Goal: Task Accomplishment & Management: Manage account settings

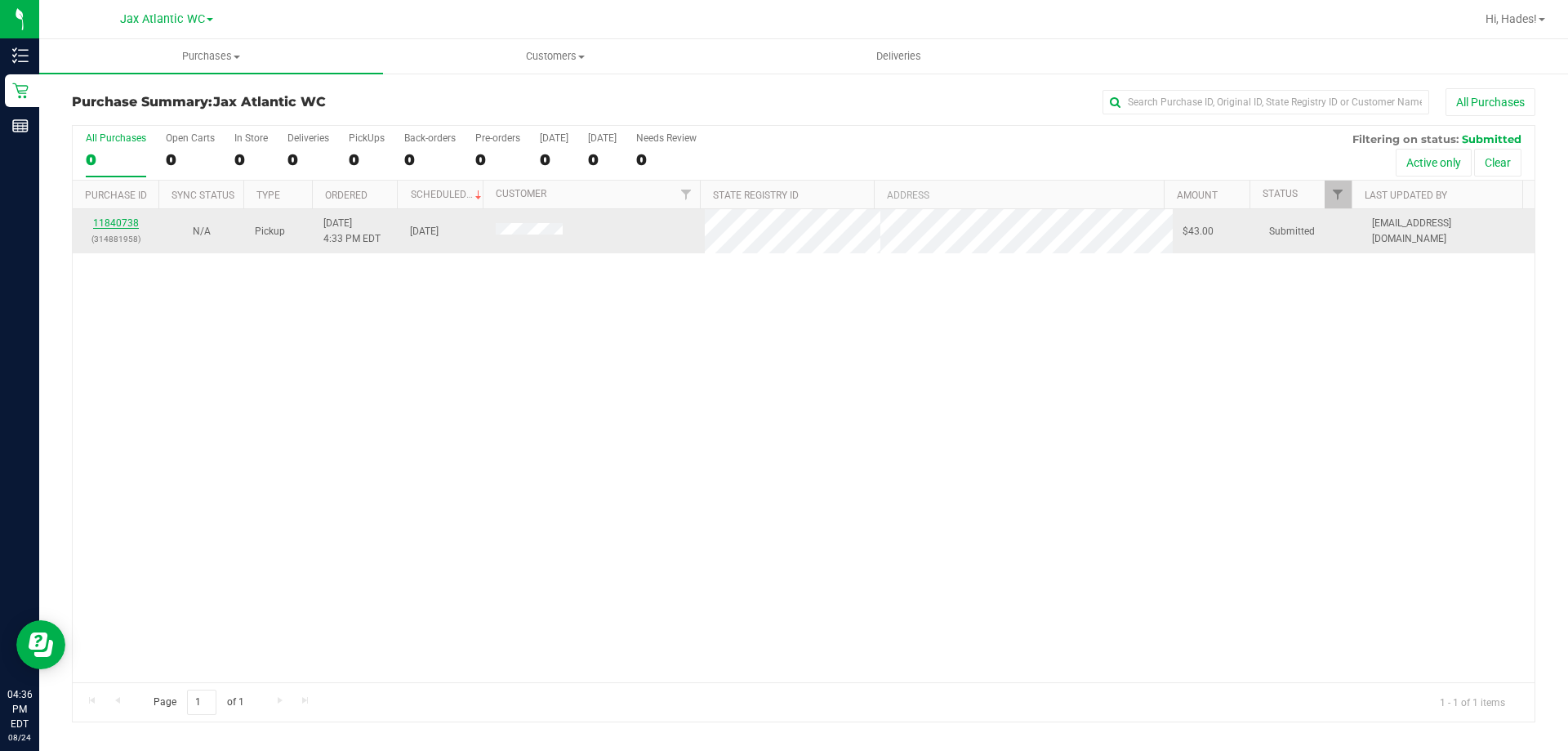
click at [129, 218] on div "11840738 (314881958)" at bounding box center [116, 231] width 66 height 31
click at [134, 223] on link "11840738" at bounding box center [116, 223] width 46 height 11
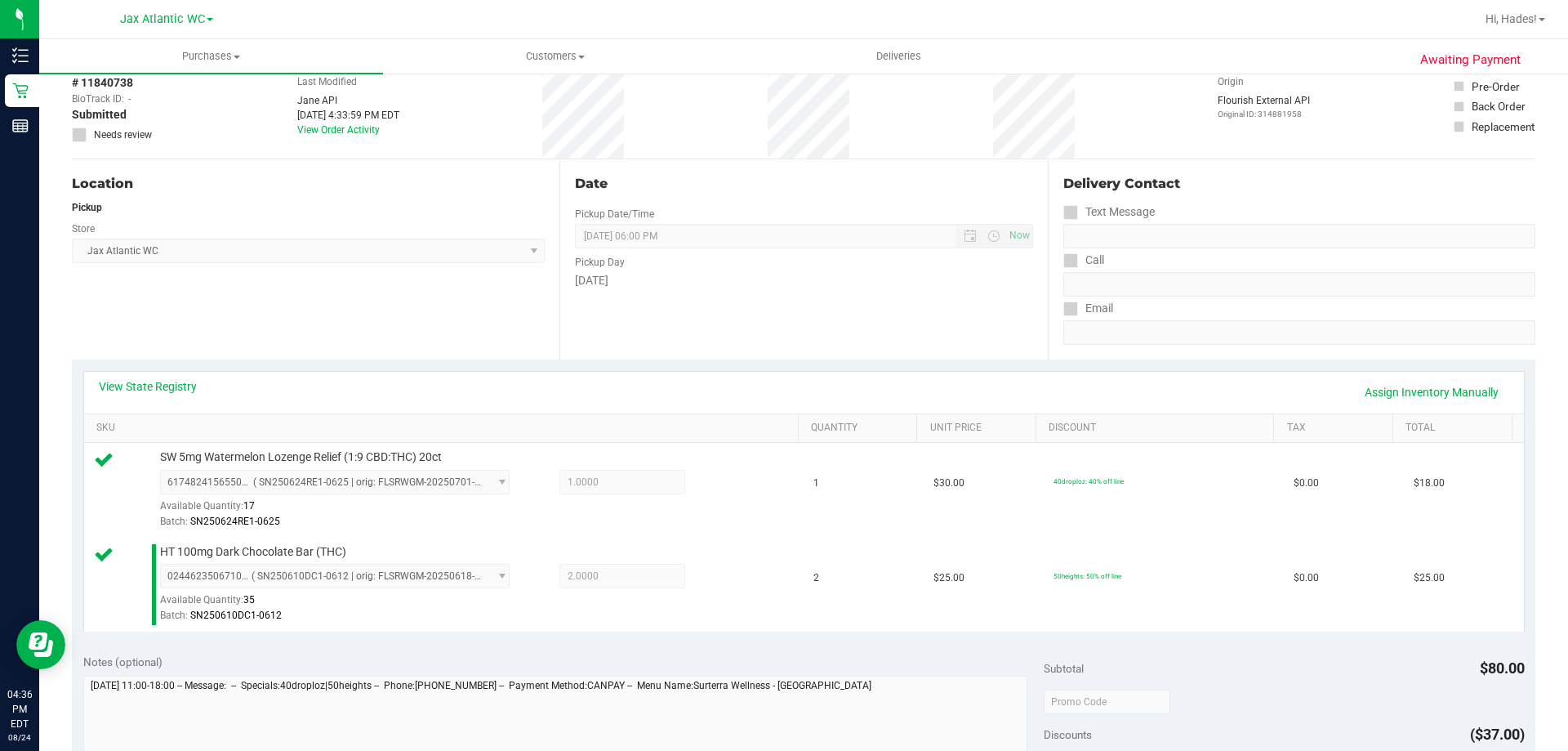
scroll to position [408, 0]
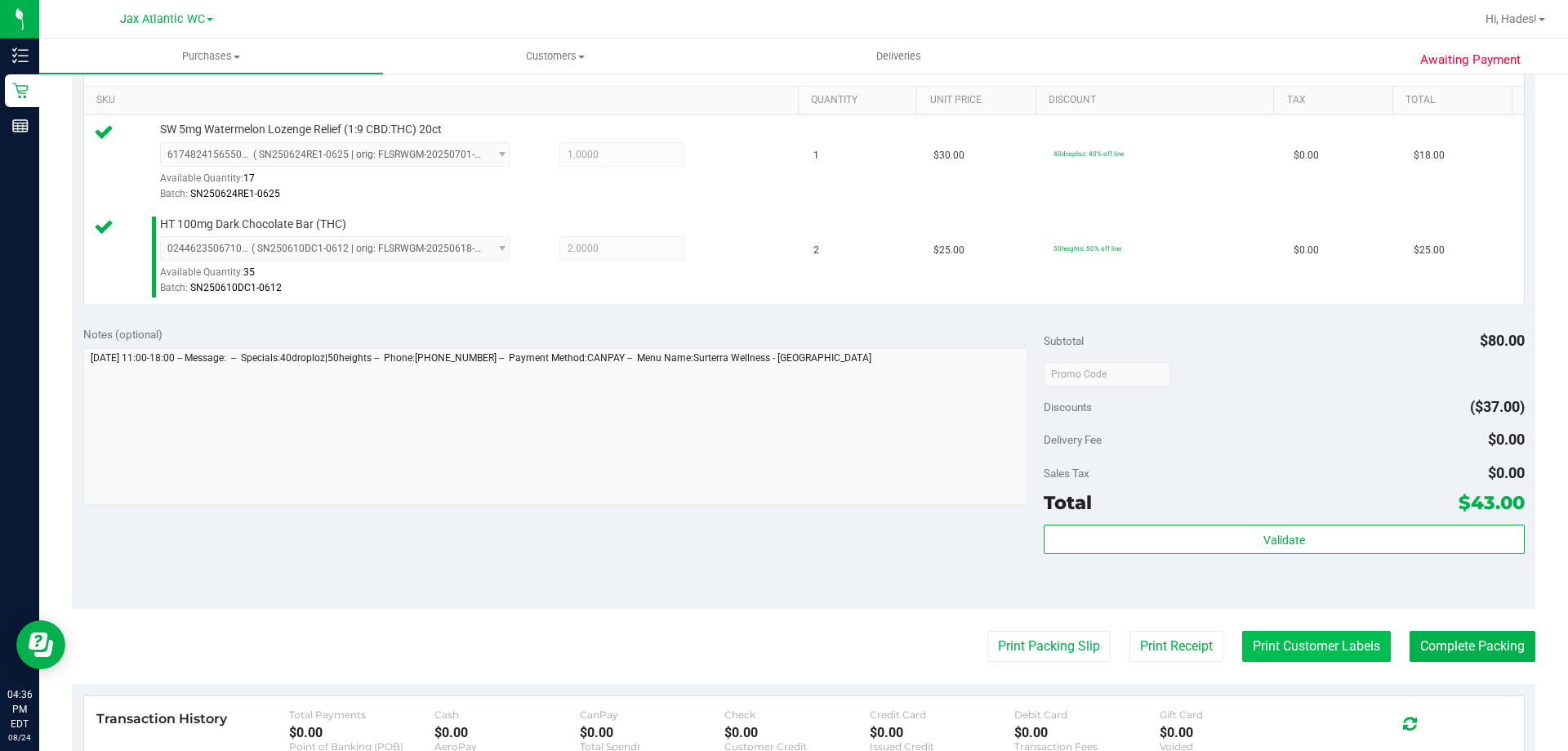
click at [1326, 641] on button "Print Customer Labels" at bounding box center [1316, 646] width 149 height 31
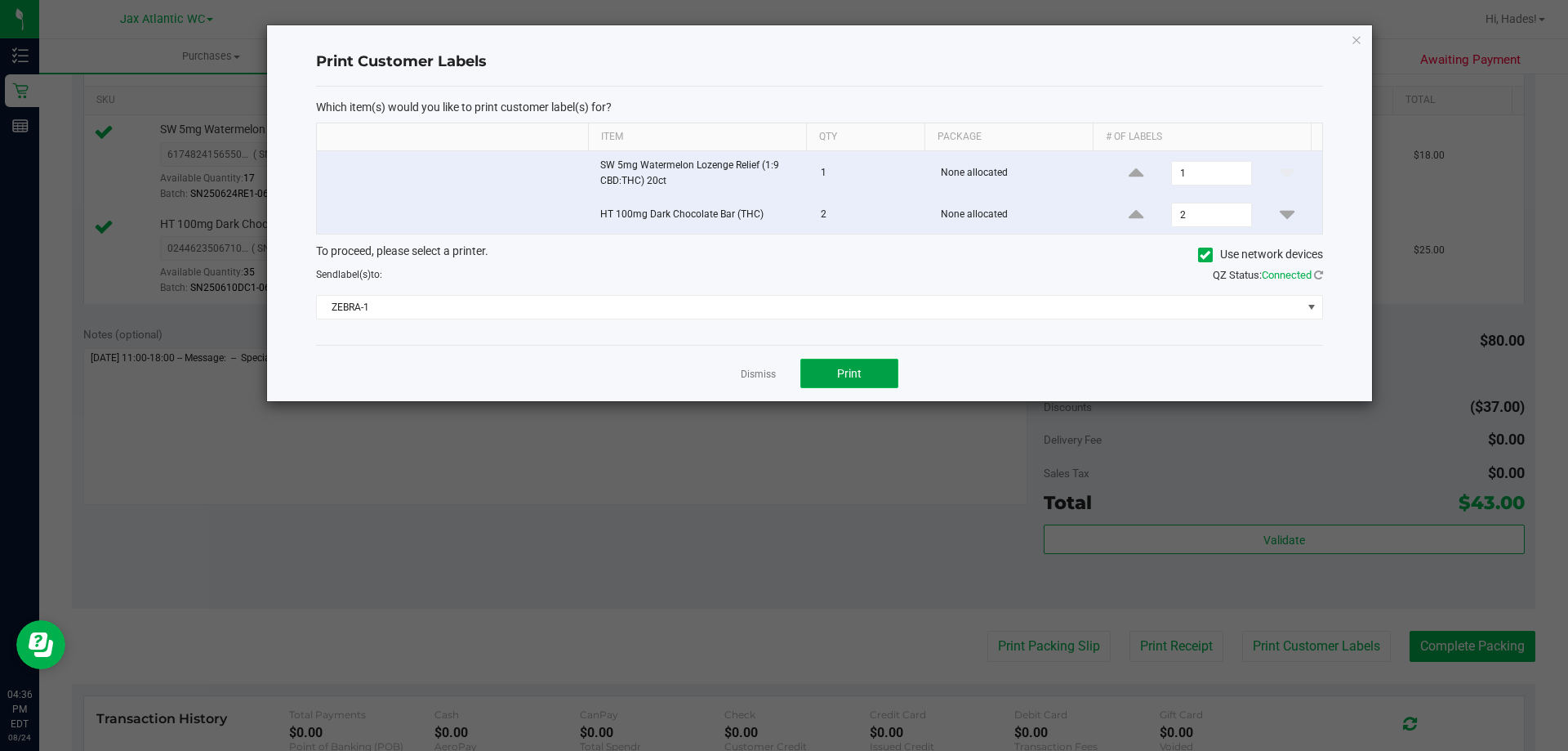
click at [860, 377] on span "Print" at bounding box center [849, 373] width 25 height 13
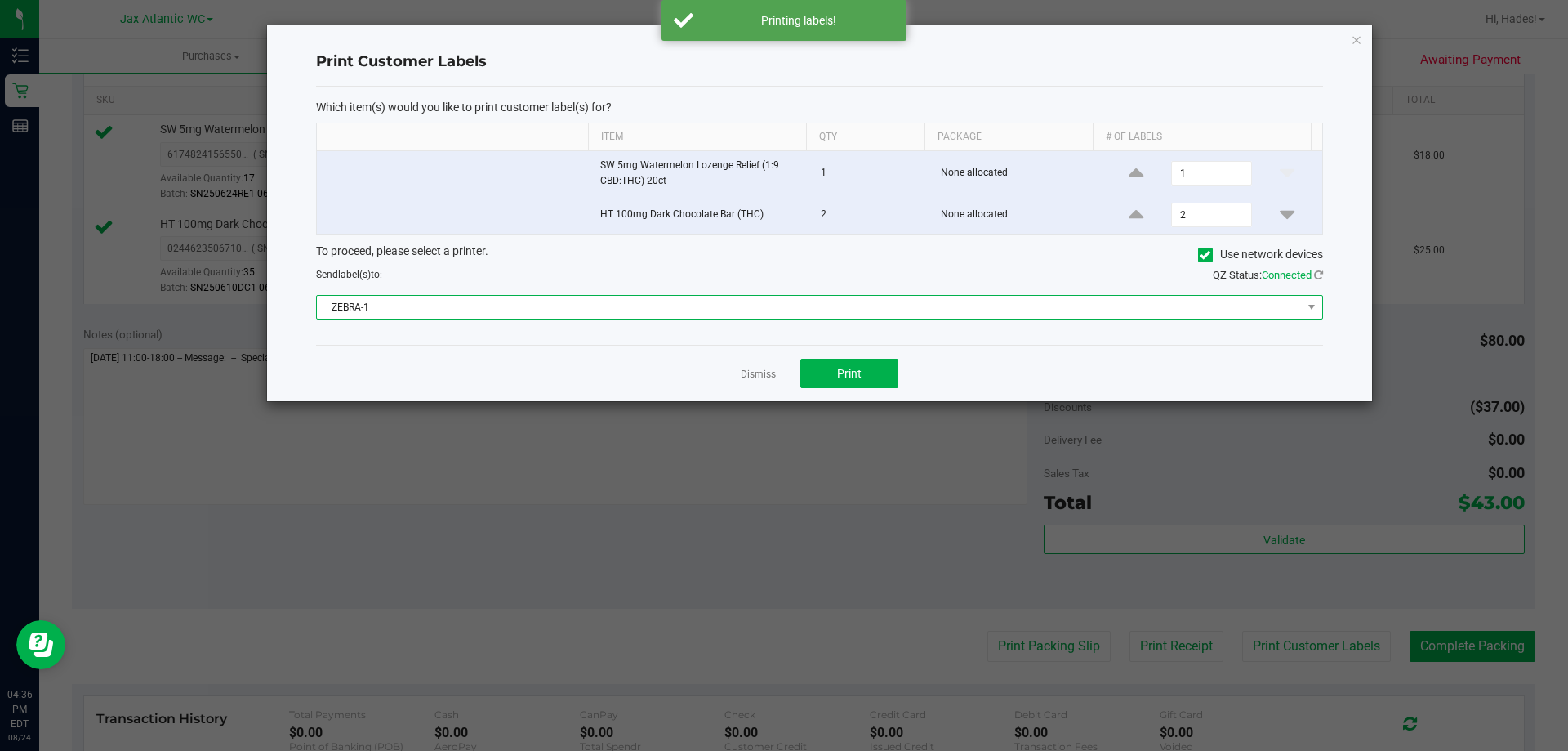
click at [686, 309] on span "ZEBRA-1" at bounding box center [809, 307] width 985 height 23
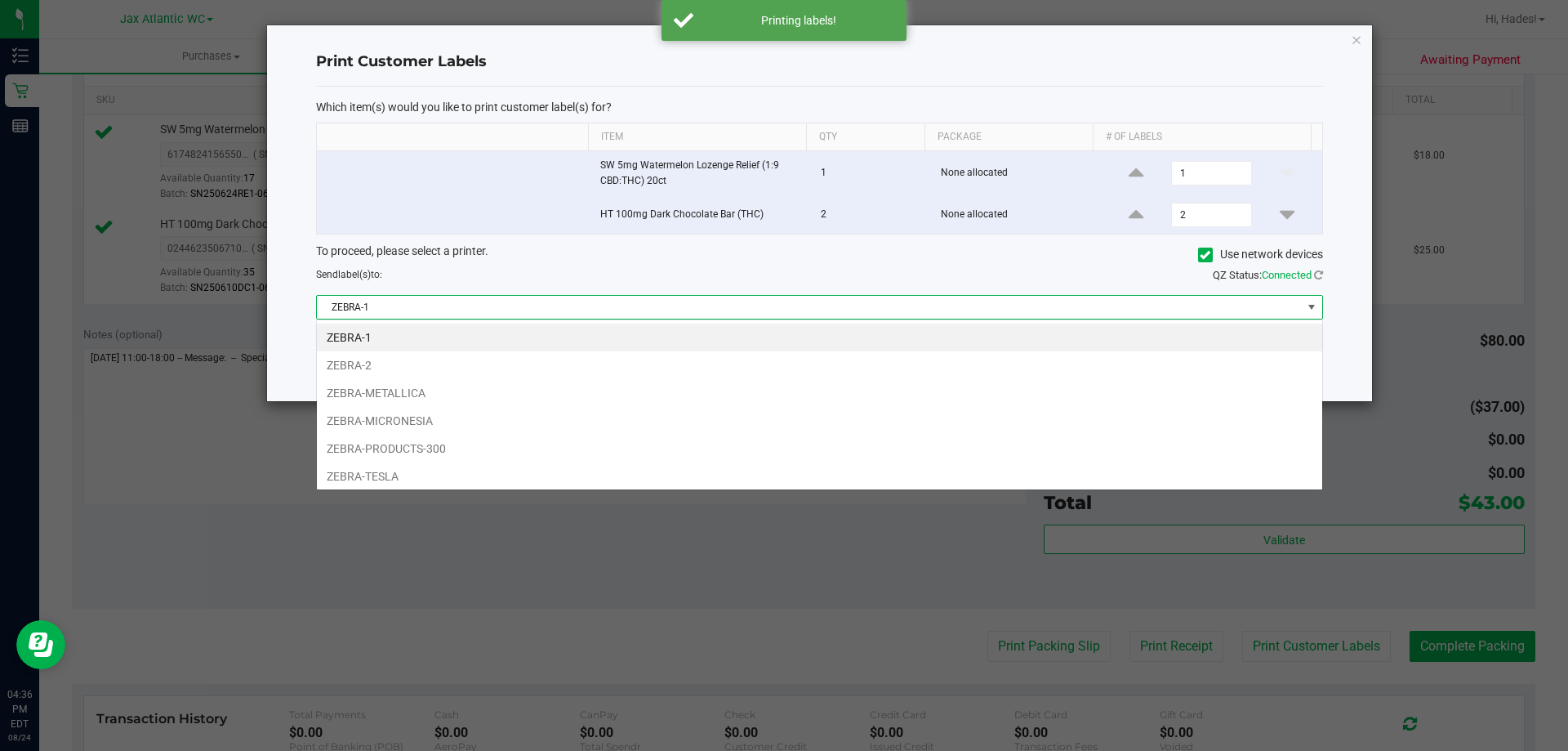
scroll to position [25, 1006]
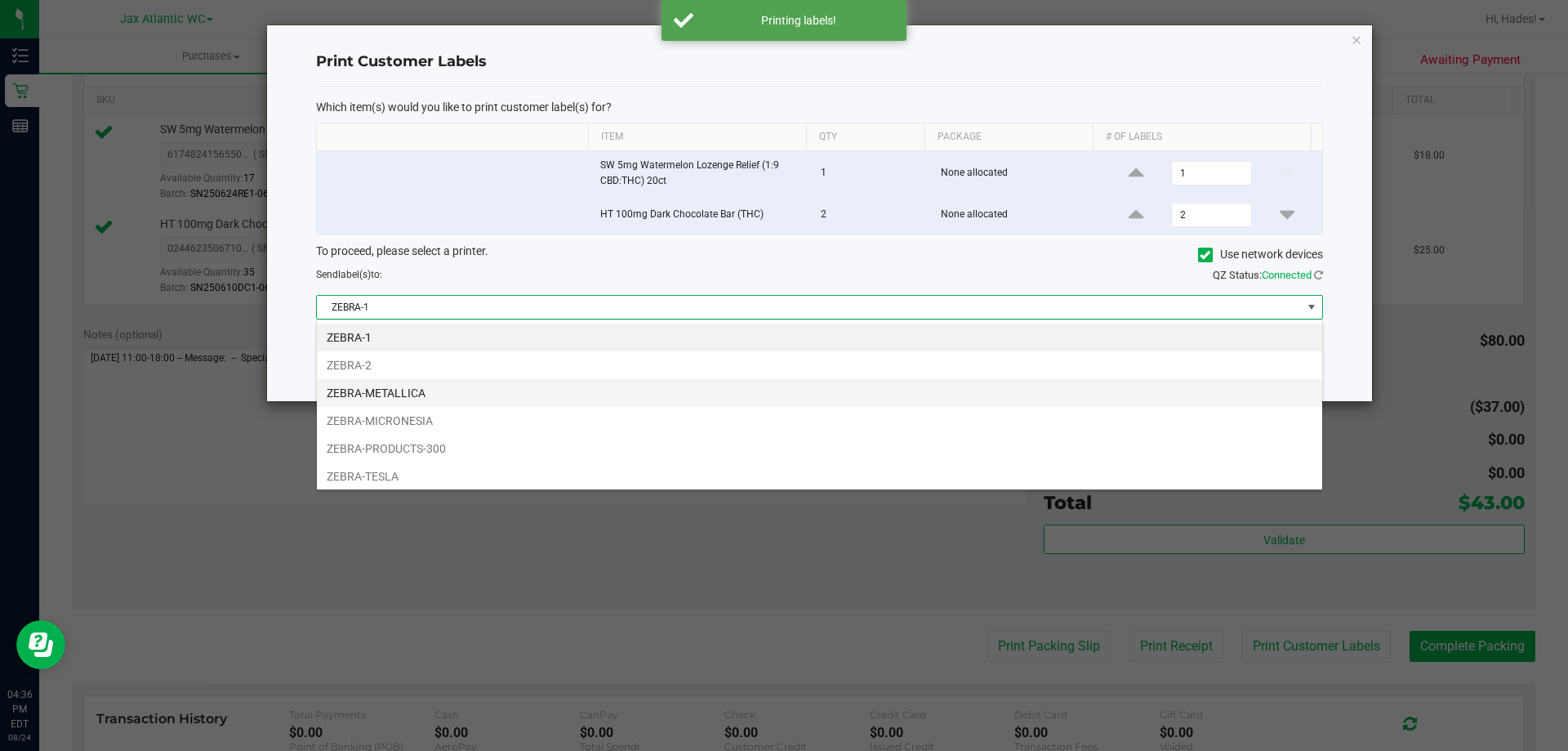
click at [422, 391] on li "ZEBRA-METALLICA" at bounding box center [819, 393] width 1005 height 28
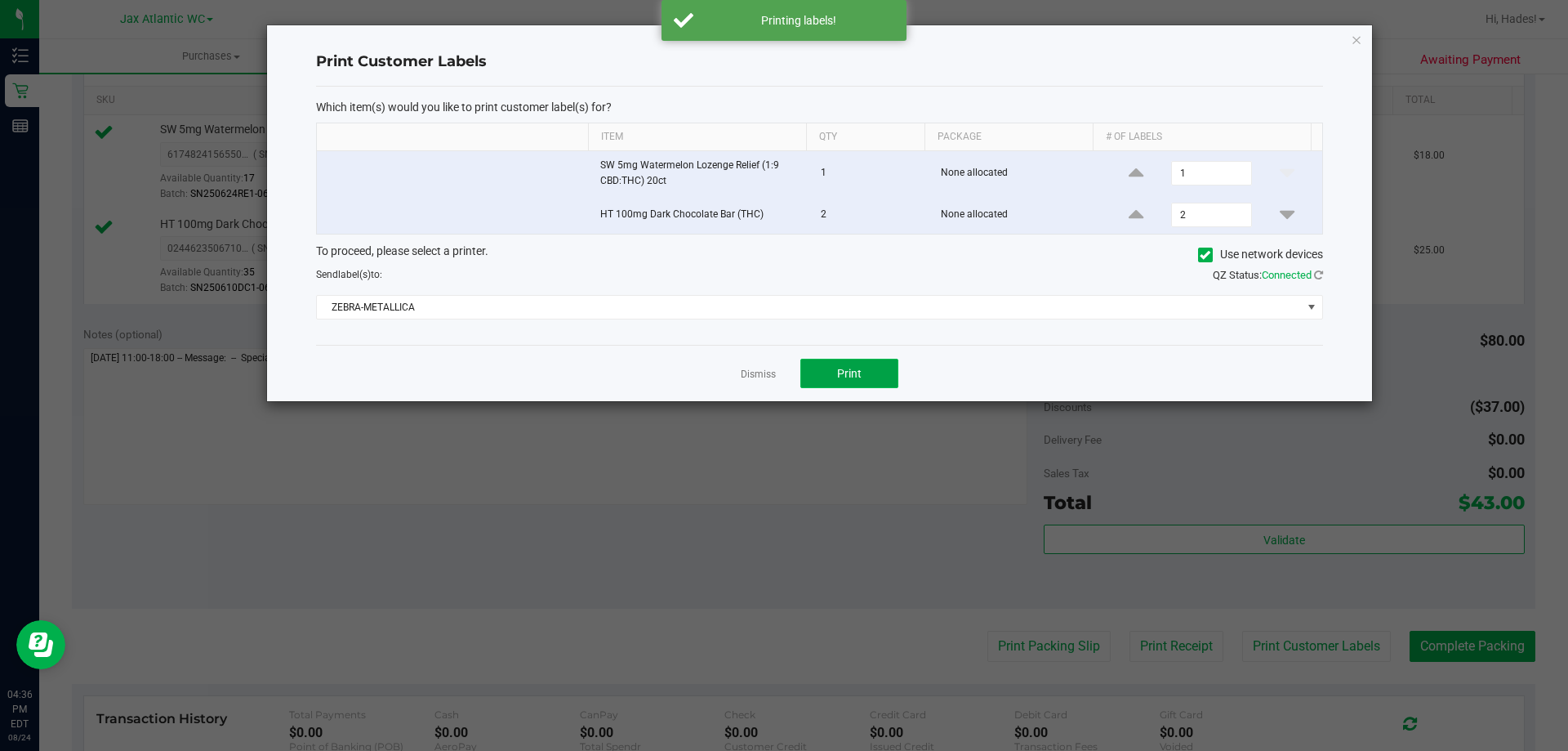
click at [865, 367] on button "Print" at bounding box center [849, 373] width 98 height 29
click at [772, 373] on link "Dismiss" at bounding box center [758, 375] width 35 height 14
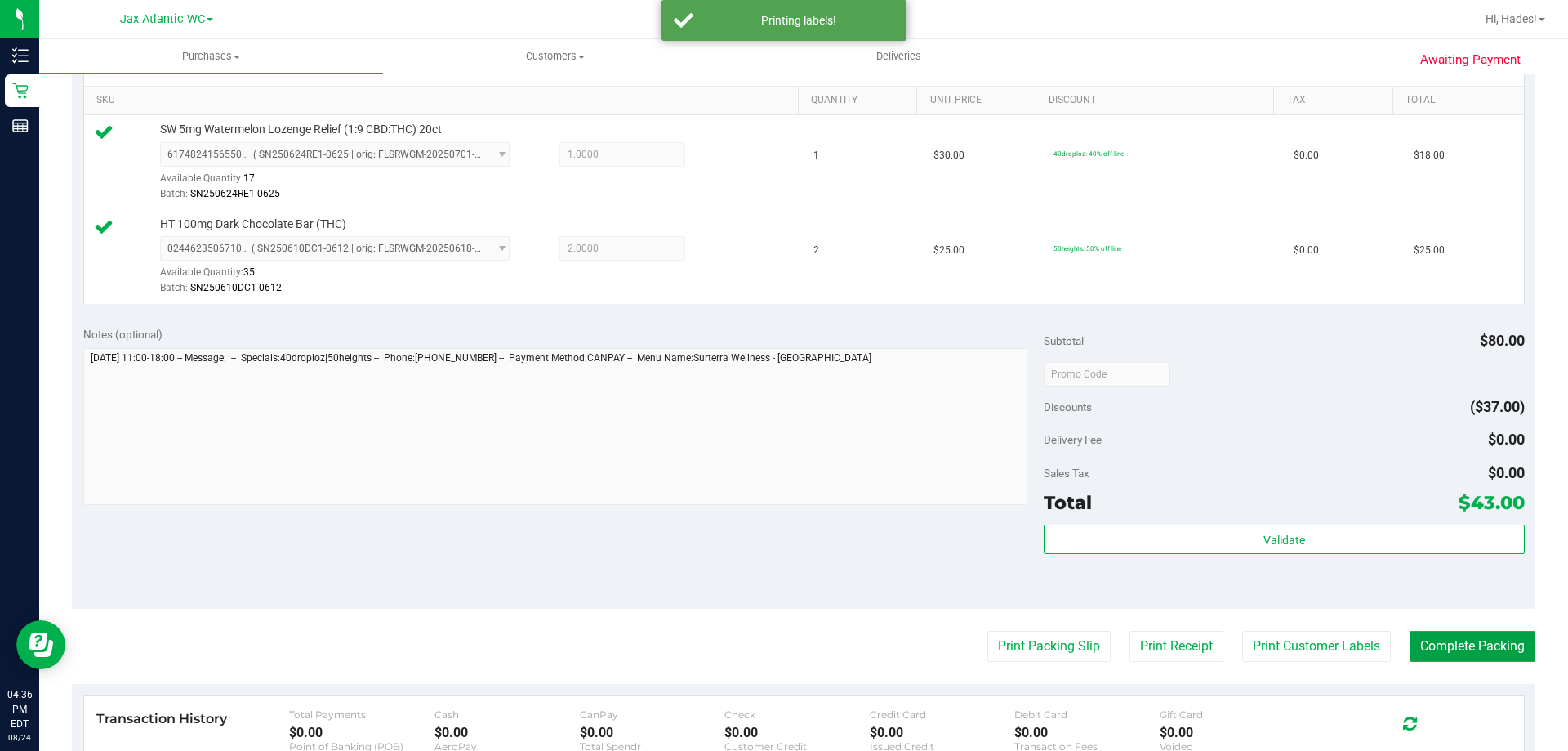
click at [1443, 659] on button "Complete Packing" at bounding box center [1473, 646] width 126 height 31
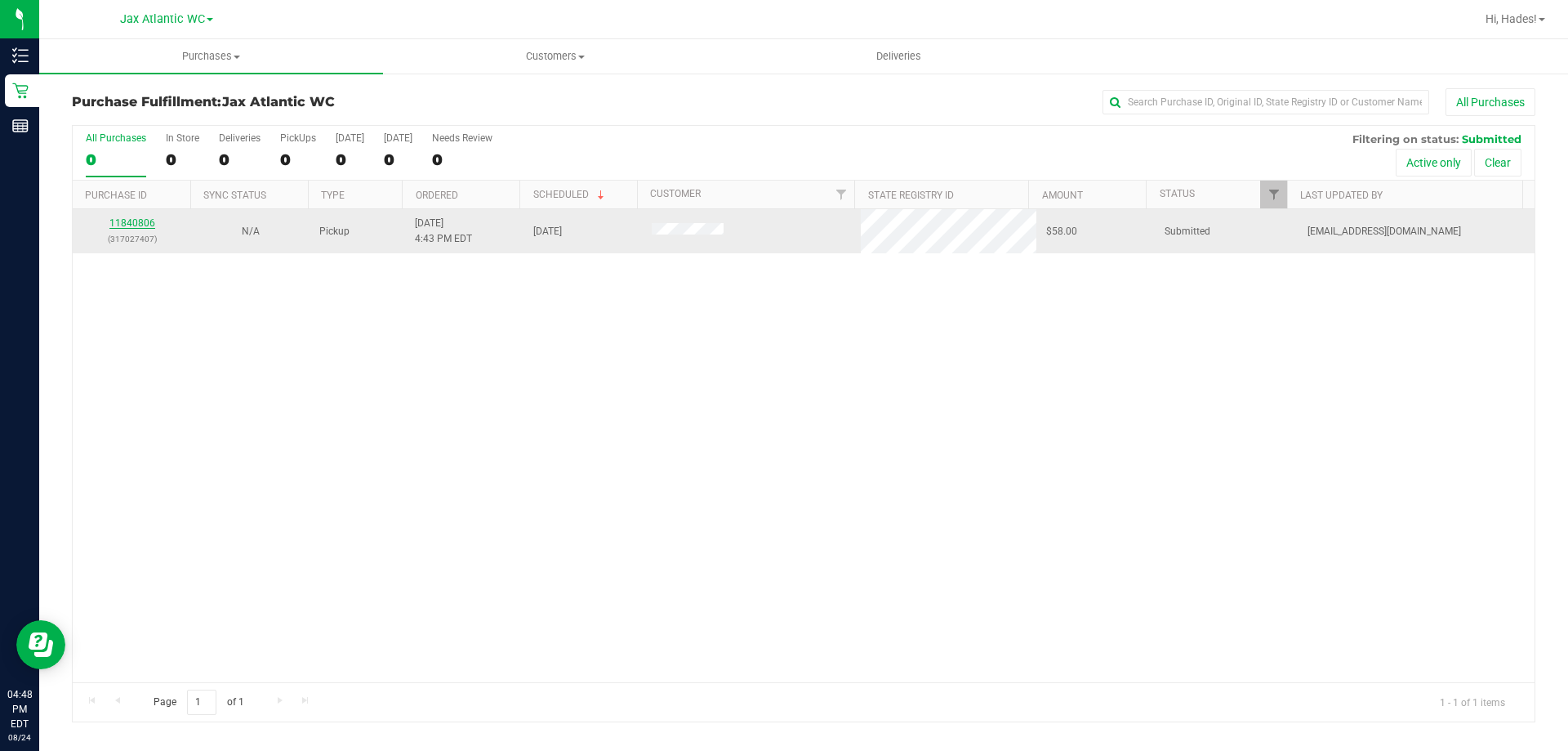
click at [135, 223] on link "11840806" at bounding box center [133, 223] width 46 height 11
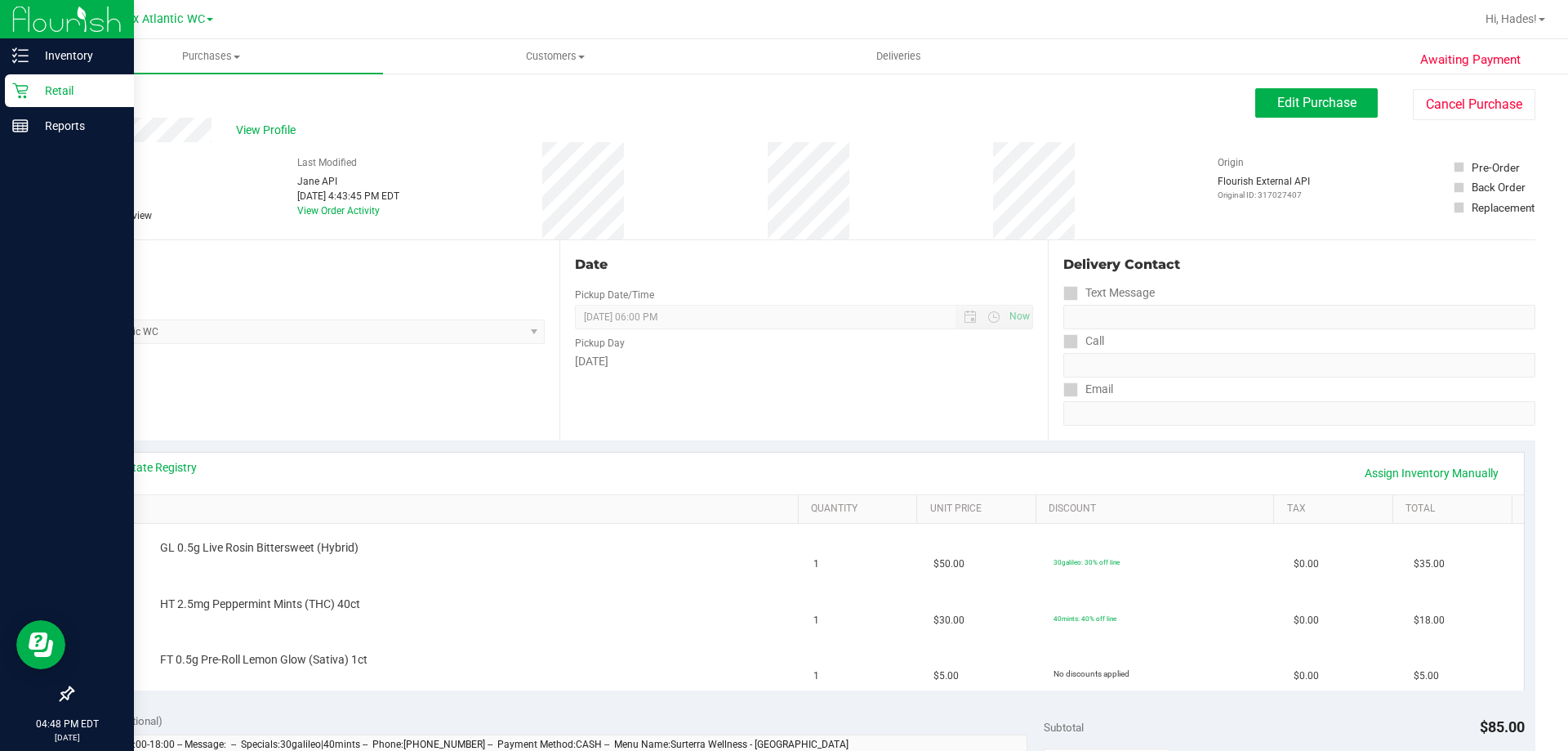
click at [38, 99] on p "Retail" at bounding box center [78, 91] width 98 height 20
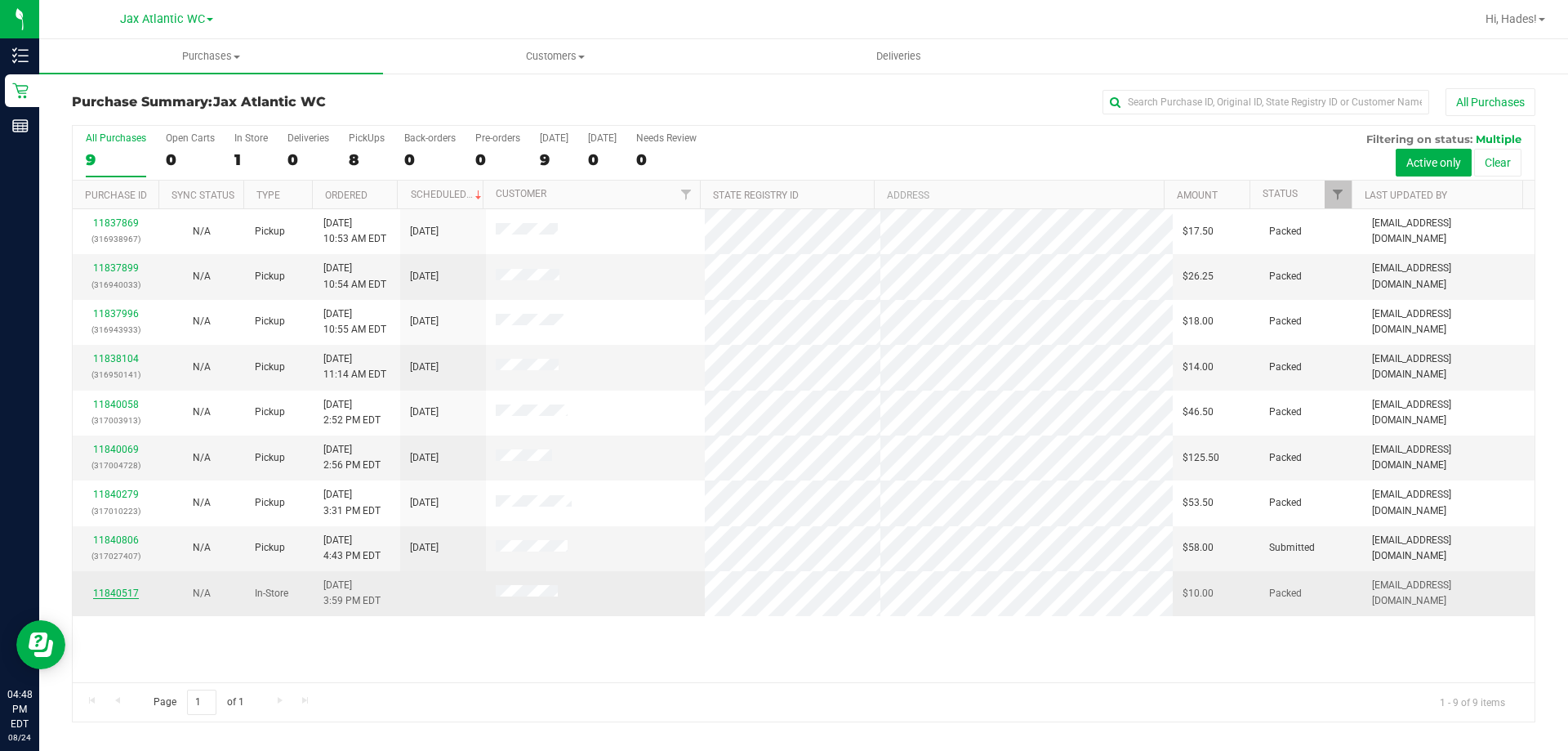
click at [136, 595] on link "11840517" at bounding box center [116, 592] width 46 height 11
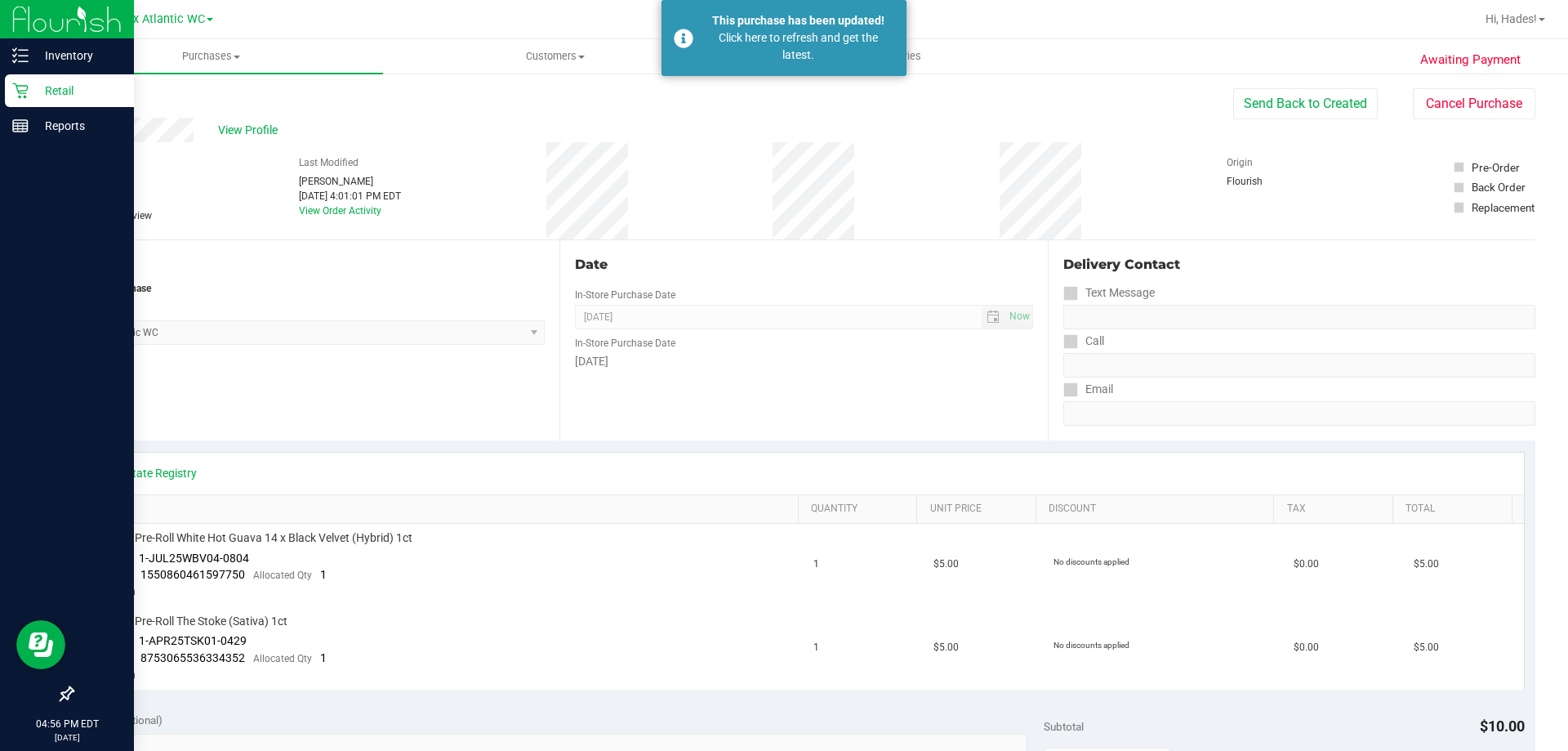
click at [29, 89] on p "Retail" at bounding box center [78, 91] width 98 height 20
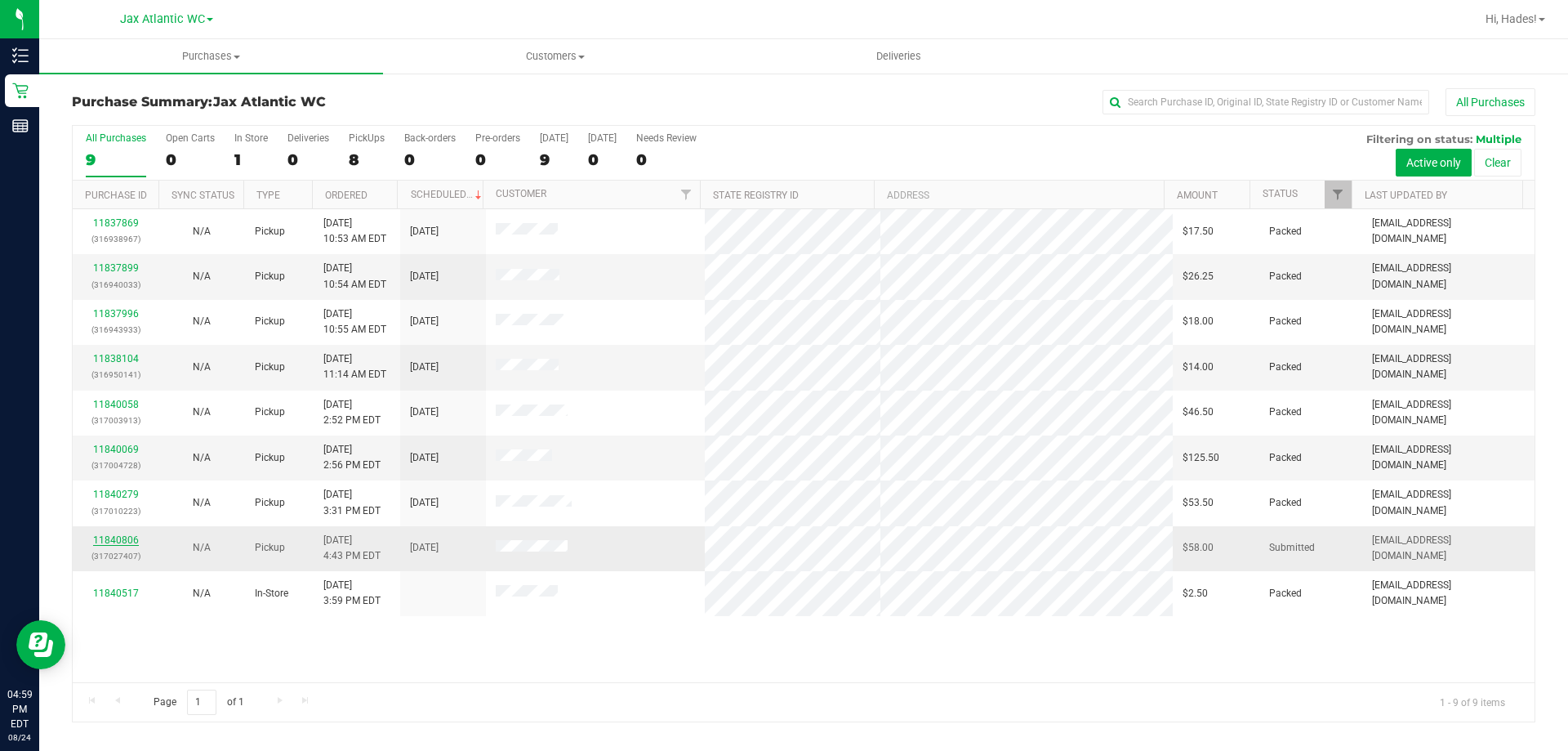
click at [105, 540] on link "11840806" at bounding box center [116, 539] width 46 height 11
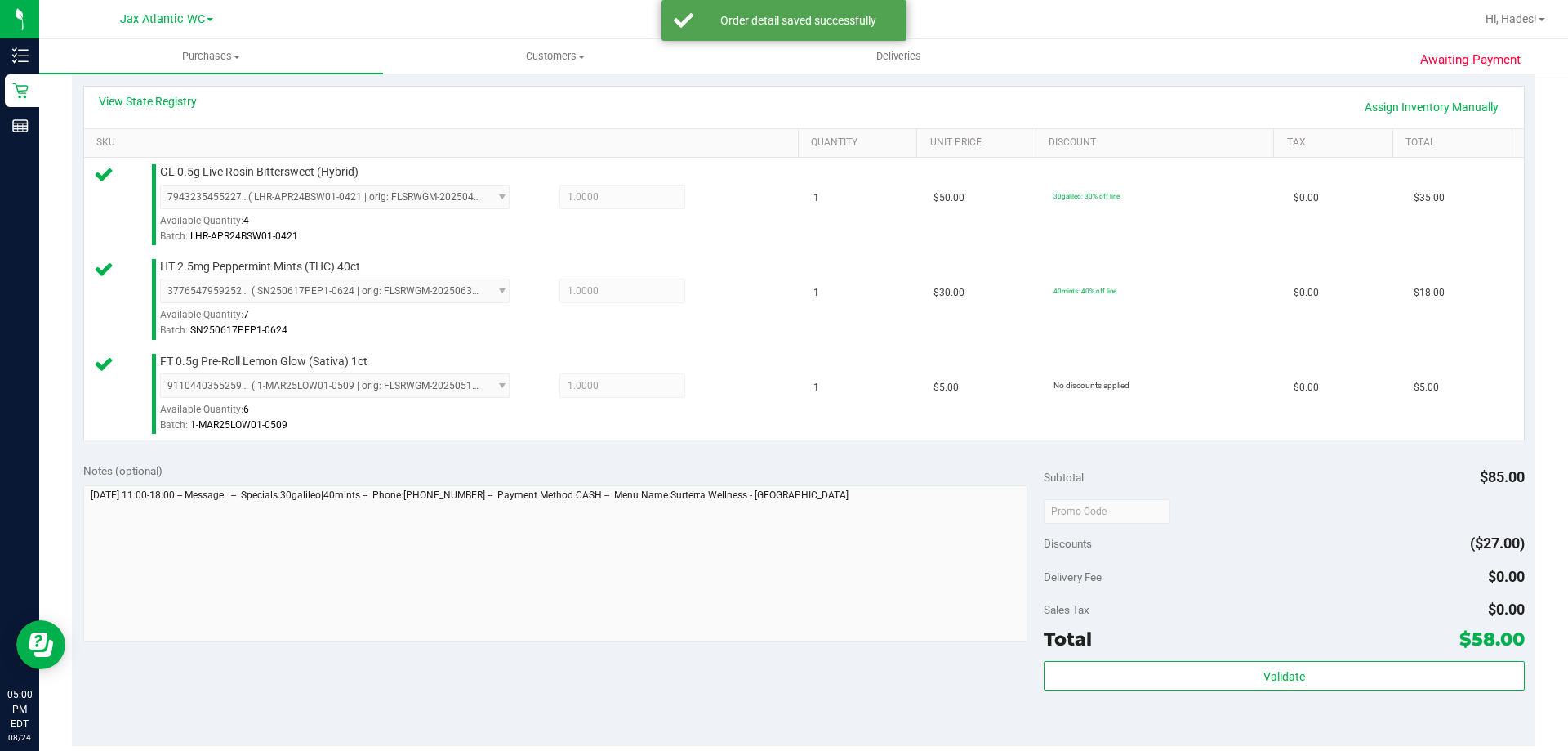
scroll to position [572, 0]
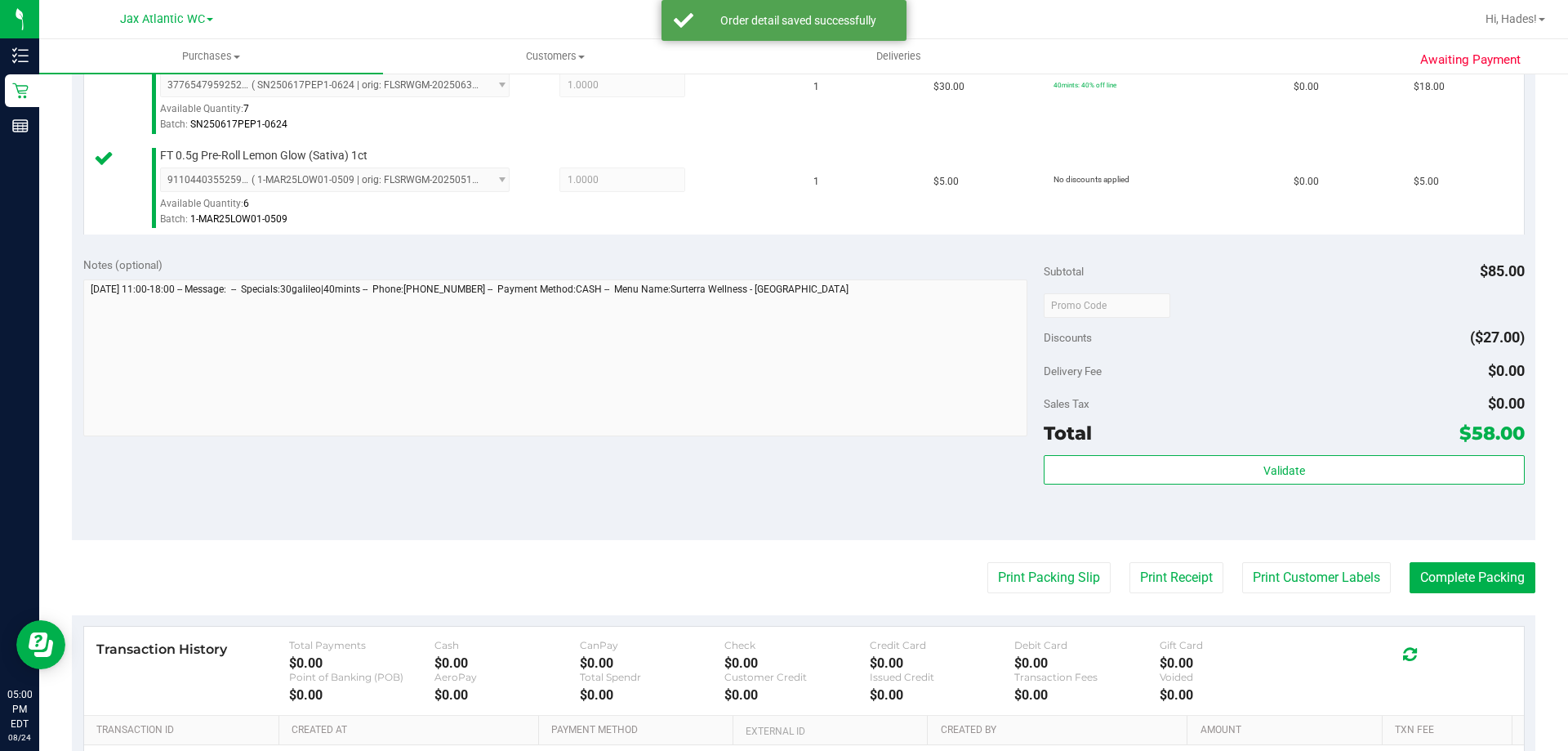
click at [1249, 489] on div "Validate" at bounding box center [1284, 492] width 480 height 74
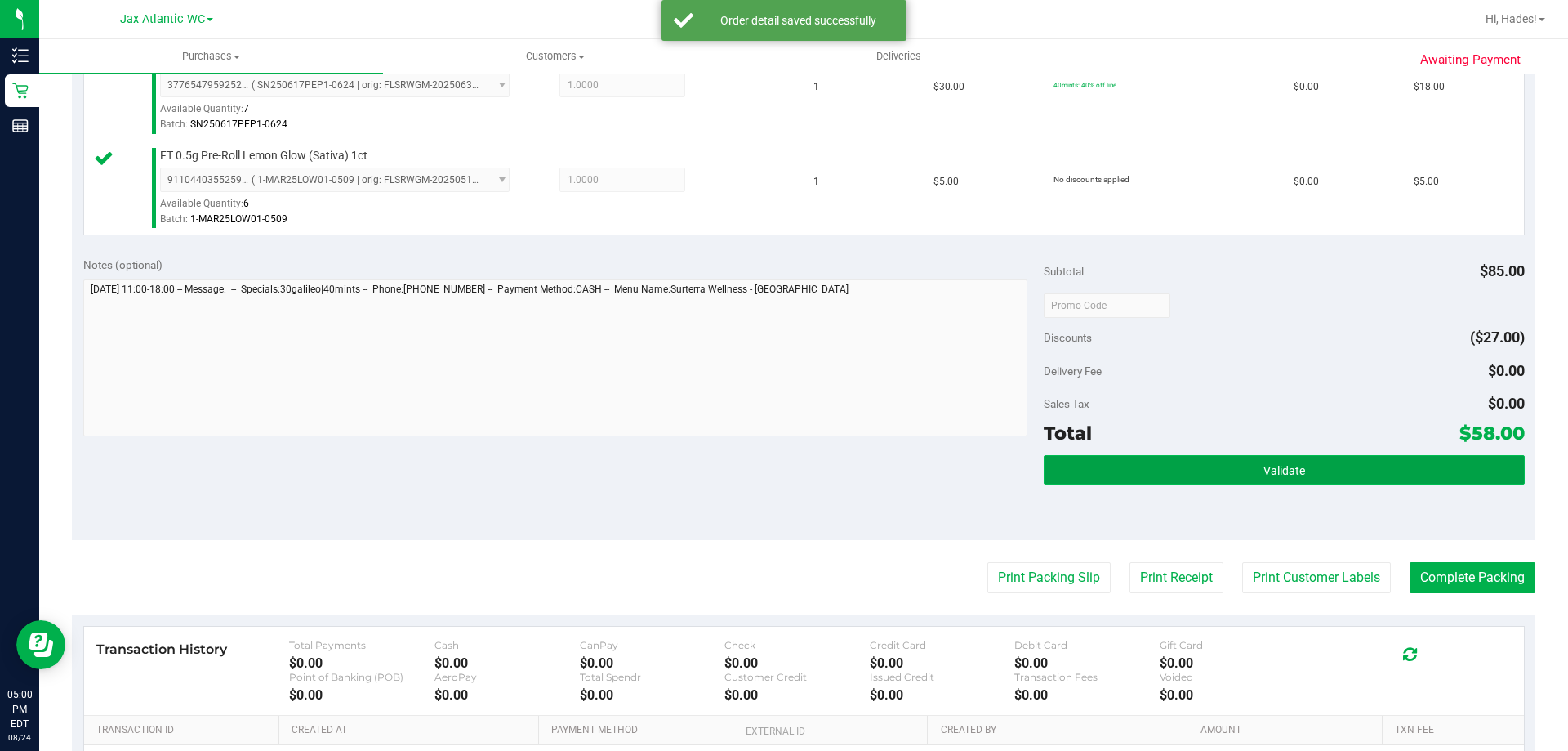
click at [1248, 483] on button "Validate" at bounding box center [1284, 469] width 480 height 29
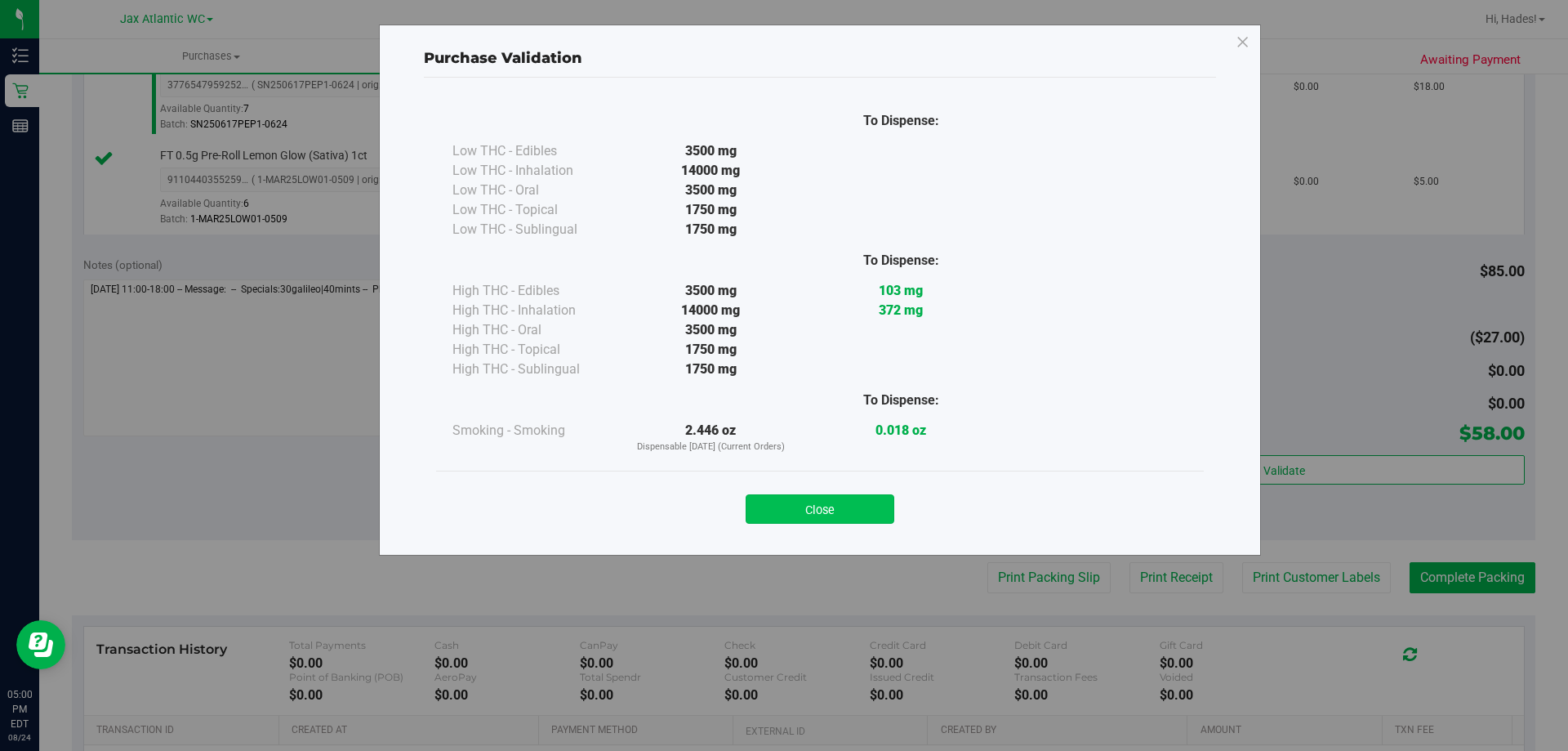
click at [827, 501] on button "Close" at bounding box center [819, 508] width 149 height 29
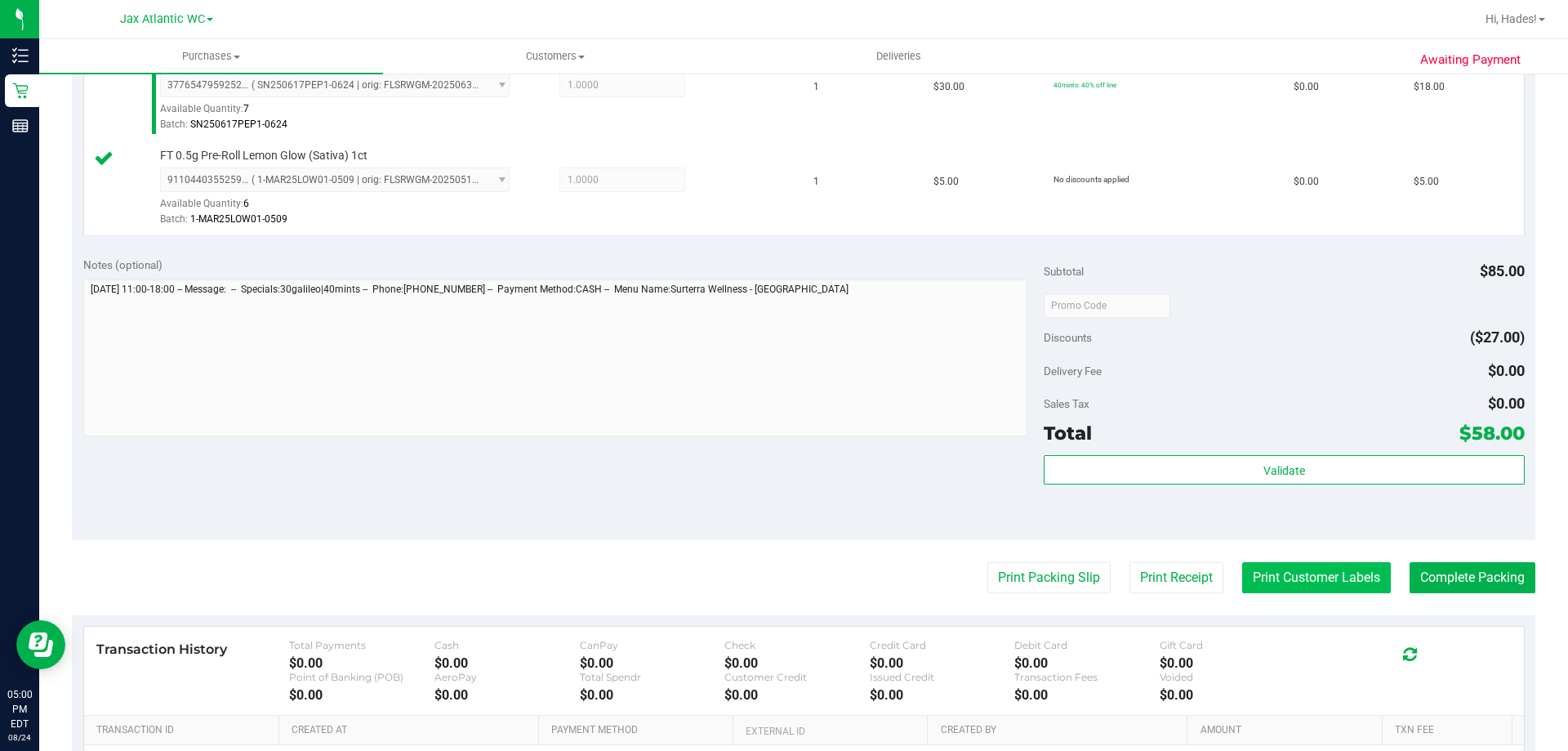
click at [1253, 573] on button "Print Customer Labels" at bounding box center [1316, 577] width 149 height 31
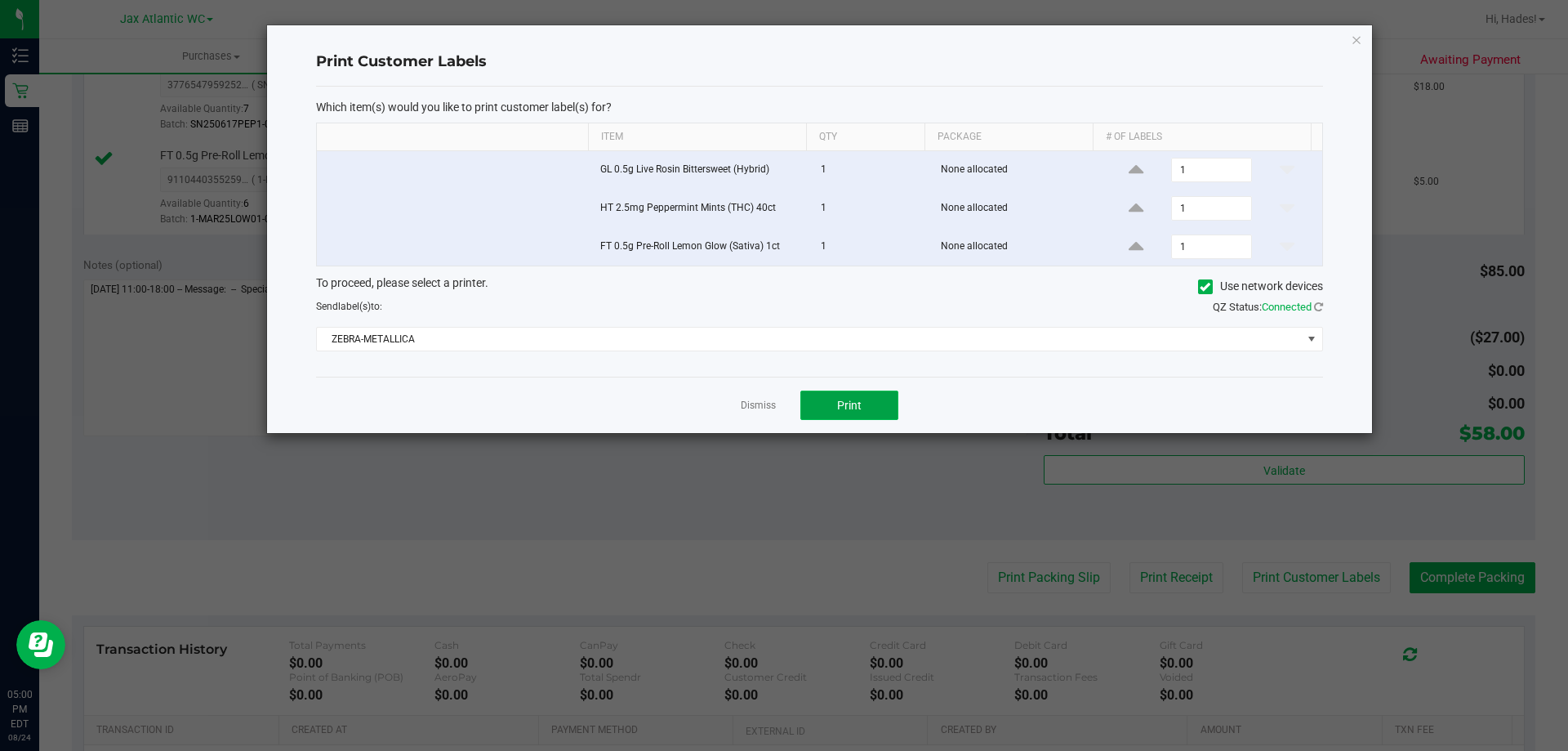
click at [851, 398] on span "Print" at bounding box center [849, 404] width 25 height 13
click at [770, 406] on link "Dismiss" at bounding box center [758, 405] width 35 height 14
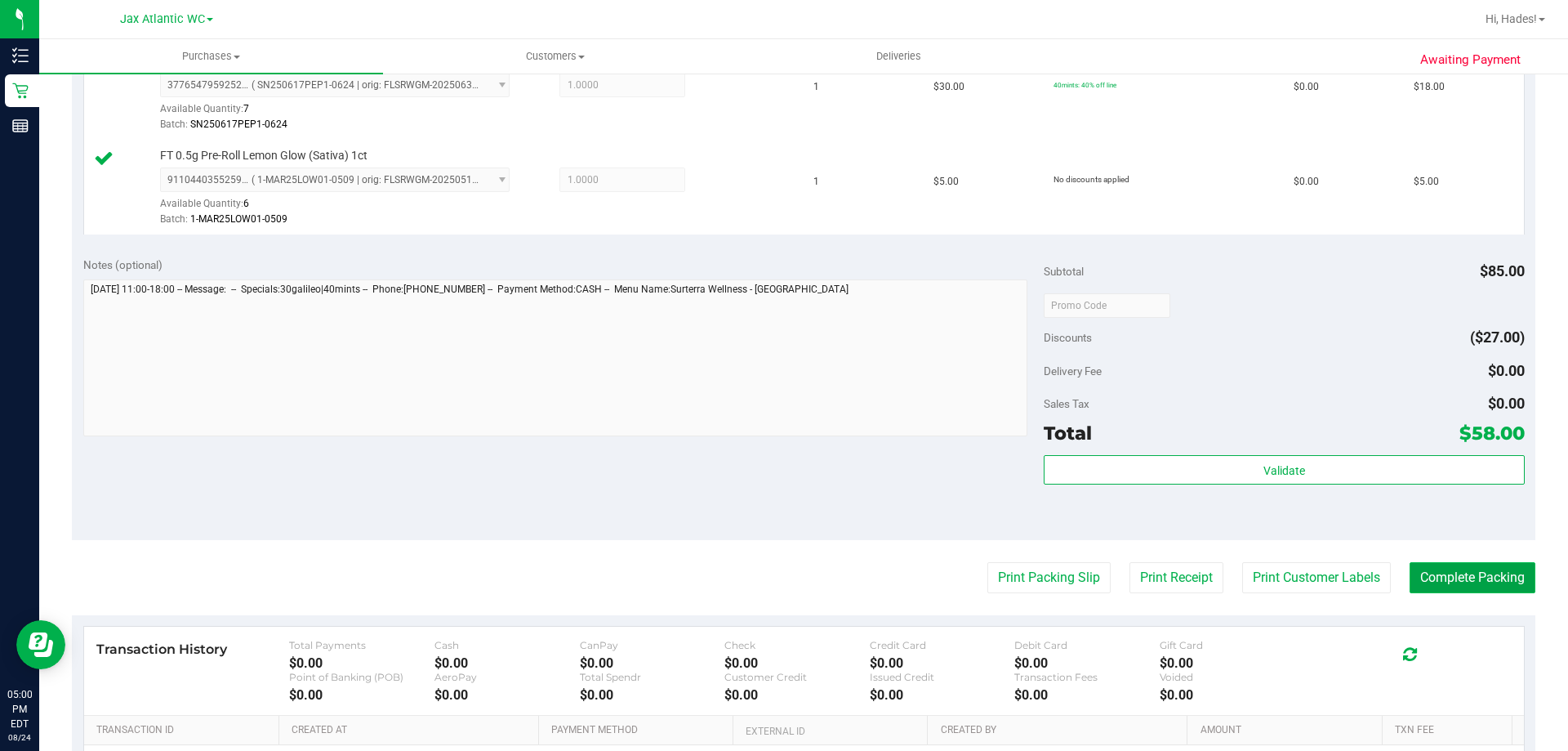
click at [1459, 575] on button "Complete Packing" at bounding box center [1473, 577] width 126 height 31
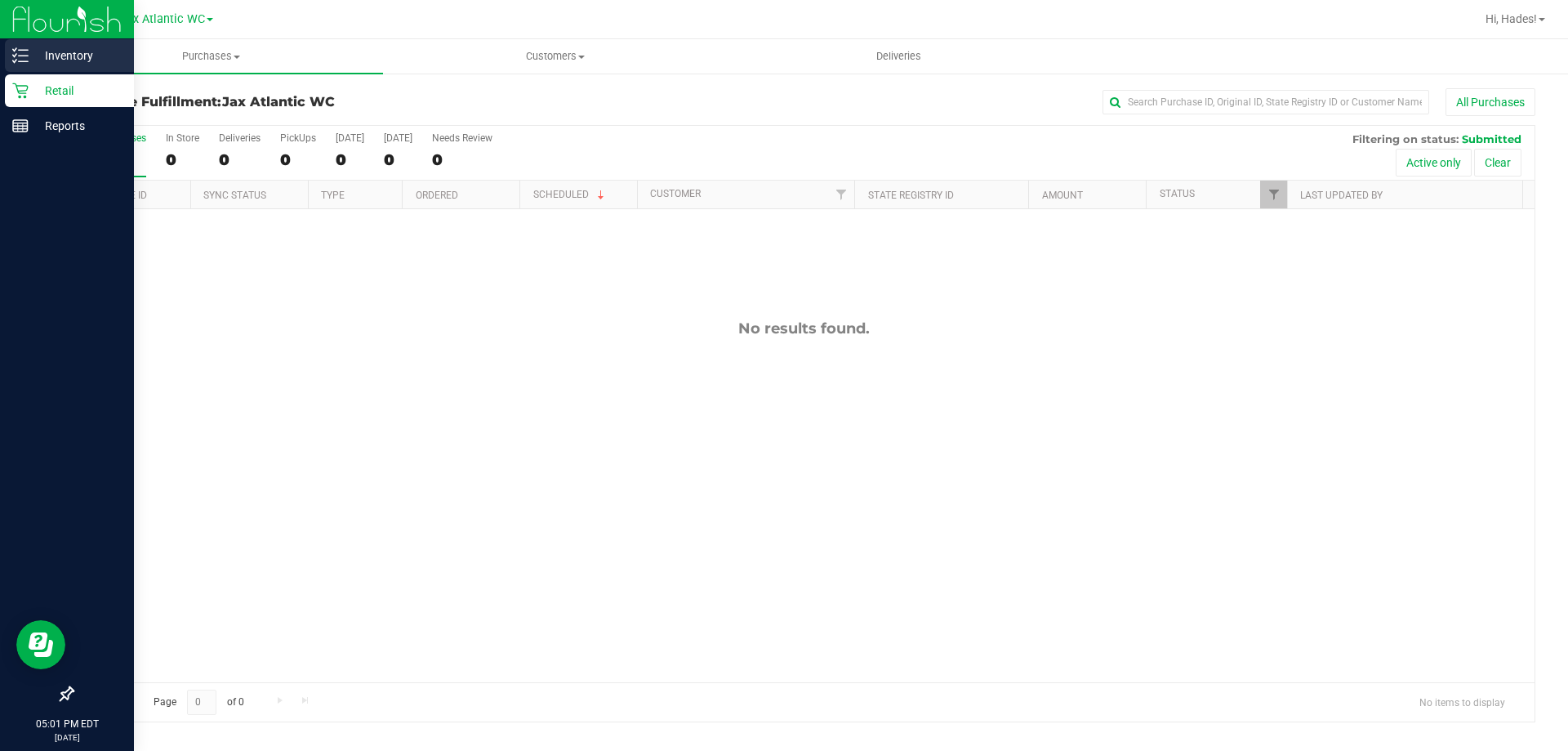
click at [91, 56] on p "Inventory" at bounding box center [78, 56] width 98 height 20
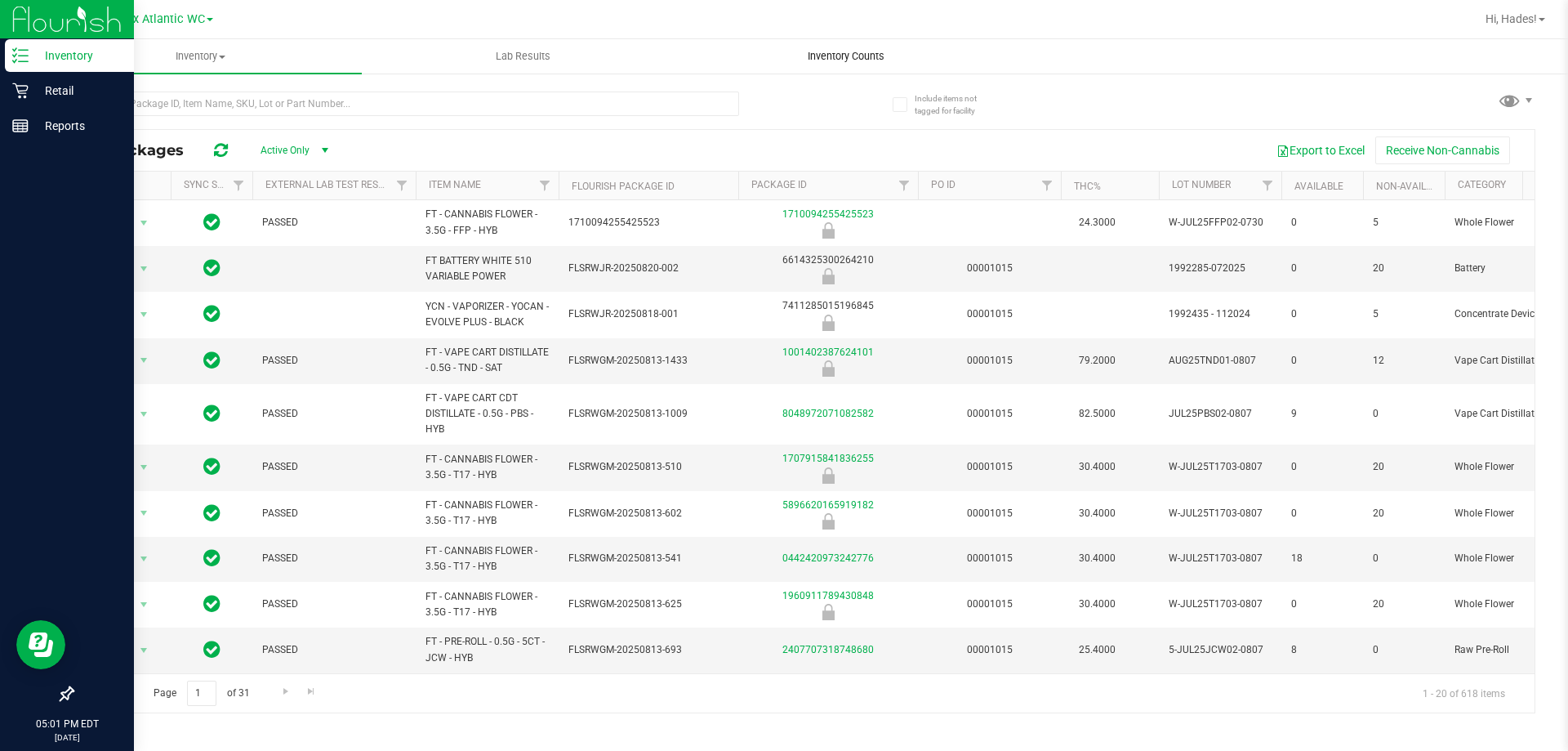
click at [859, 66] on uib-tab-heading "Inventory Counts" at bounding box center [846, 56] width 321 height 33
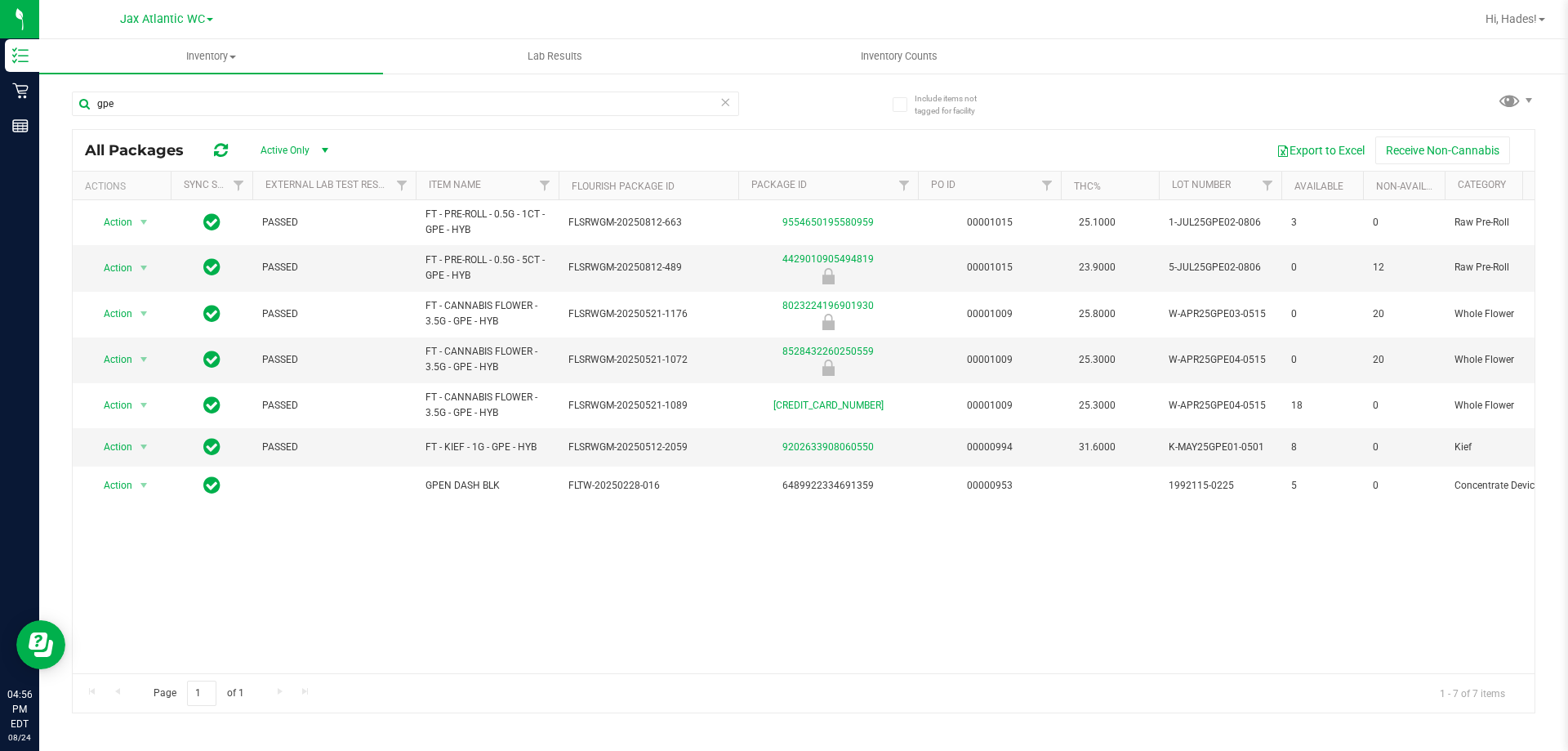
click at [727, 104] on icon at bounding box center [725, 102] width 11 height 20
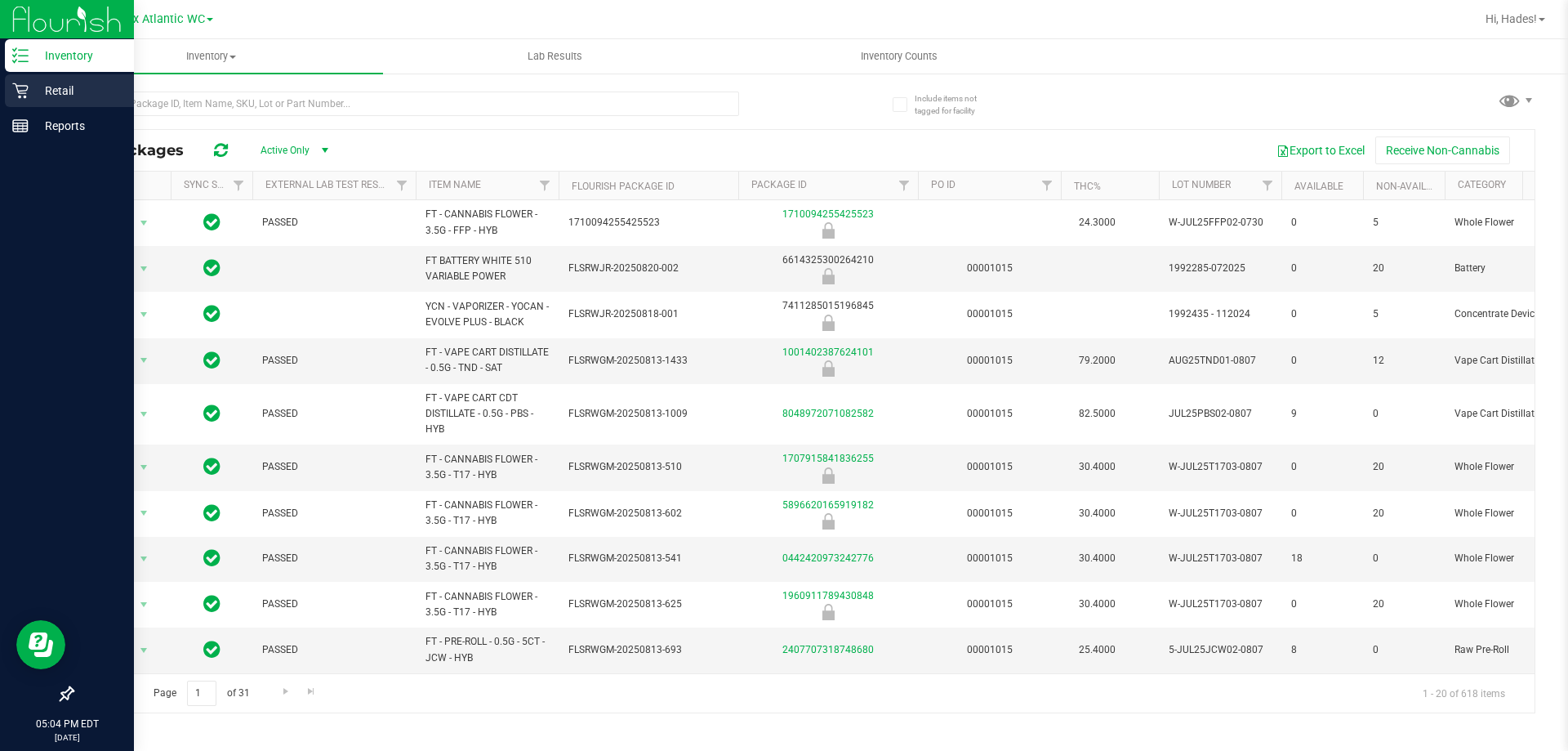
click at [55, 95] on p "Retail" at bounding box center [78, 91] width 98 height 20
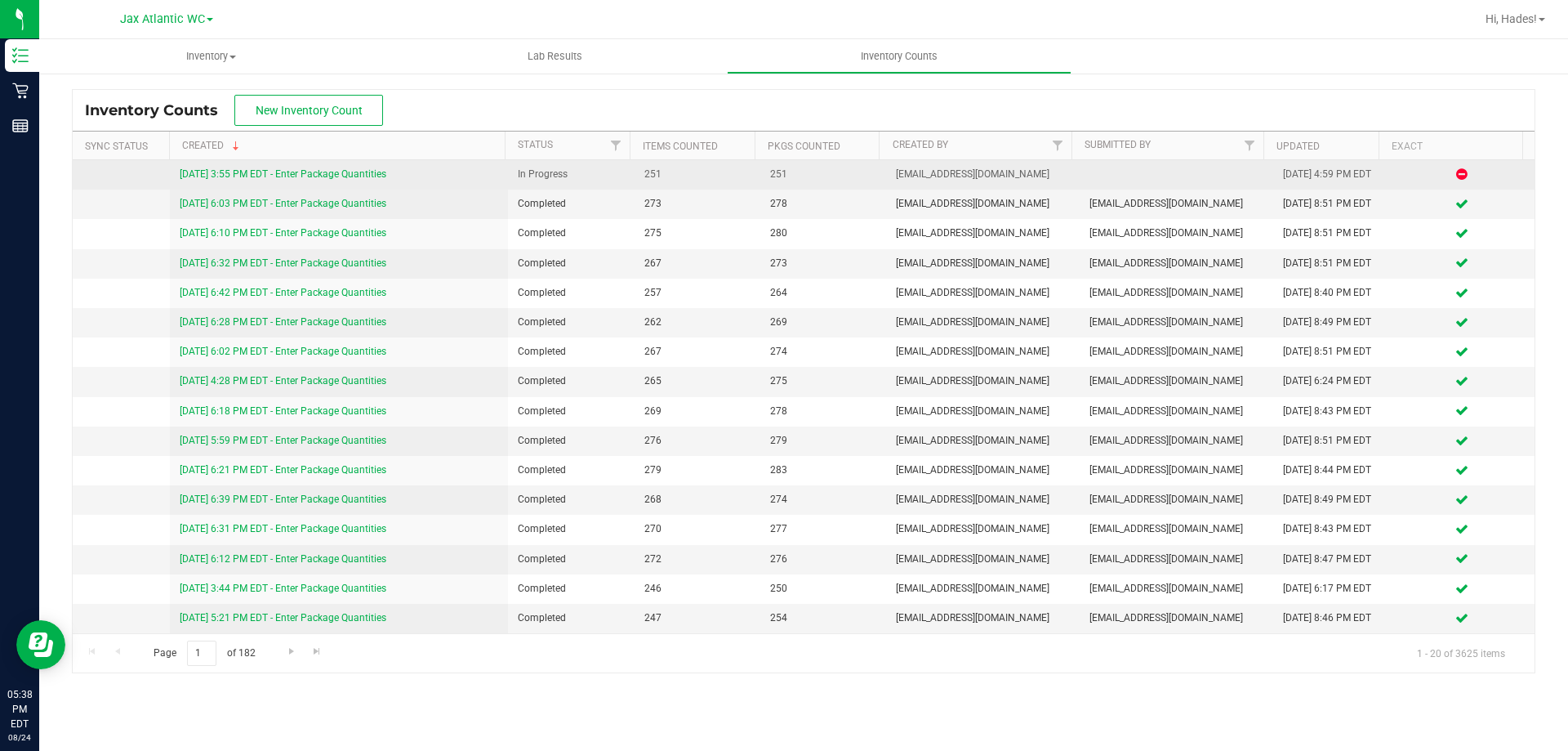
click at [369, 174] on link "8/24/25 3:55 PM EDT - Enter Package Quantities" at bounding box center [282, 174] width 207 height 11
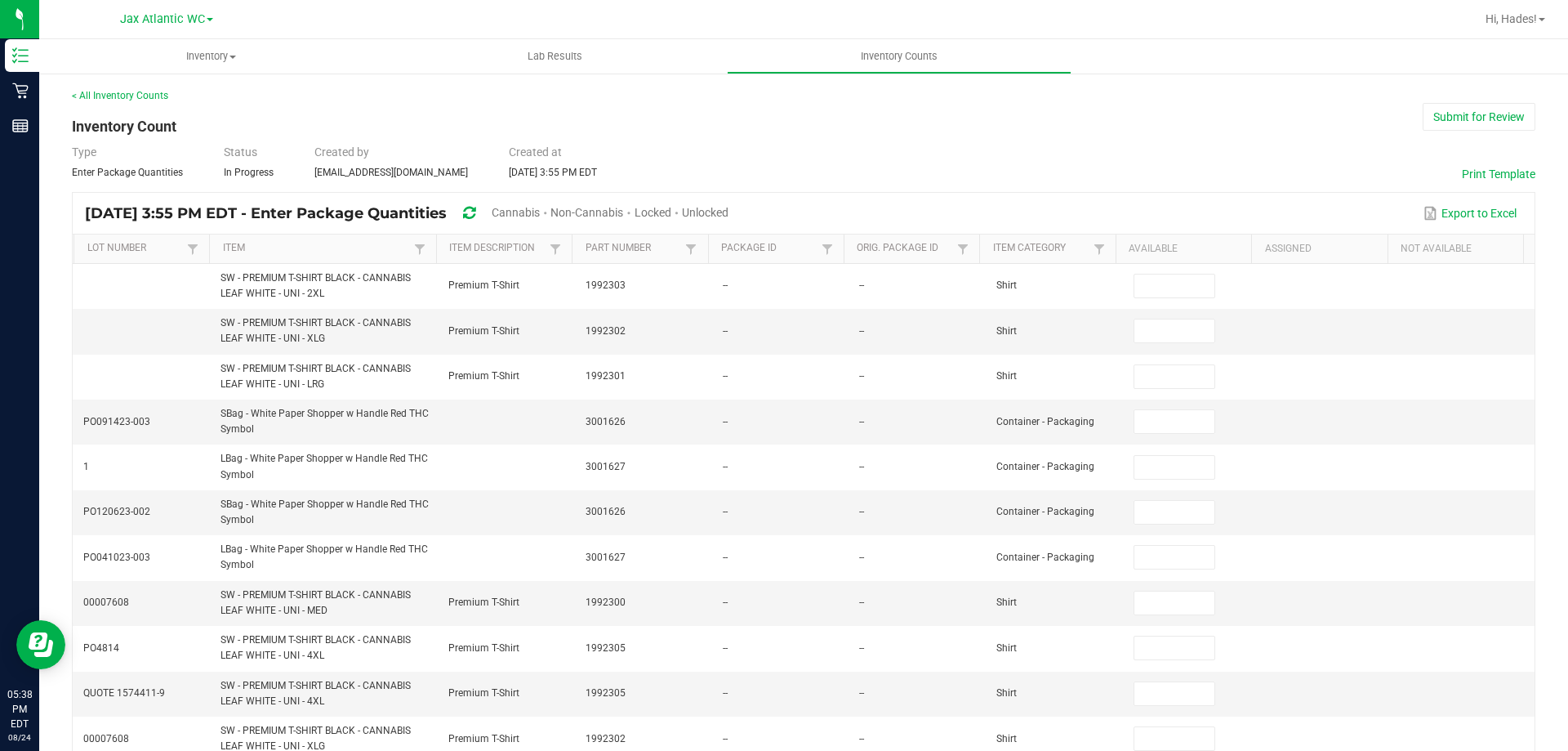
click at [540, 210] on span "Cannabis" at bounding box center [516, 212] width 48 height 13
type input "1"
type input "4"
type input "0"
type input "7"
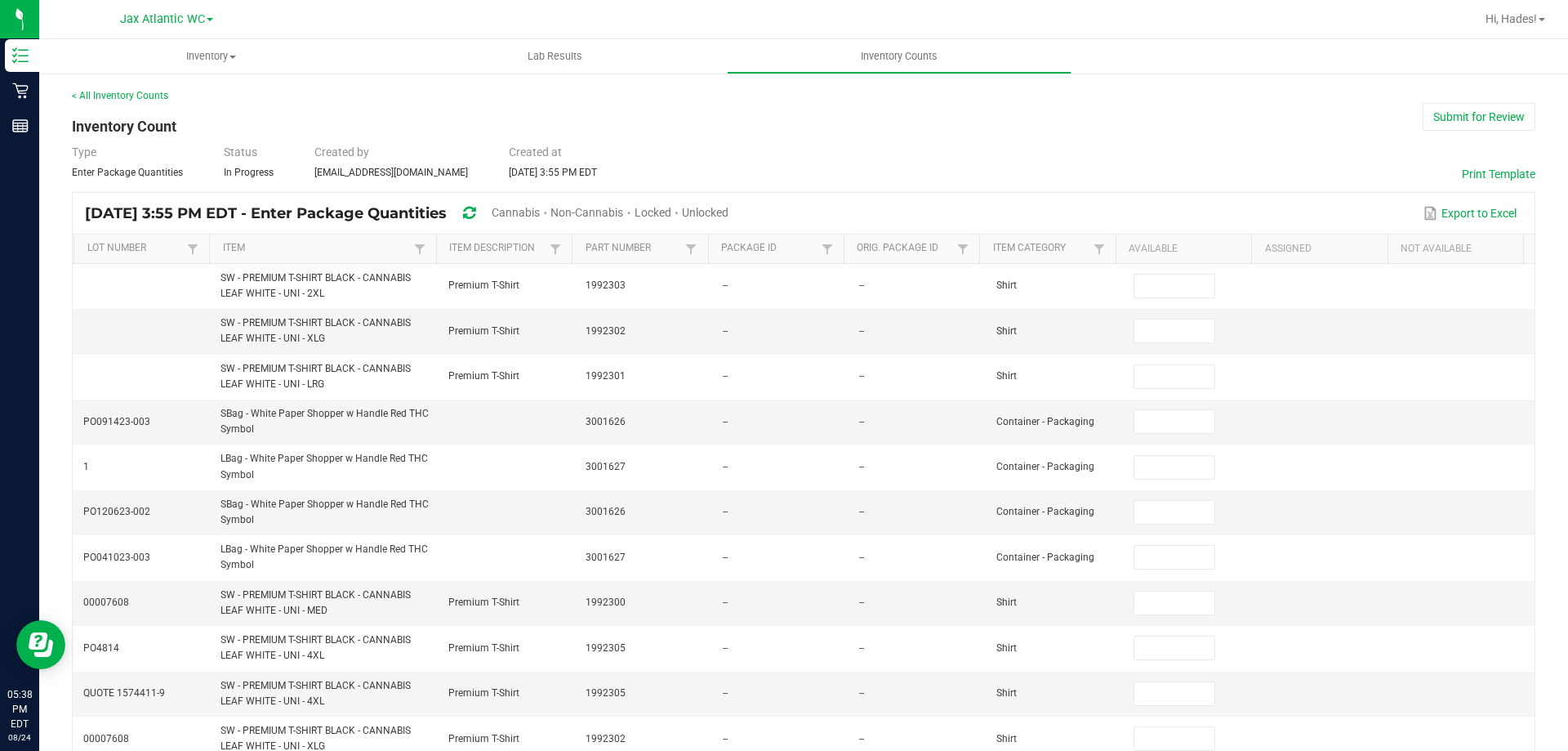
type input "0"
type input "3"
type input "0"
type input "9"
type input "0"
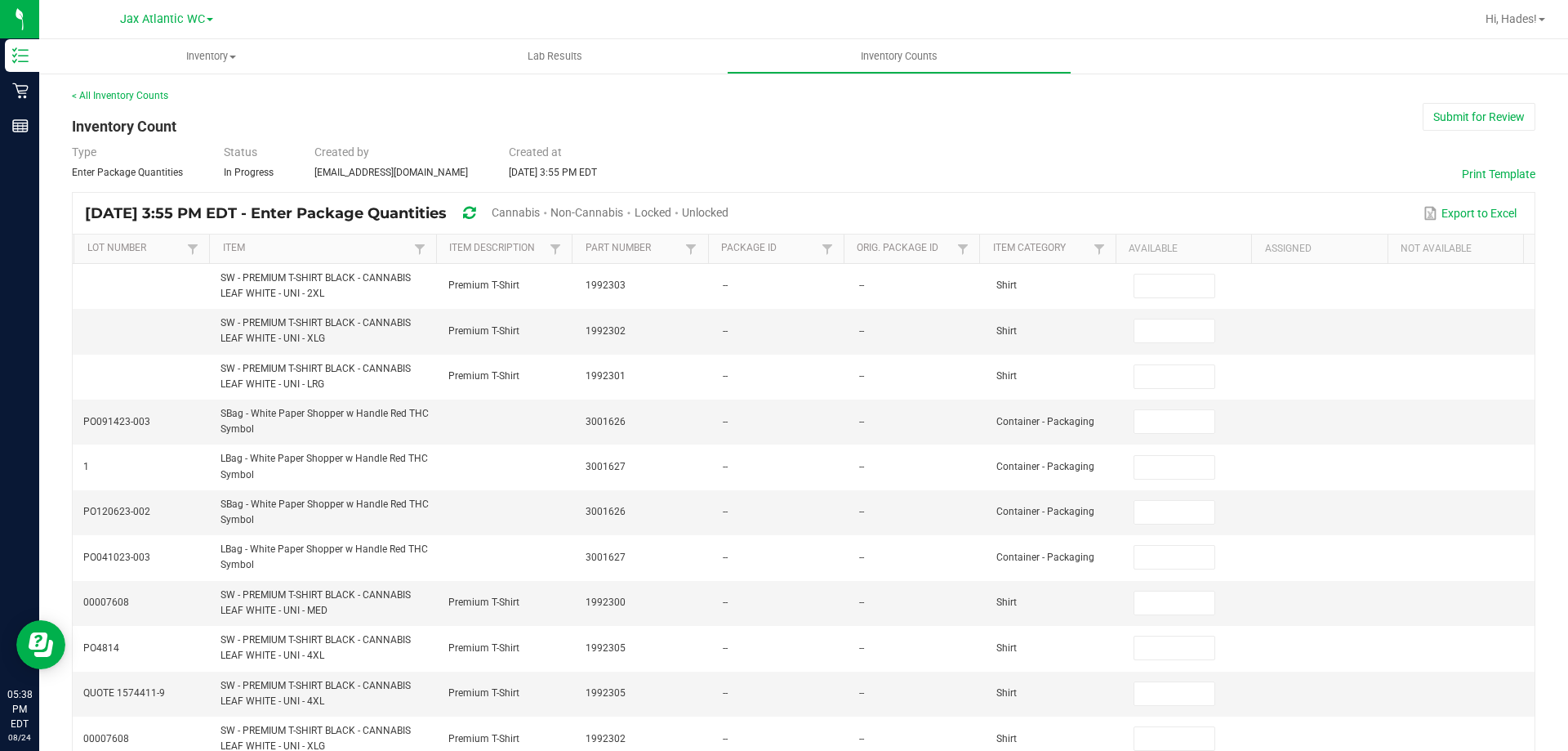
type input "11"
type input "0"
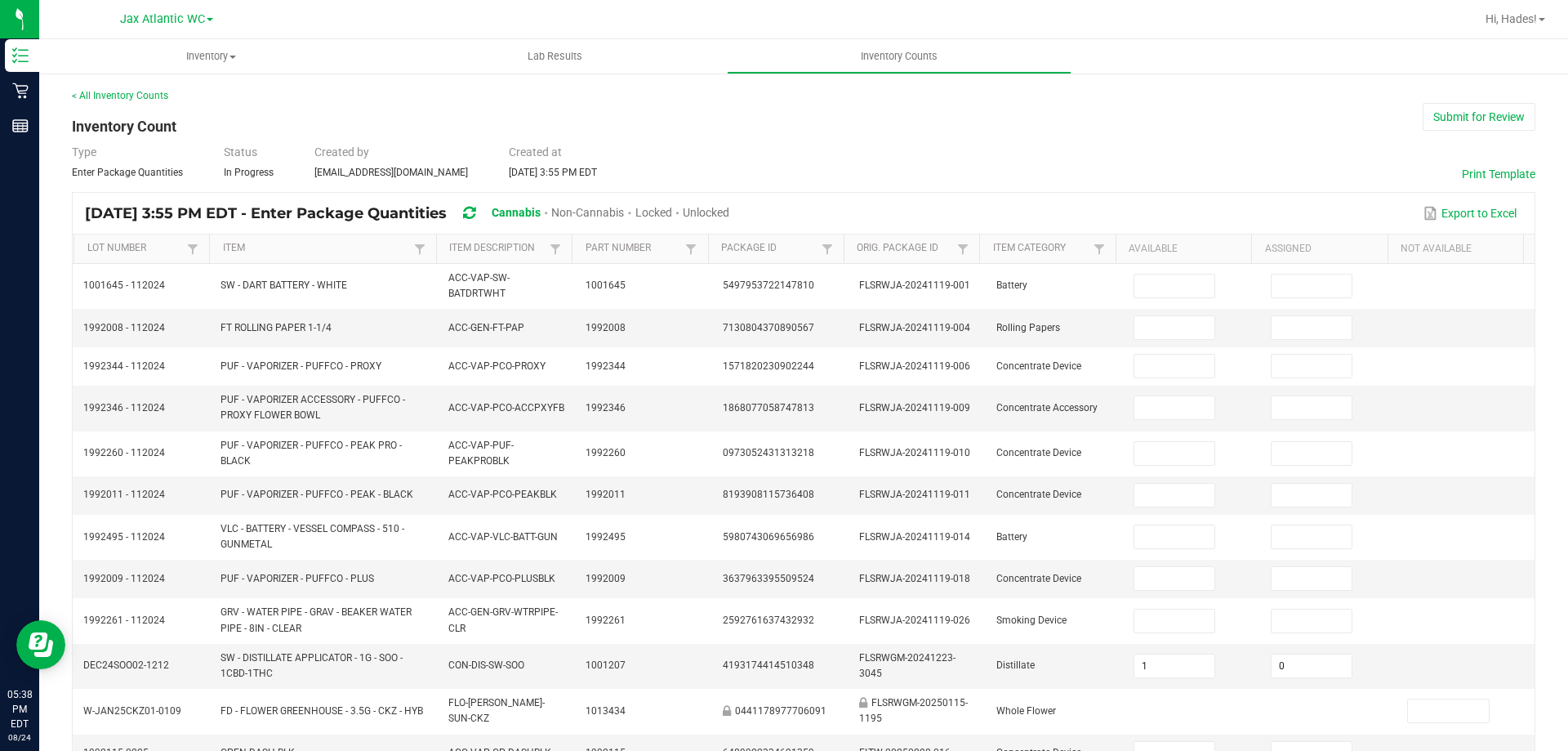
click at [730, 206] on span "Unlocked" at bounding box center [706, 212] width 47 height 13
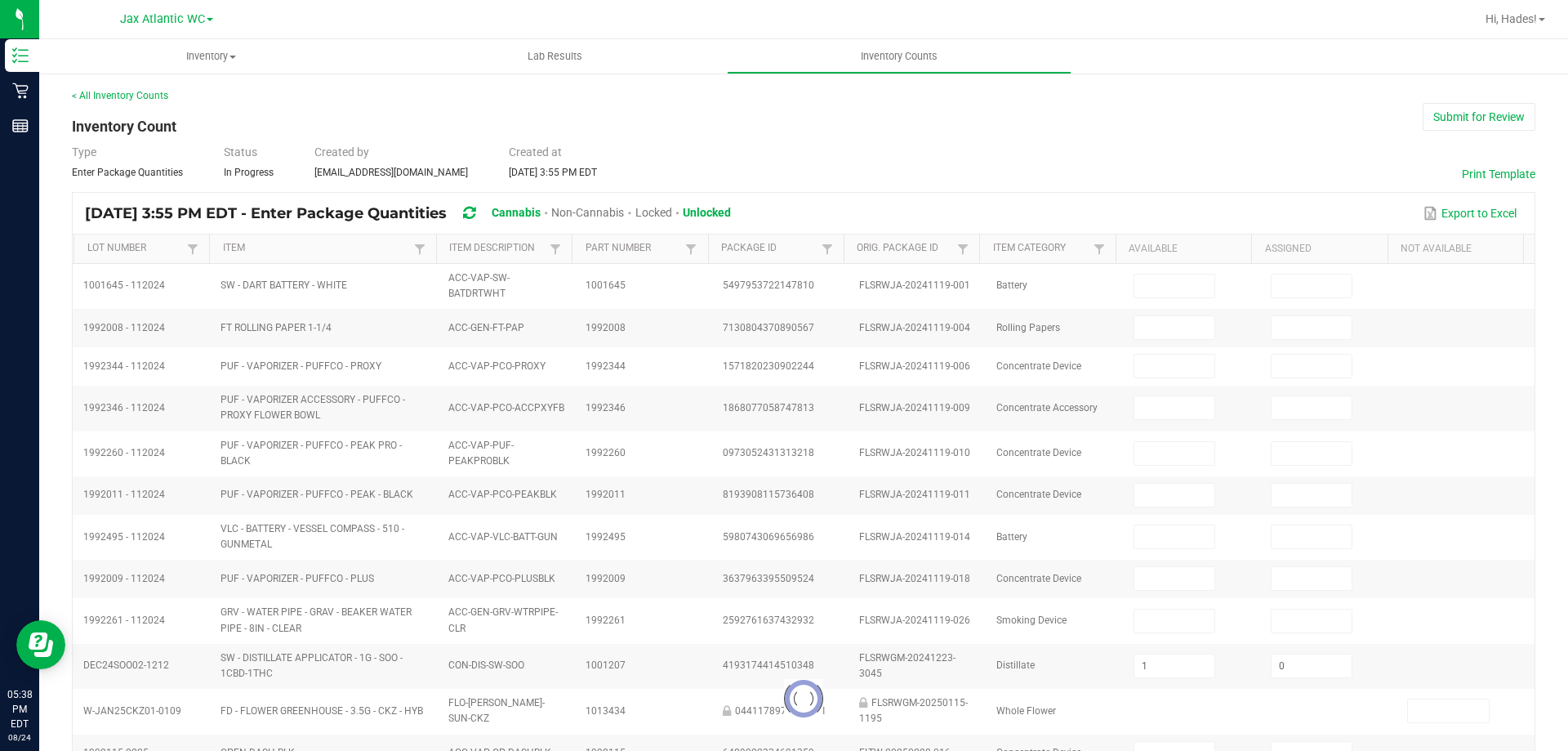
type input "4"
type input "7"
type input "3"
type input "11"
type input "12"
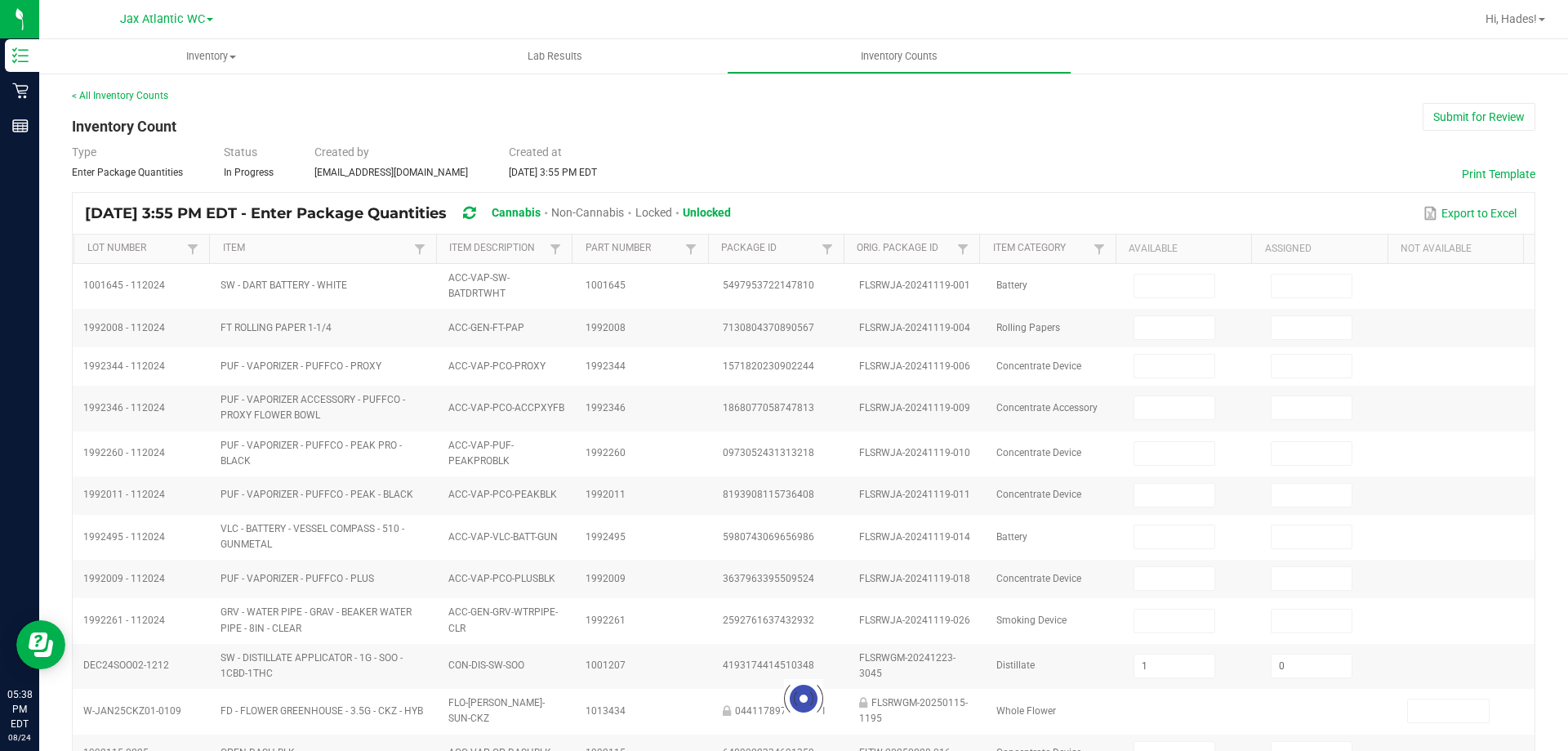
type input "0"
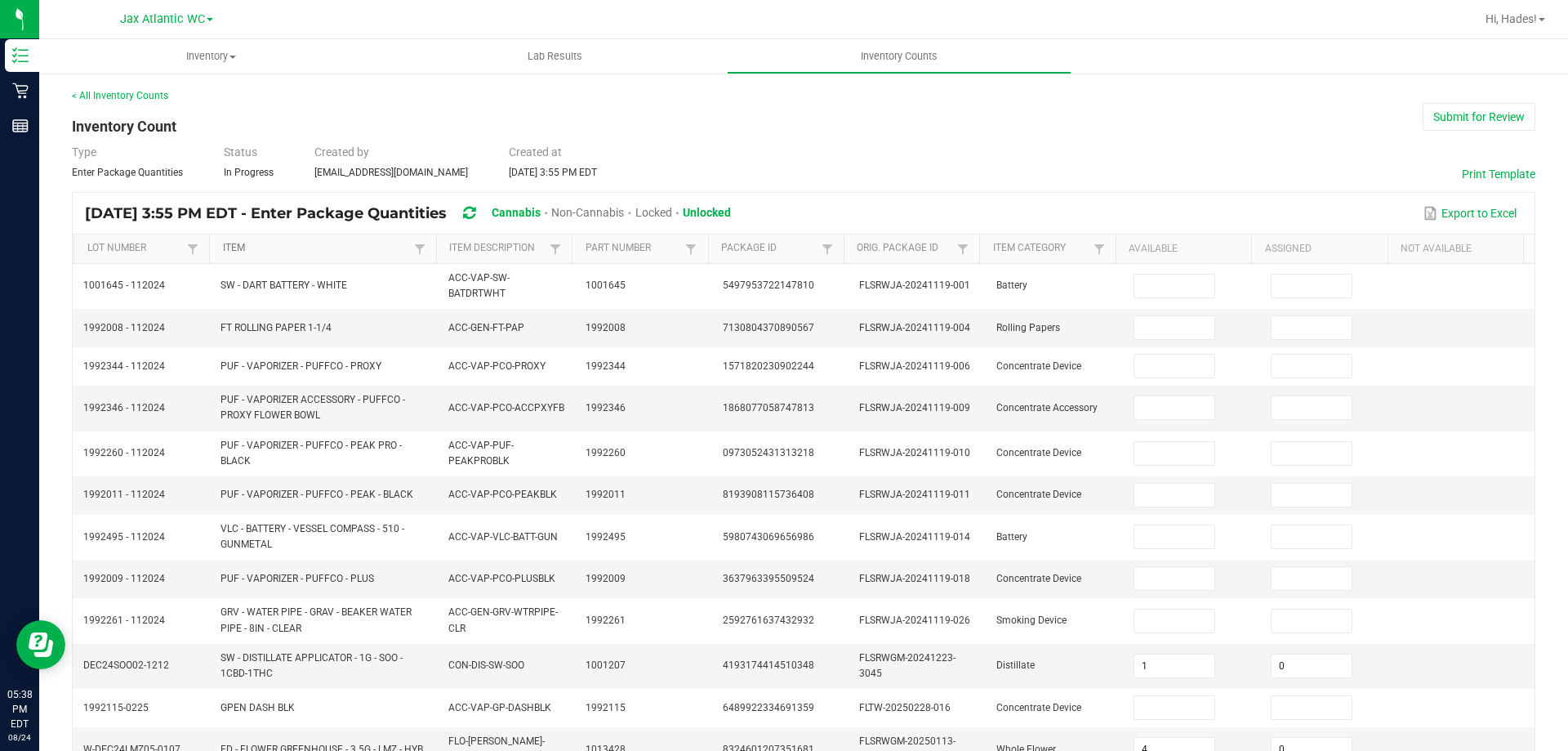
click at [339, 249] on link "Item" at bounding box center [315, 248] width 187 height 13
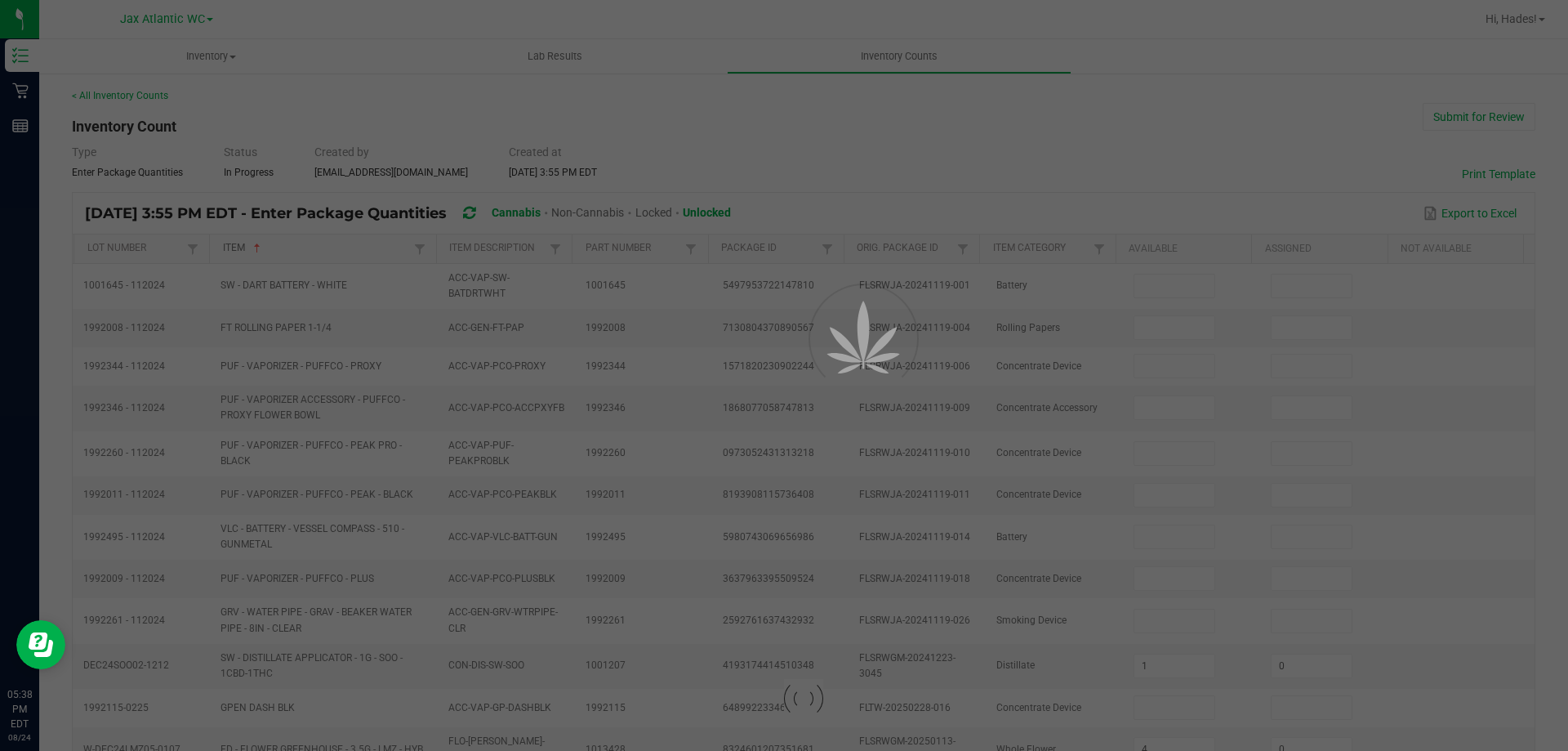
type input "16"
type input "1"
type input "4"
type input "20"
type input "4"
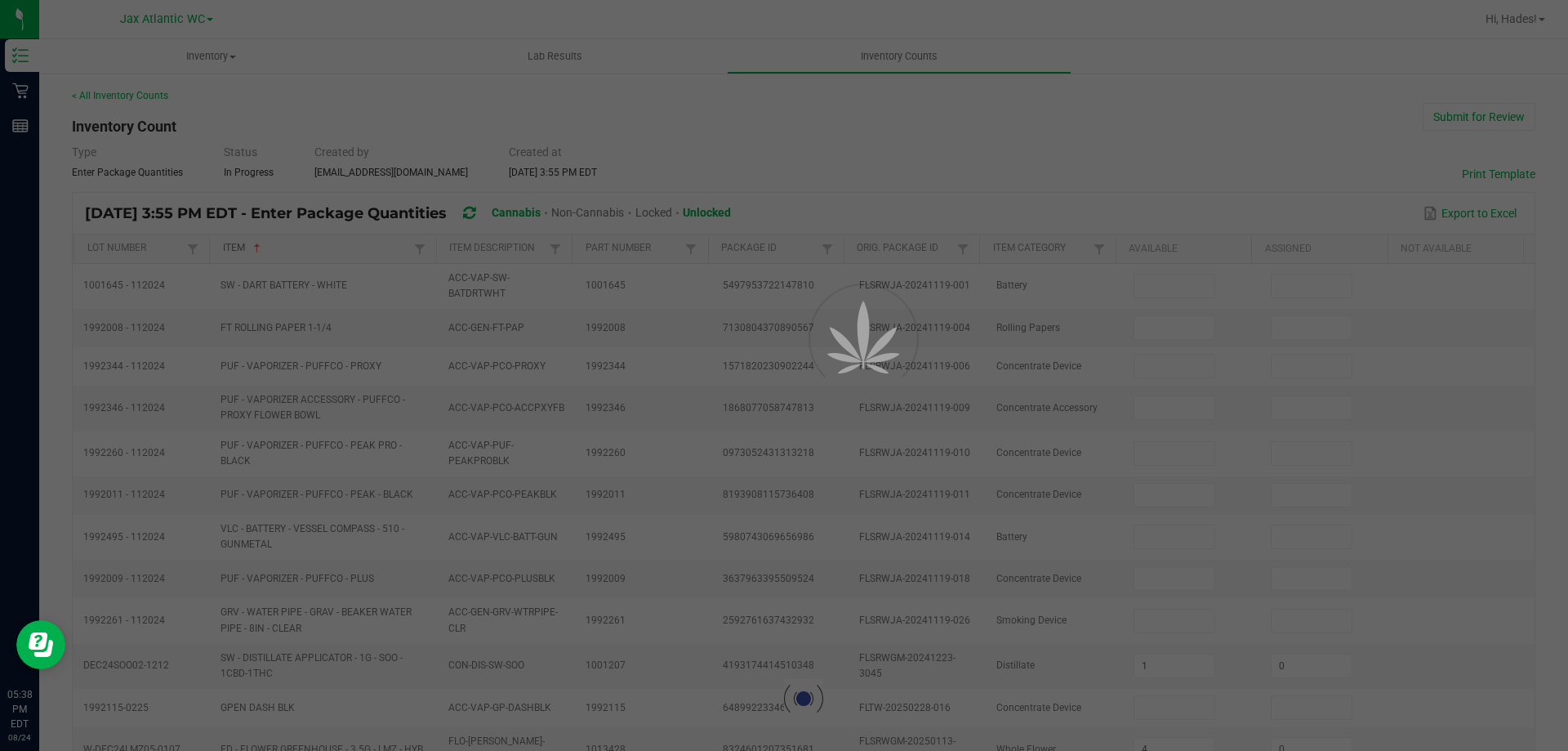
type input "9"
type input "7"
type input "9"
type input "5"
type input "11"
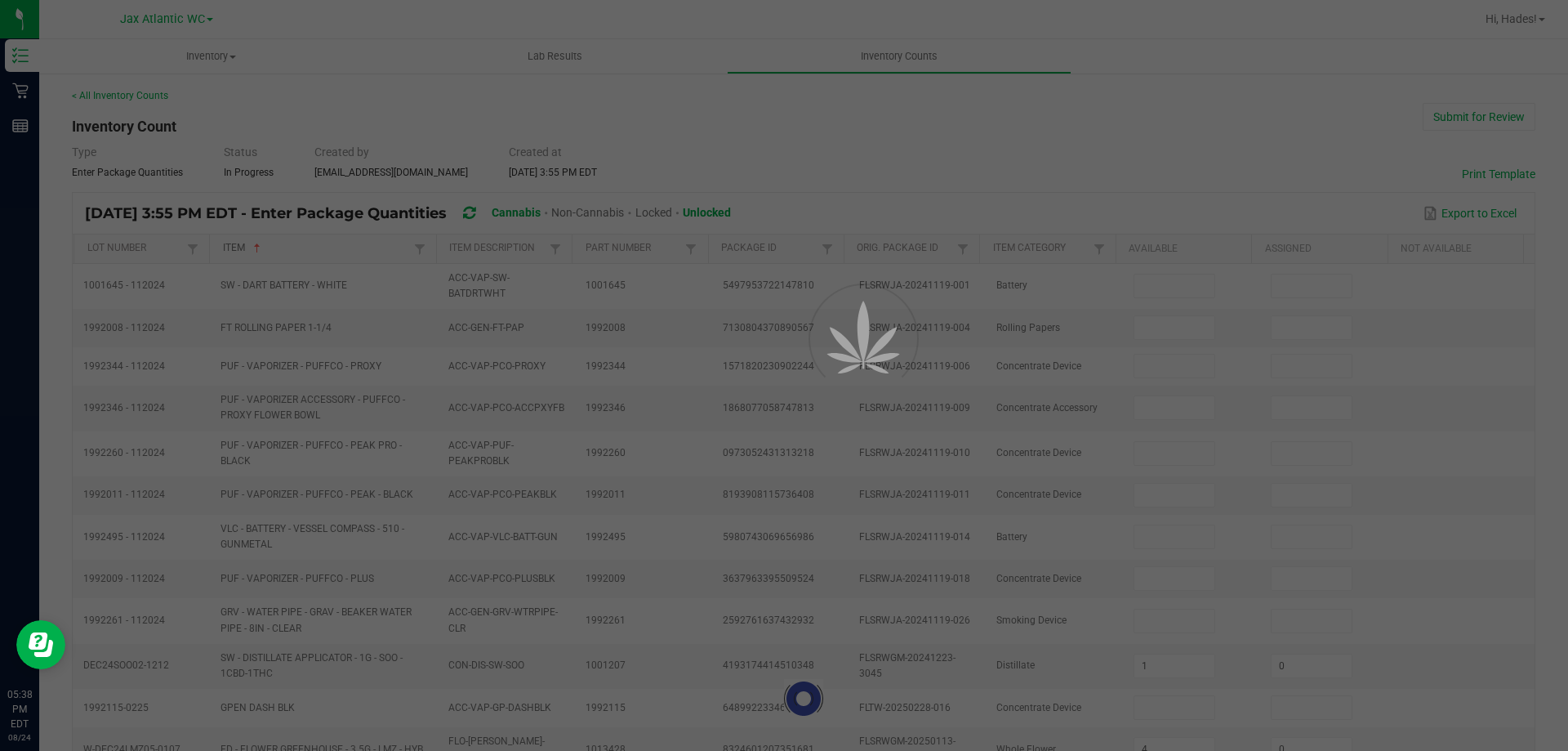
type input "4"
type input "17"
type input "10"
type input "0"
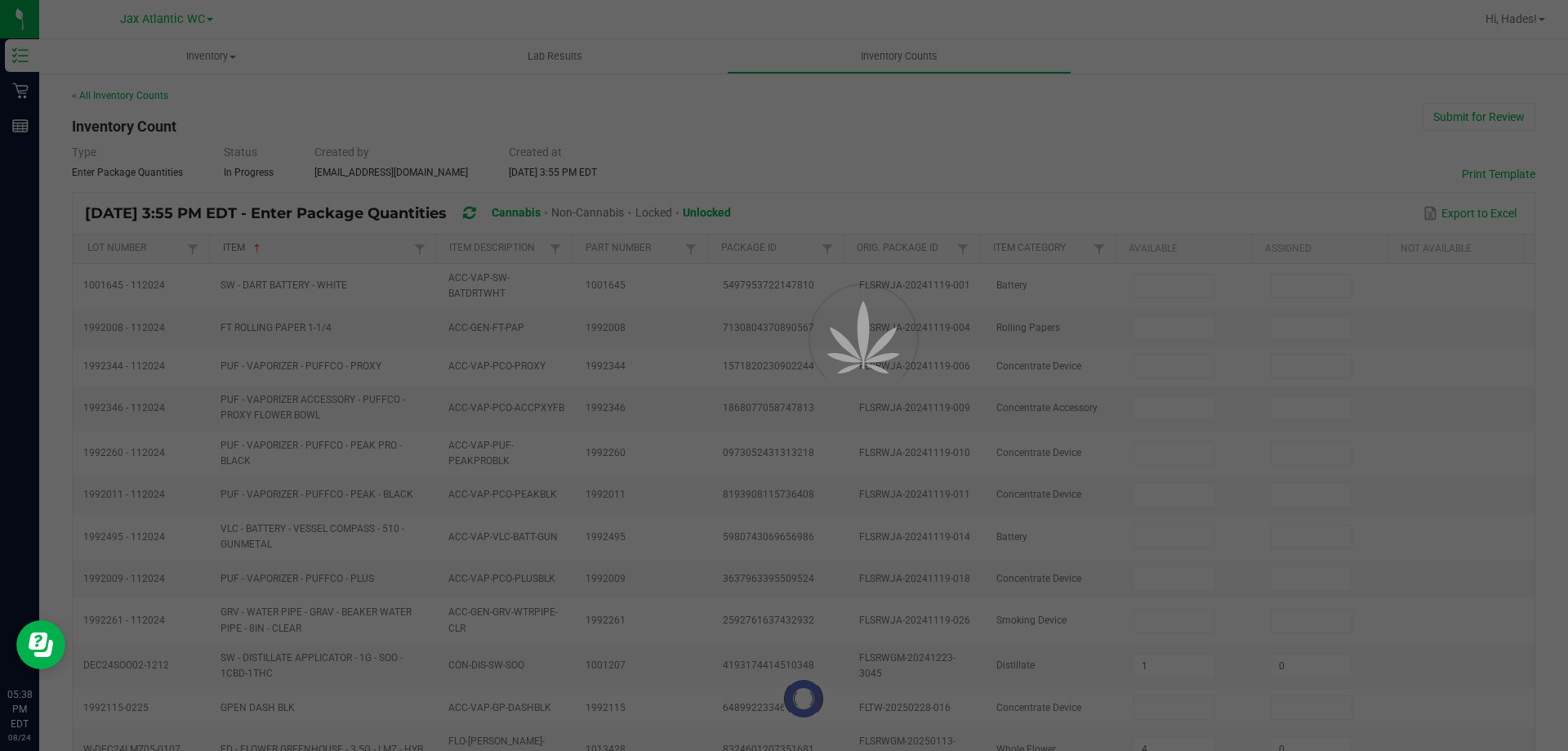
type input "0"
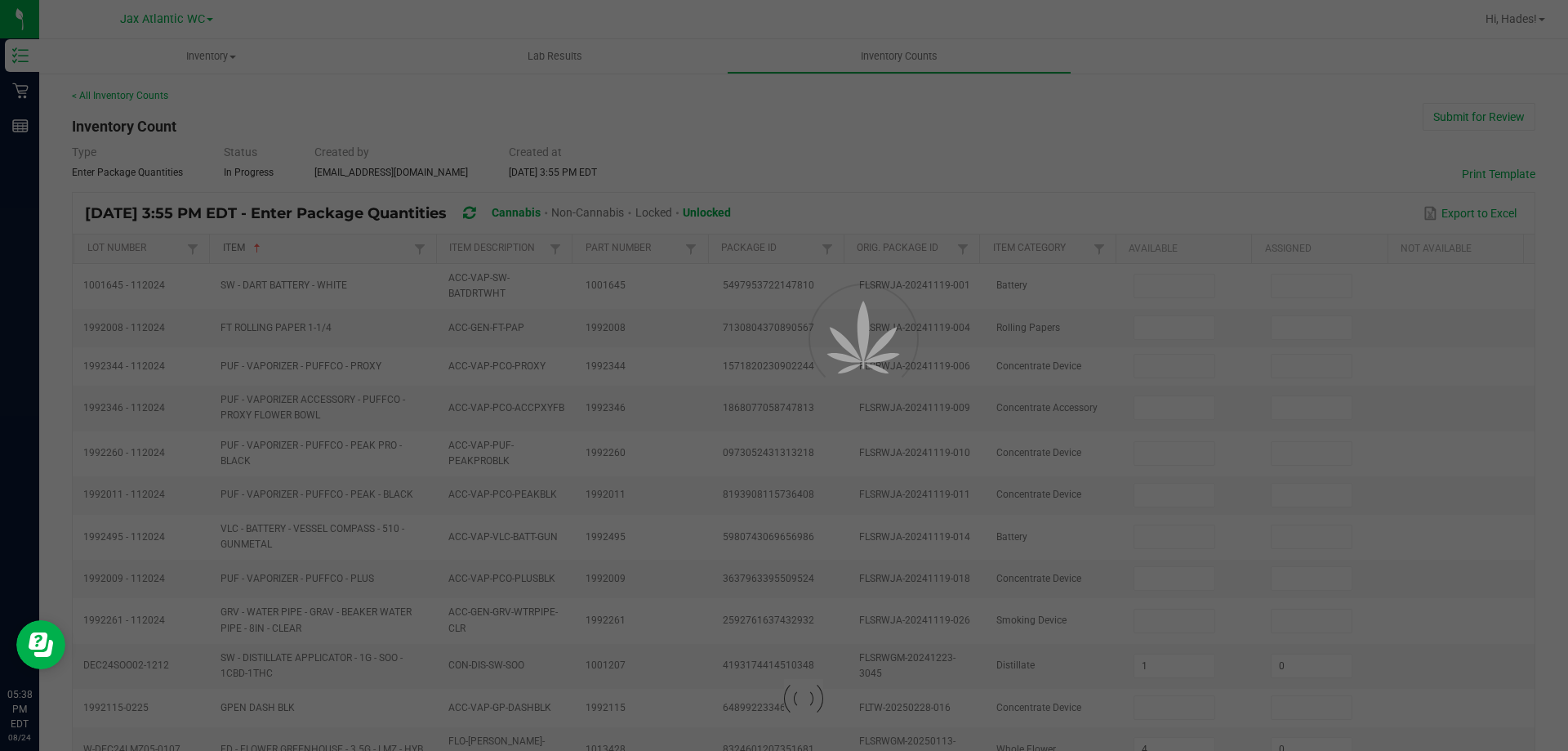
type input "8"
type input "0"
type input "14"
type input "3"
type input "0"
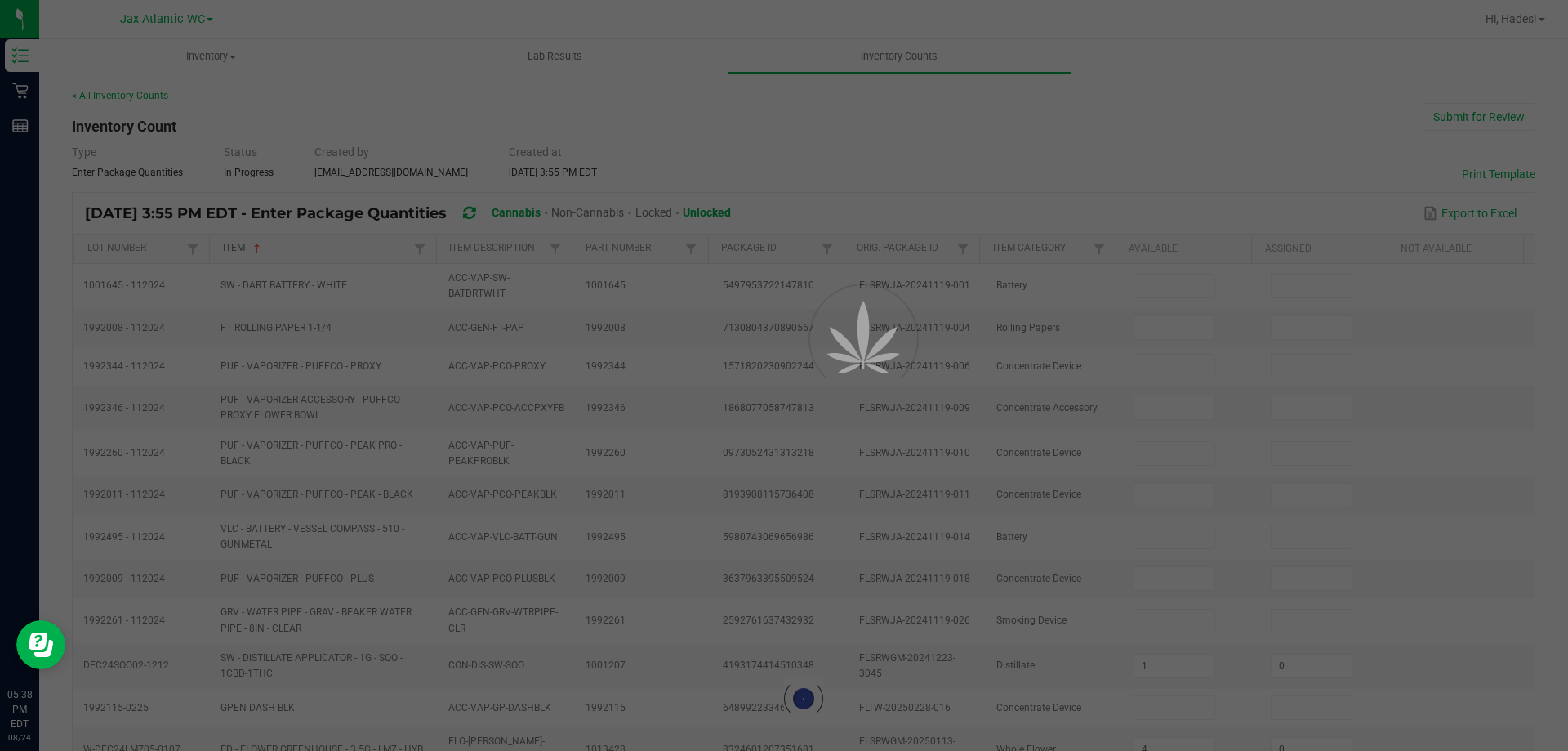
type input "10"
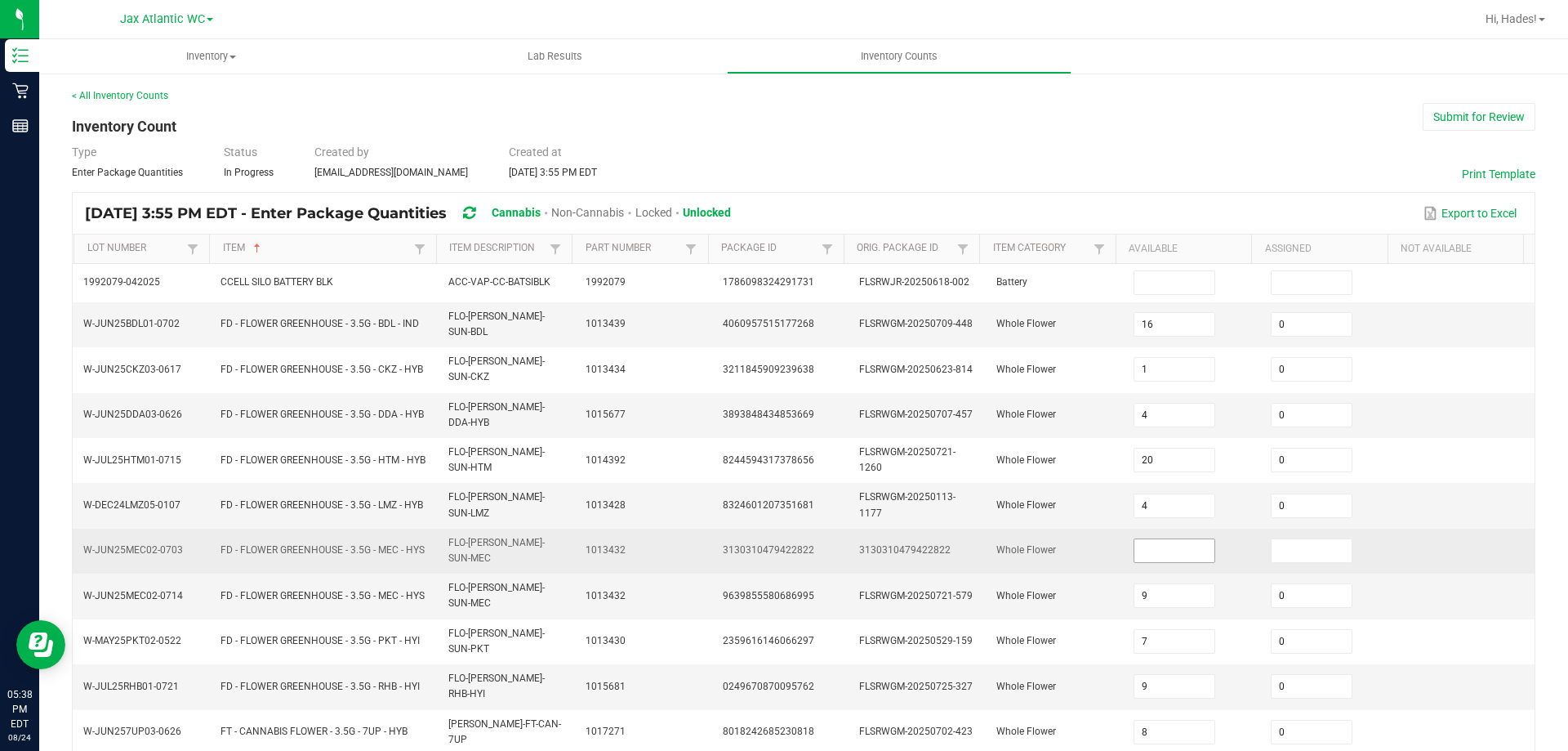
click at [1163, 539] on input at bounding box center [1175, 550] width 81 height 23
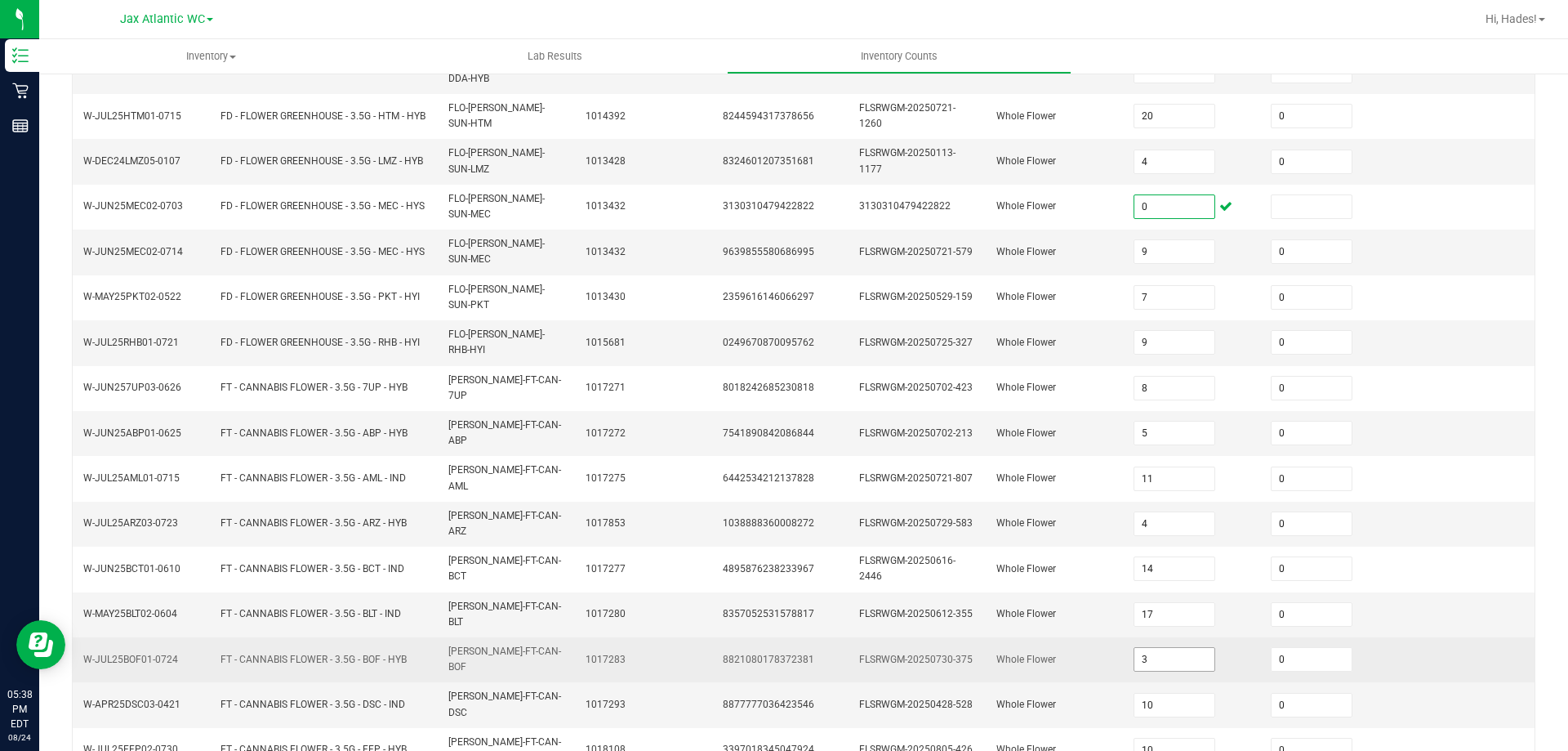
scroll to position [360, 0]
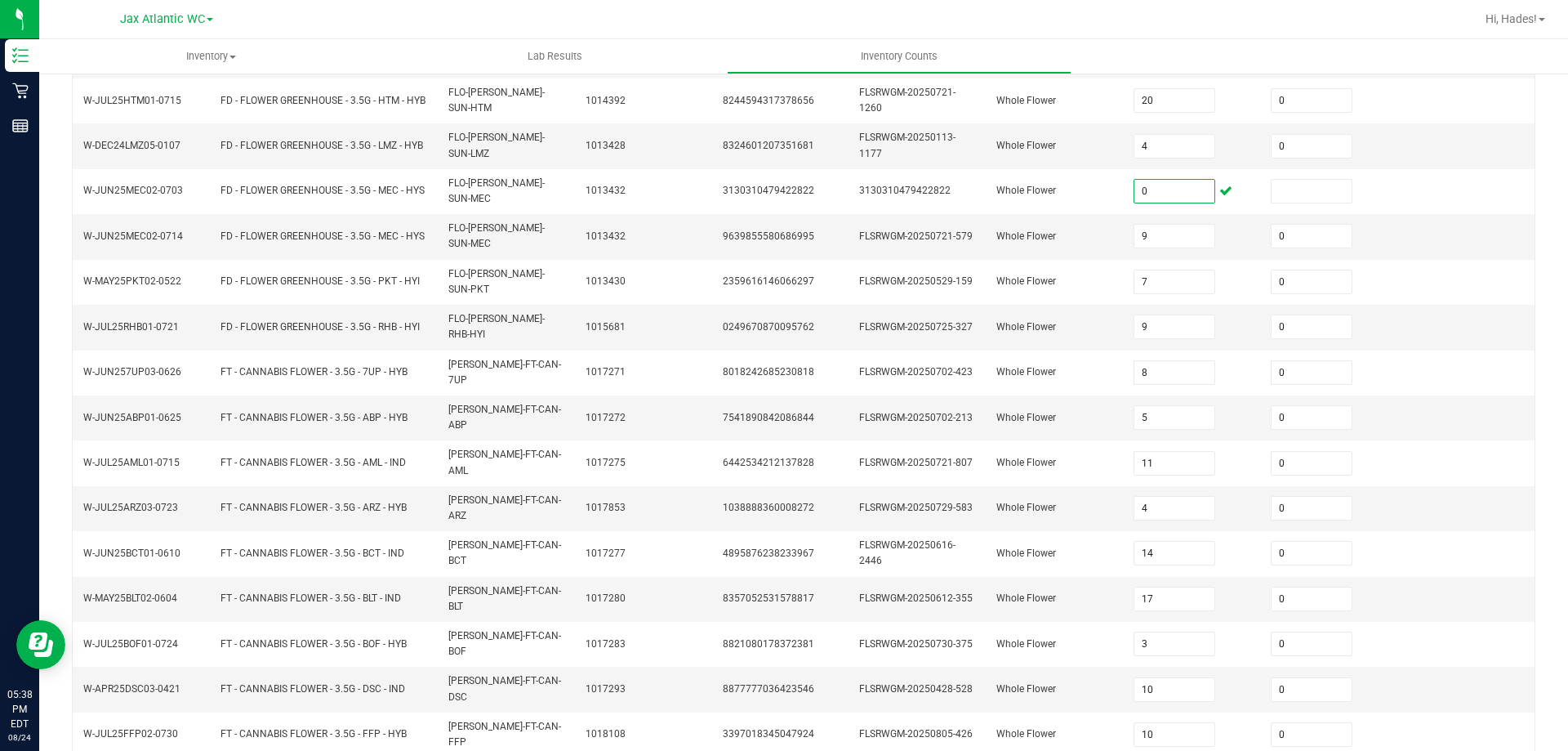
type input "0"
type input "18"
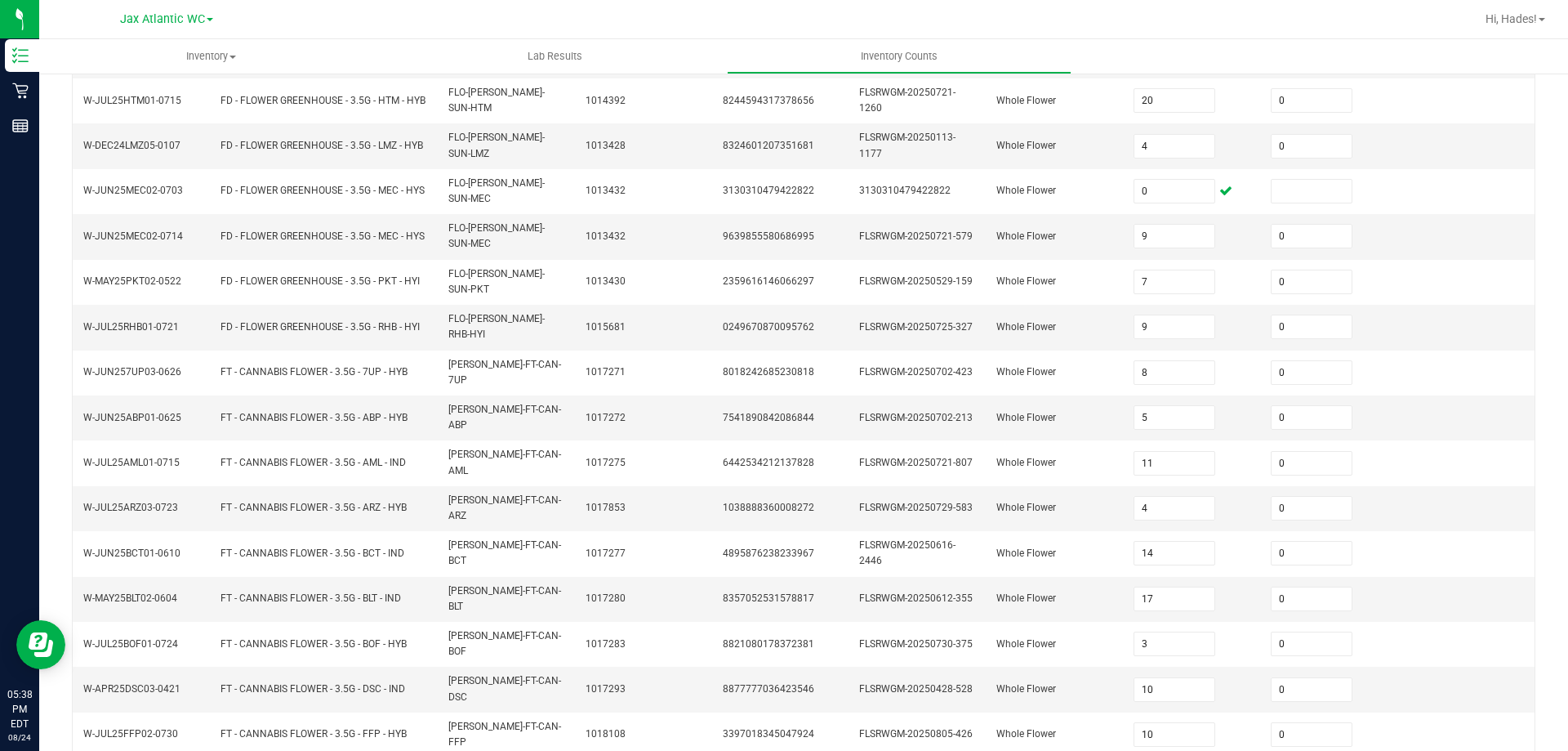
type input "11"
type input "1"
type input "13"
type input "20"
type input "13"
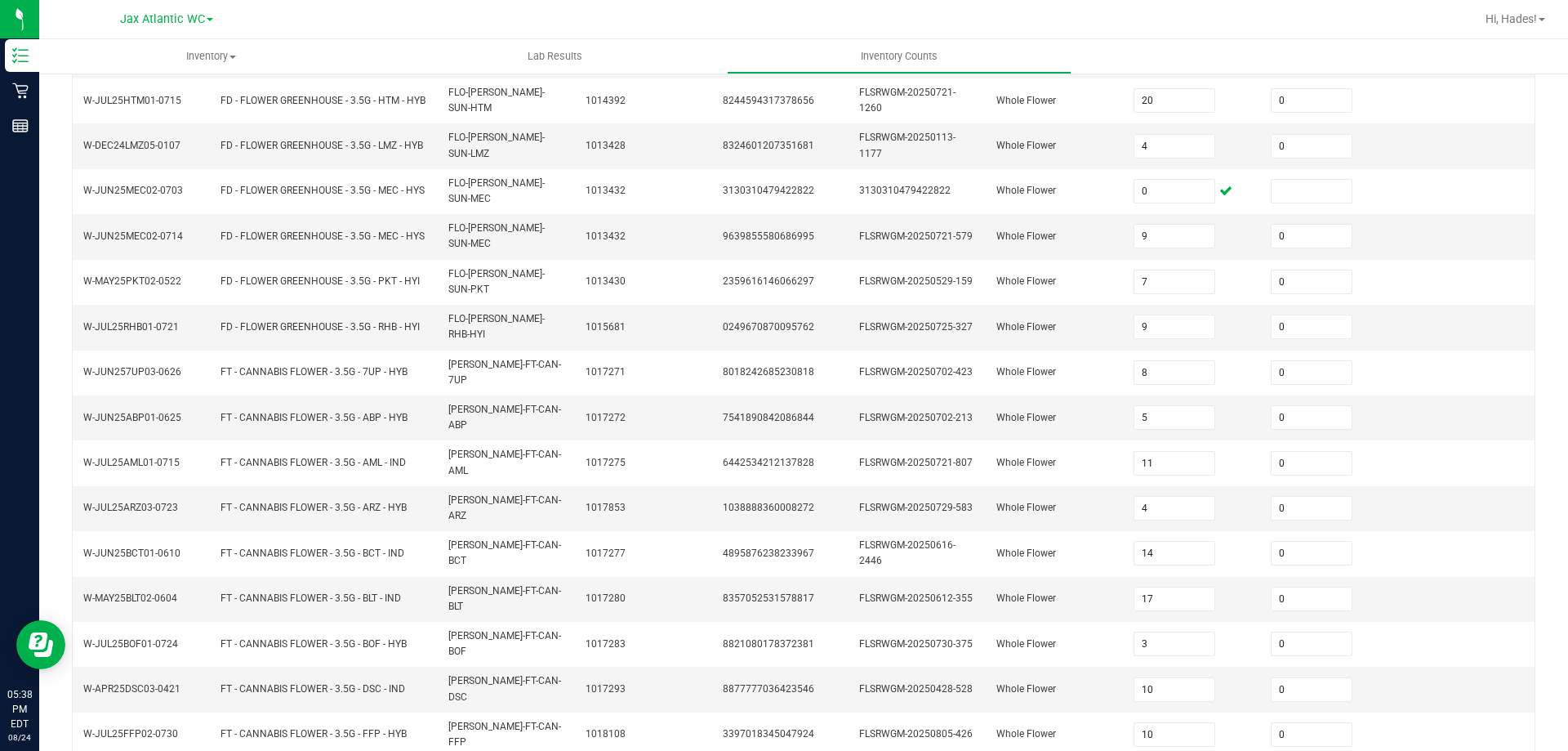
type input "17"
type input "13"
type input "16"
type input "17"
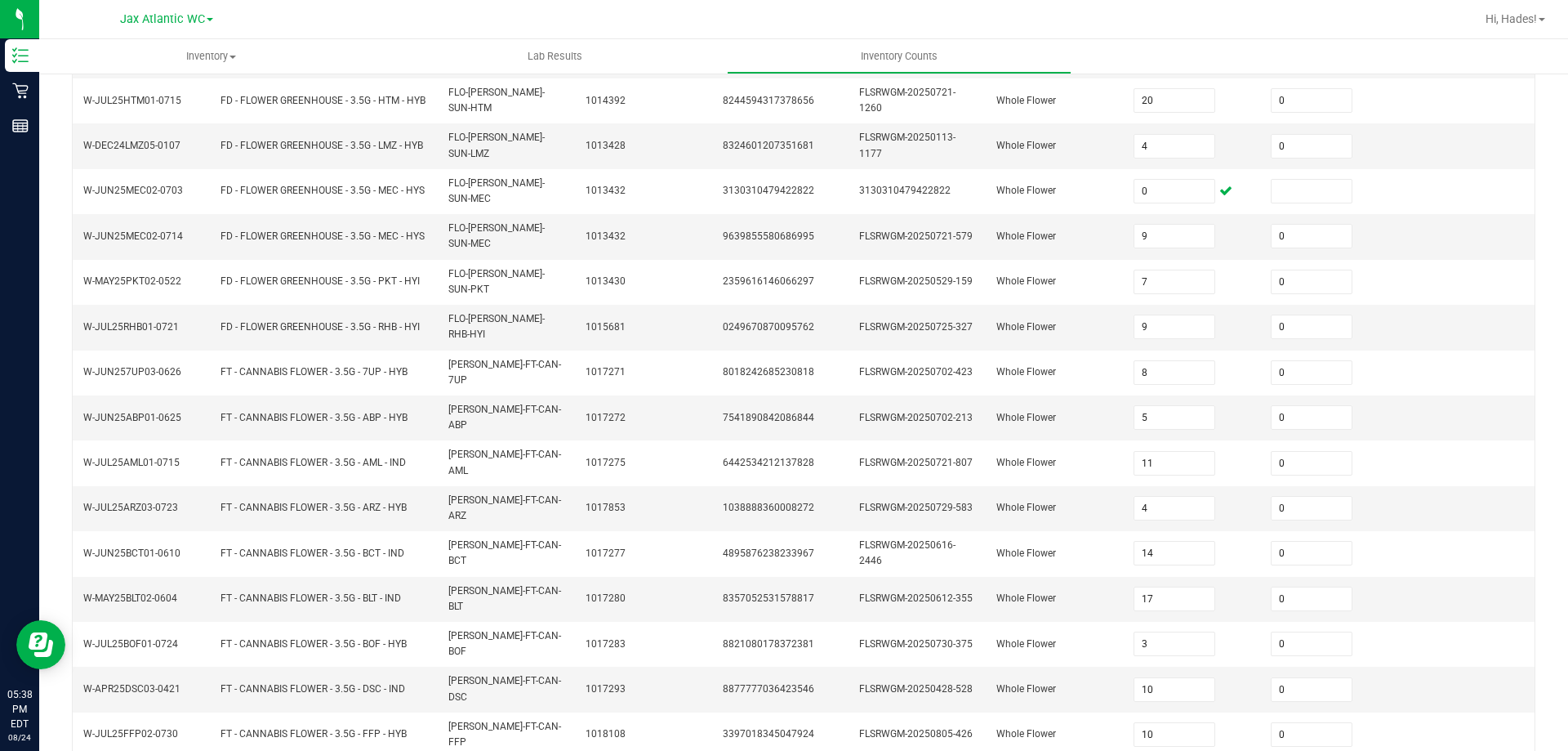
type input "19"
type input "5"
type input "0"
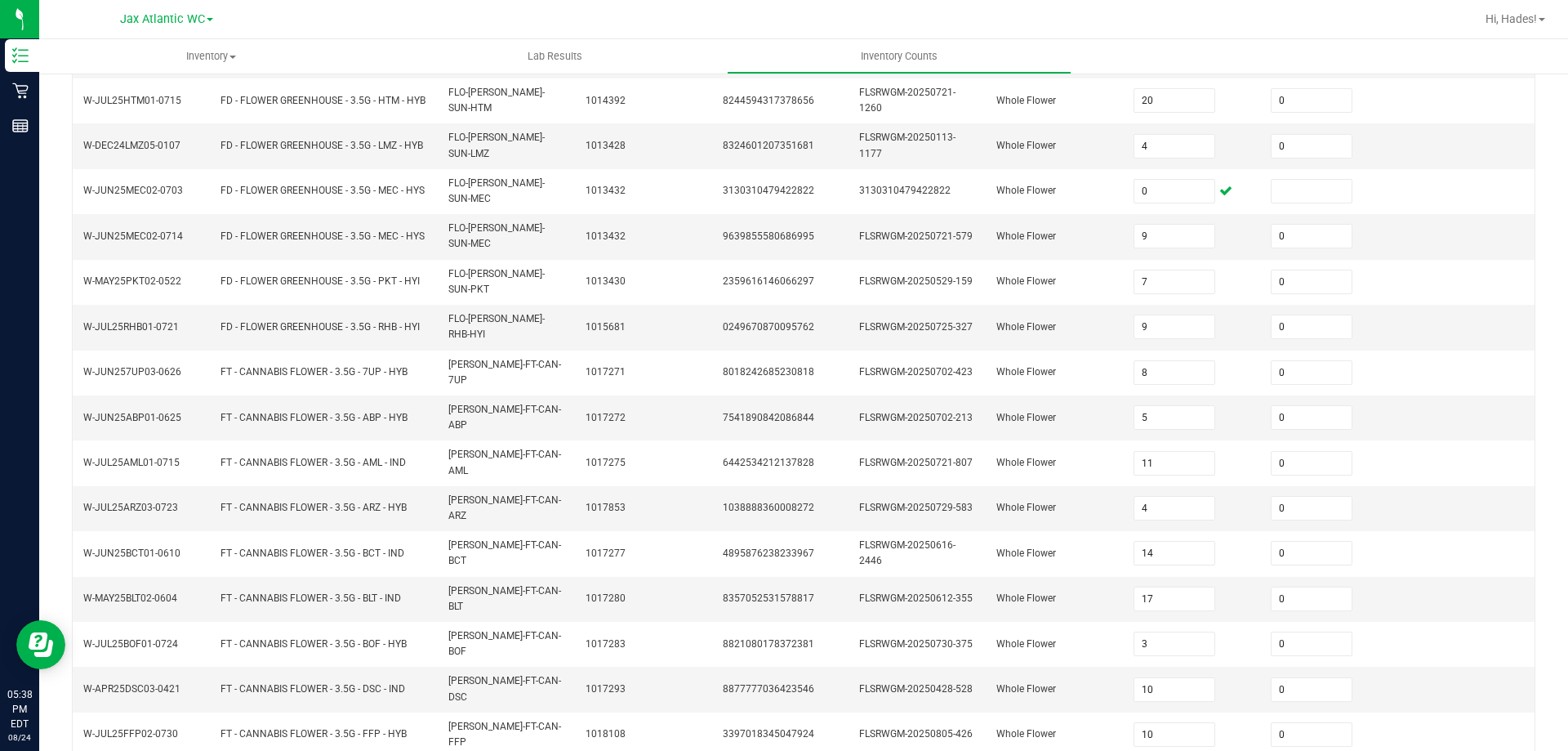
type input "0"
type input "25"
type input "13"
type input "19"
type input "18"
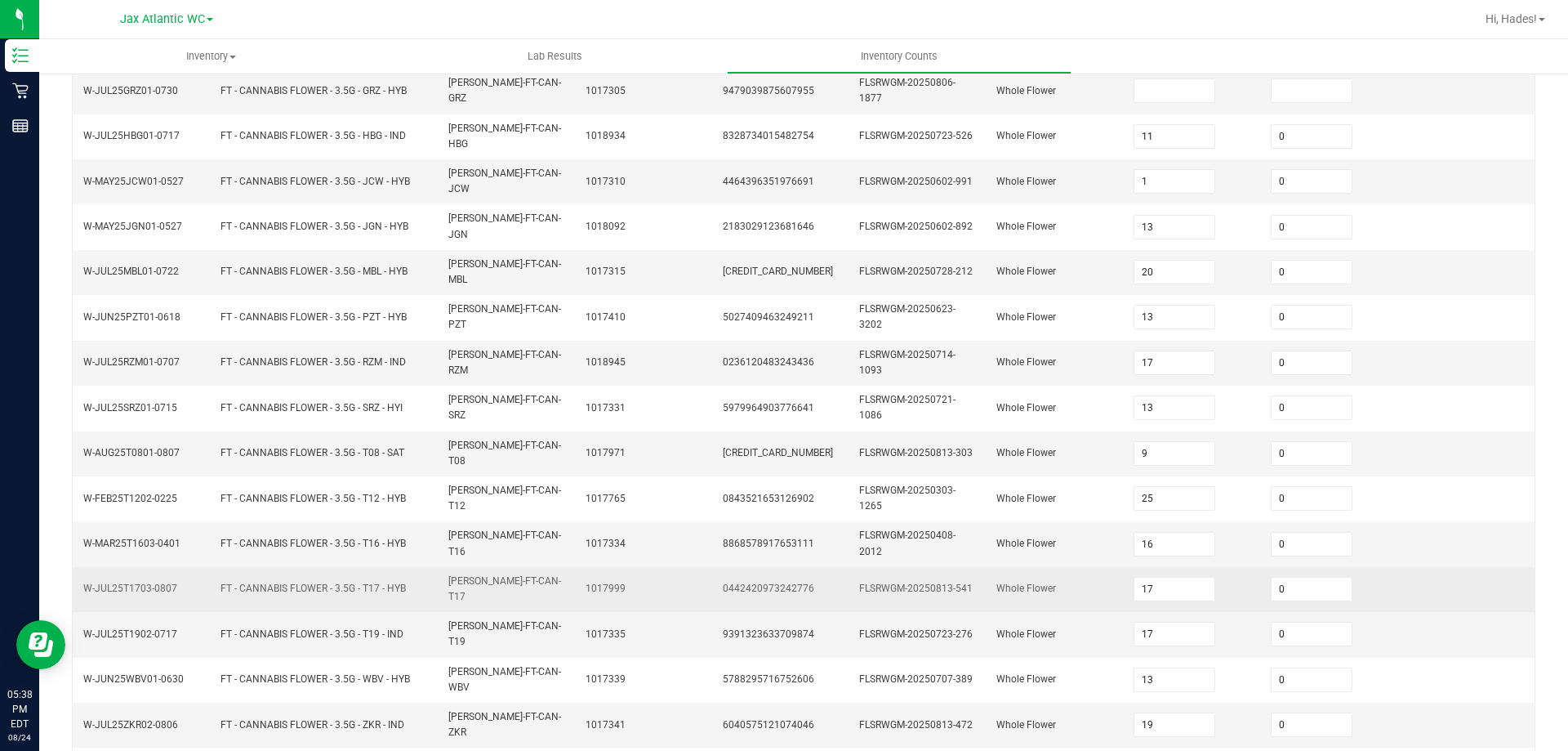
scroll to position [150, 0]
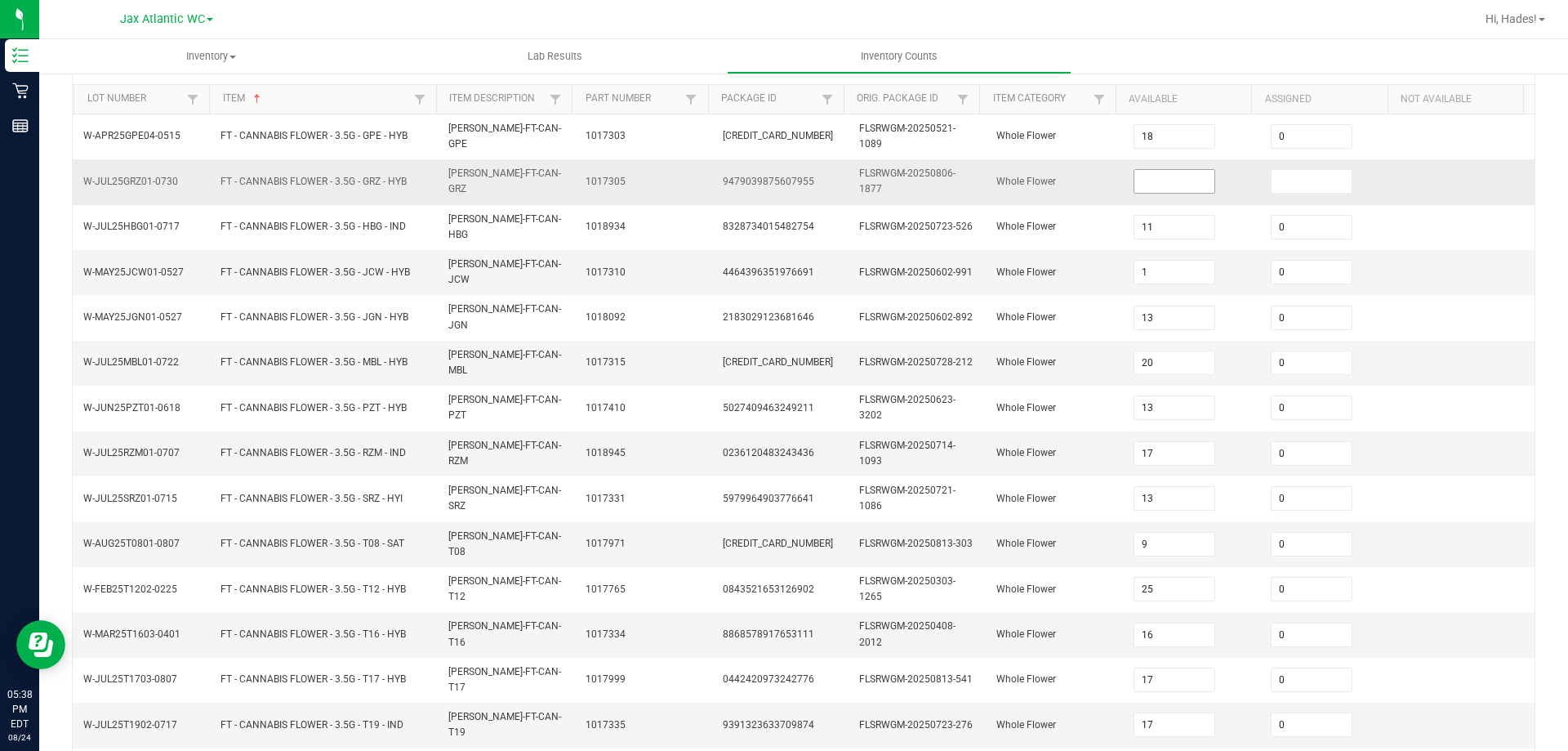
click at [1141, 186] on input at bounding box center [1175, 181] width 81 height 23
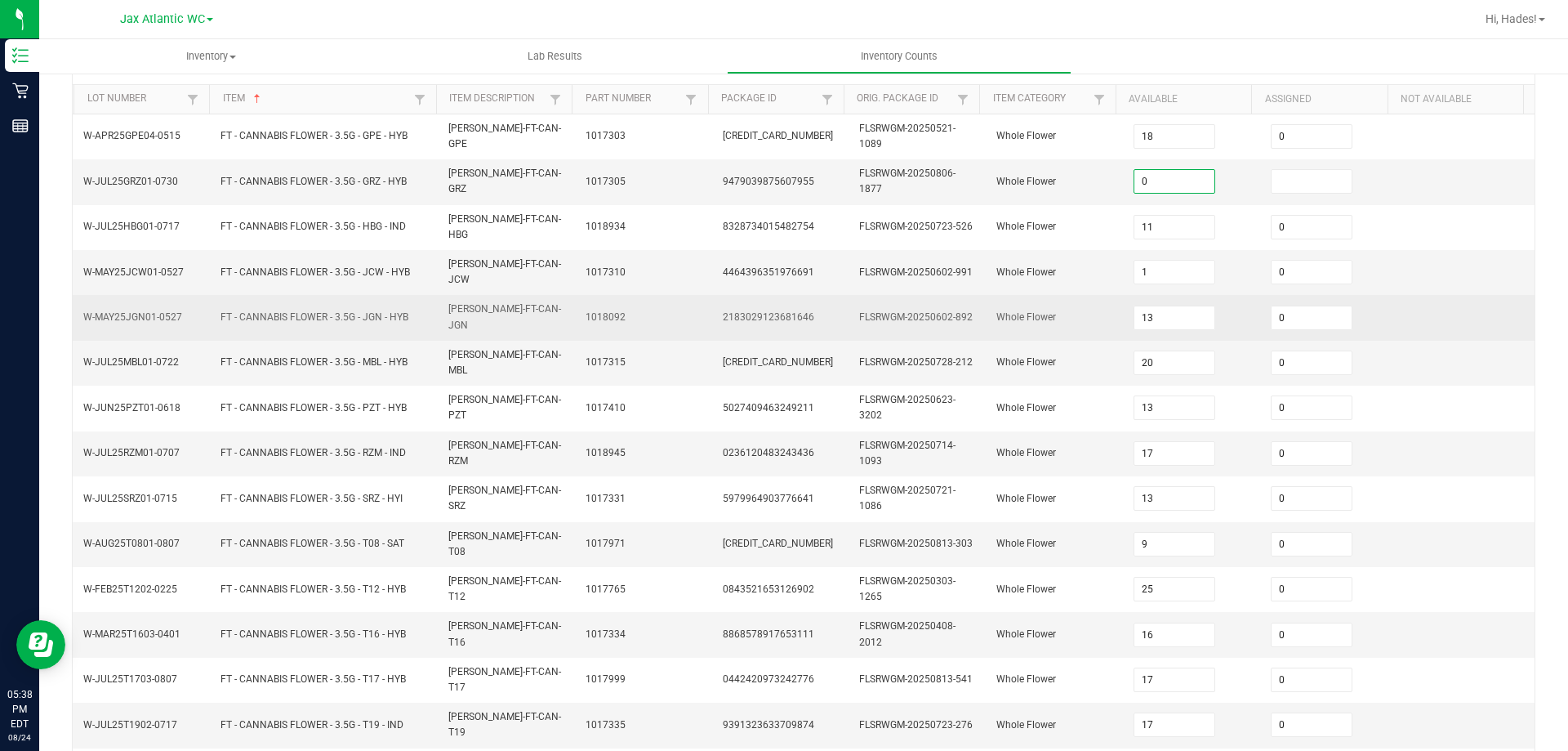
type input "0"
click at [859, 312] on span "FLSRWGM-20250602-892" at bounding box center [916, 317] width 114 height 11
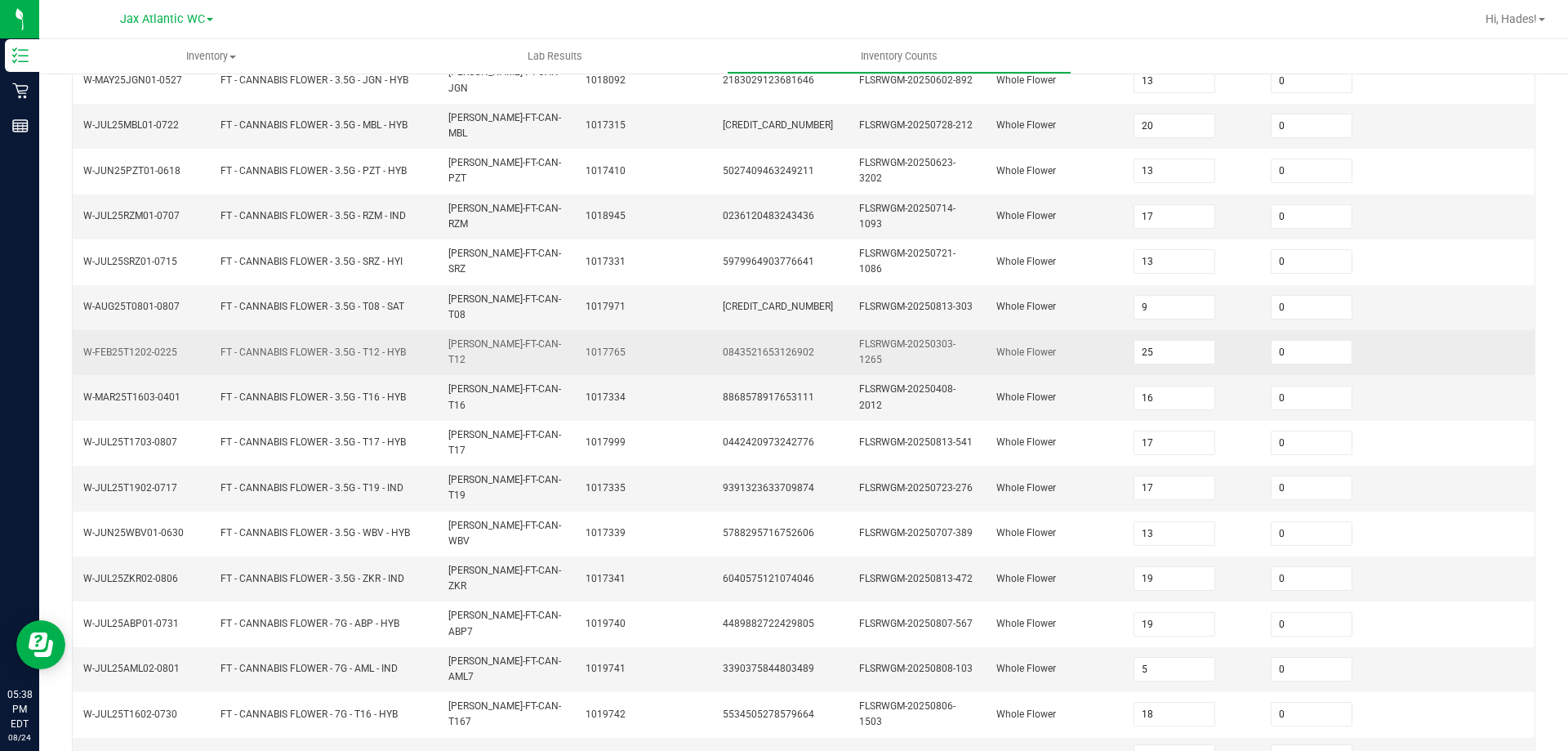
scroll to position [394, 0]
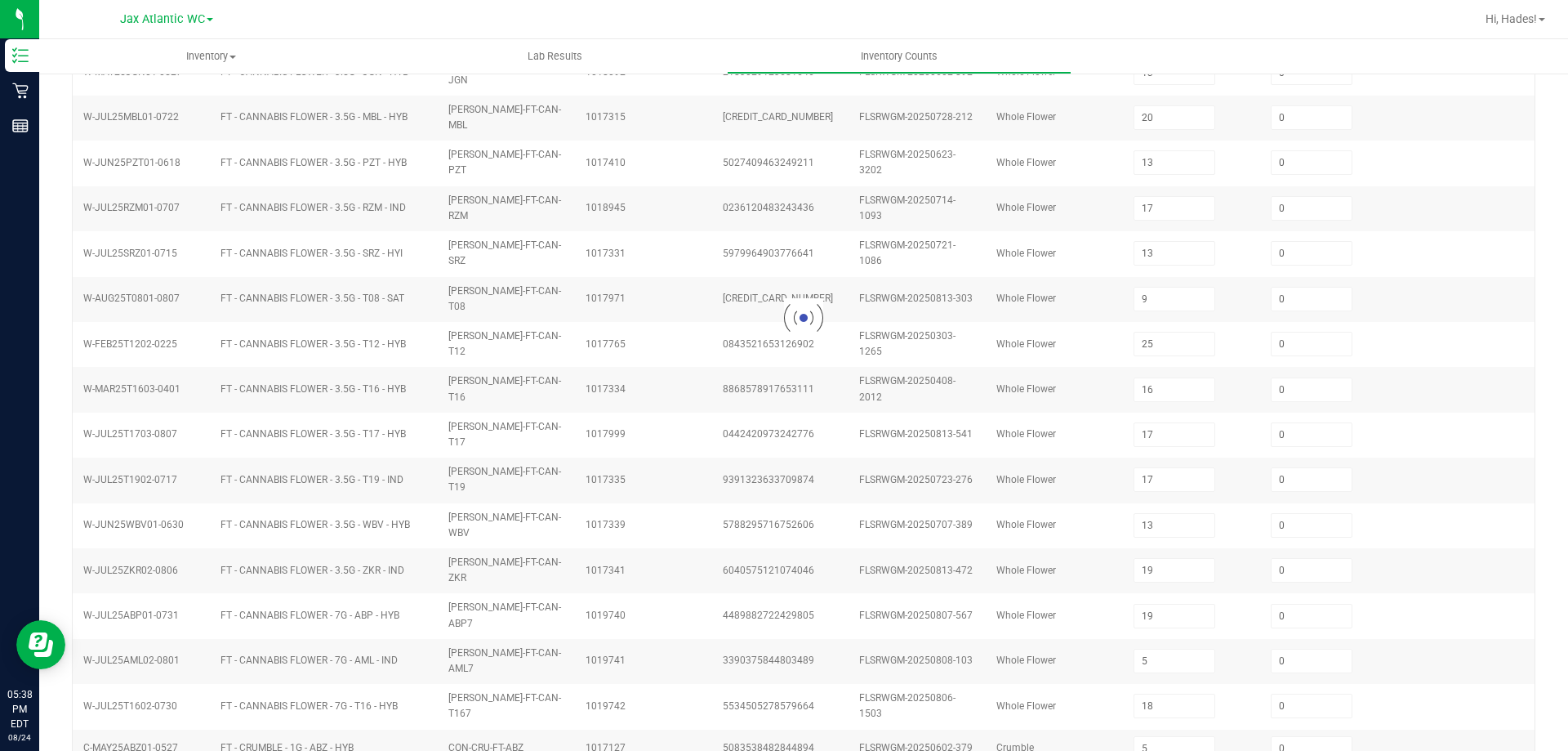
type input "5"
type input "2"
type input "4"
type input "5"
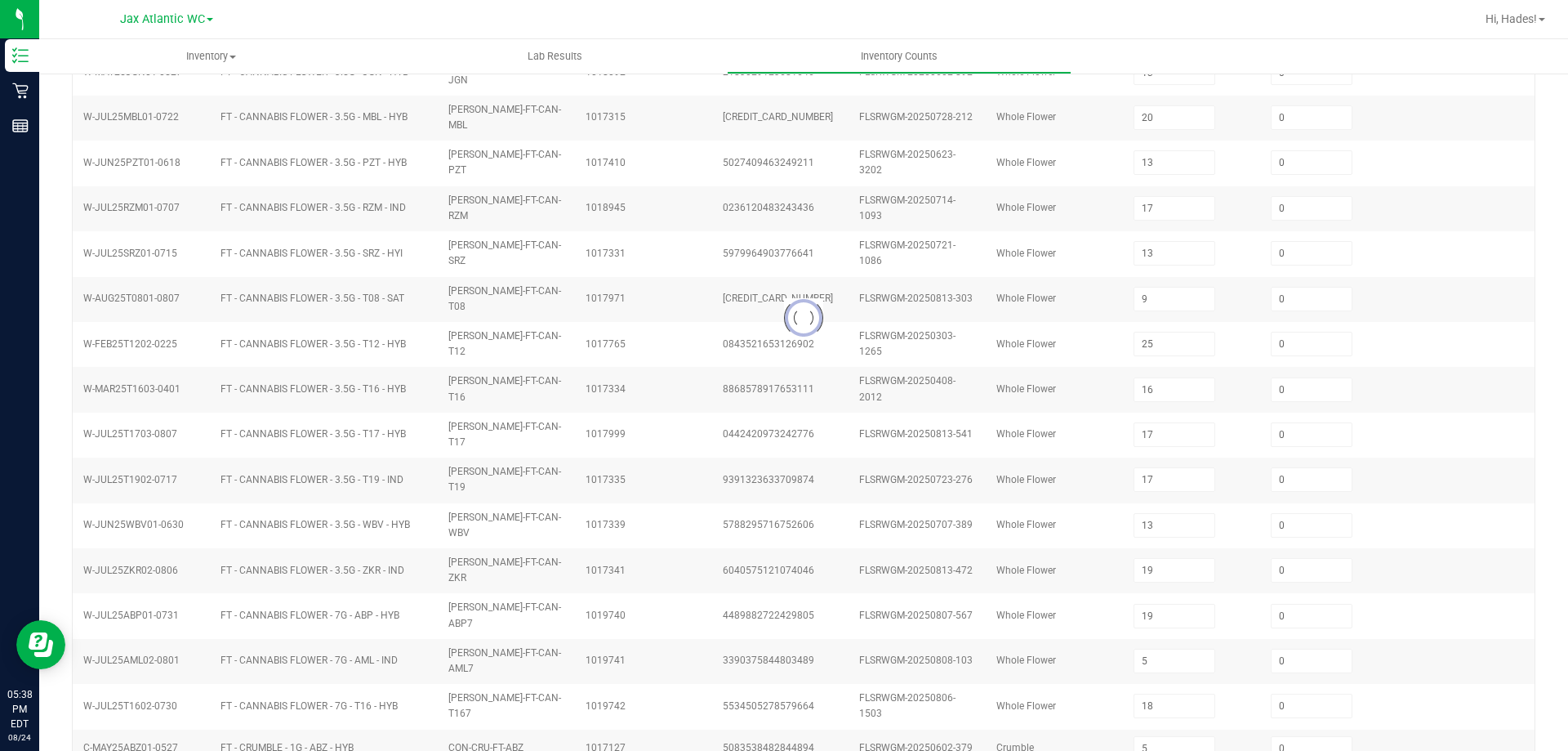
type input "6"
type input "7"
type input "11"
type input "7"
type input "2"
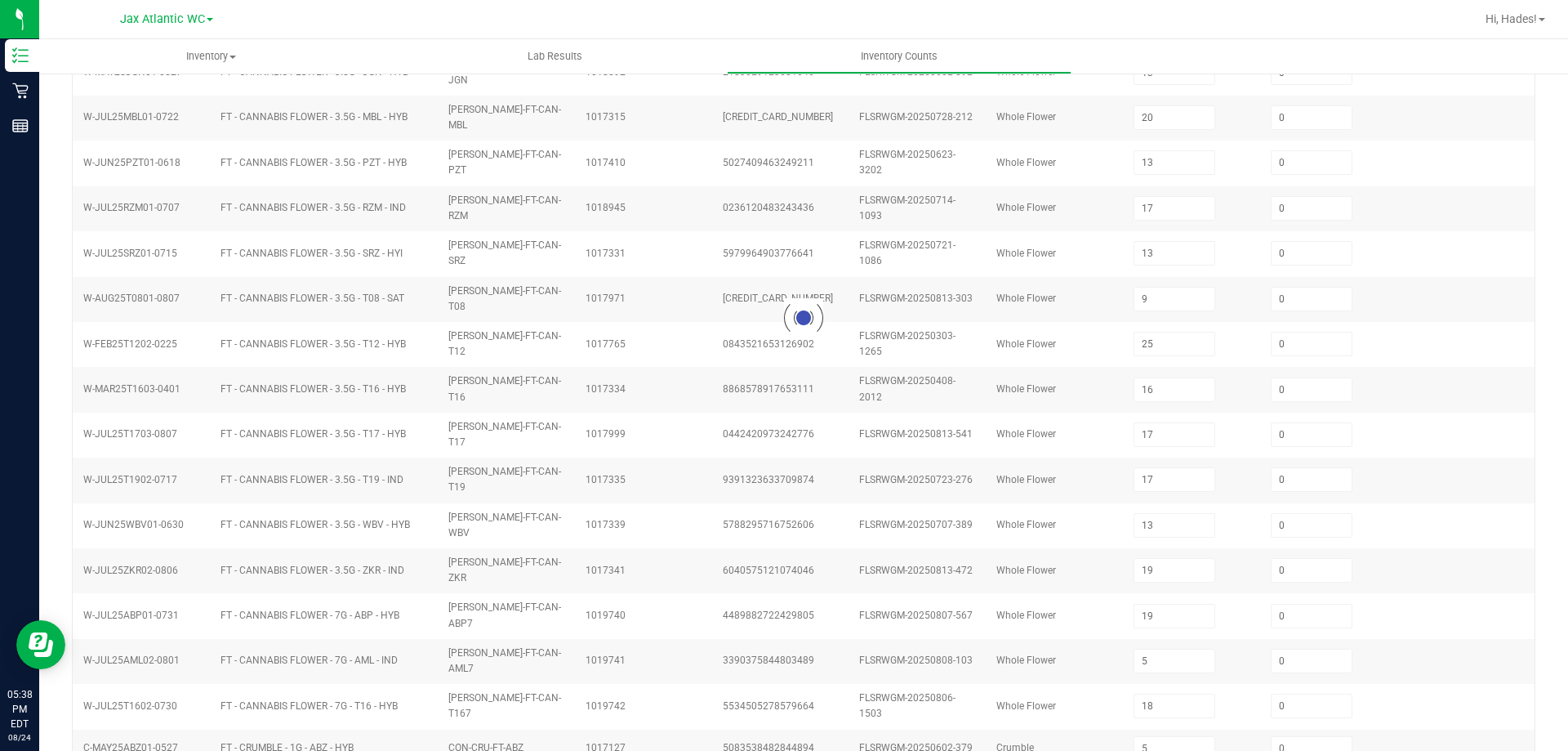
type input "7"
type input "5"
type input "12"
type input "6"
type input "0"
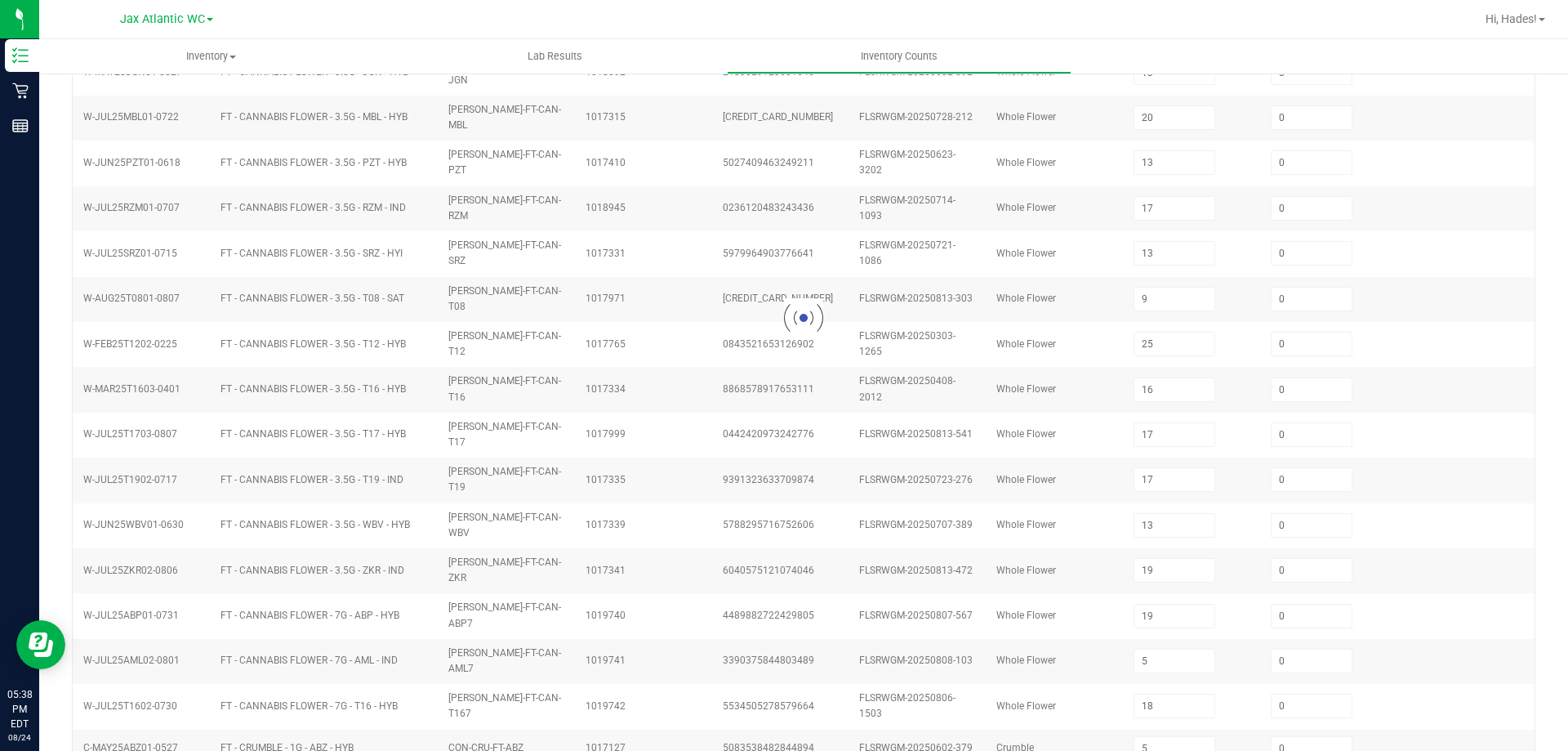
type input "12"
type input "17"
type input "2"
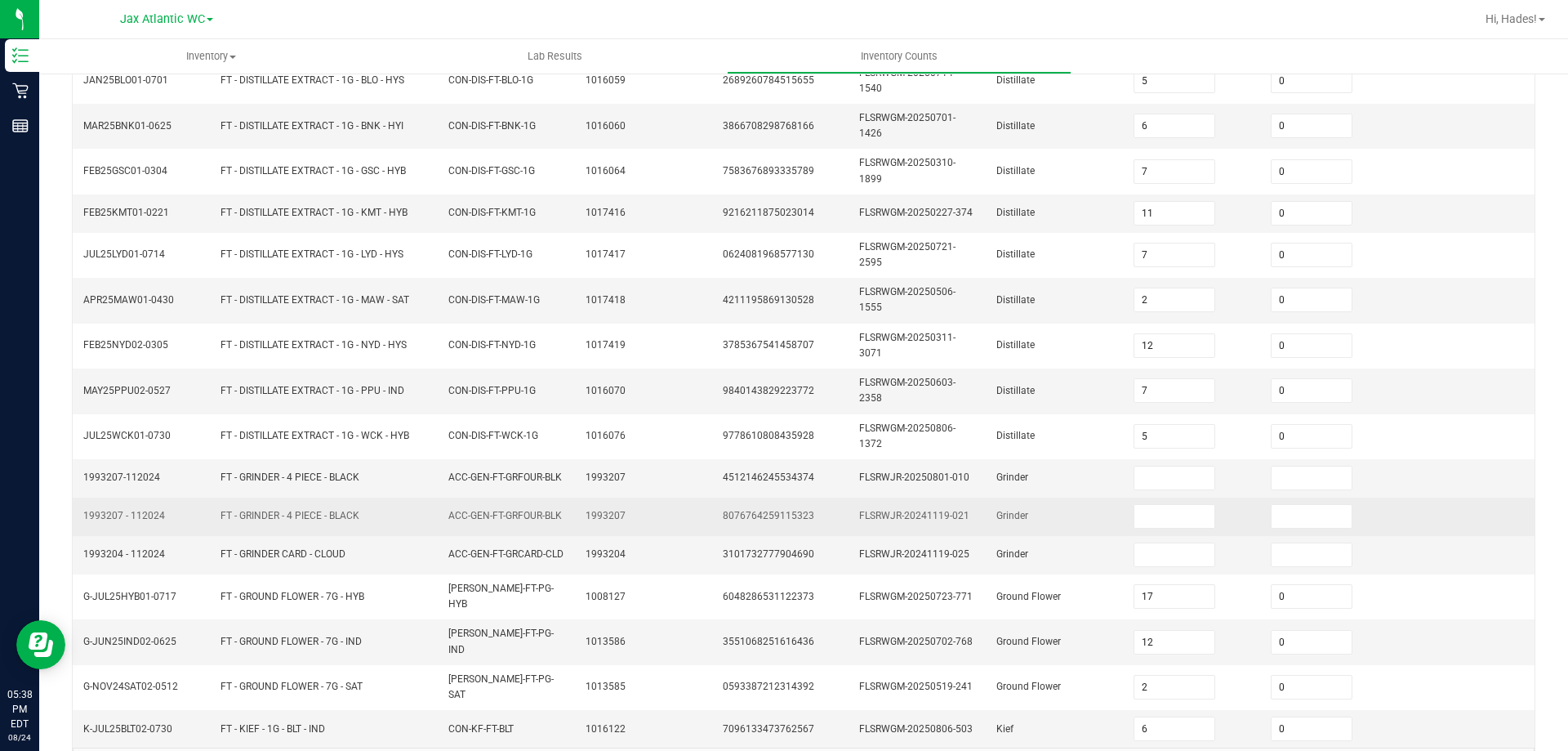
scroll to position [415, 0]
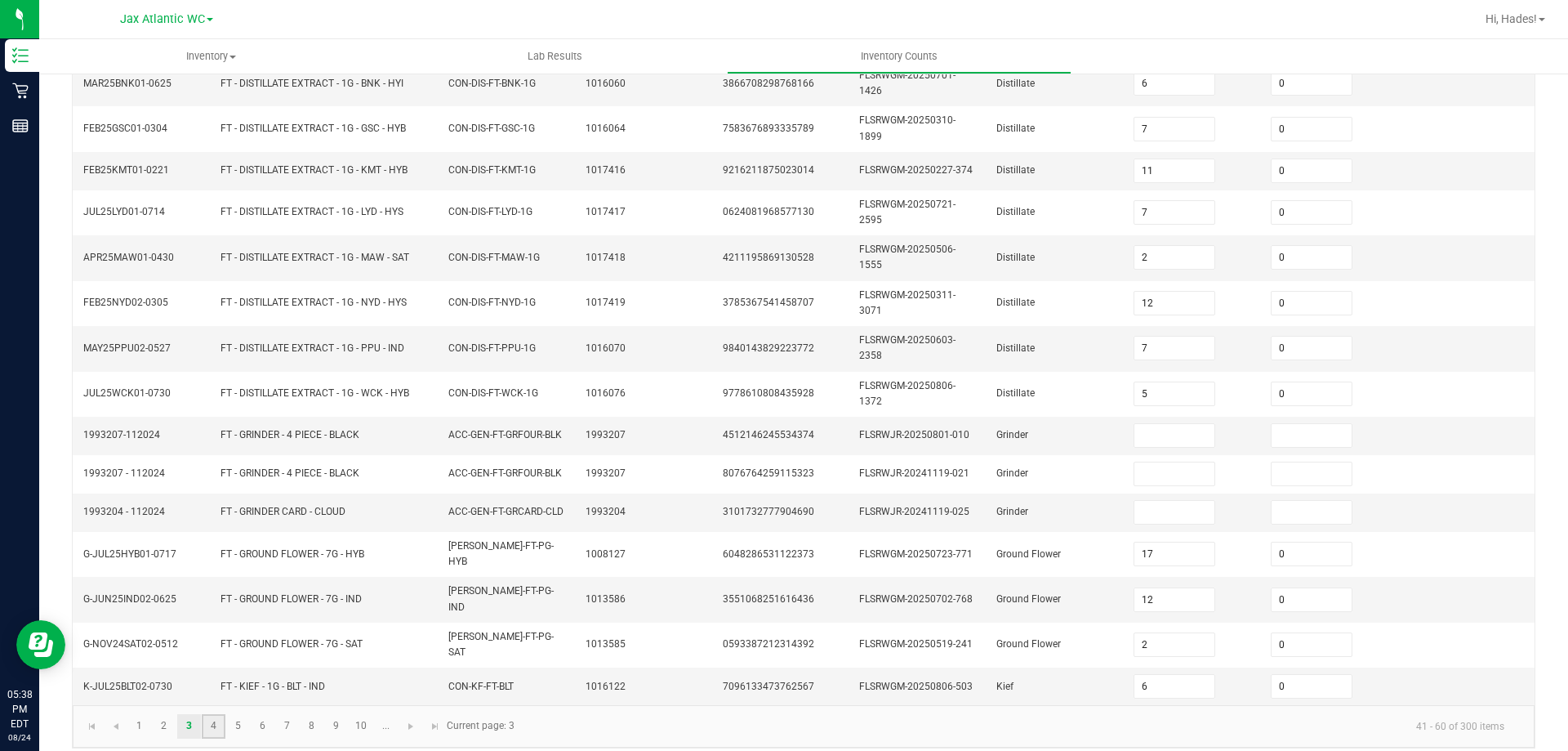
click at [210, 715] on link "4" at bounding box center [214, 726] width 24 height 25
type input "1"
type input "3"
type input "7"
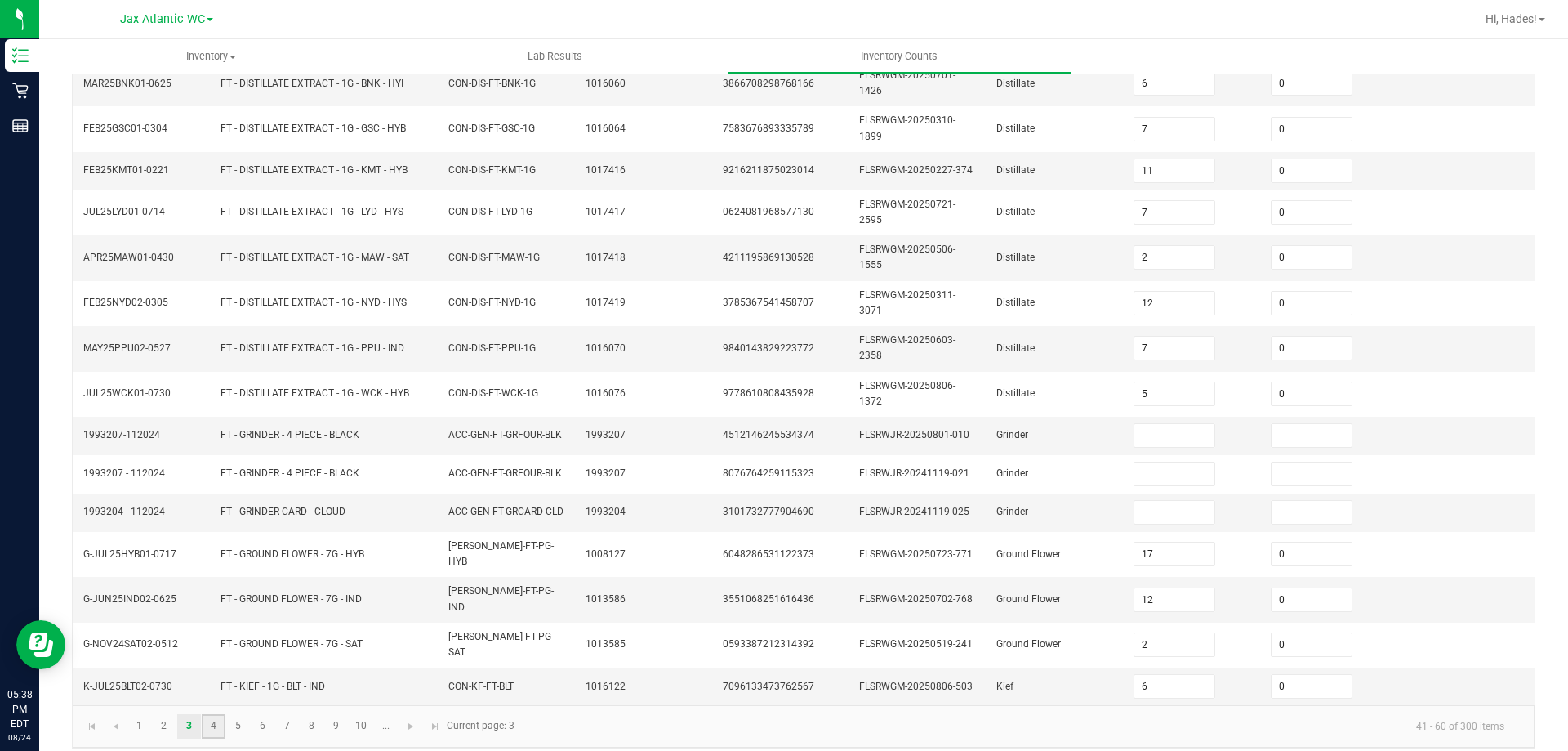
type input "8"
type input "4"
type input "1"
type input "3"
type input "1"
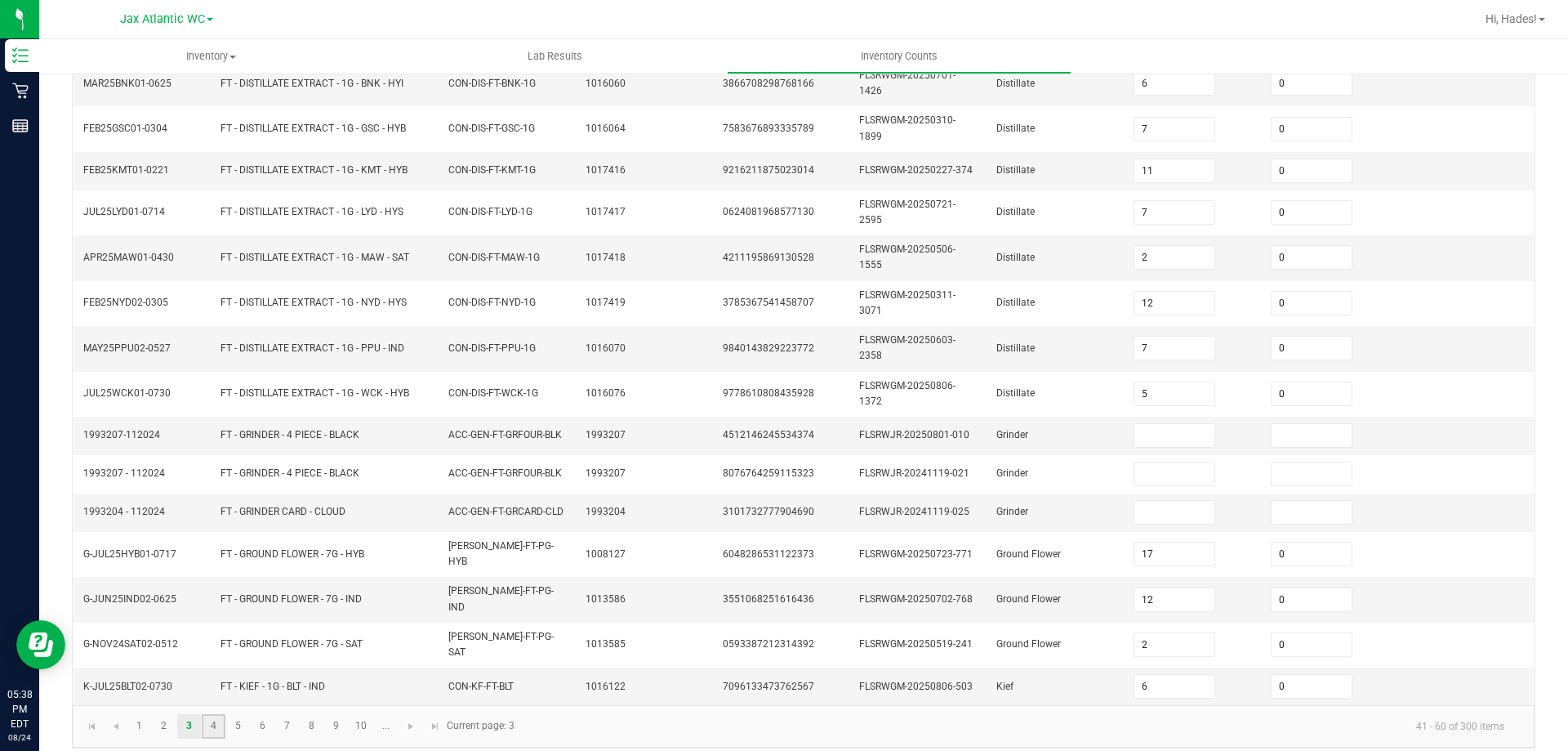
type input "8"
type input "18"
type input "1"
type input "0"
type input "8"
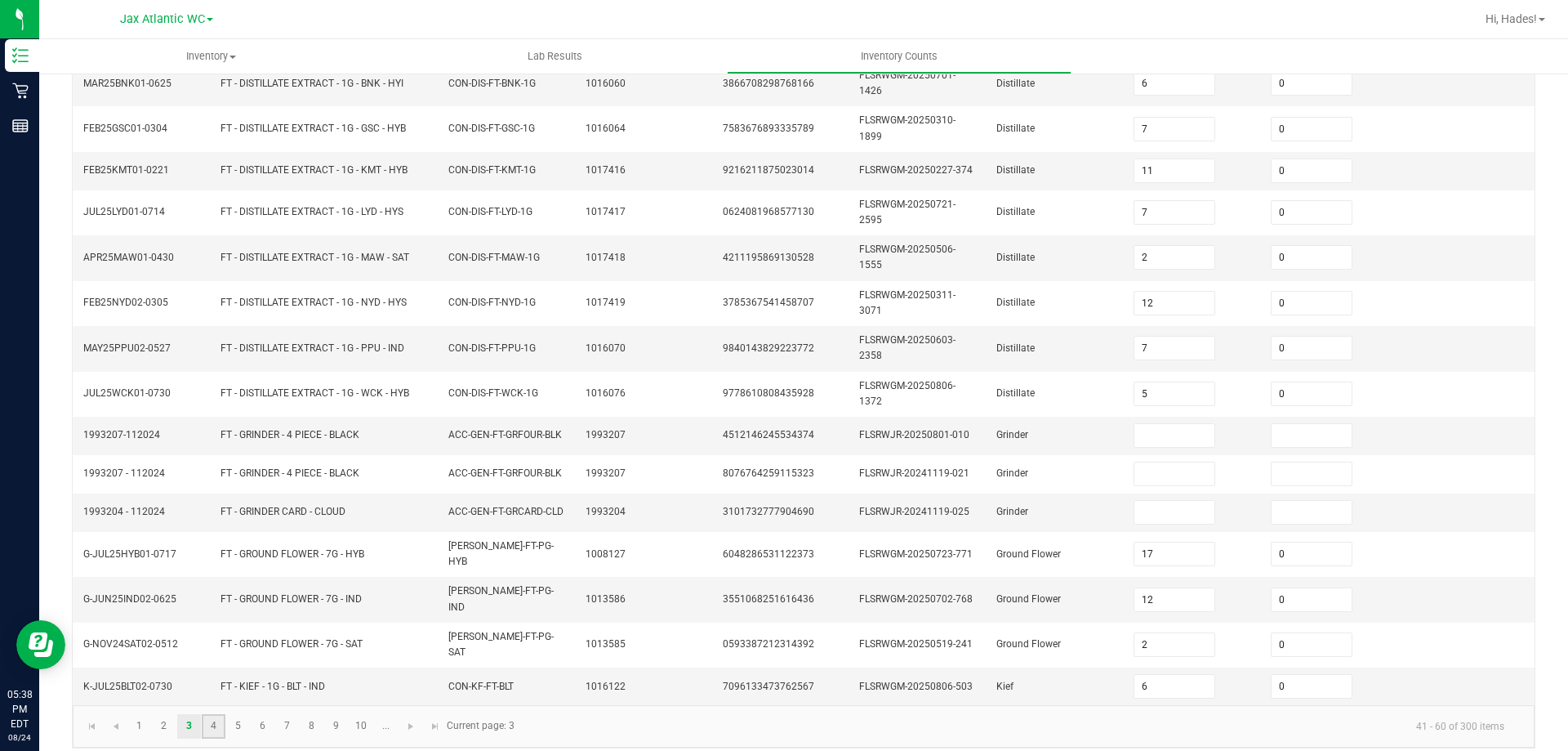
type input "13"
type input "0"
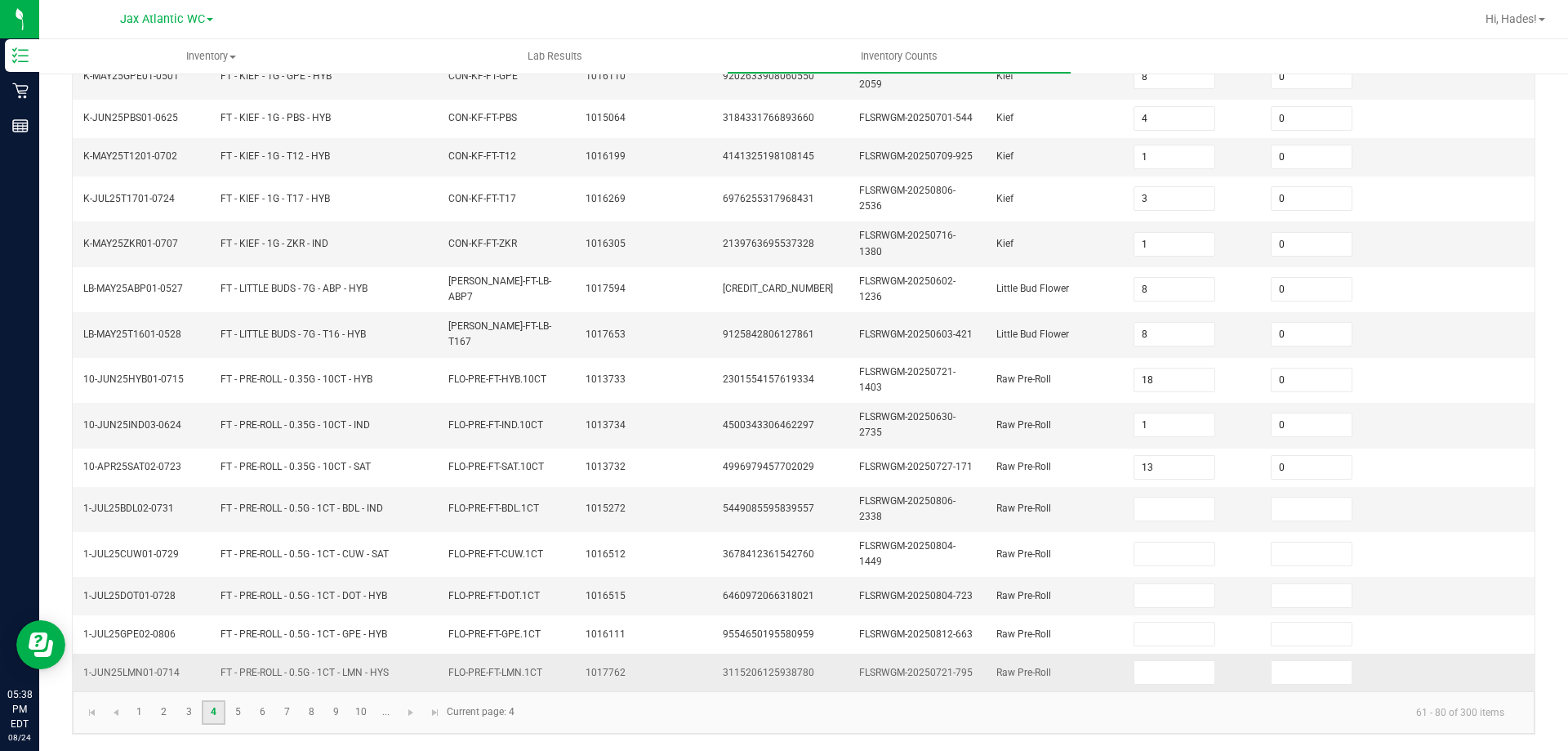
scroll to position [407, 0]
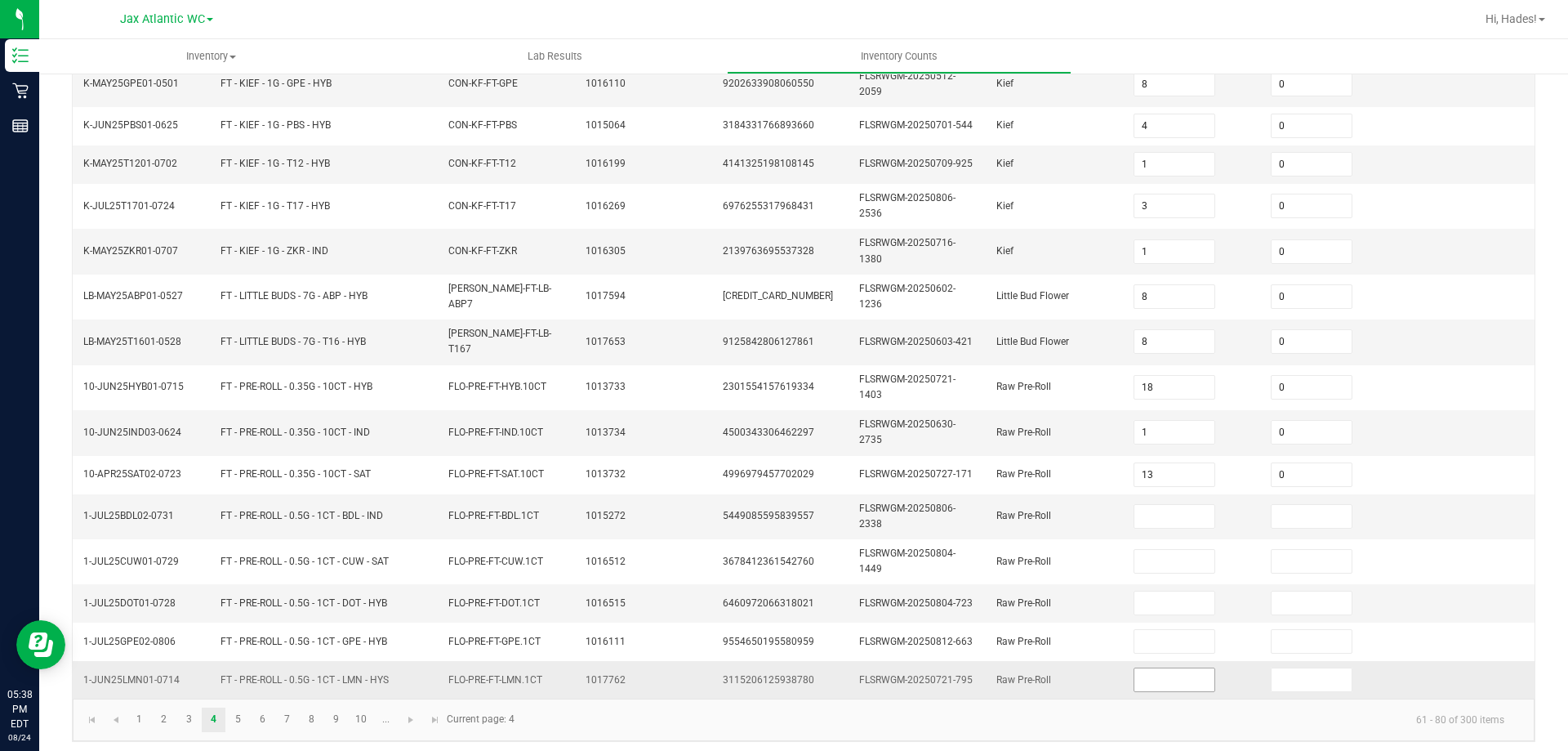
click at [1140, 675] on input at bounding box center [1175, 679] width 81 height 23
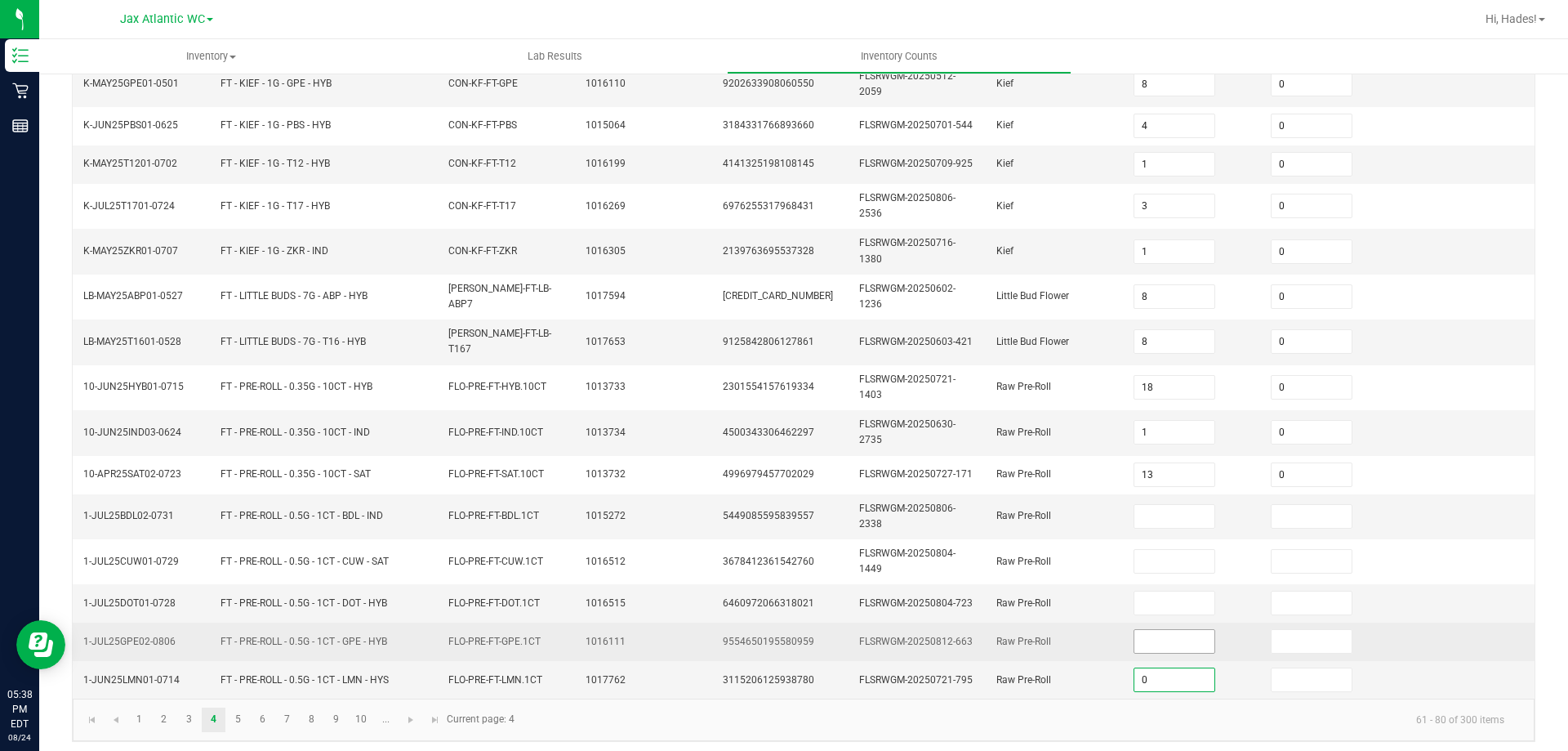
type input "0"
click at [1155, 642] on input at bounding box center [1175, 641] width 81 height 23
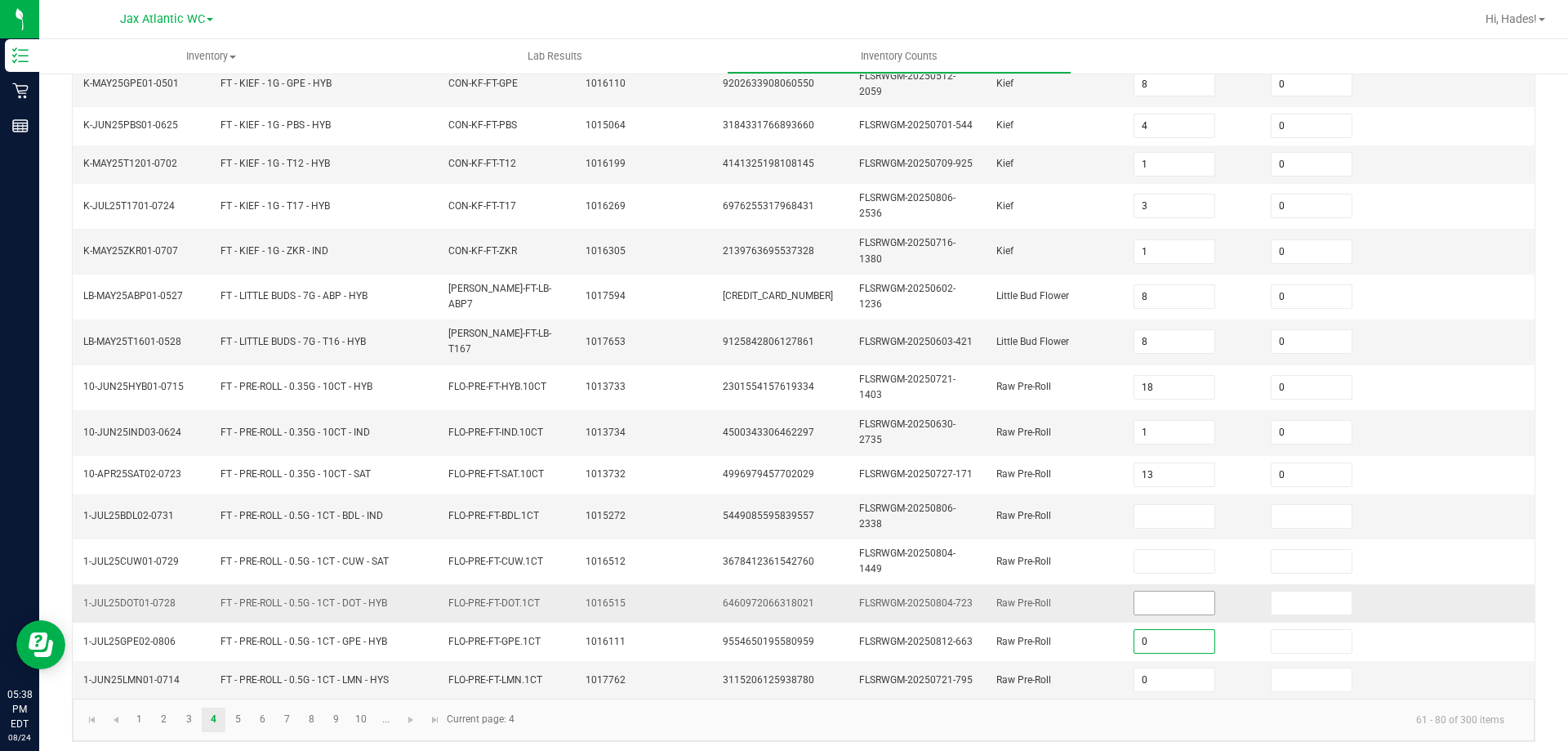
type input "0"
click at [1161, 601] on input at bounding box center [1175, 603] width 81 height 23
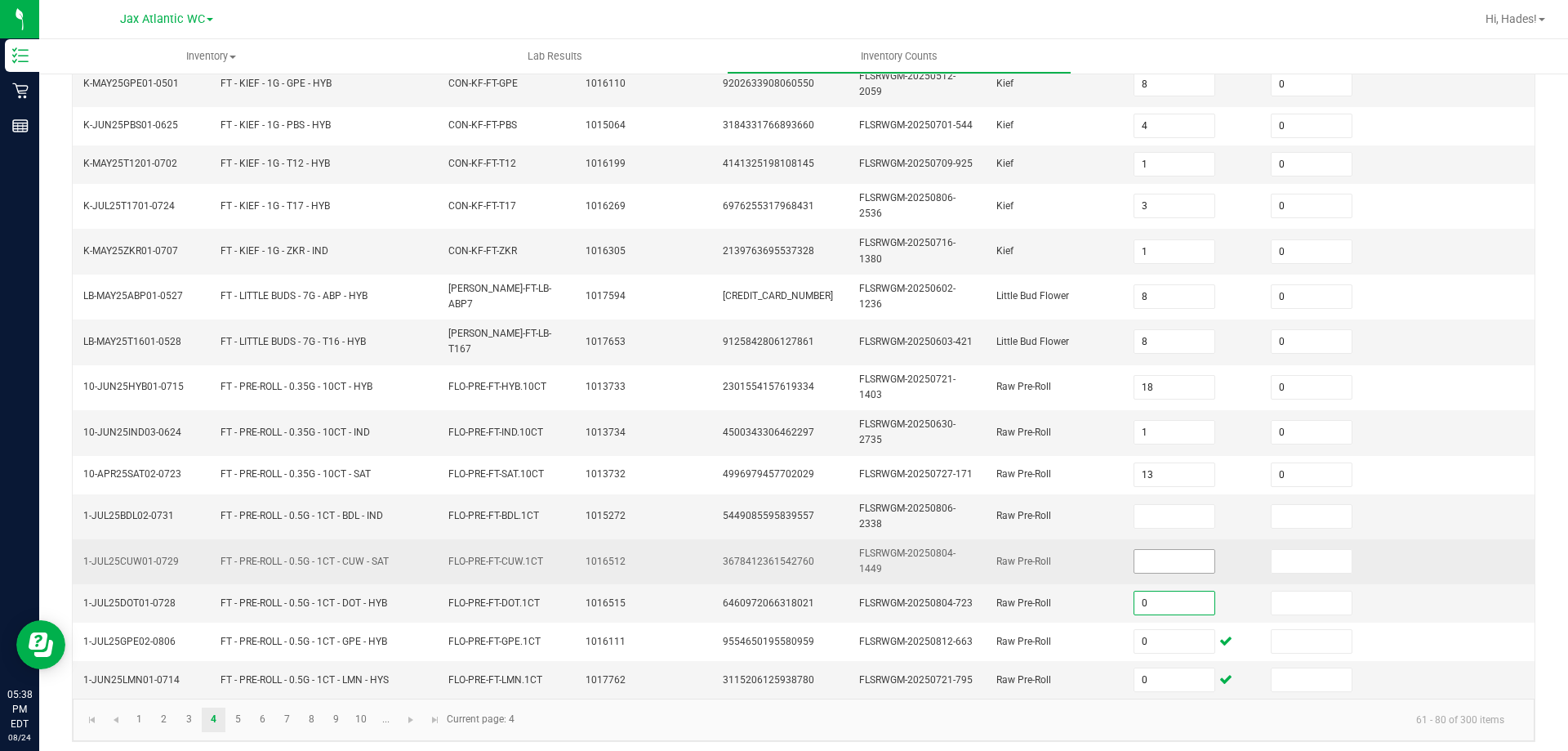
type input "0"
click at [1152, 552] on input at bounding box center [1175, 561] width 81 height 23
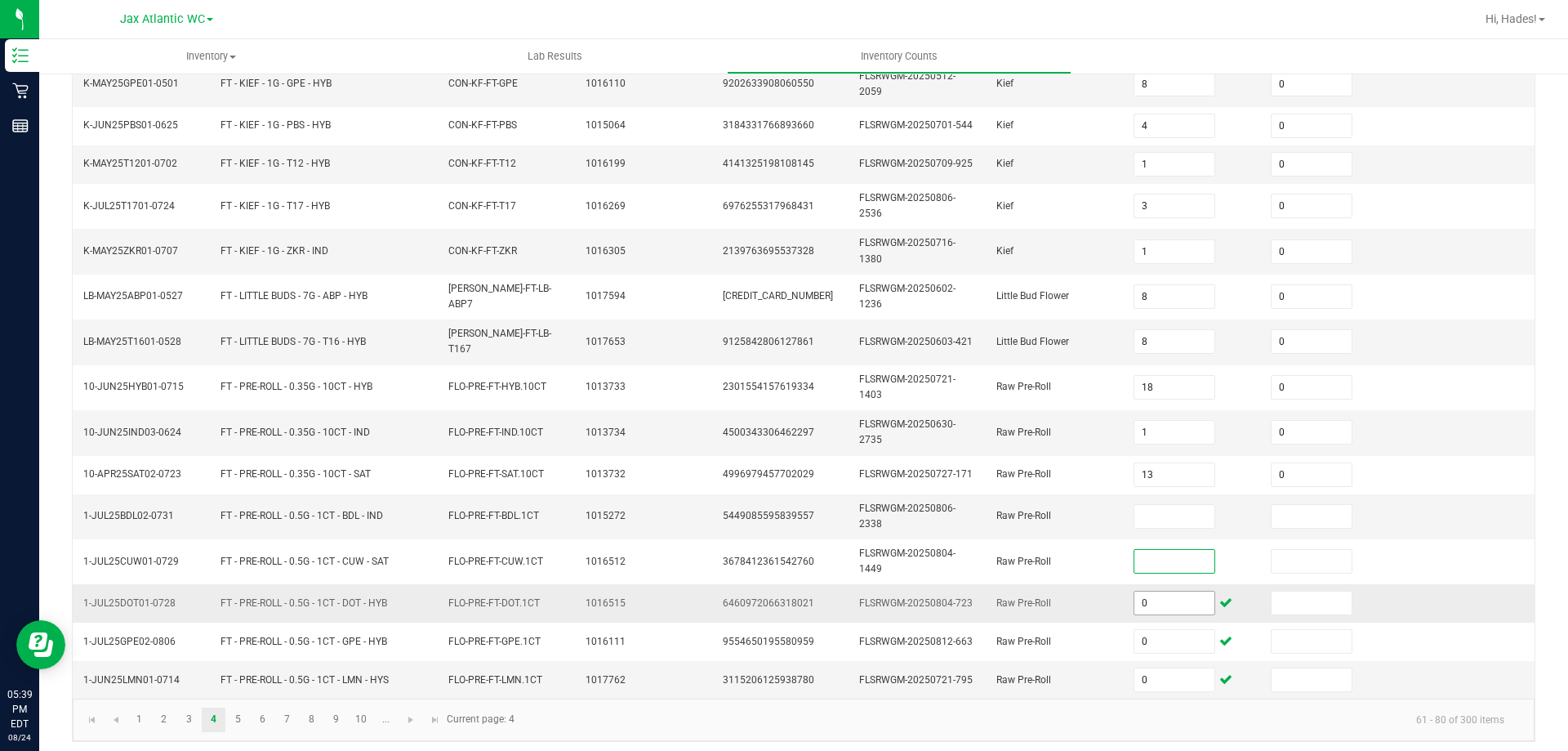
click at [1154, 592] on input "0" at bounding box center [1175, 603] width 81 height 23
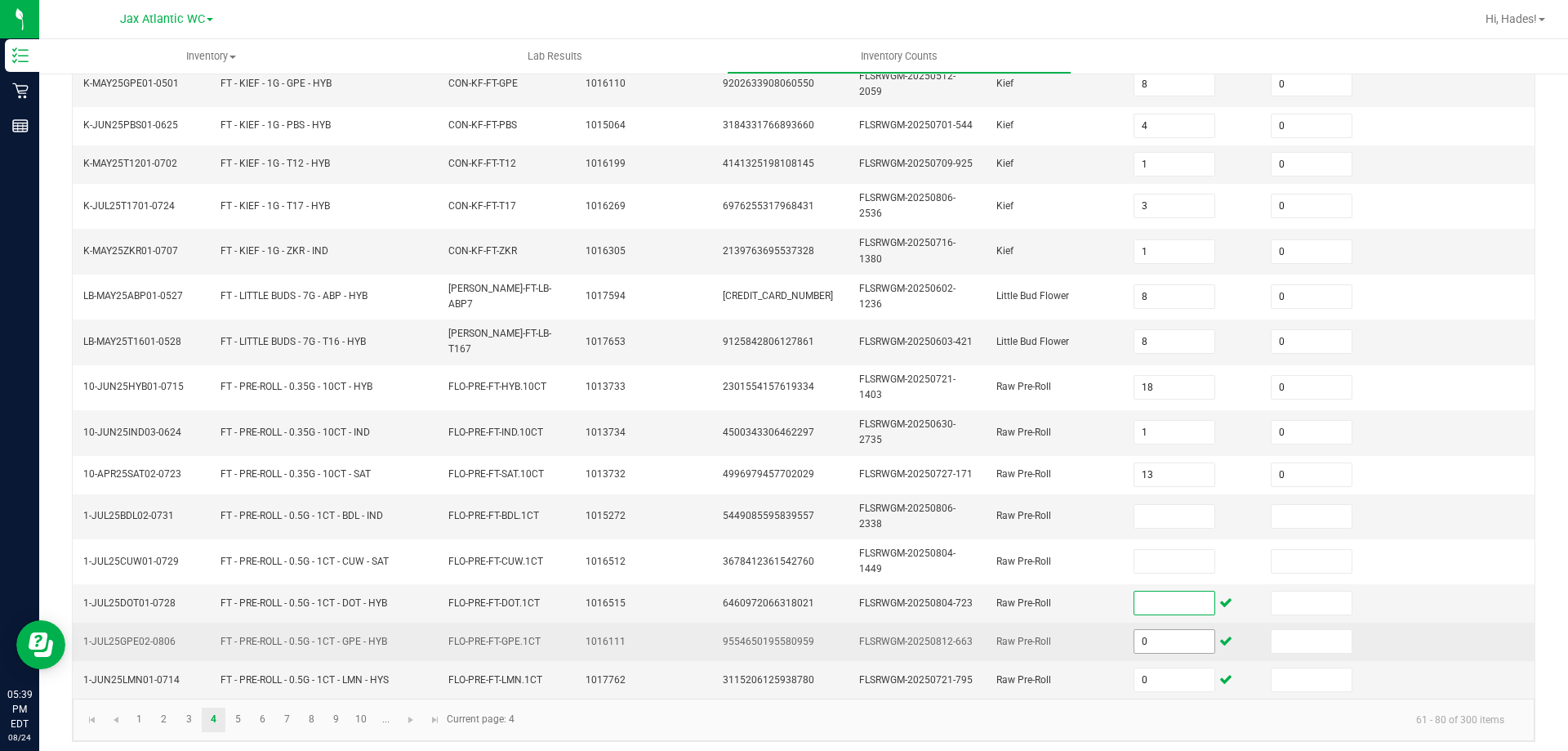
click at [1159, 630] on input "0" at bounding box center [1175, 641] width 81 height 23
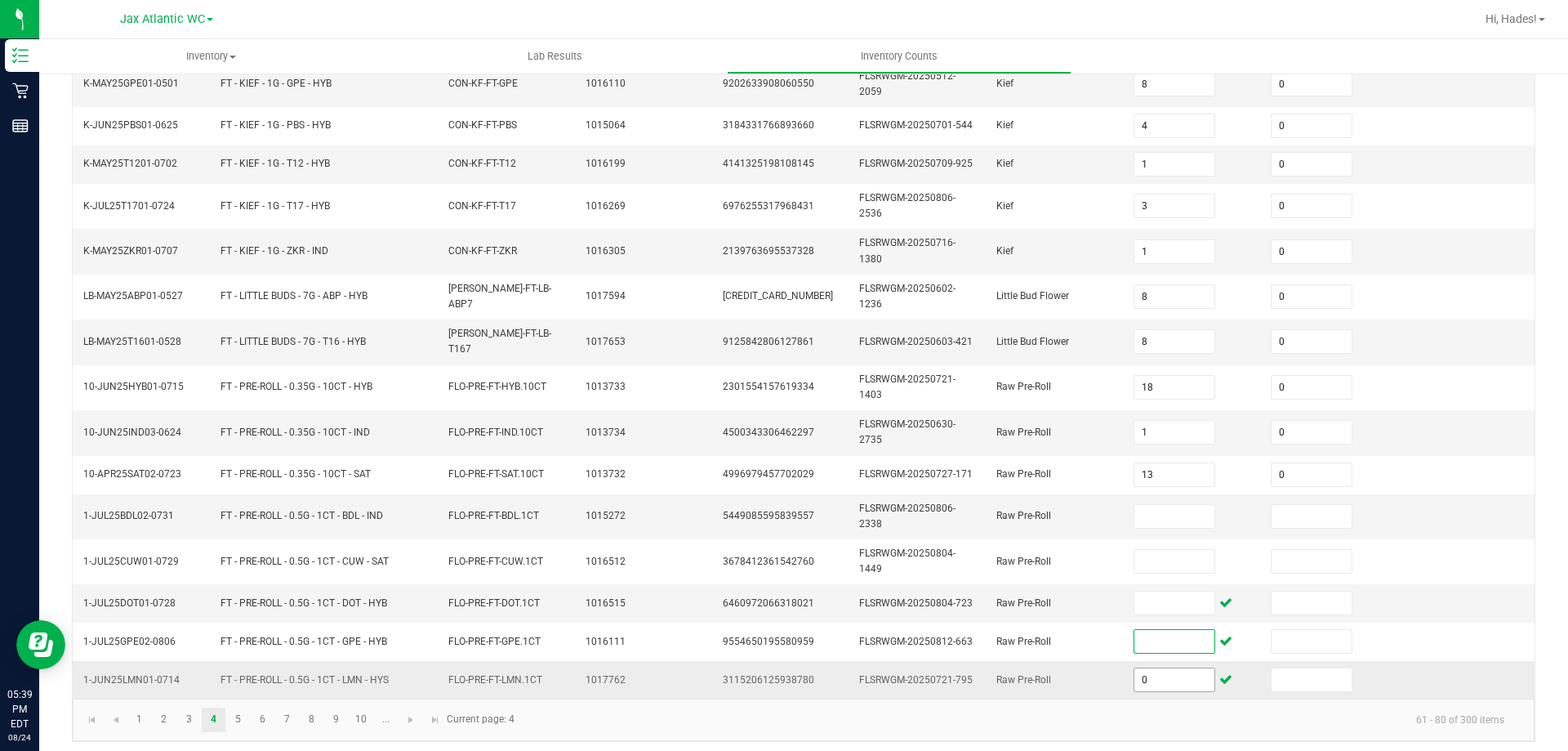
click at [1145, 668] on input "0" at bounding box center [1175, 679] width 81 height 23
click at [1141, 512] on input at bounding box center [1175, 516] width 81 height 23
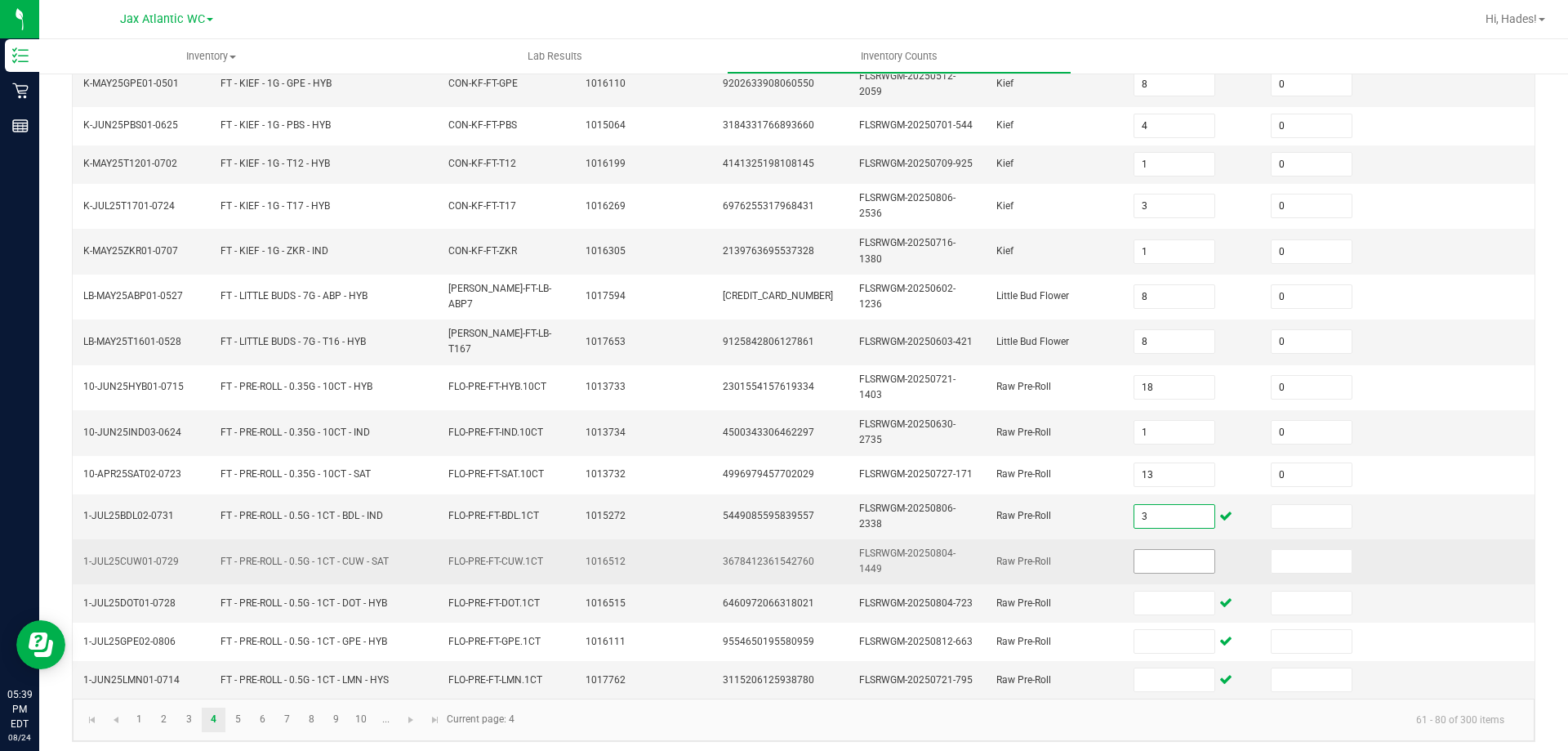
type input "3"
click at [1135, 555] on input at bounding box center [1175, 561] width 81 height 23
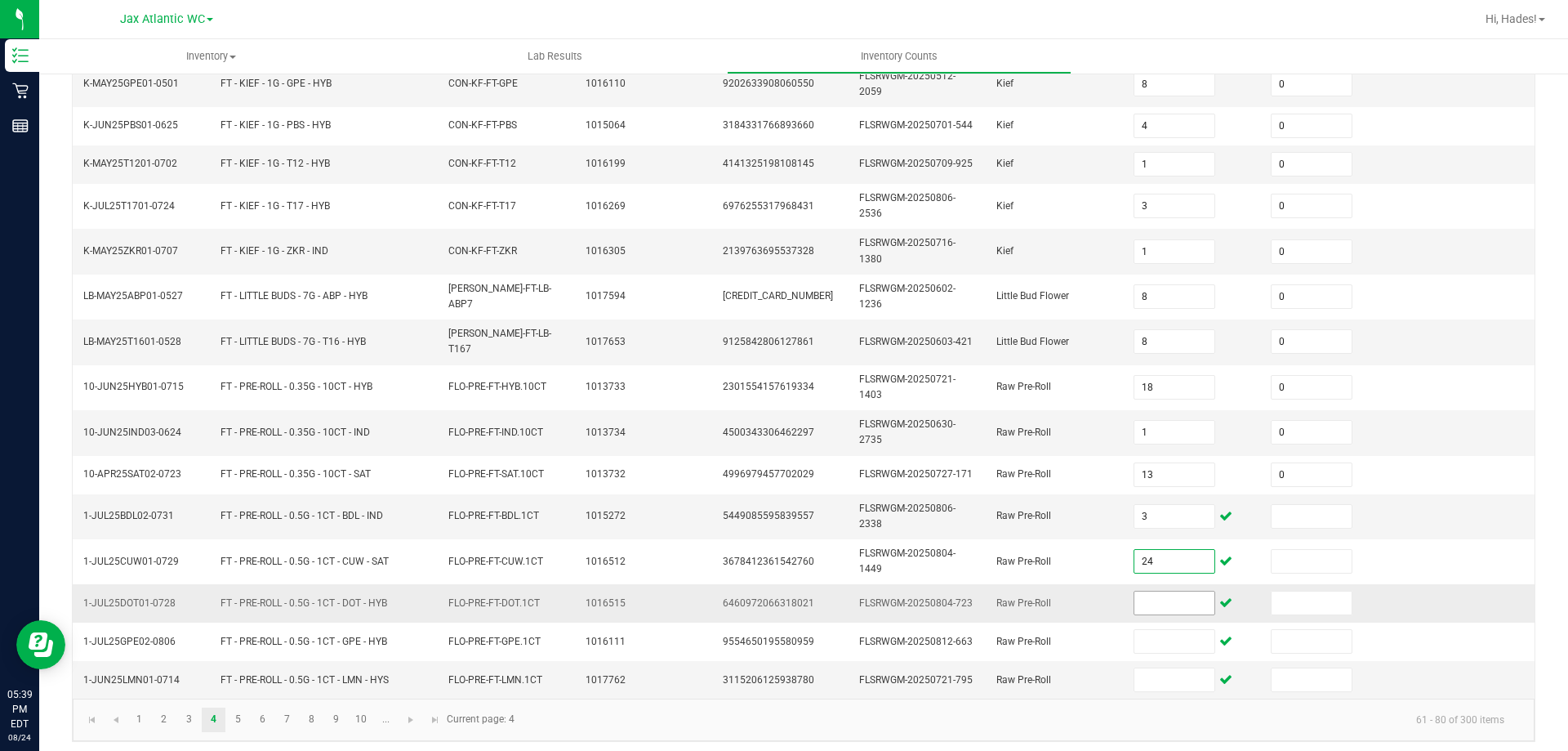
type input "24"
click at [1144, 605] on input at bounding box center [1175, 603] width 81 height 23
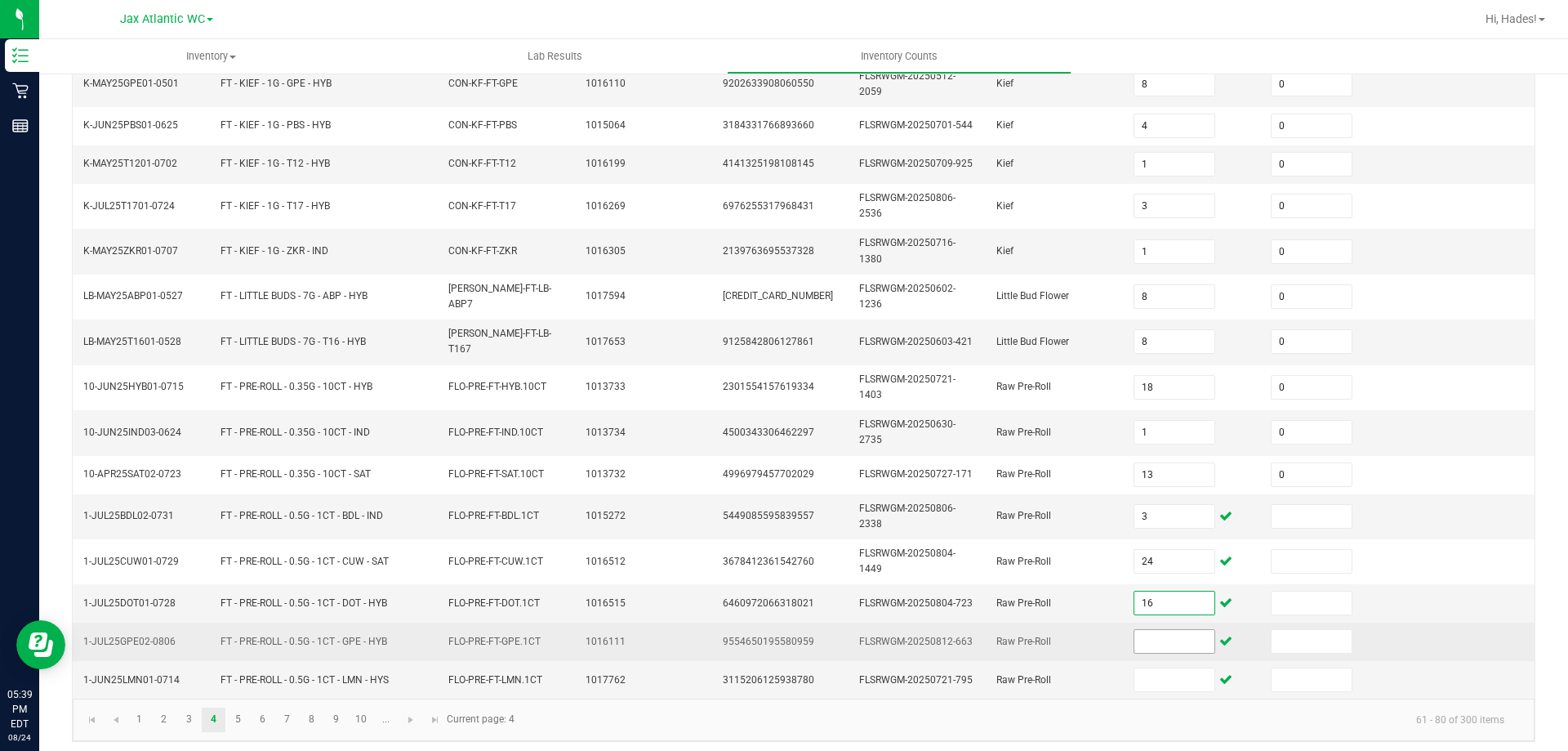
type input "16"
drag, startPoint x: 1140, startPoint y: 632, endPoint x: 1149, endPoint y: 633, distance: 9.1
click at [1140, 633] on input at bounding box center [1175, 641] width 81 height 23
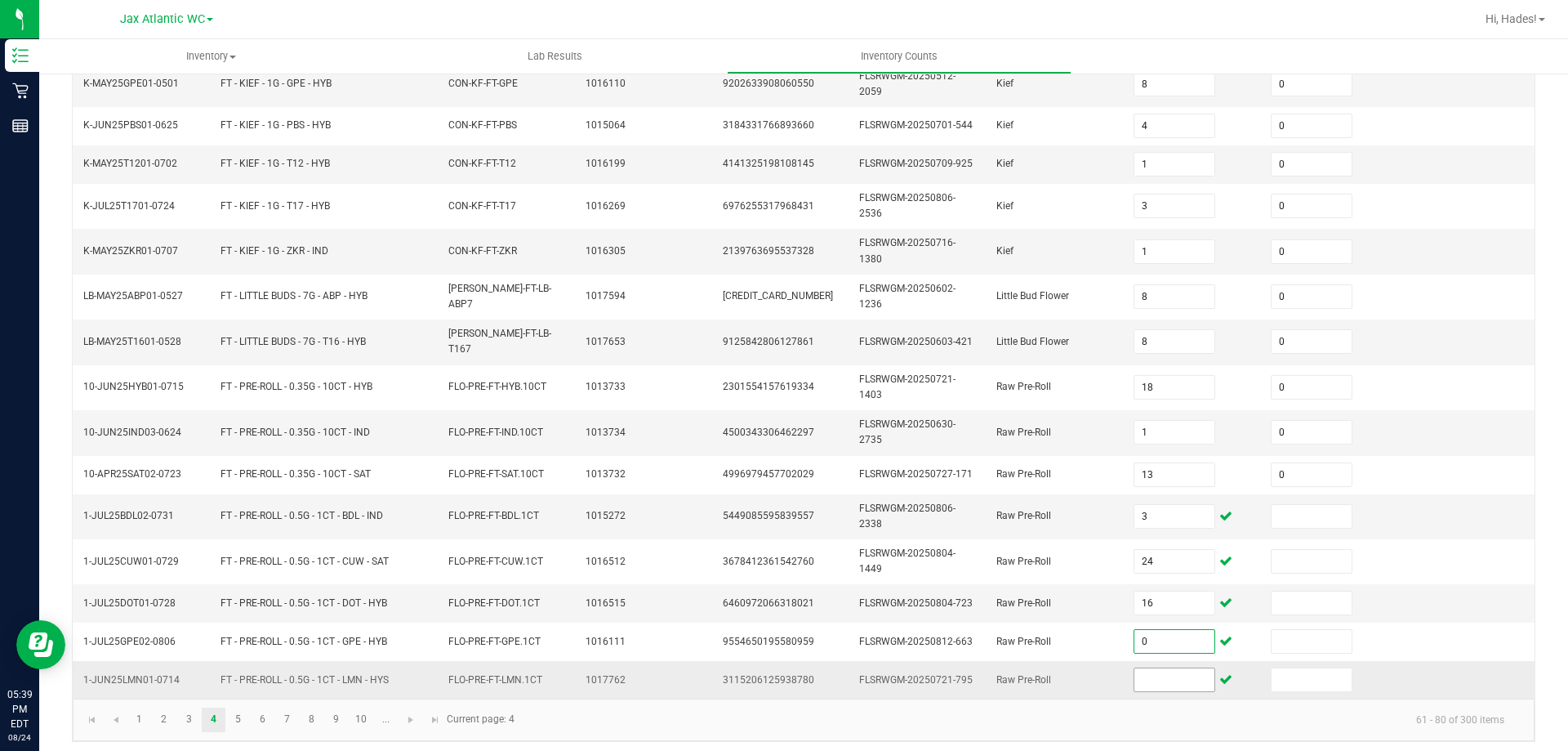
type input "0"
click at [1154, 686] on td at bounding box center [1192, 680] width 137 height 38
type input "6"
click at [1052, 720] on kendo-pager-info "61 - 80 of 300 items" at bounding box center [1020, 719] width 993 height 27
click at [232, 715] on link "5" at bounding box center [239, 720] width 24 height 25
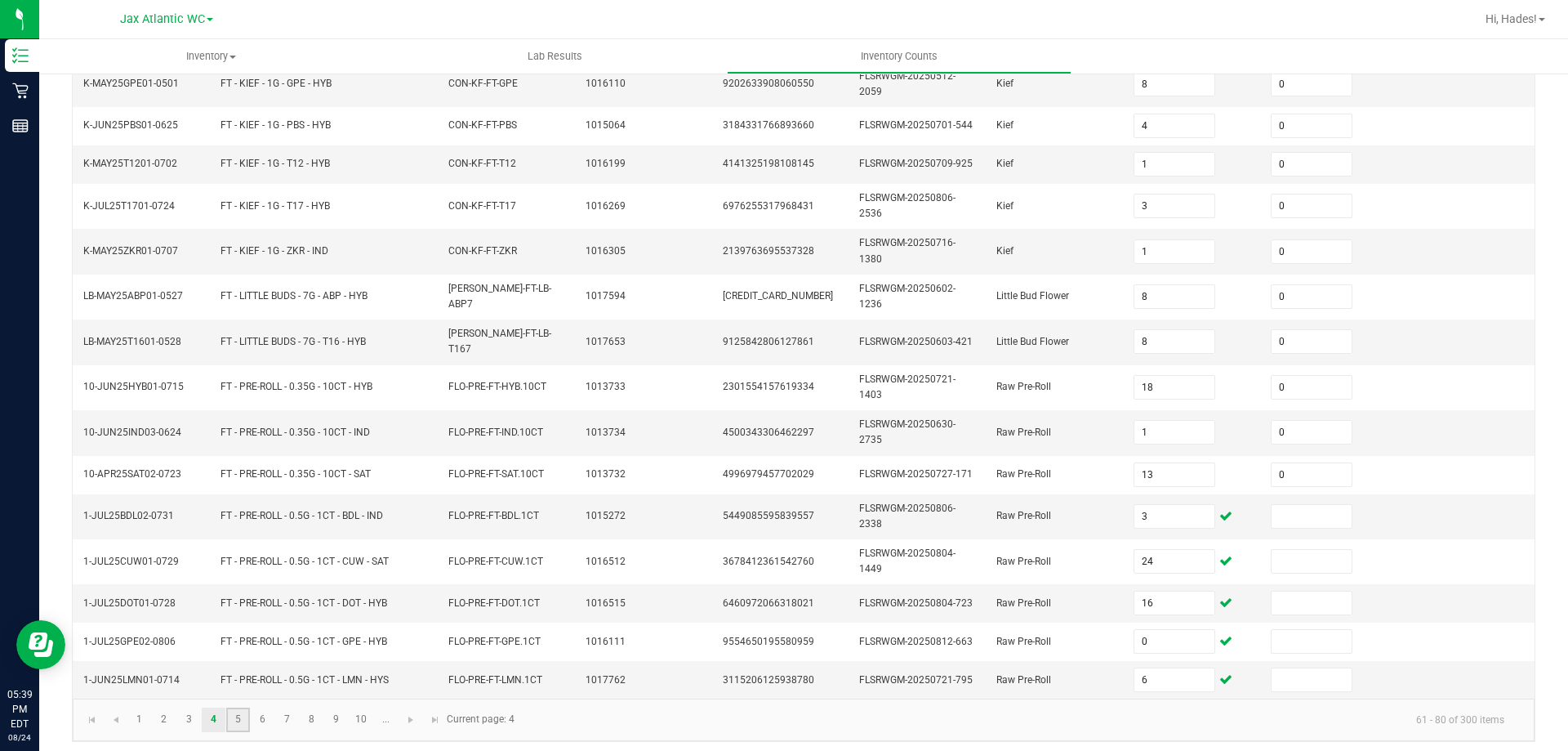
type input "8"
type input "3"
type input "5"
type input "12"
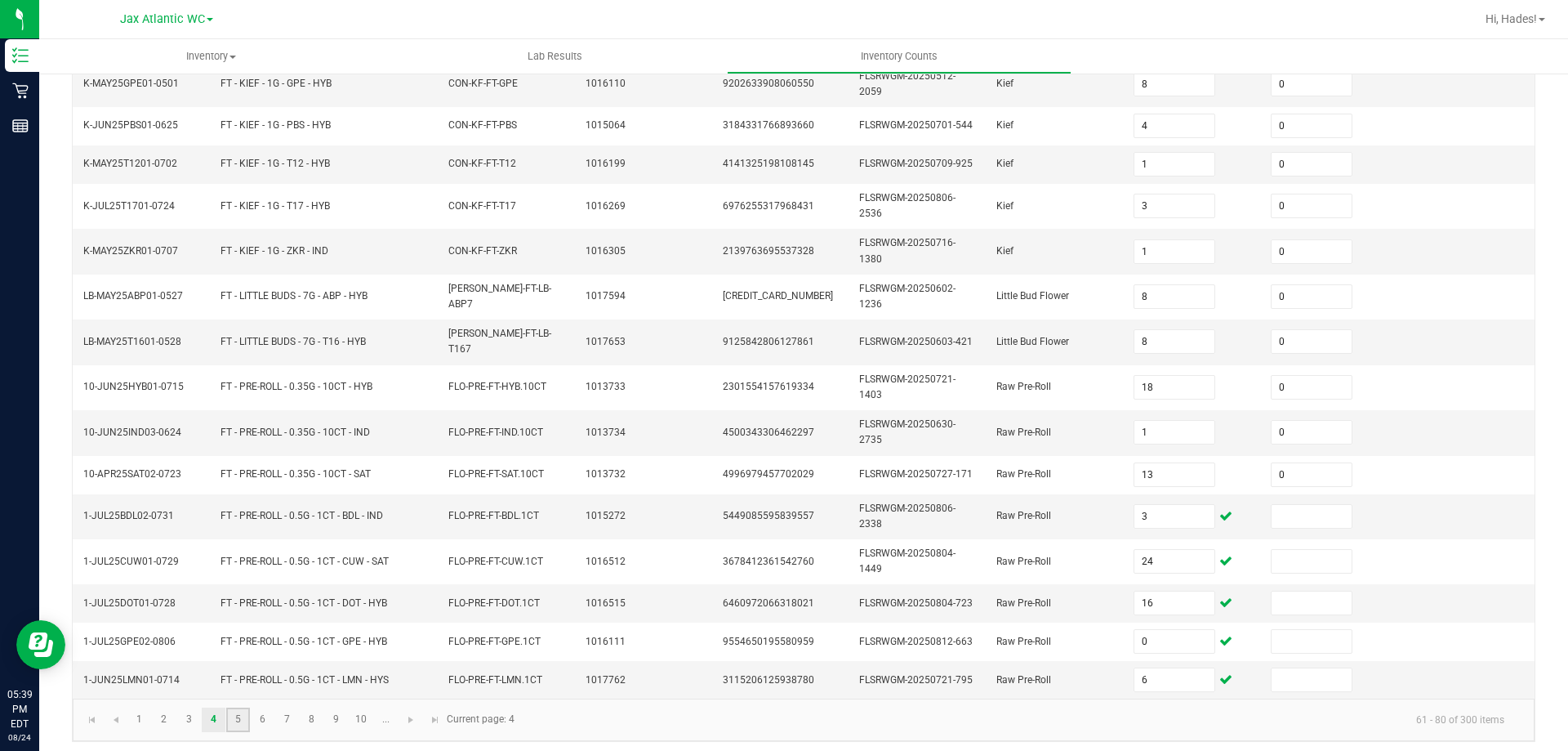
type input "8"
type input "12"
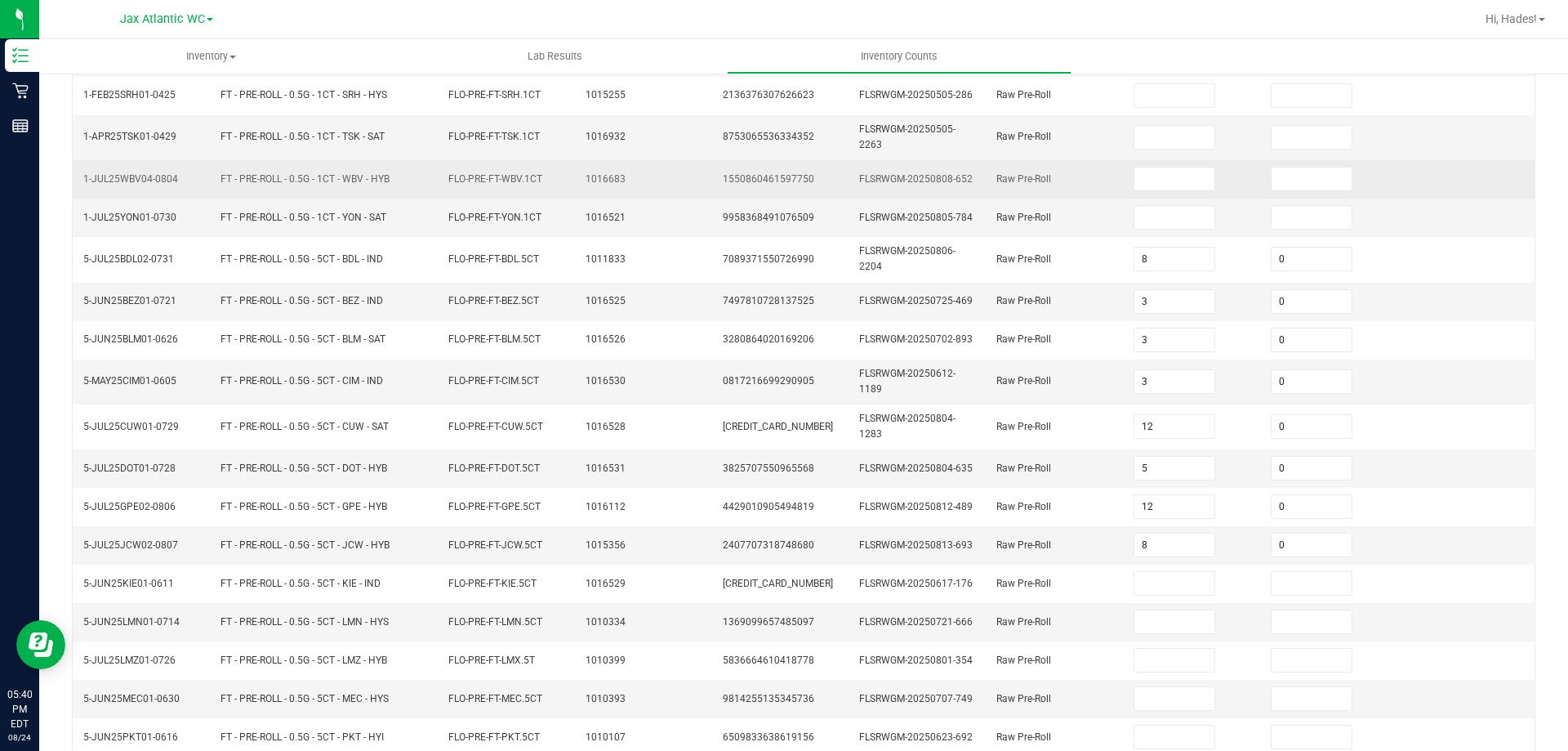
scroll to position [0, 0]
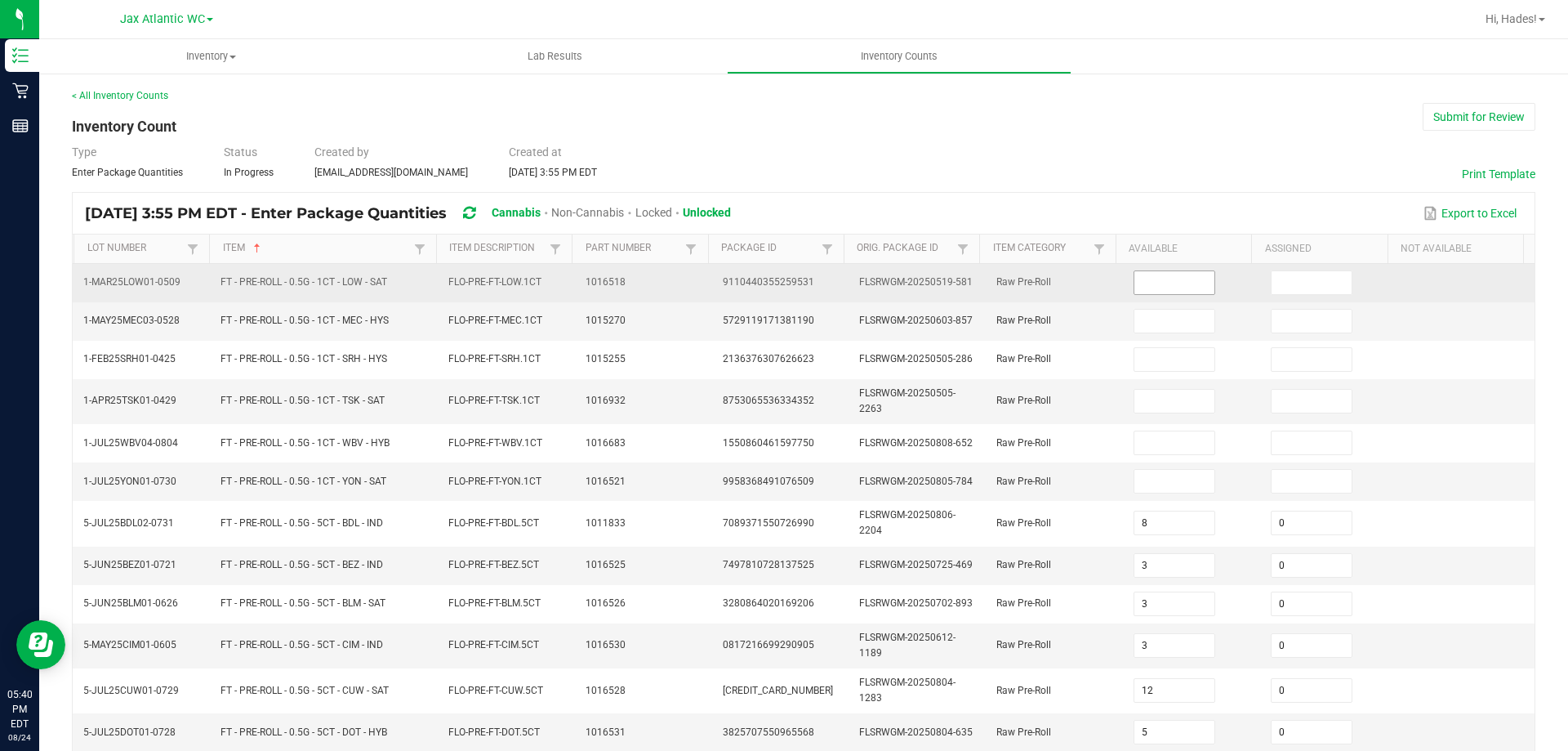
click at [1142, 295] on span at bounding box center [1175, 283] width 83 height 25
click at [1150, 289] on input at bounding box center [1175, 283] width 81 height 23
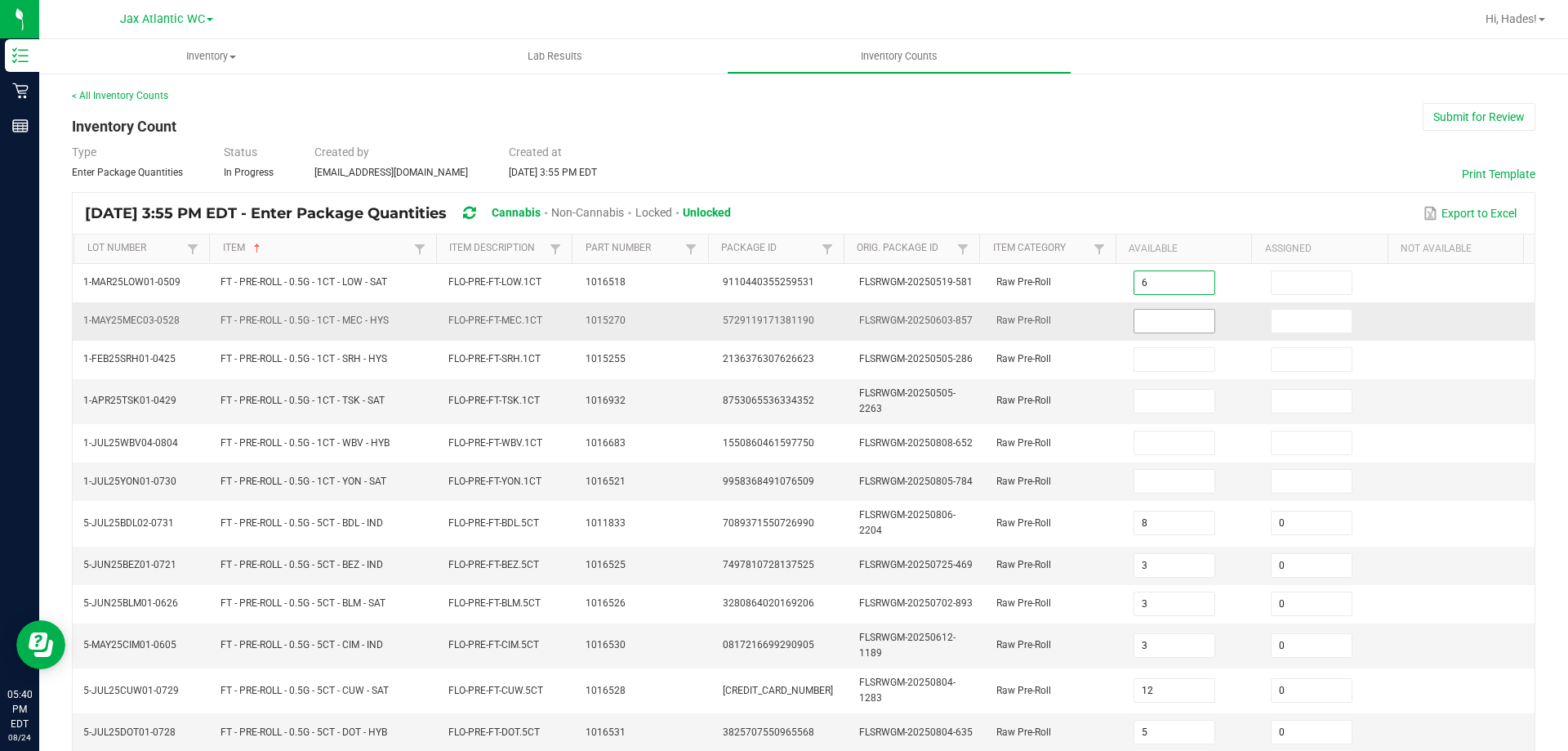
type input "6"
click at [1135, 318] on input at bounding box center [1175, 321] width 81 height 23
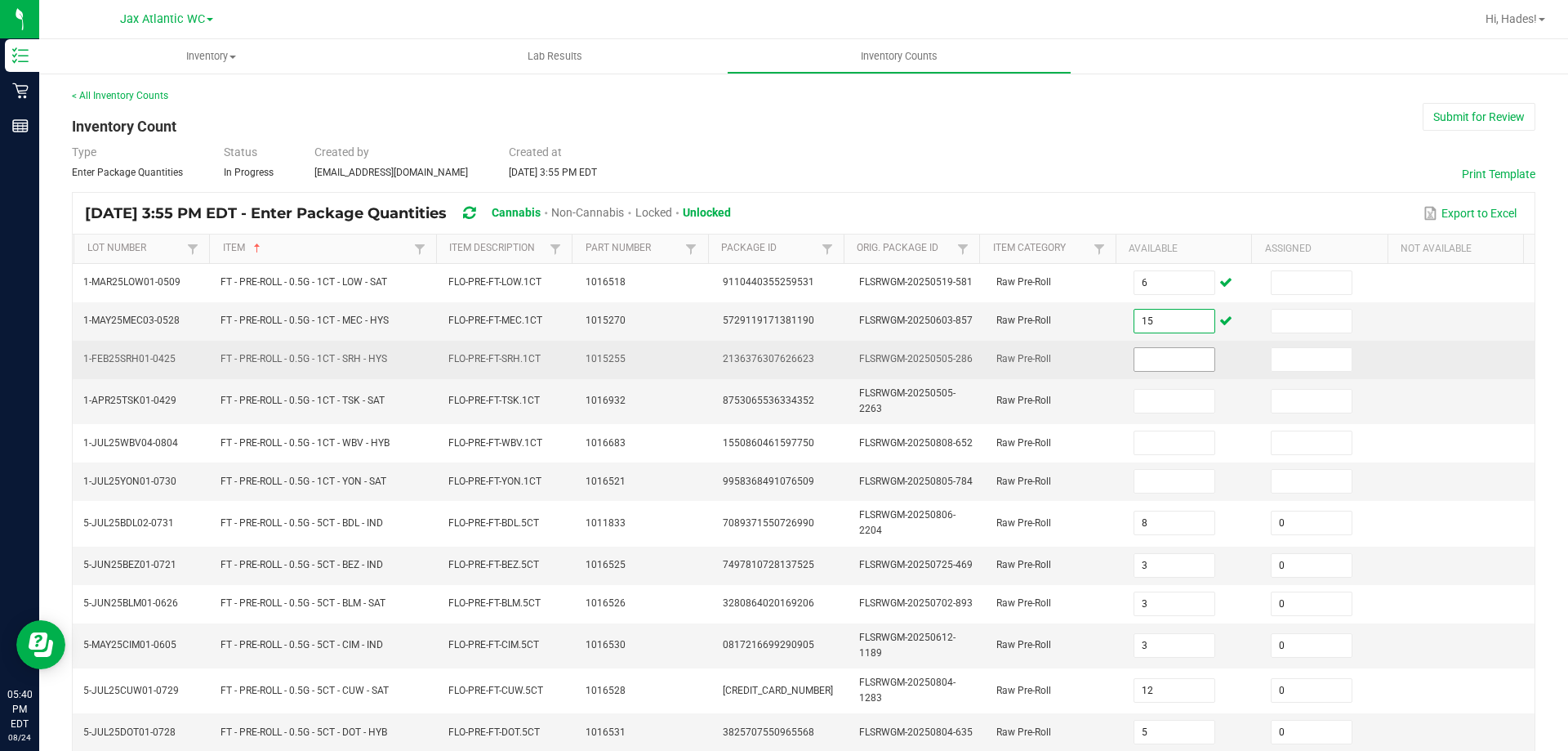
type input "15"
click at [1165, 357] on input at bounding box center [1175, 360] width 81 height 23
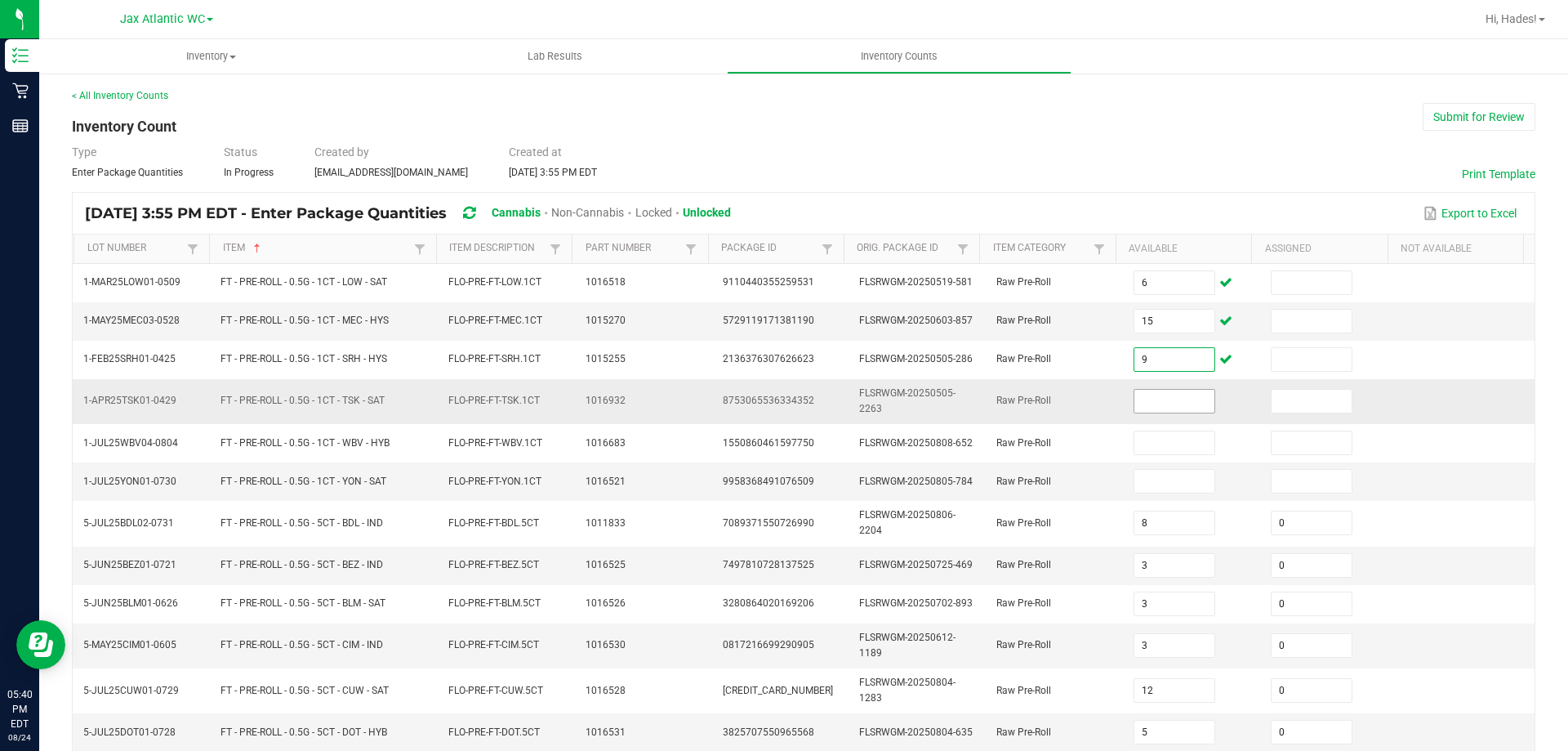
type input "9"
click at [1135, 396] on input at bounding box center [1175, 400] width 81 height 23
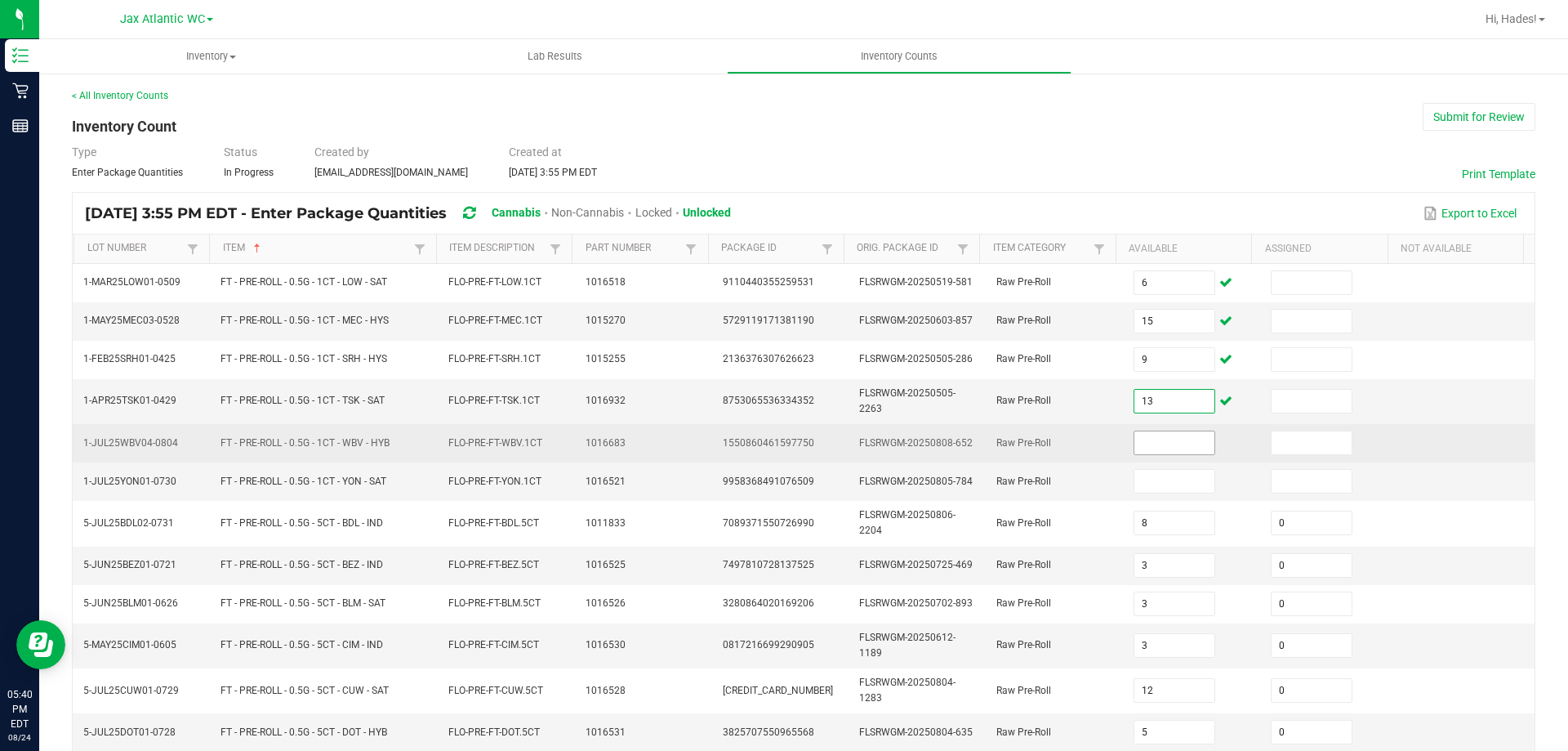
type input "13"
click at [1138, 444] on input at bounding box center [1175, 442] width 81 height 23
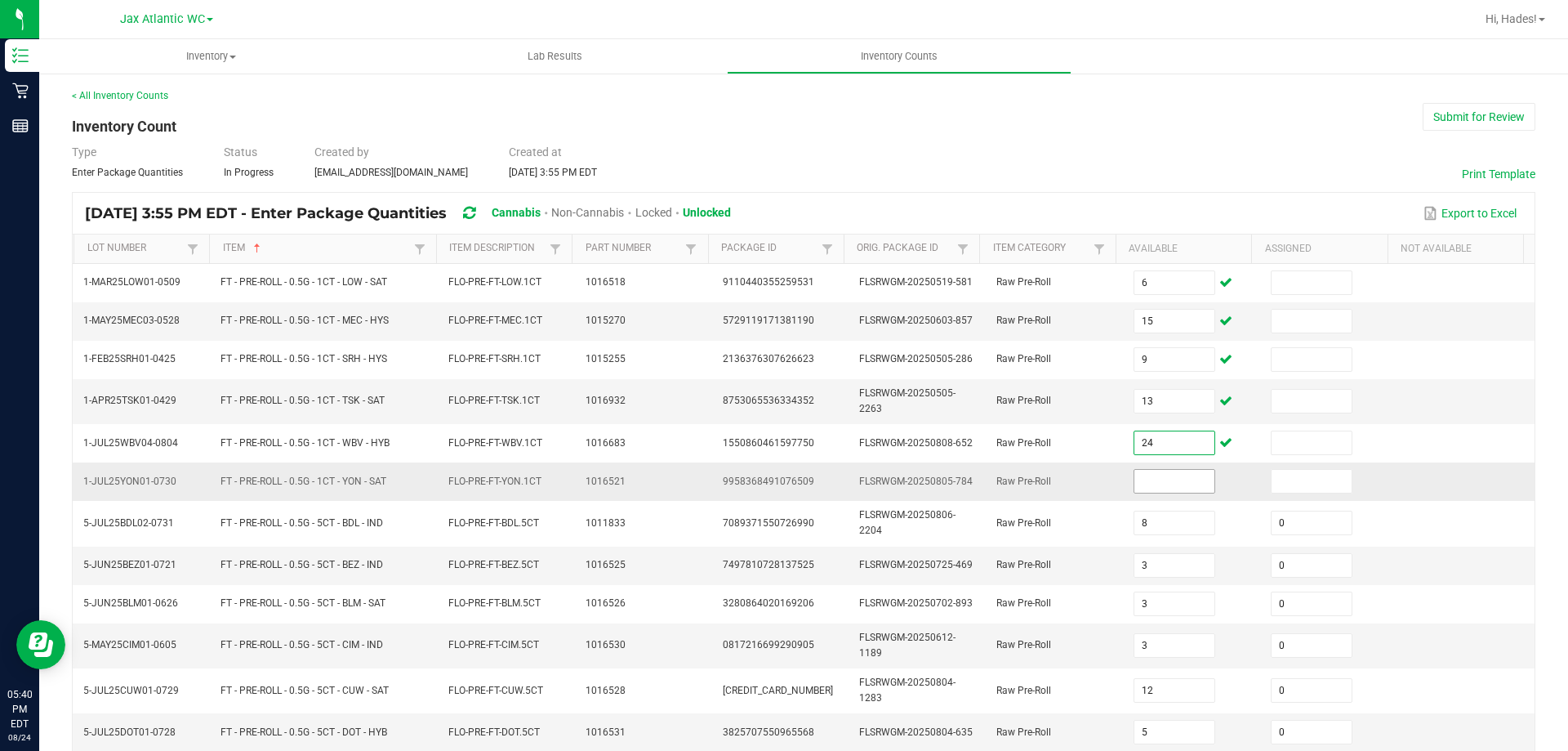
type input "24"
click at [1135, 481] on input at bounding box center [1175, 481] width 81 height 23
type input "24"
click at [963, 161] on div "Type Enter Package Quantities Status In Progress Created by apotignano@livepara…" at bounding box center [803, 162] width 1464 height 36
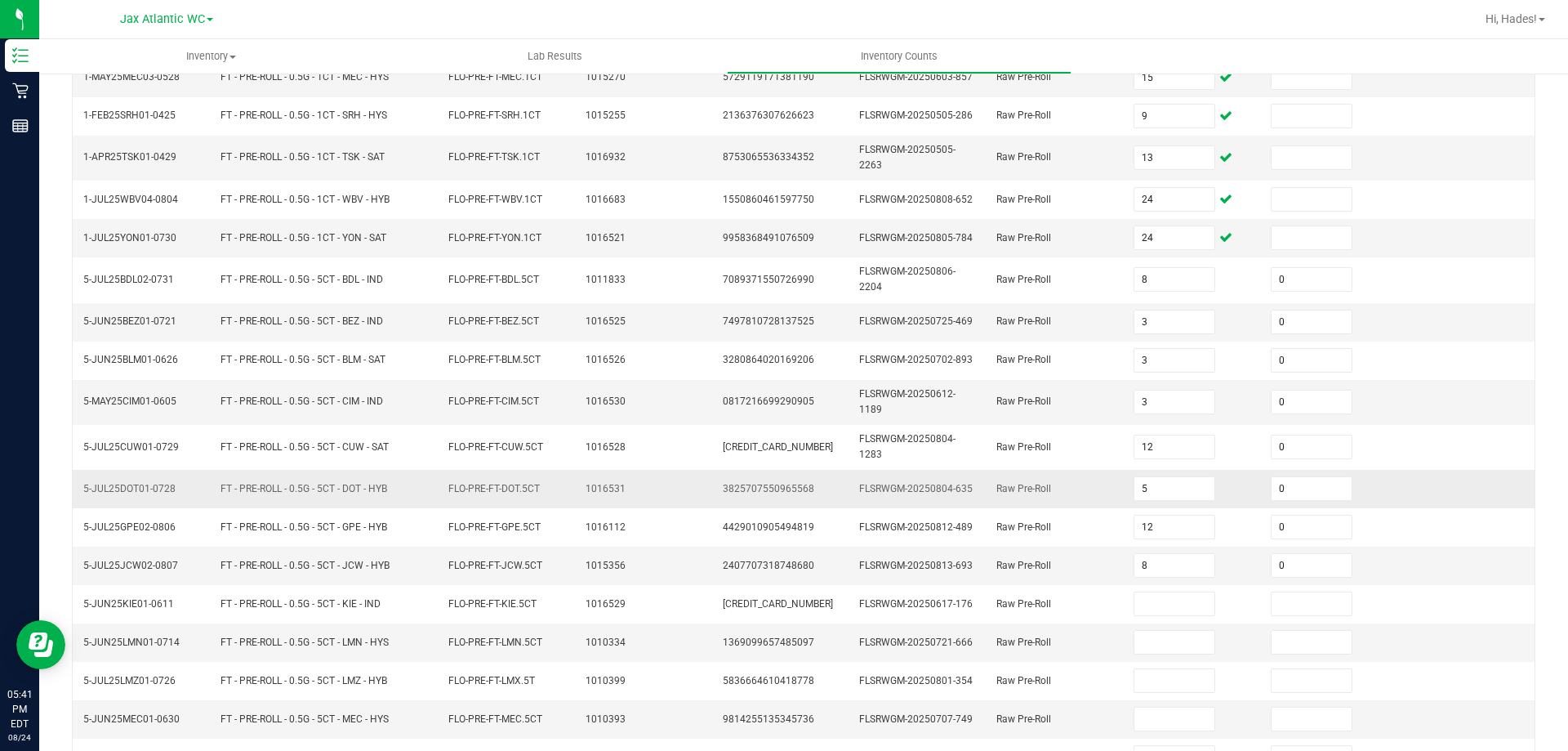
scroll to position [246, 0]
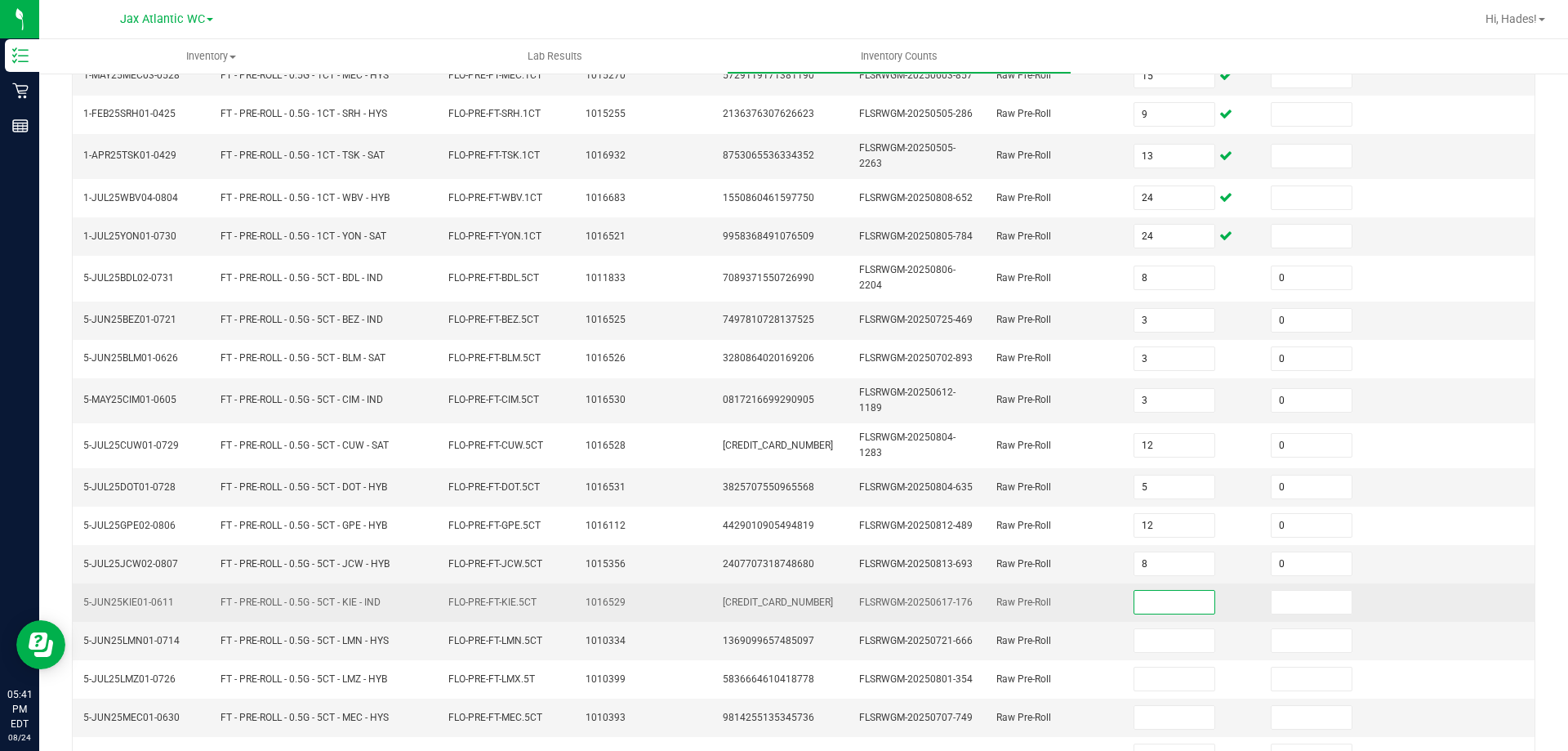
click at [1135, 611] on input at bounding box center [1175, 602] width 81 height 23
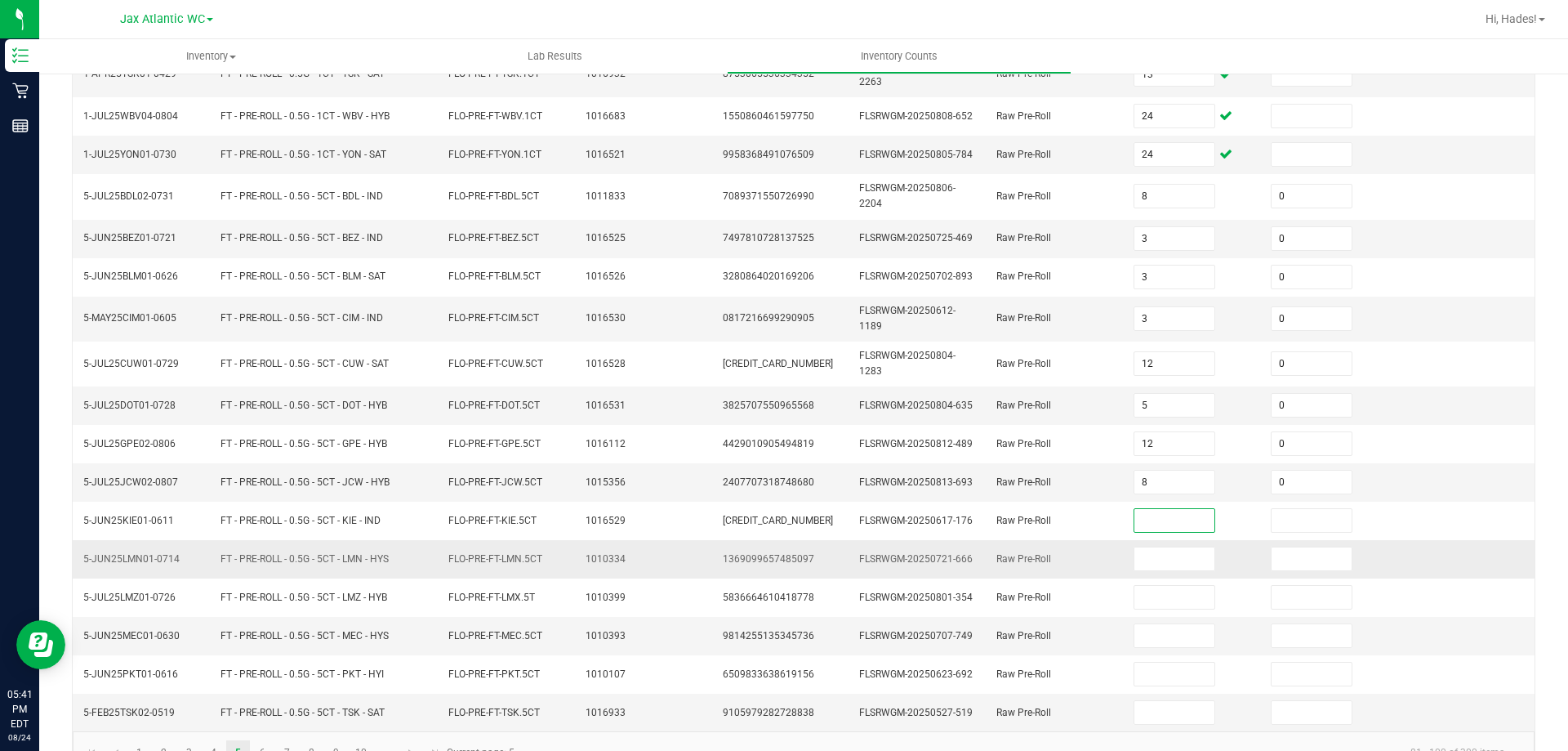
scroll to position [367, 0]
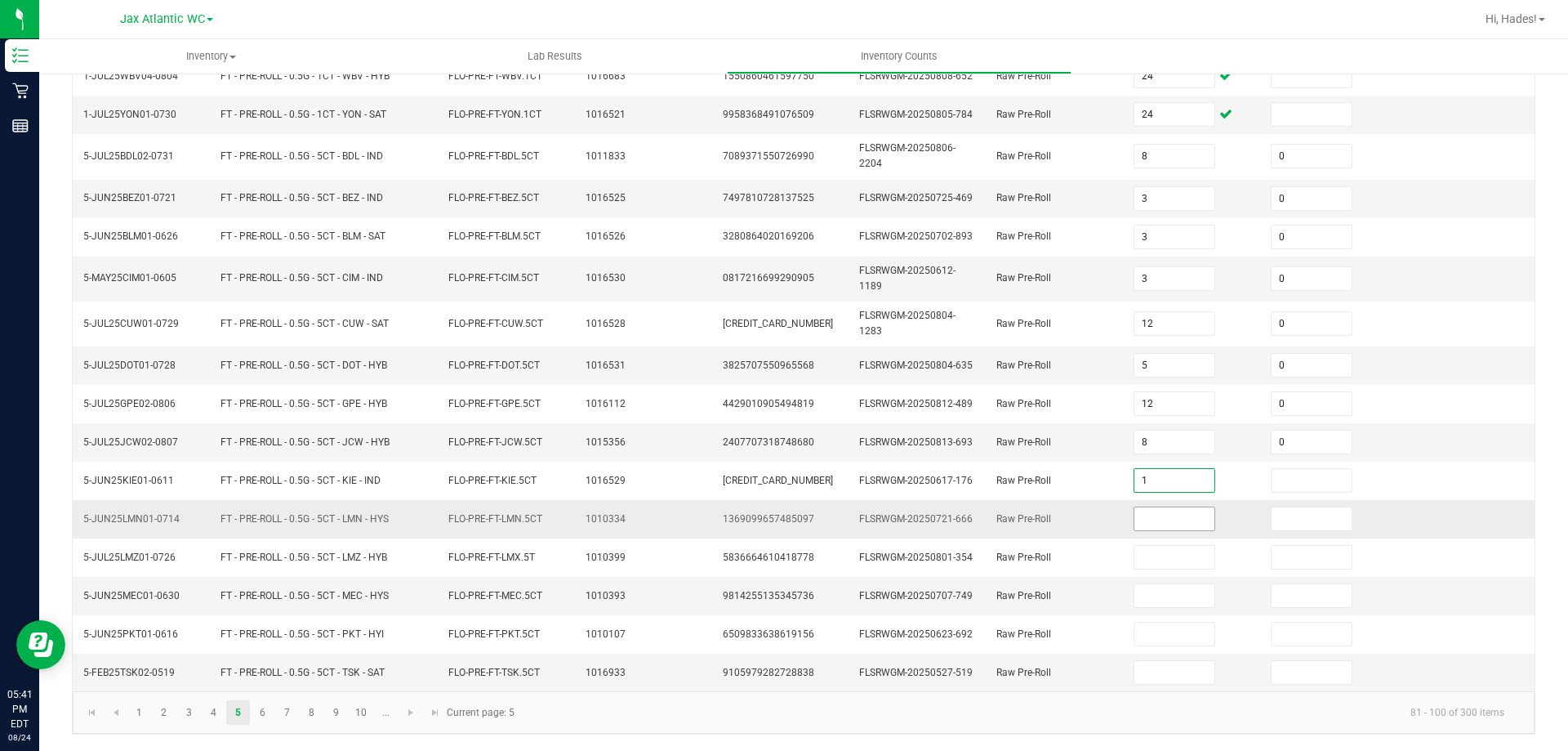
type input "1"
click at [1135, 528] on input at bounding box center [1175, 518] width 81 height 23
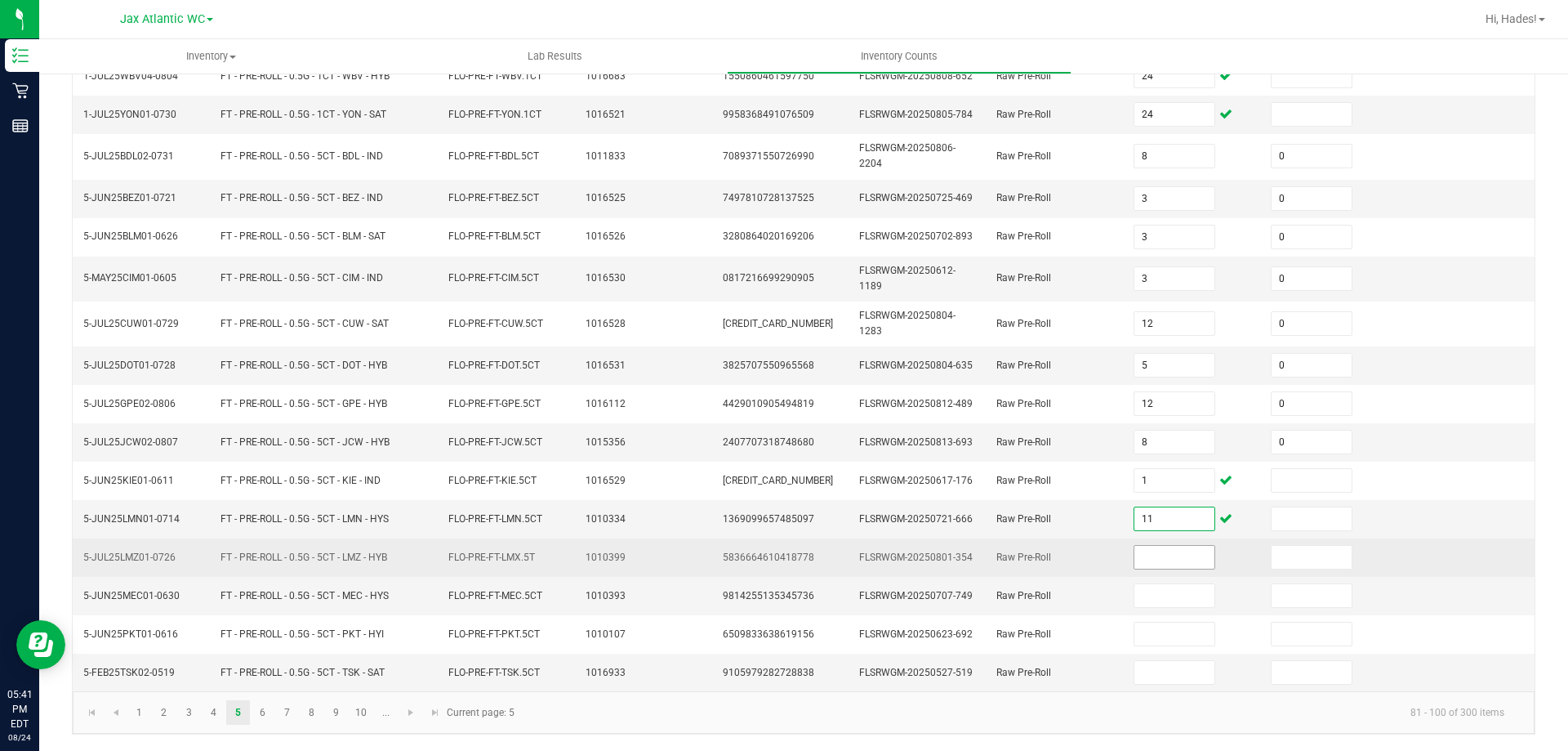
type input "11"
click at [1165, 566] on input at bounding box center [1175, 557] width 81 height 23
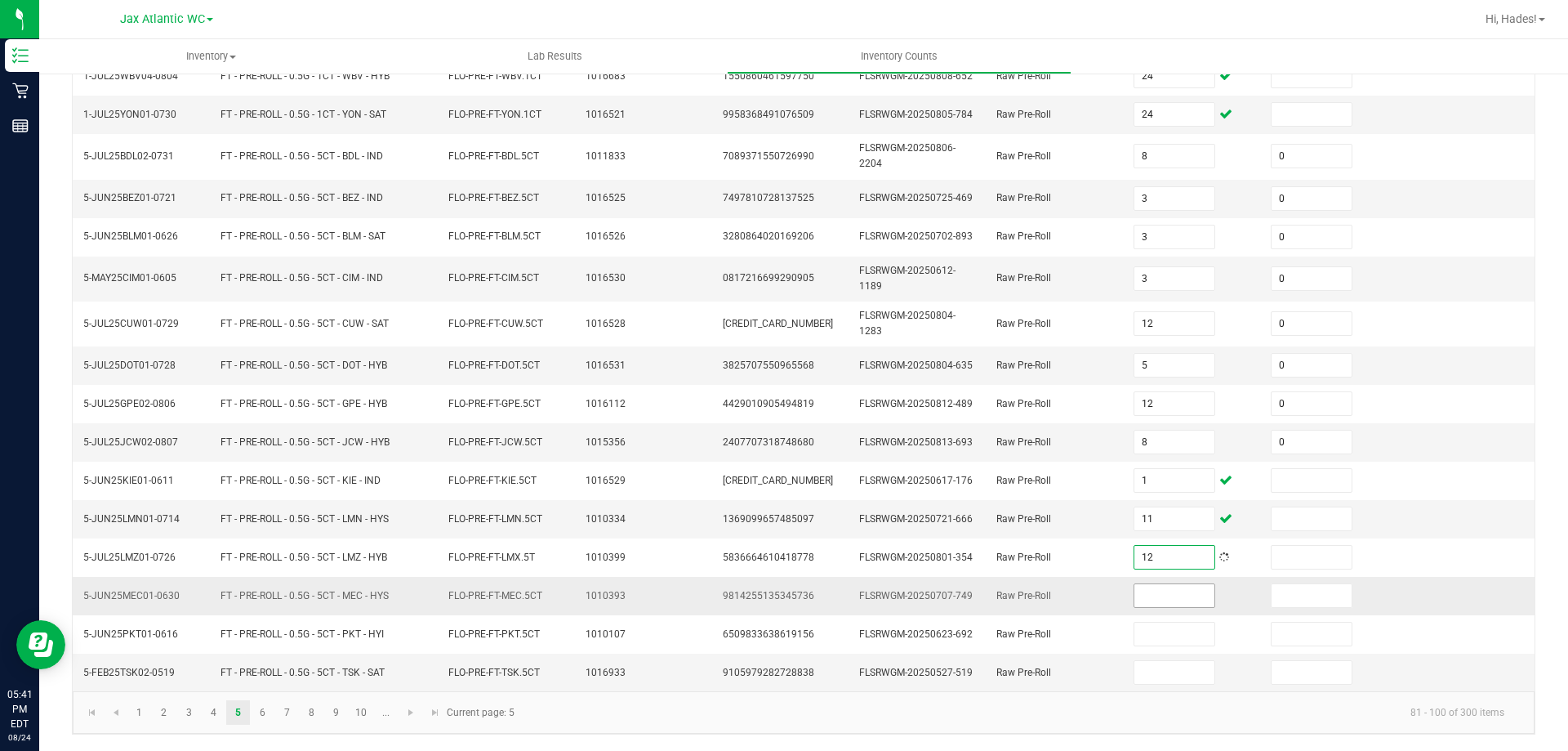
type input "12"
click at [1162, 597] on input at bounding box center [1175, 595] width 81 height 23
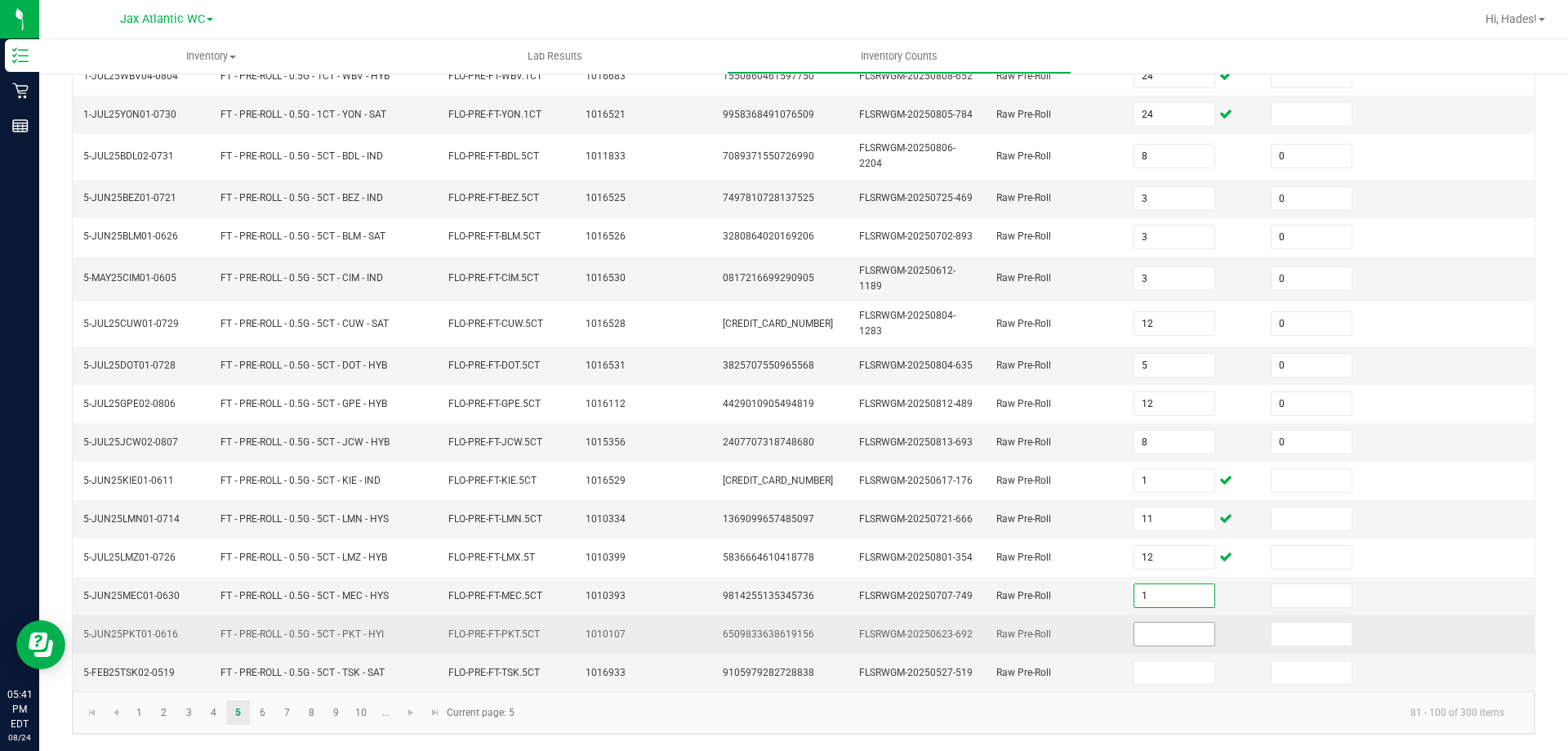
type input "1"
click at [1151, 622] on span at bounding box center [1175, 634] width 83 height 25
click at [1154, 637] on input at bounding box center [1175, 634] width 81 height 23
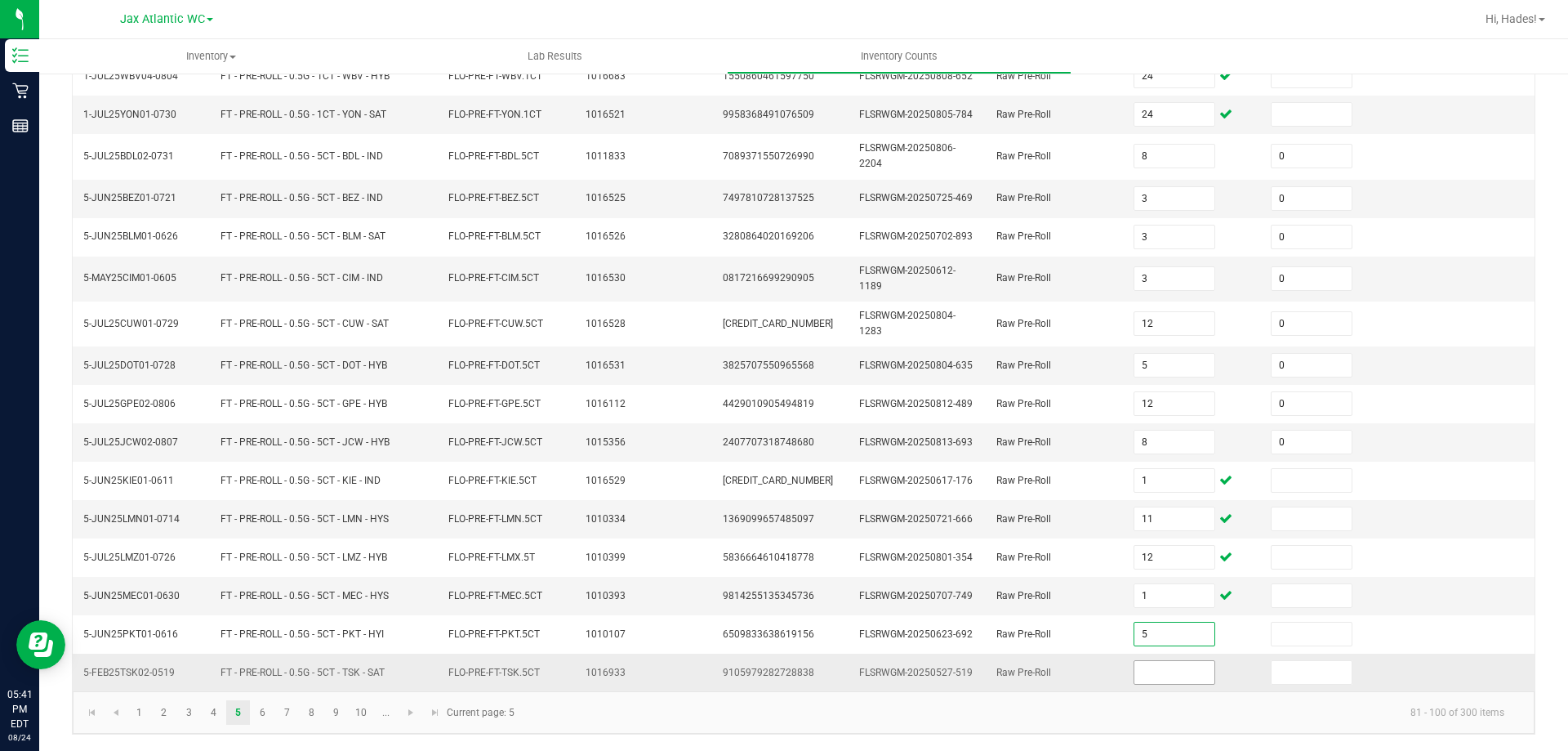
type input "5"
click at [1150, 674] on input at bounding box center [1175, 672] width 81 height 23
type input "0"
click at [255, 714] on link "6" at bounding box center [262, 712] width 24 height 25
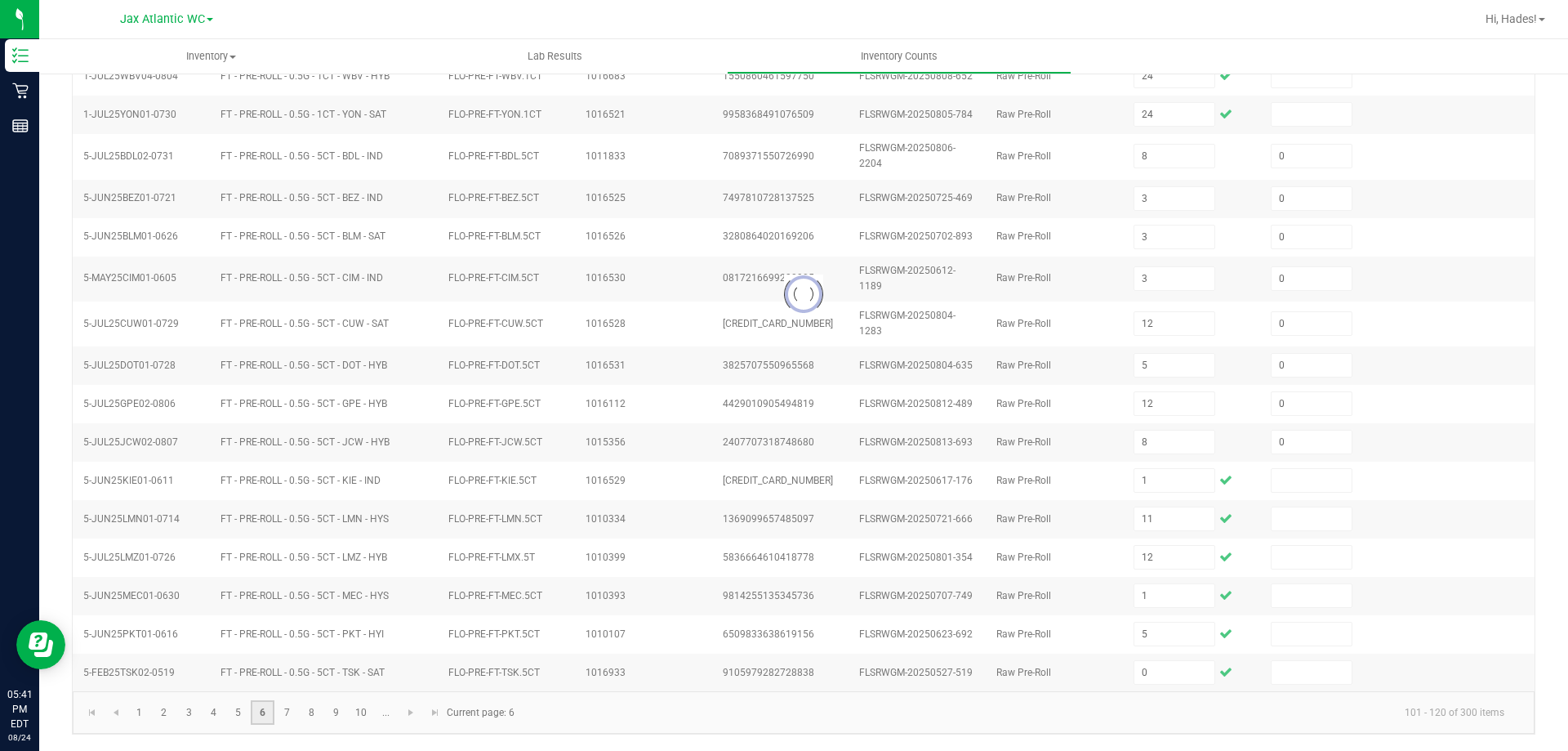
type input "8"
type input "5"
type input "4"
type input "5"
type input "4"
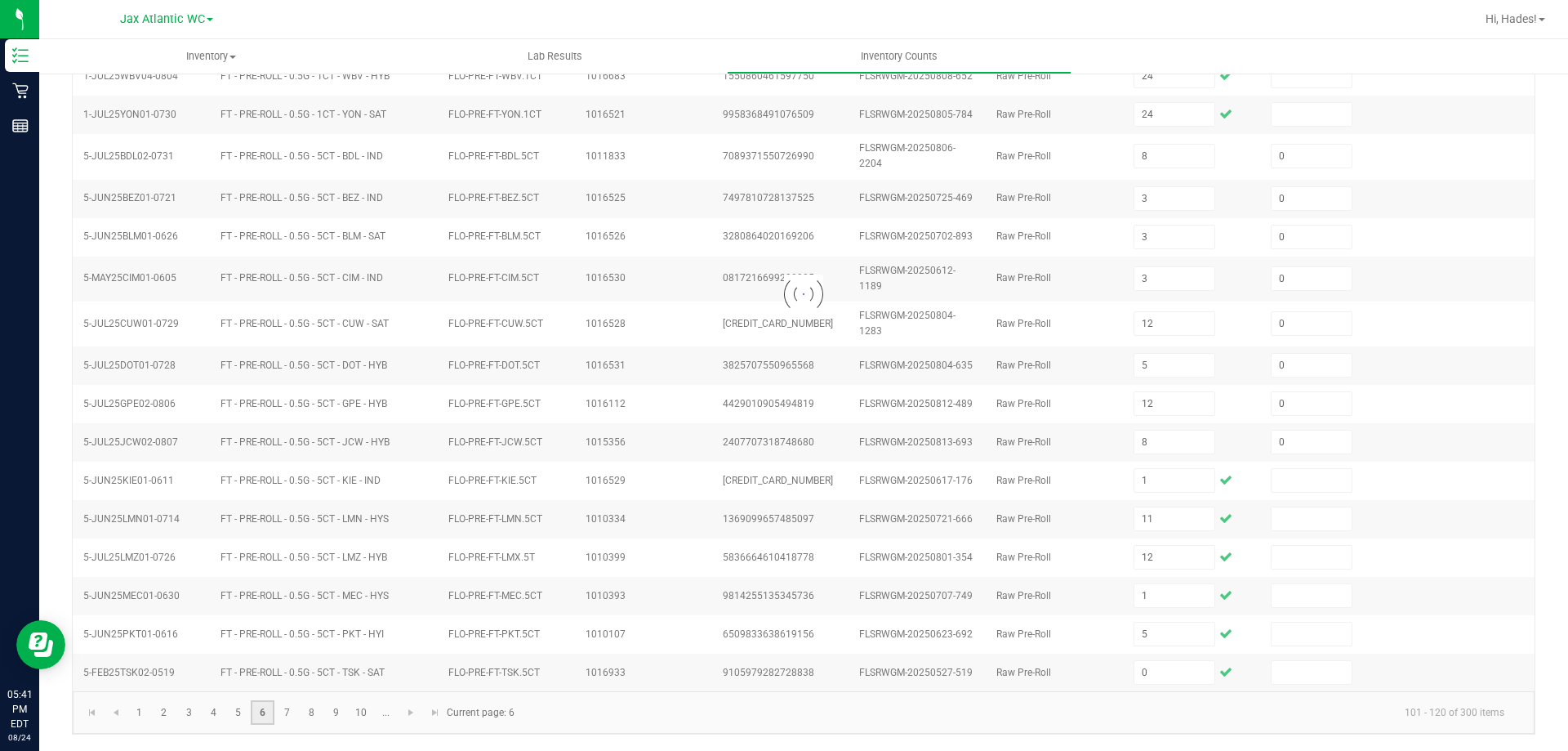
type input "4"
type input "1"
type input "10"
type input "3"
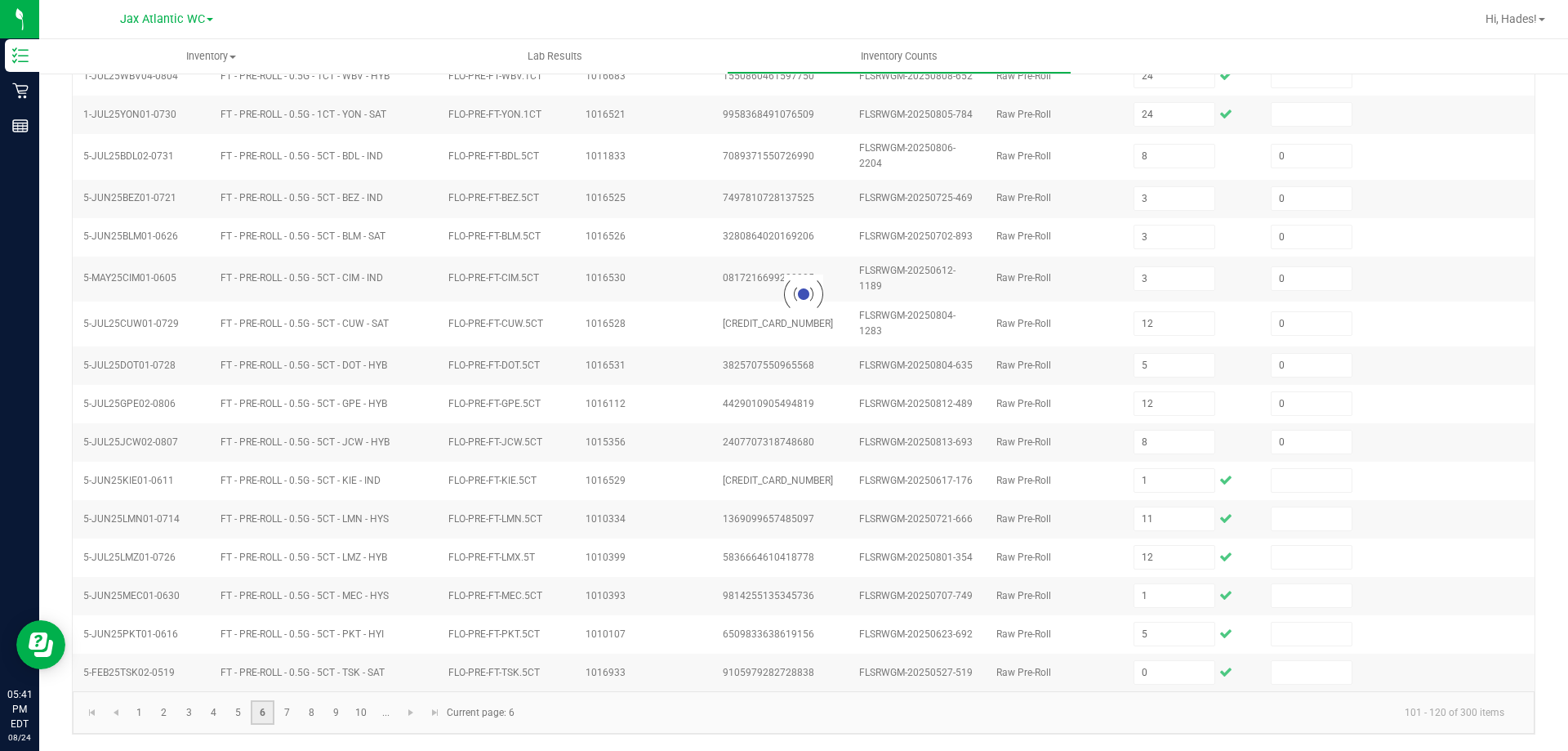
type input "0"
type input "9"
type input "0"
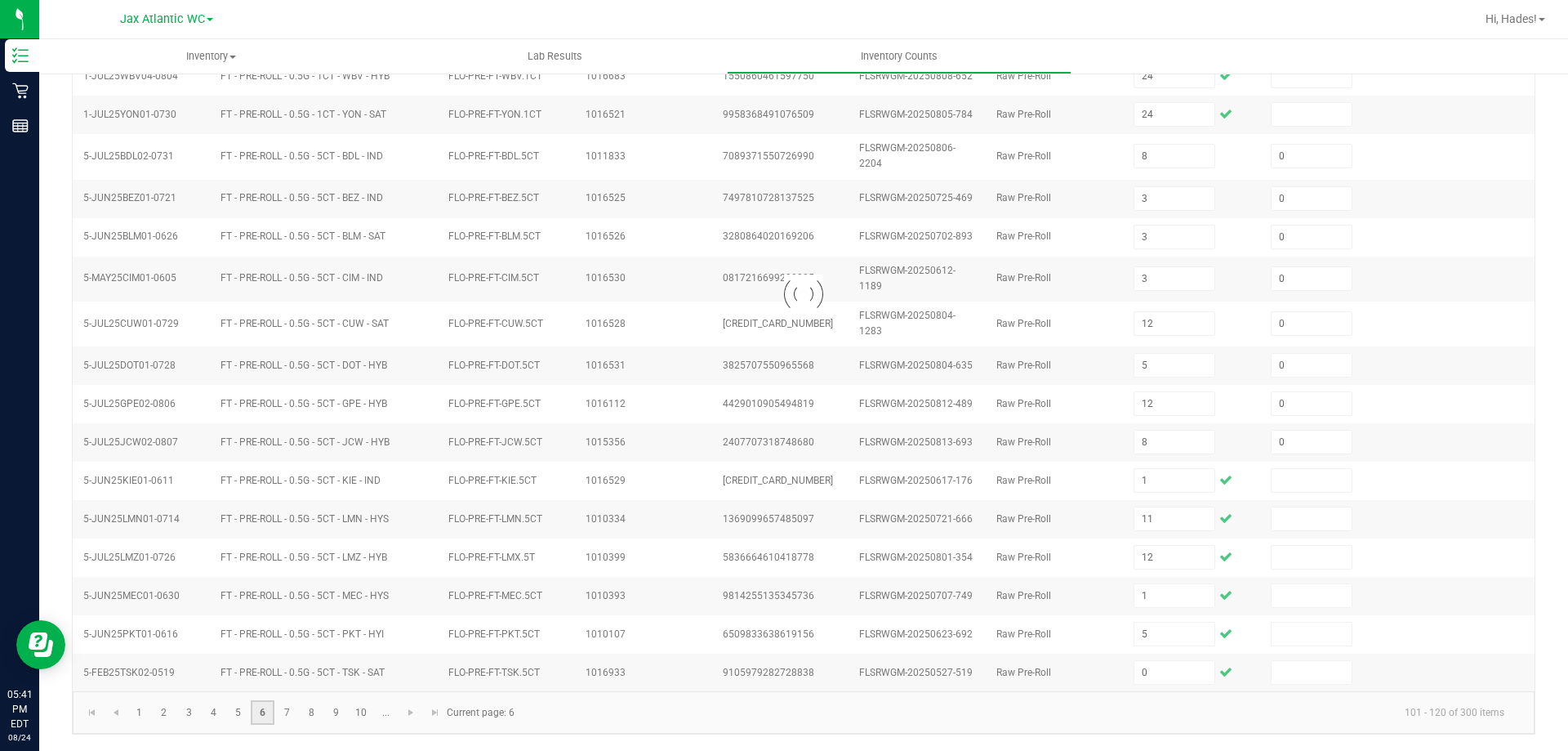
type input "0"
type input "5"
type input "11"
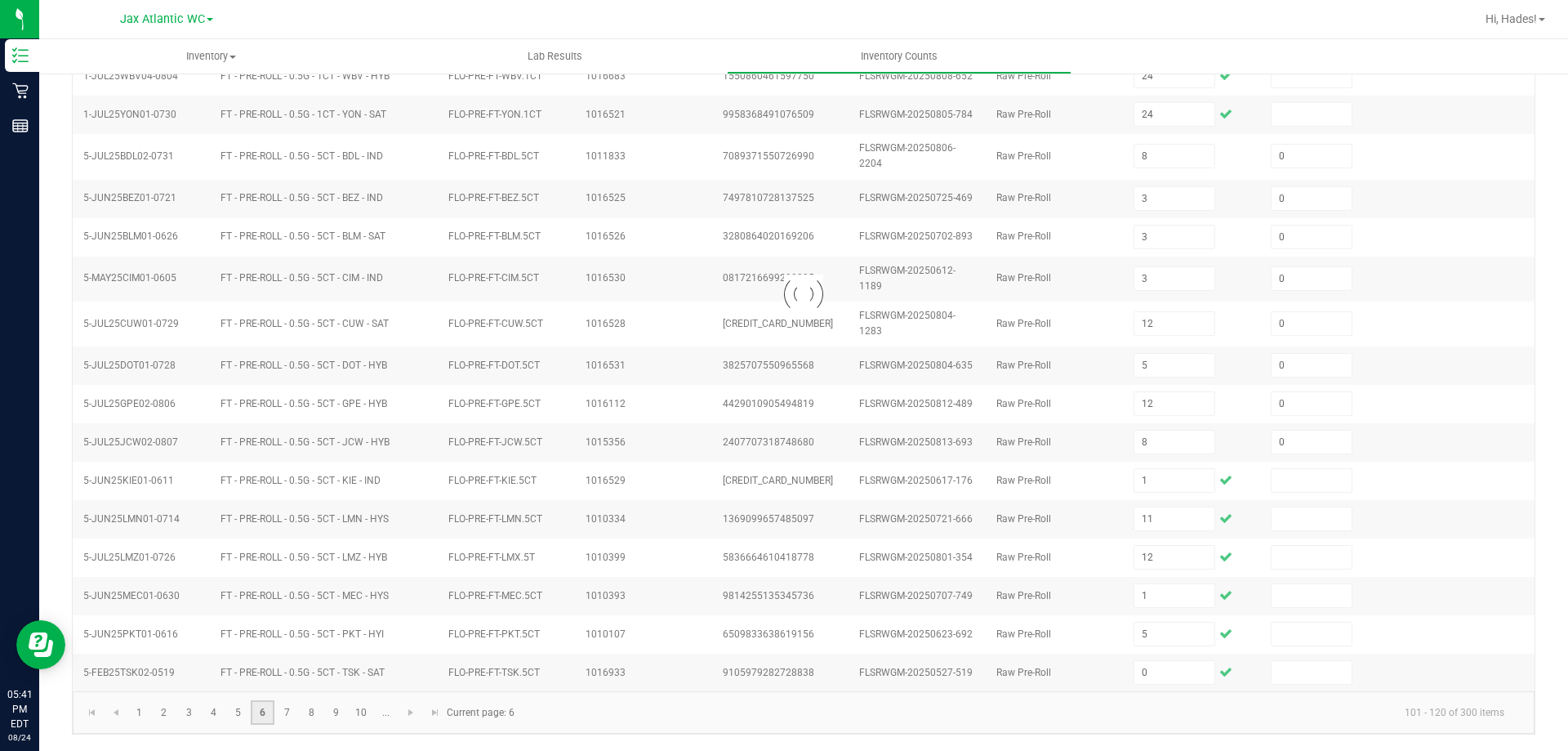
type input "0"
type input "6"
type input "0"
type input "4"
type input "0"
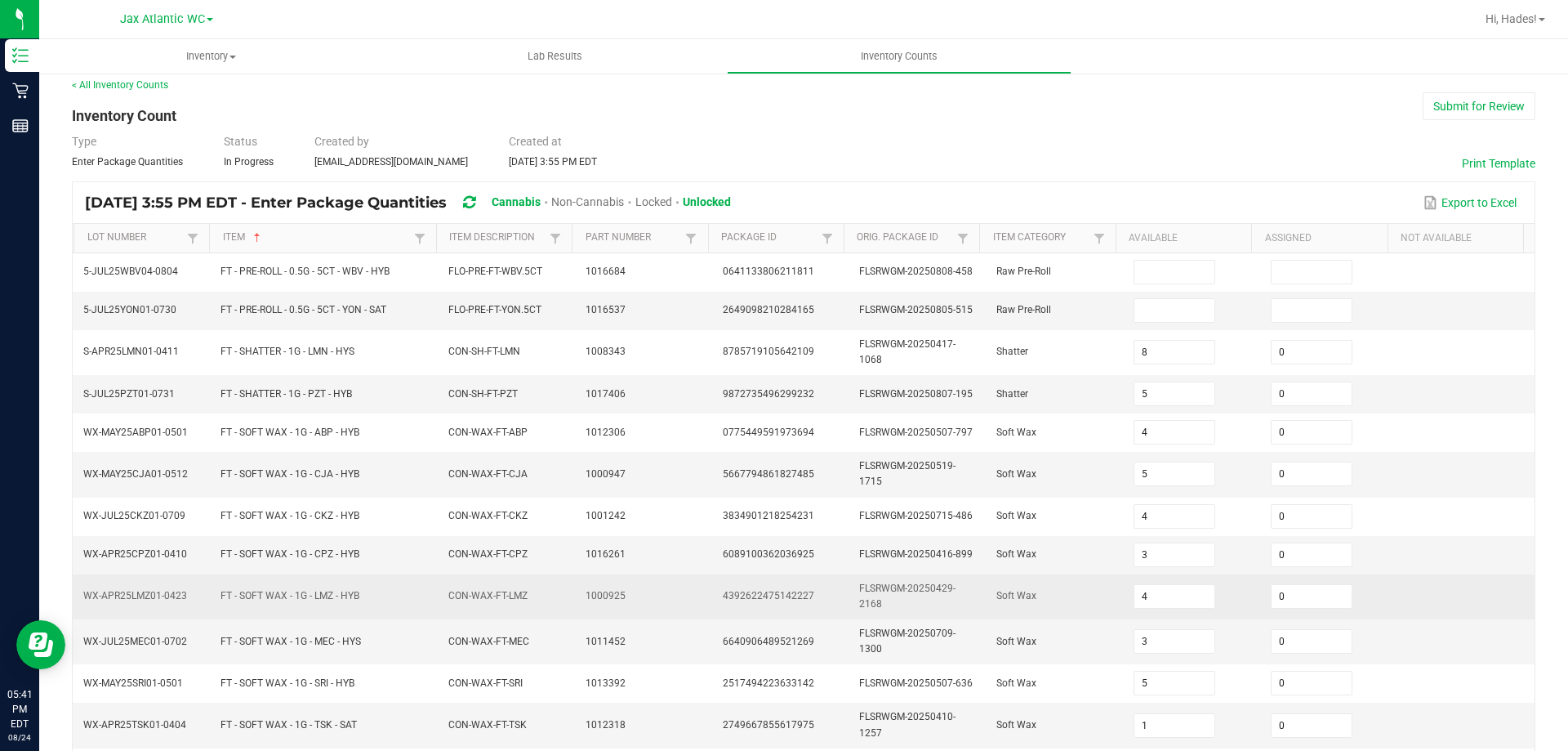
scroll to position [0, 0]
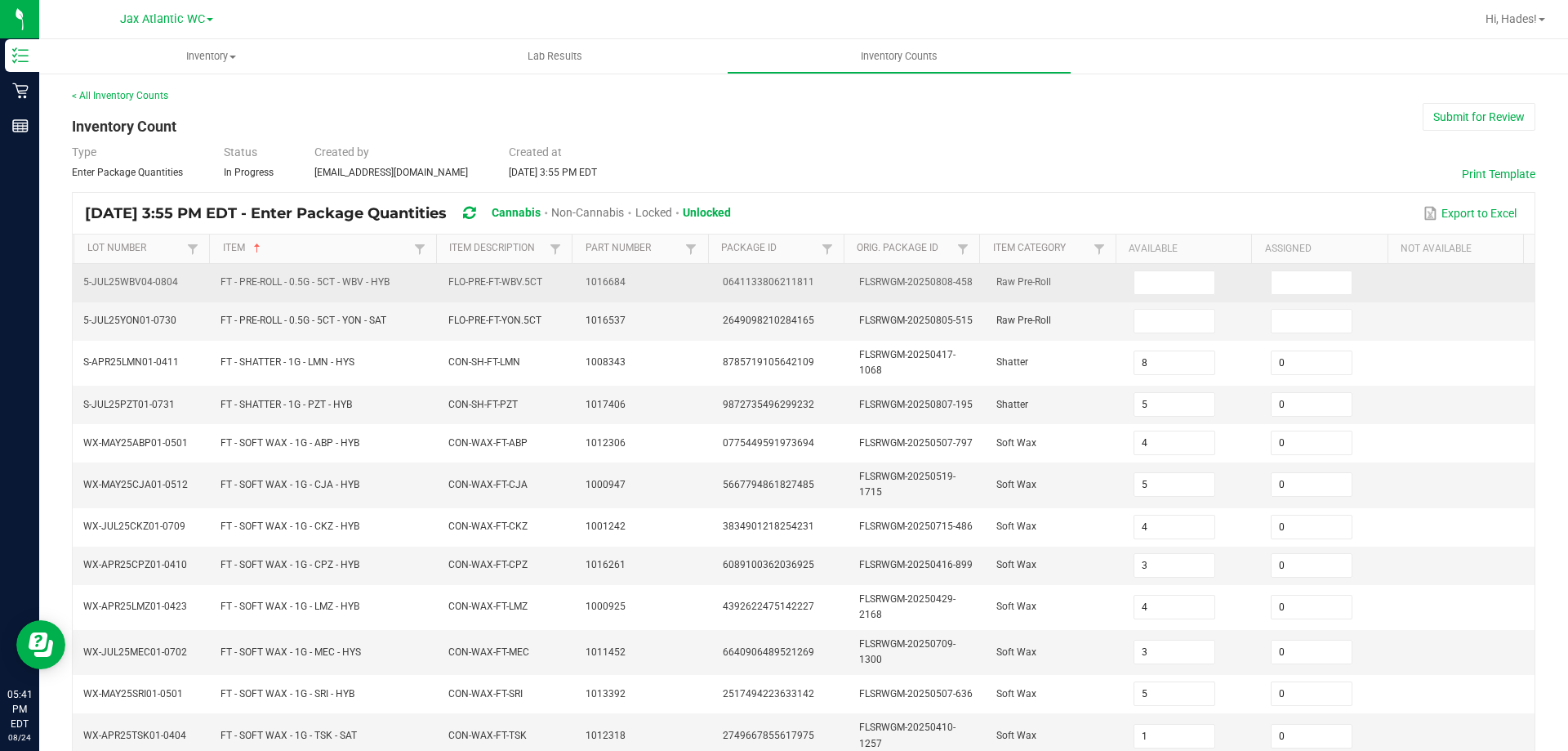
click at [1163, 300] on td at bounding box center [1192, 283] width 137 height 38
click at [1163, 284] on input at bounding box center [1175, 283] width 81 height 23
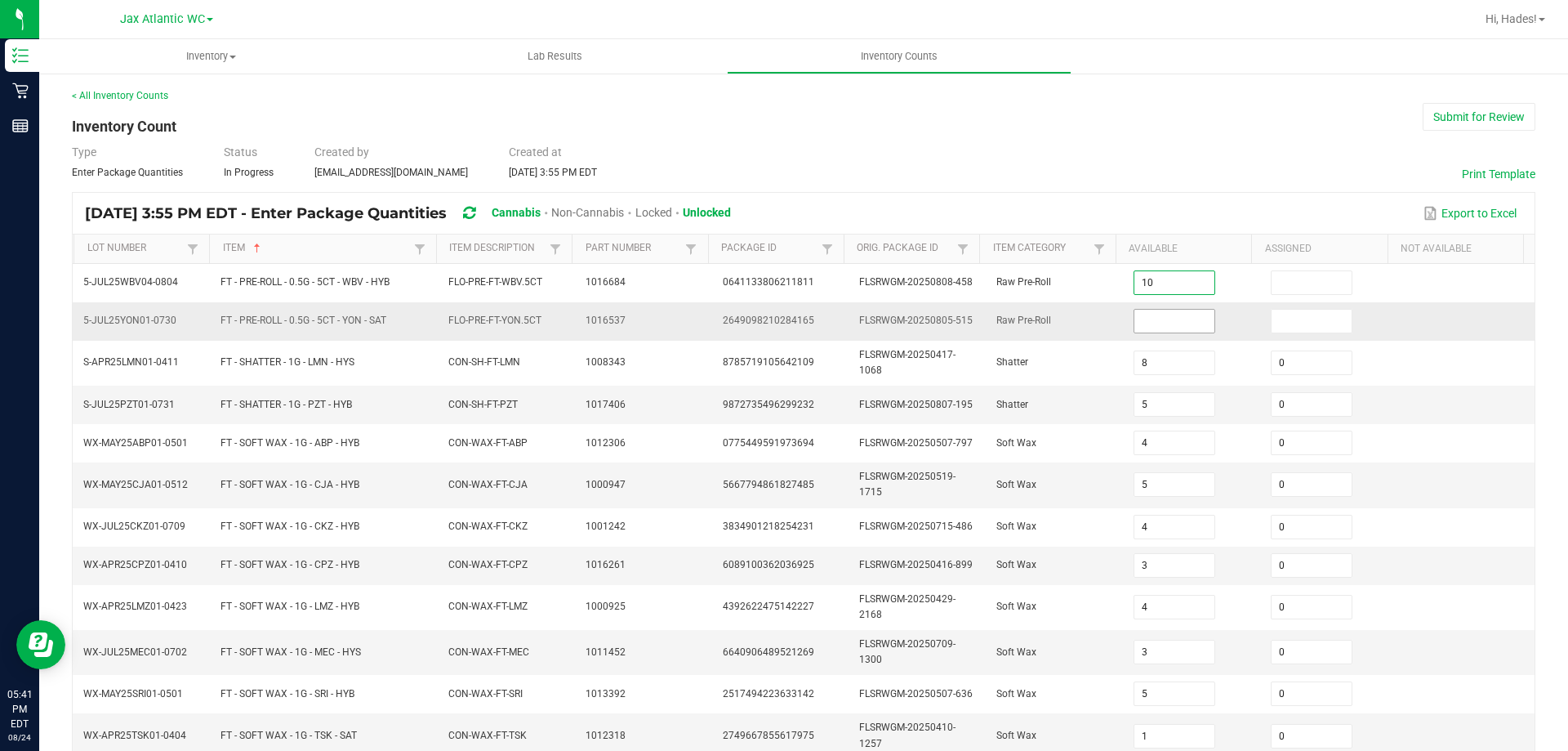
type input "10"
click at [1164, 325] on input at bounding box center [1175, 321] width 81 height 23
type input "2"
click at [1081, 150] on div "Type Enter Package Quantities Status In Progress Created by apotignano@livepara…" at bounding box center [803, 162] width 1464 height 36
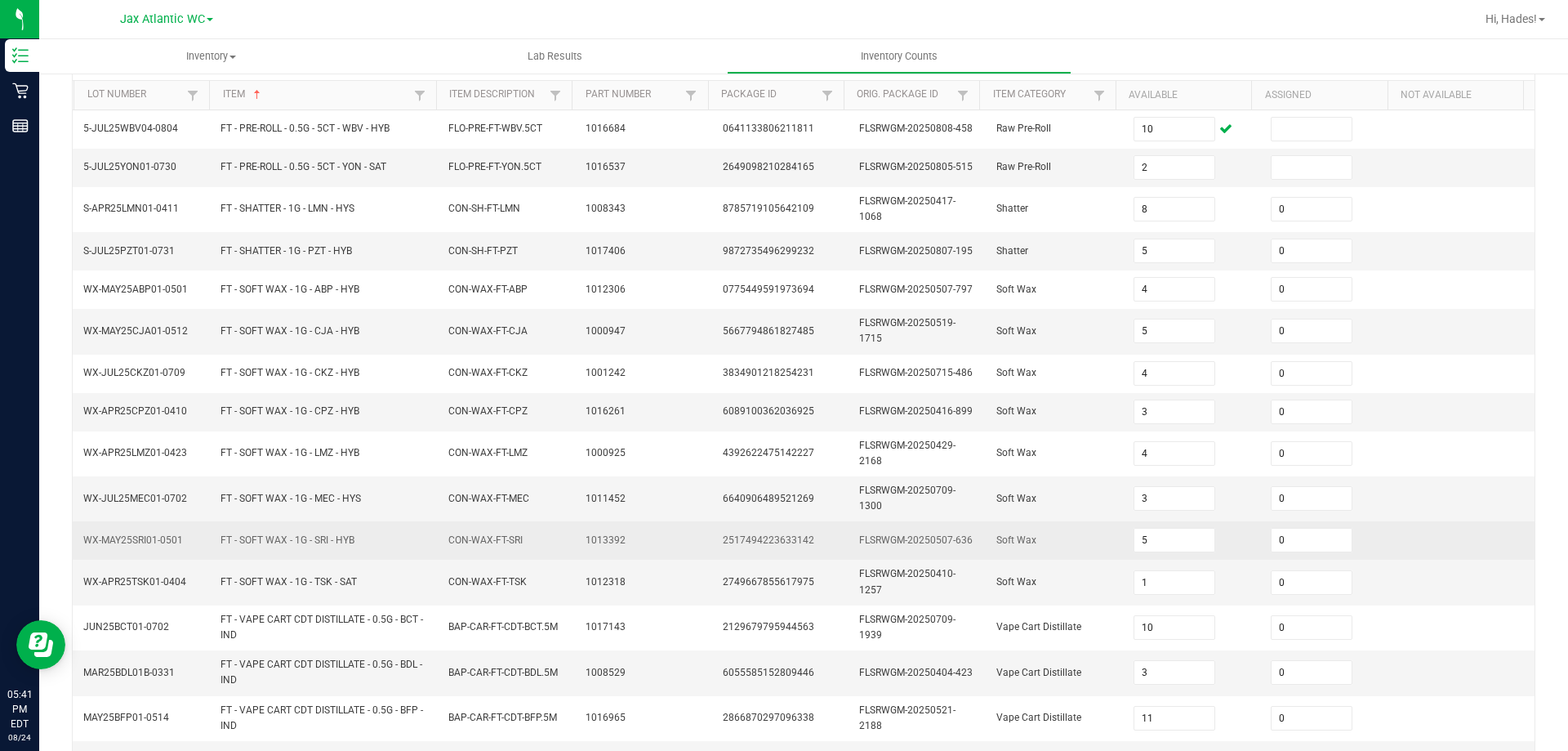
scroll to position [429, 0]
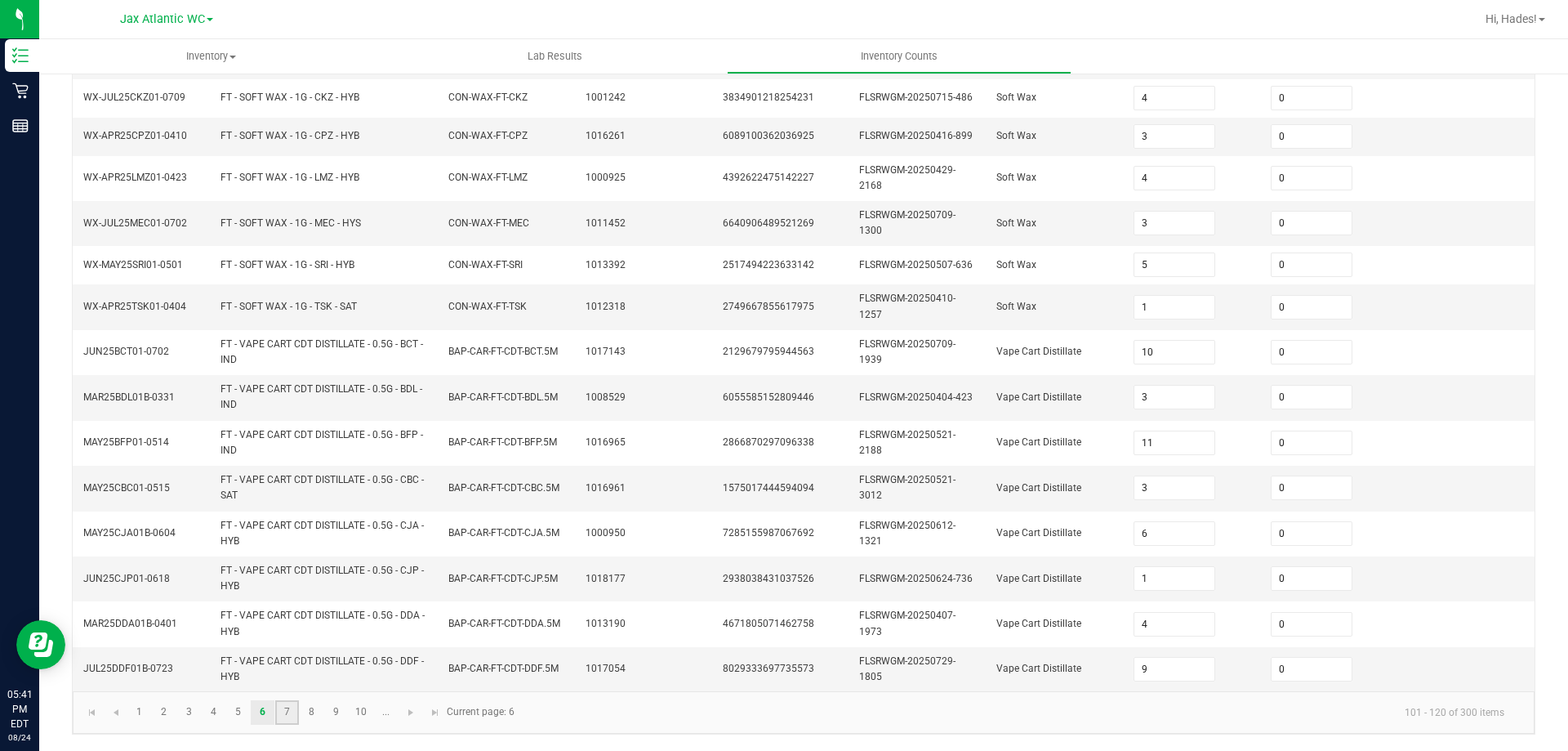
click at [290, 713] on link "7" at bounding box center [287, 712] width 24 height 25
type input "11"
type input "9"
type input "7"
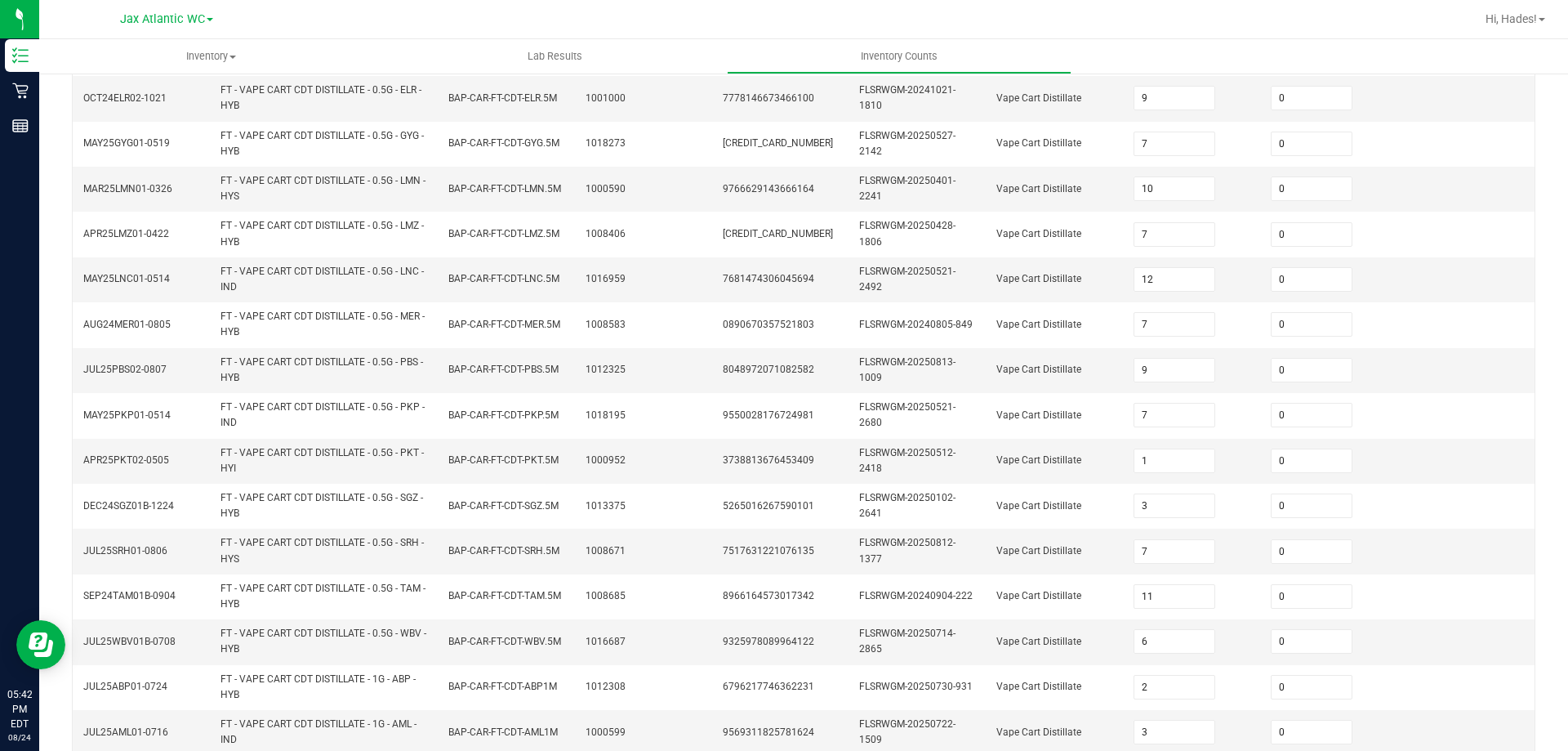
scroll to position [476, 0]
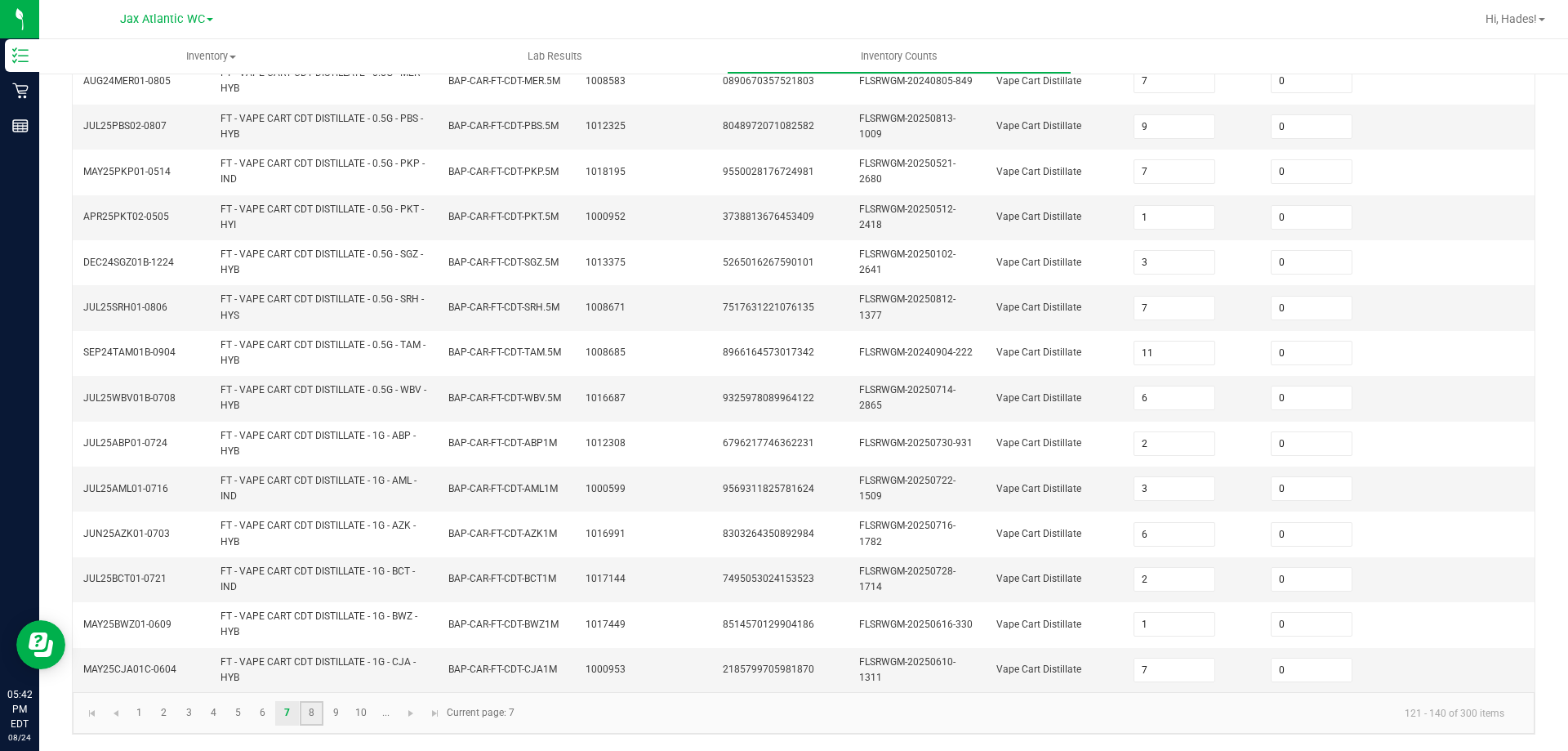
click at [312, 717] on link "8" at bounding box center [311, 713] width 24 height 25
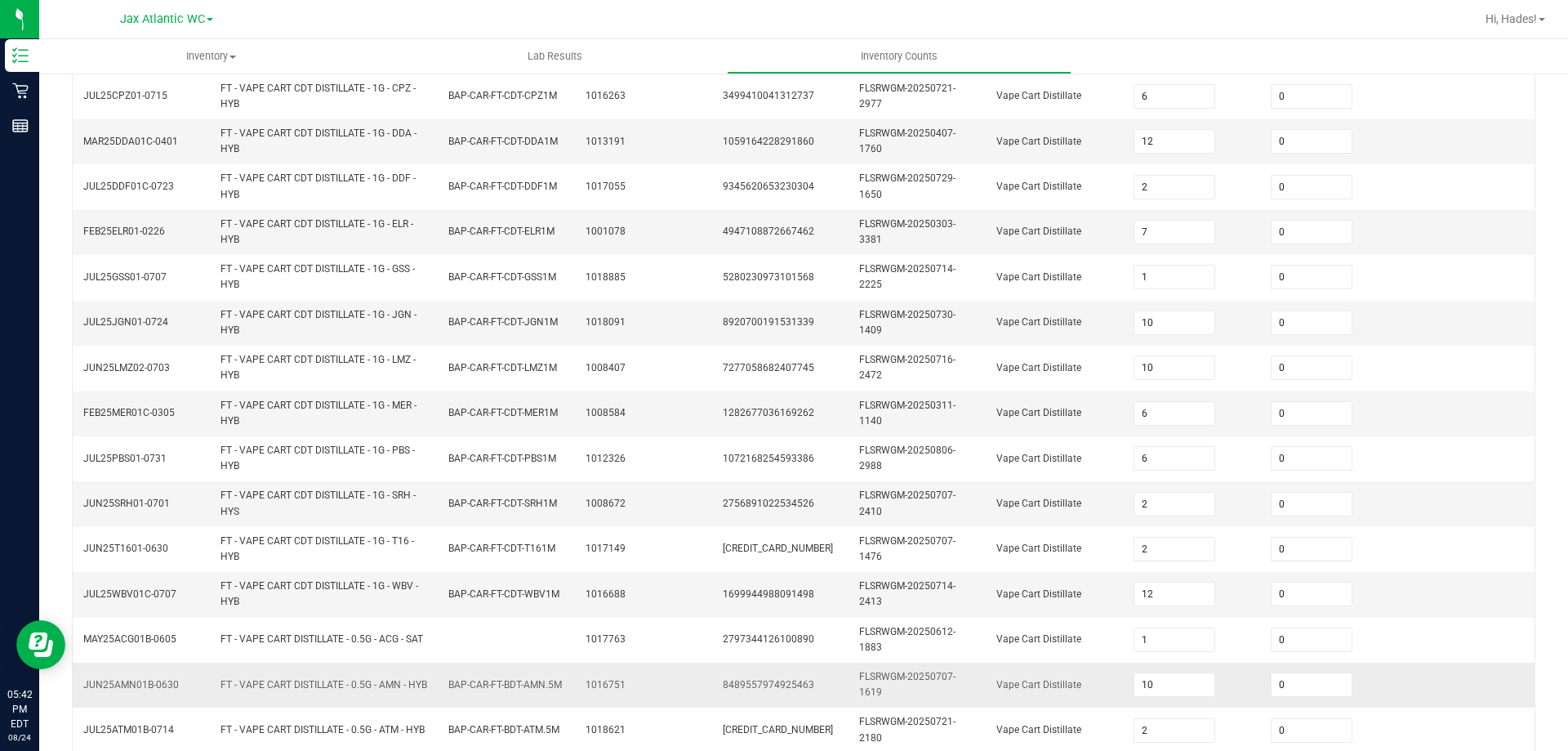
scroll to position [470, 0]
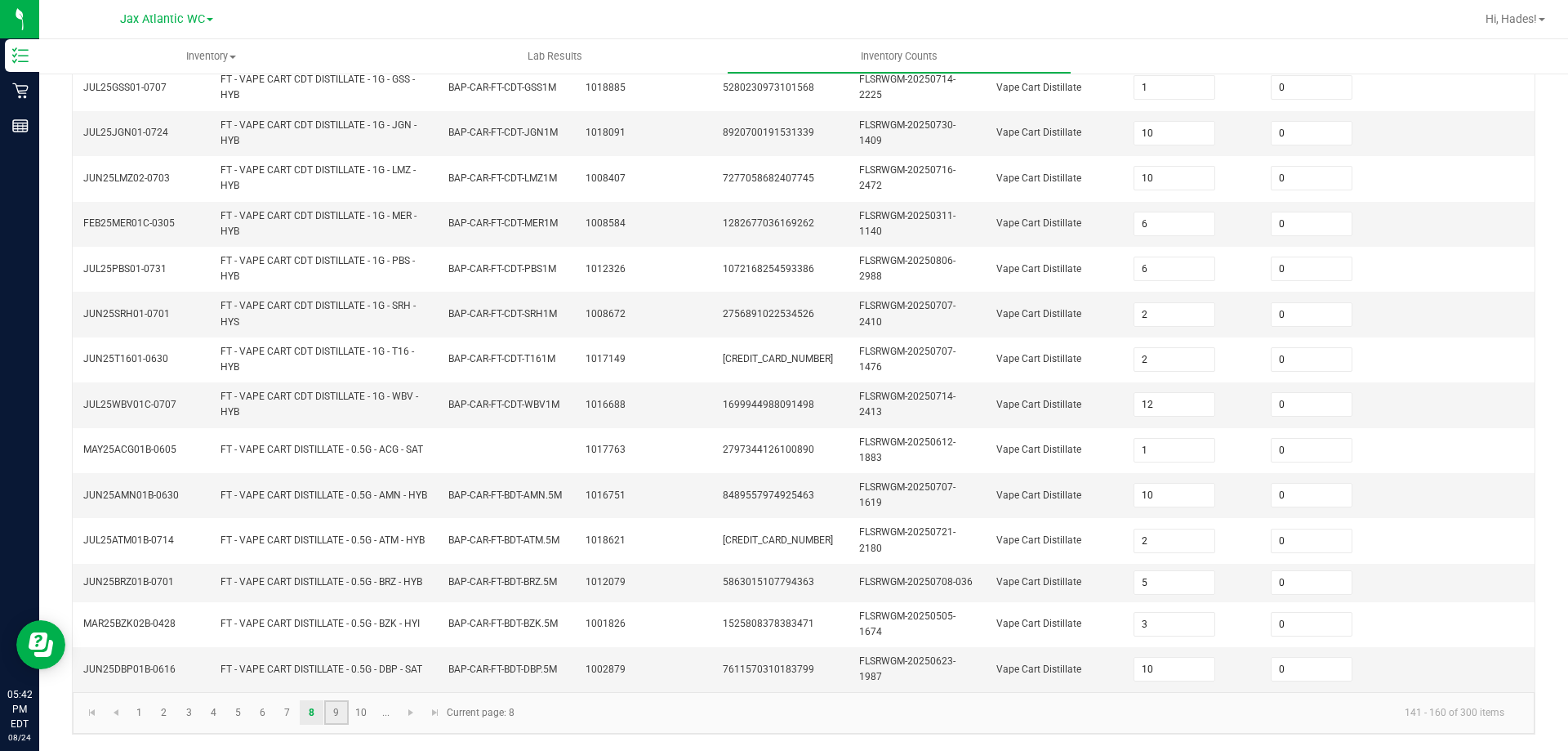
click at [341, 714] on link "9" at bounding box center [336, 712] width 24 height 25
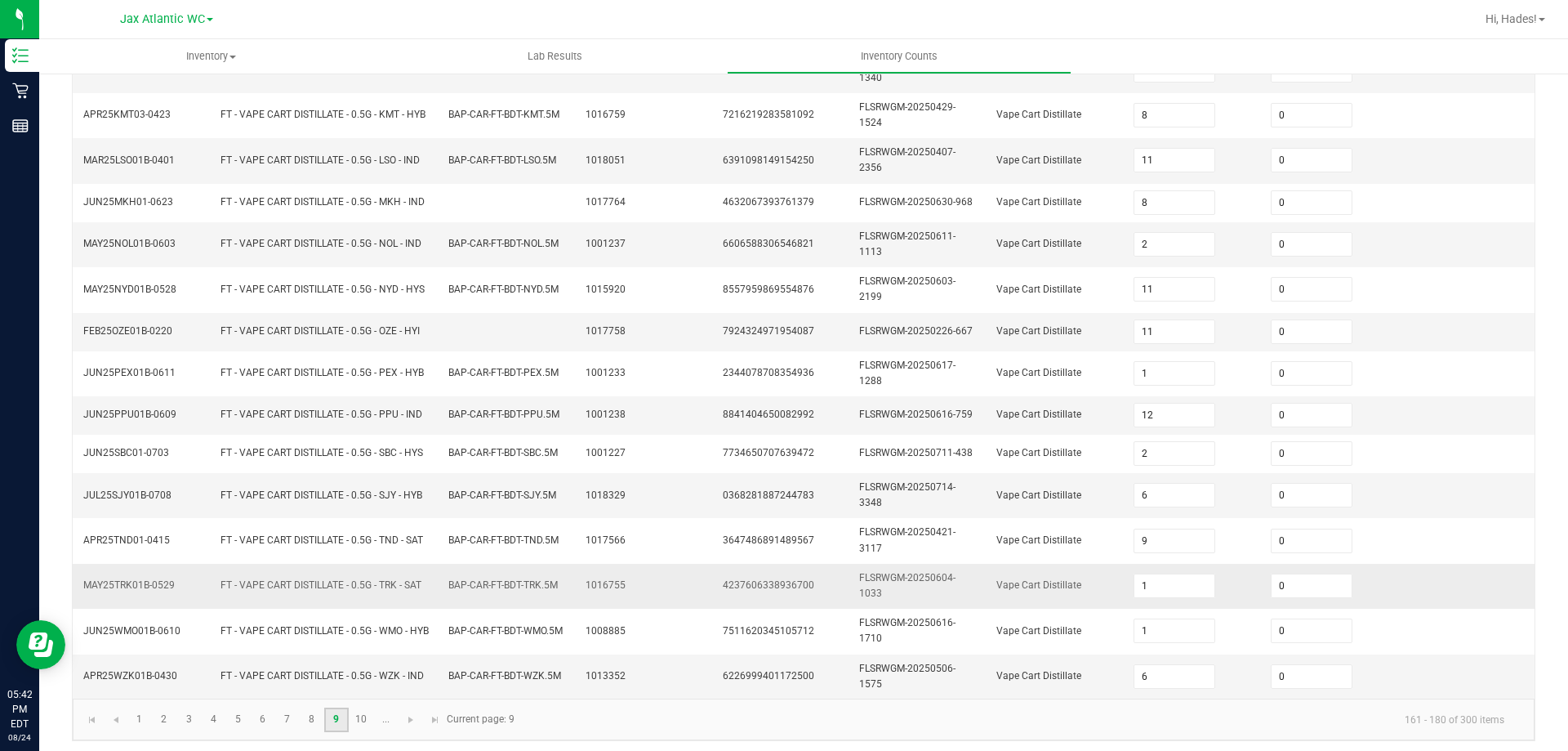
scroll to position [442, 0]
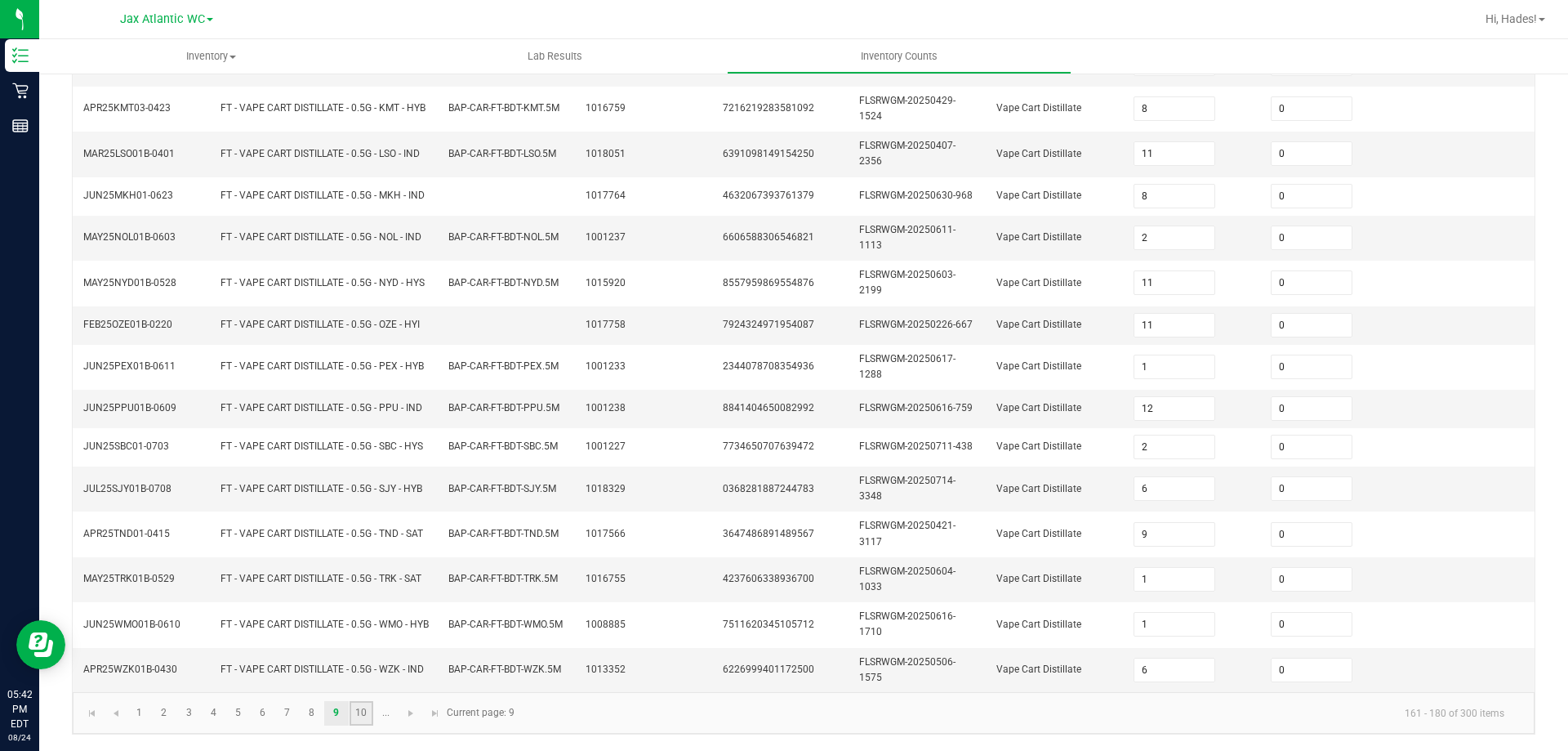
click at [366, 710] on link "10" at bounding box center [361, 713] width 24 height 25
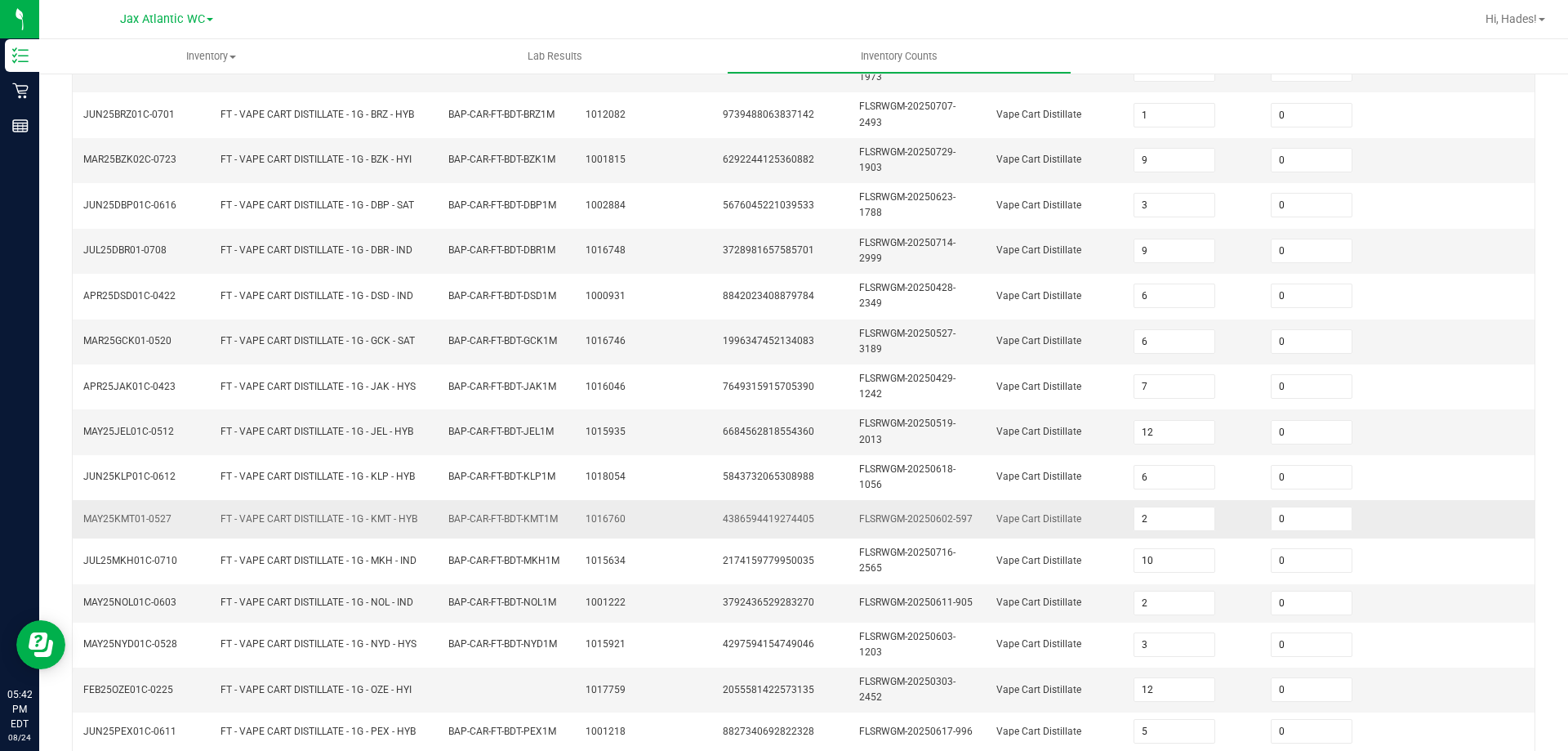
scroll to position [449, 0]
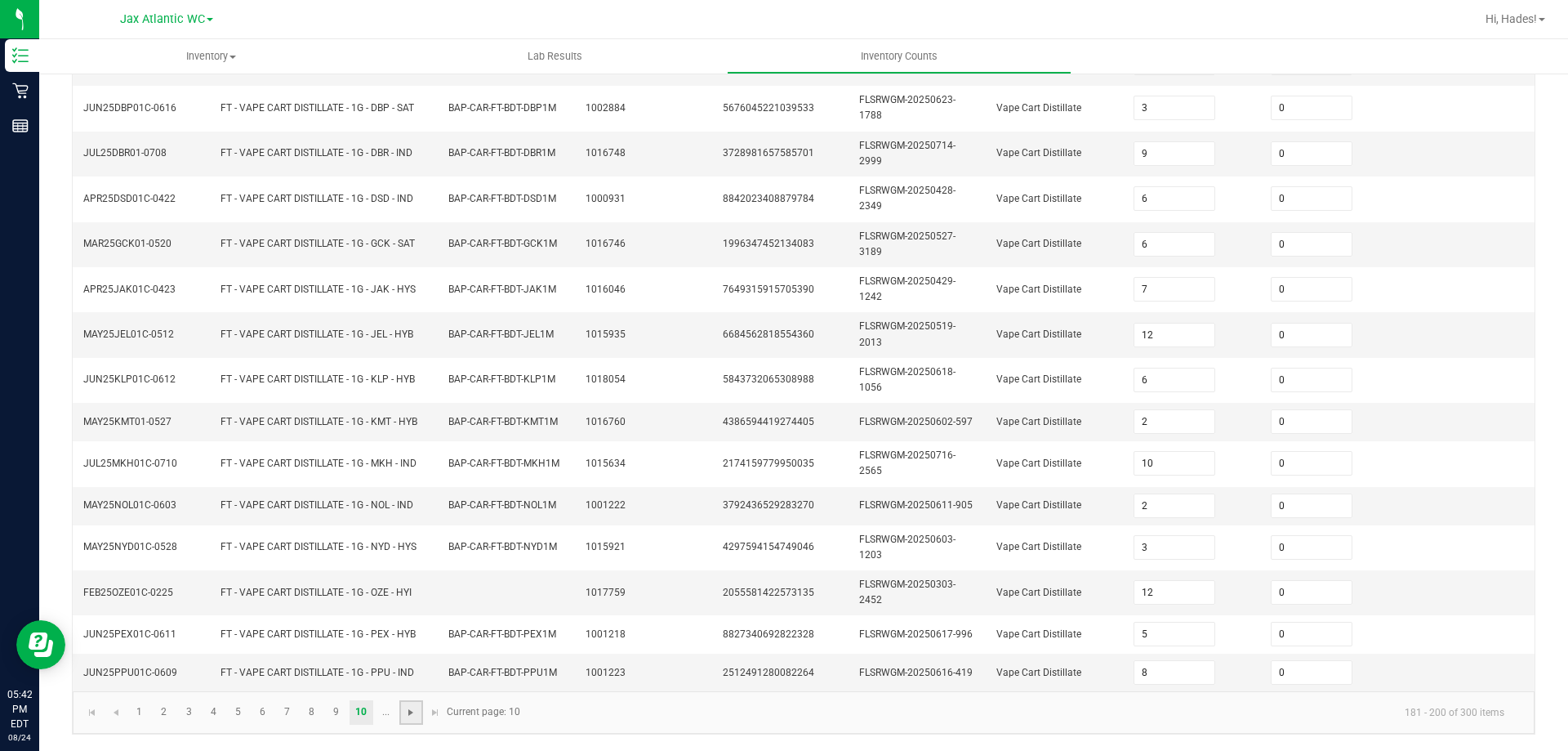
click at [405, 718] on span "Go to the next page" at bounding box center [410, 712] width 13 height 13
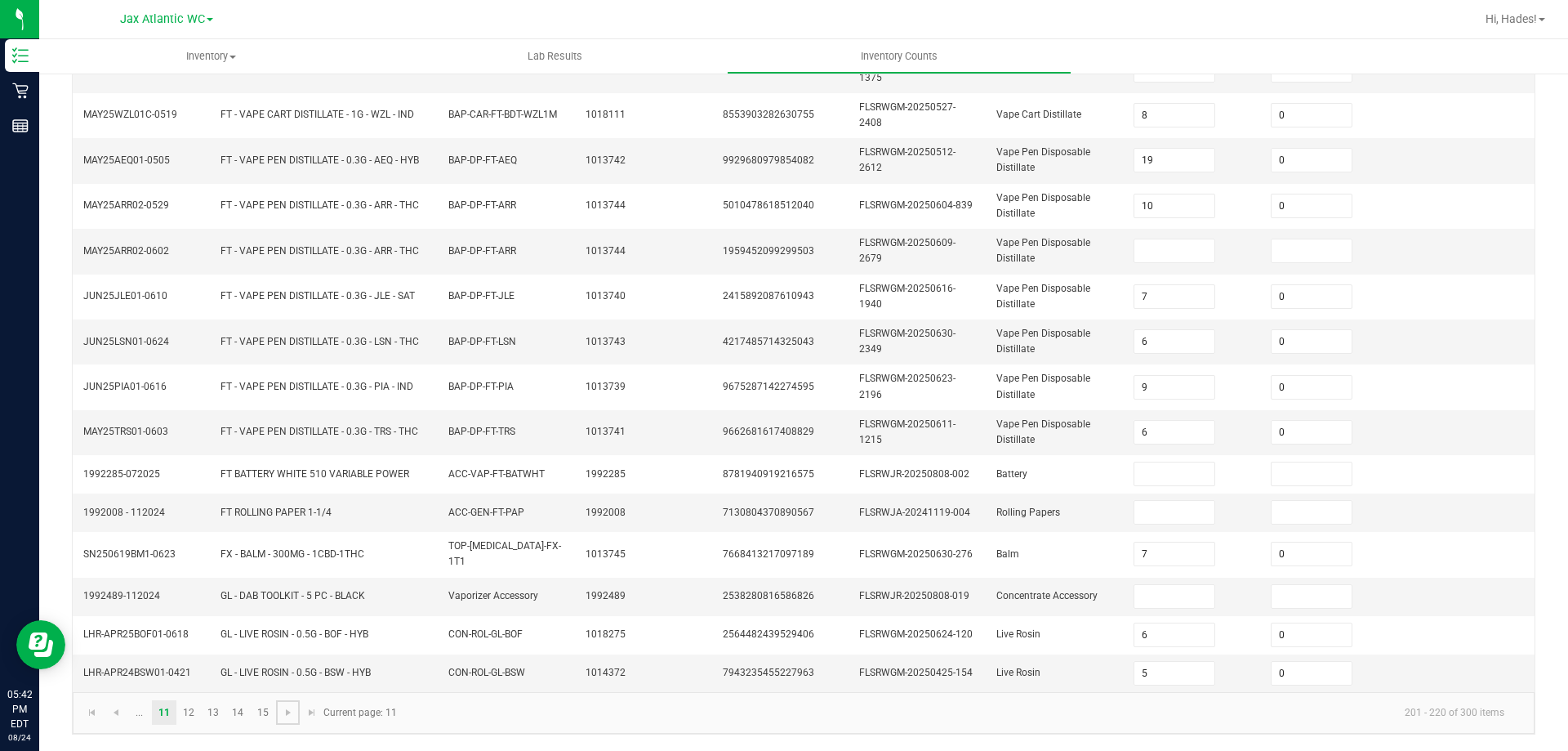
scroll to position [429, 0]
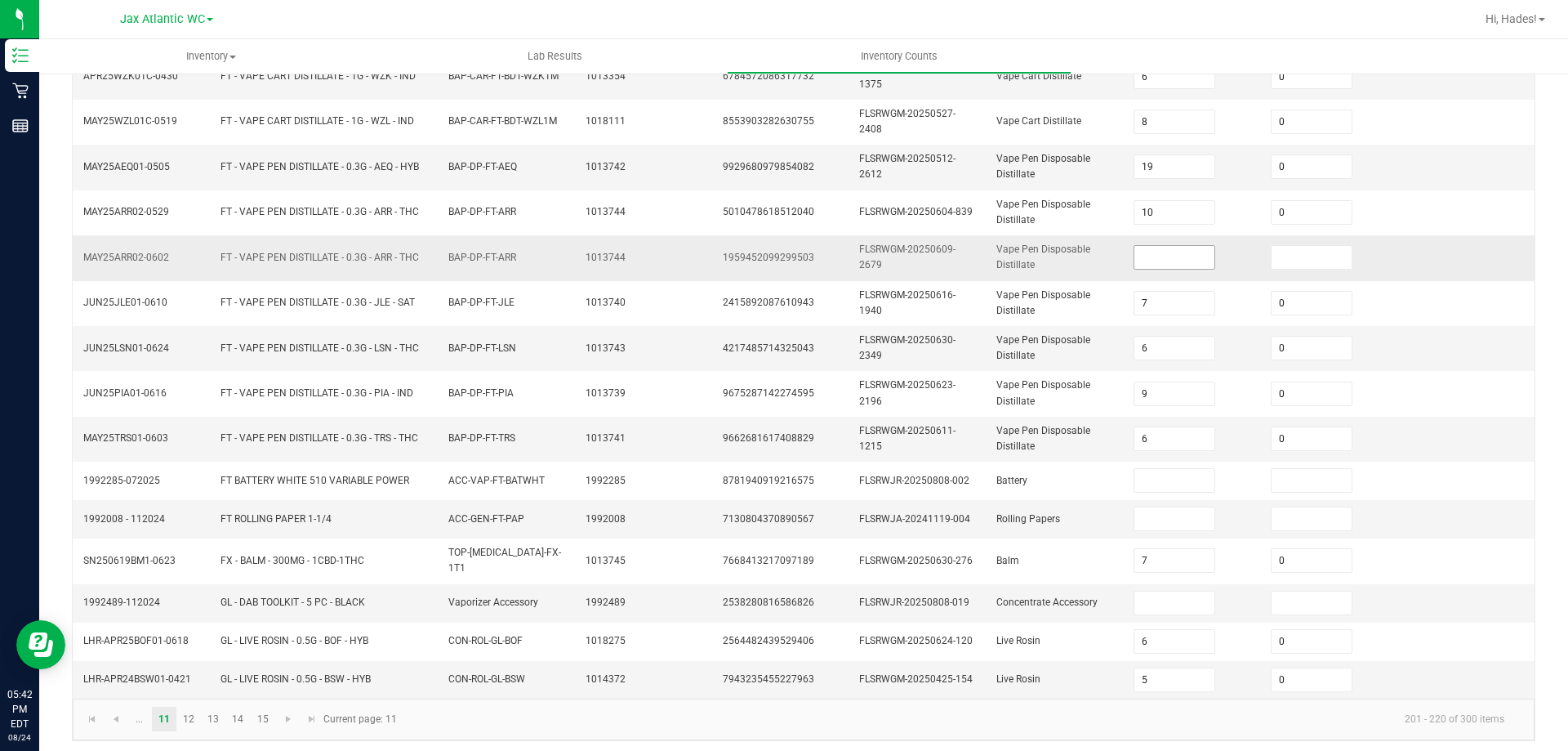
click at [1138, 254] on input at bounding box center [1175, 257] width 81 height 23
click at [192, 716] on link "12" at bounding box center [190, 719] width 24 height 25
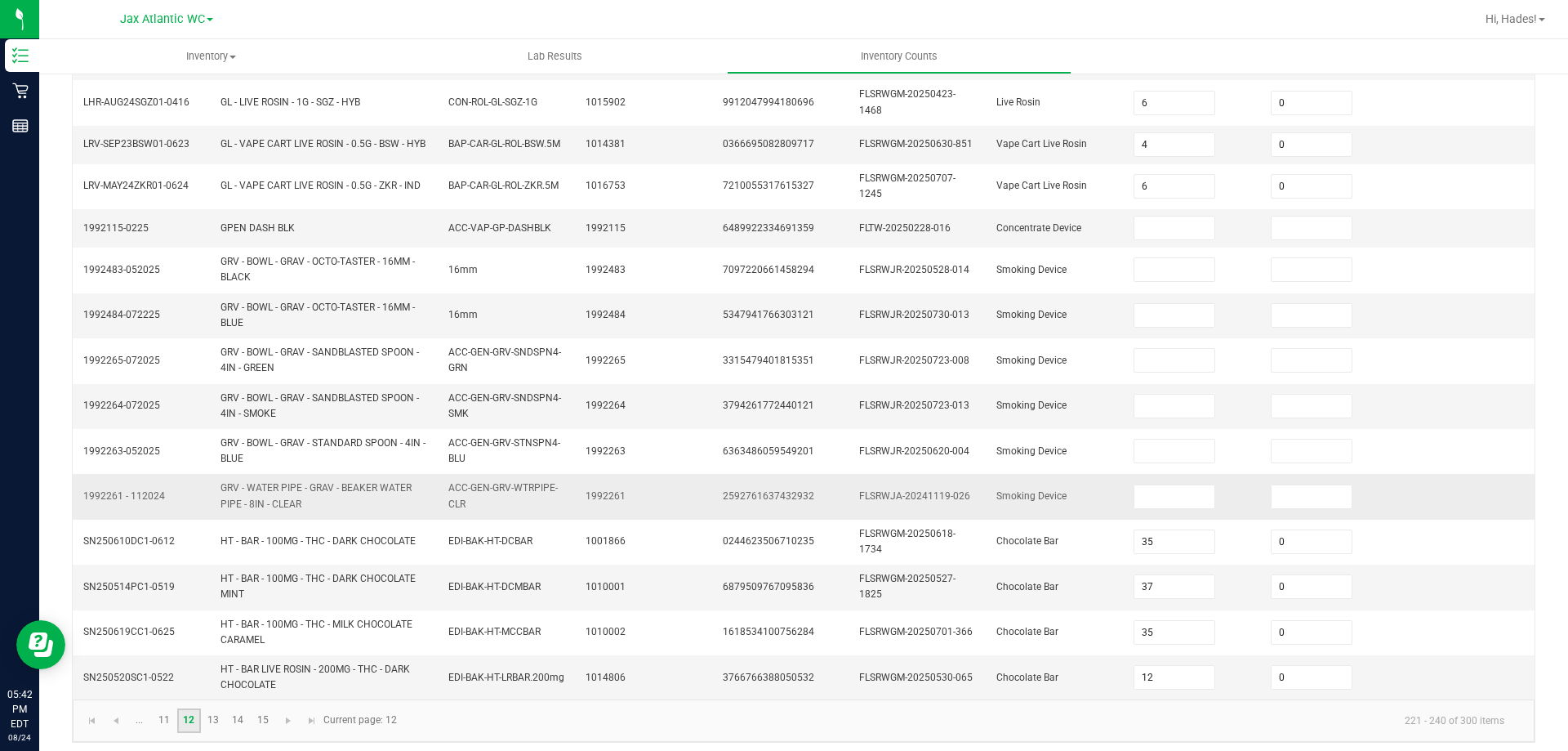
scroll to position [456, 0]
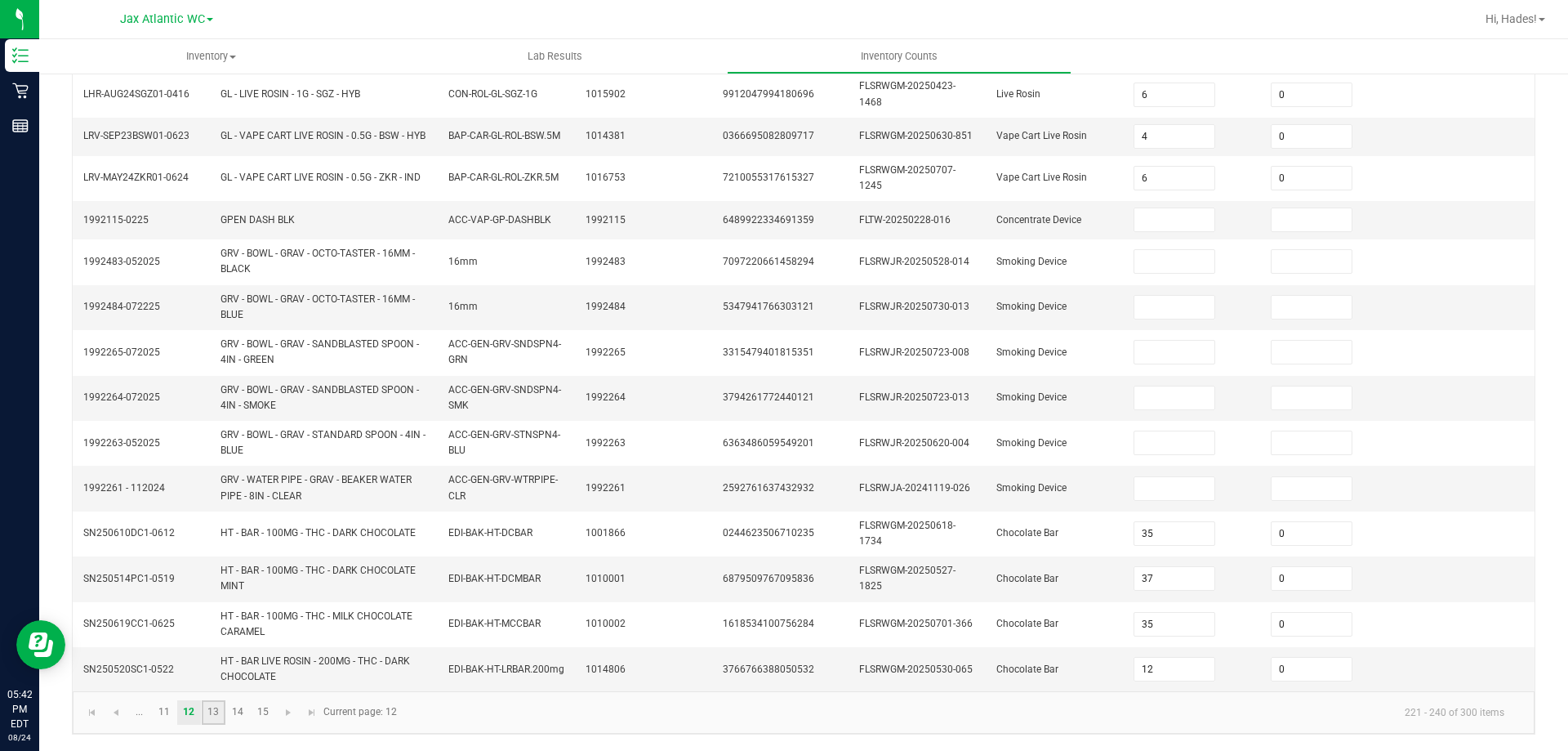
click at [213, 715] on link "13" at bounding box center [214, 712] width 24 height 25
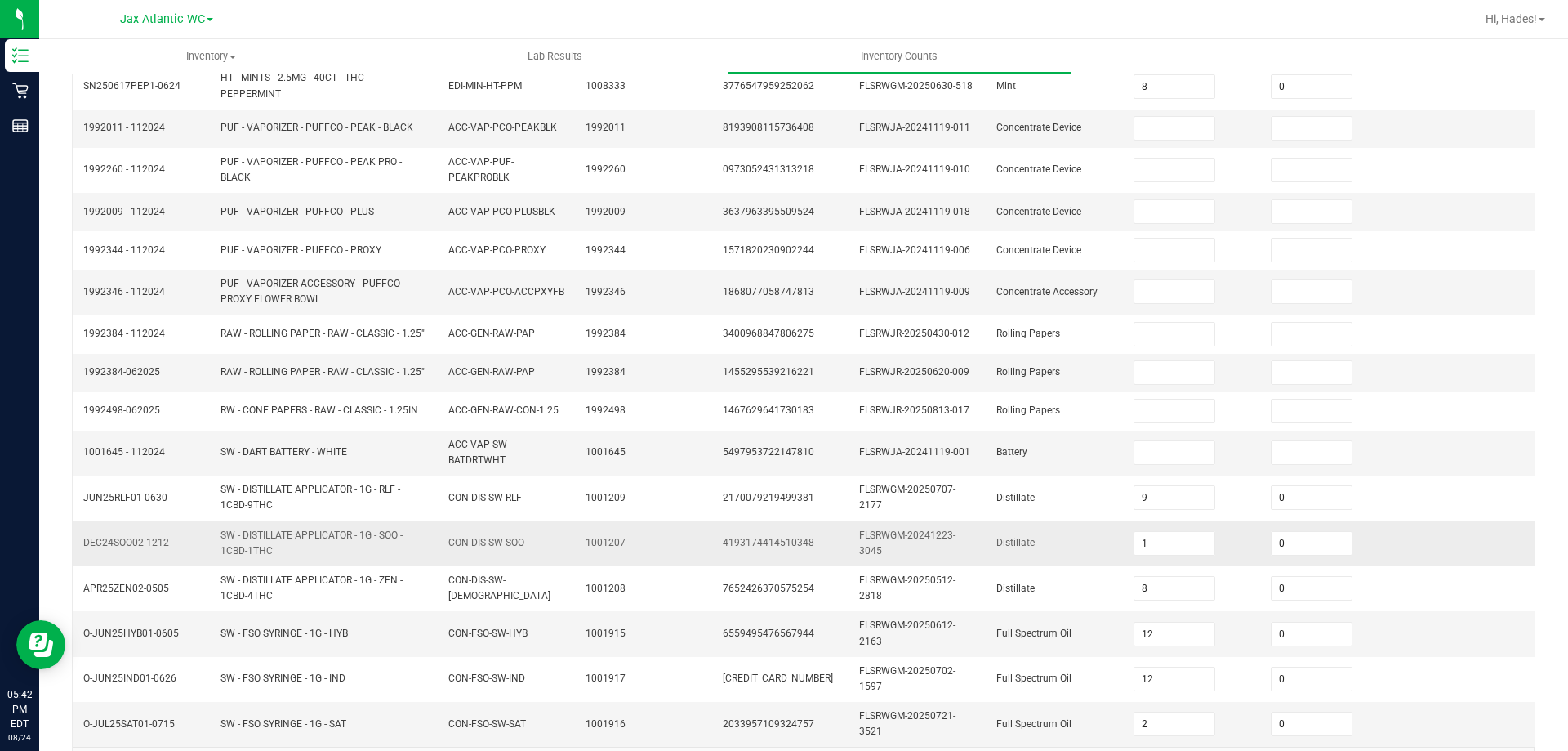
scroll to position [435, 0]
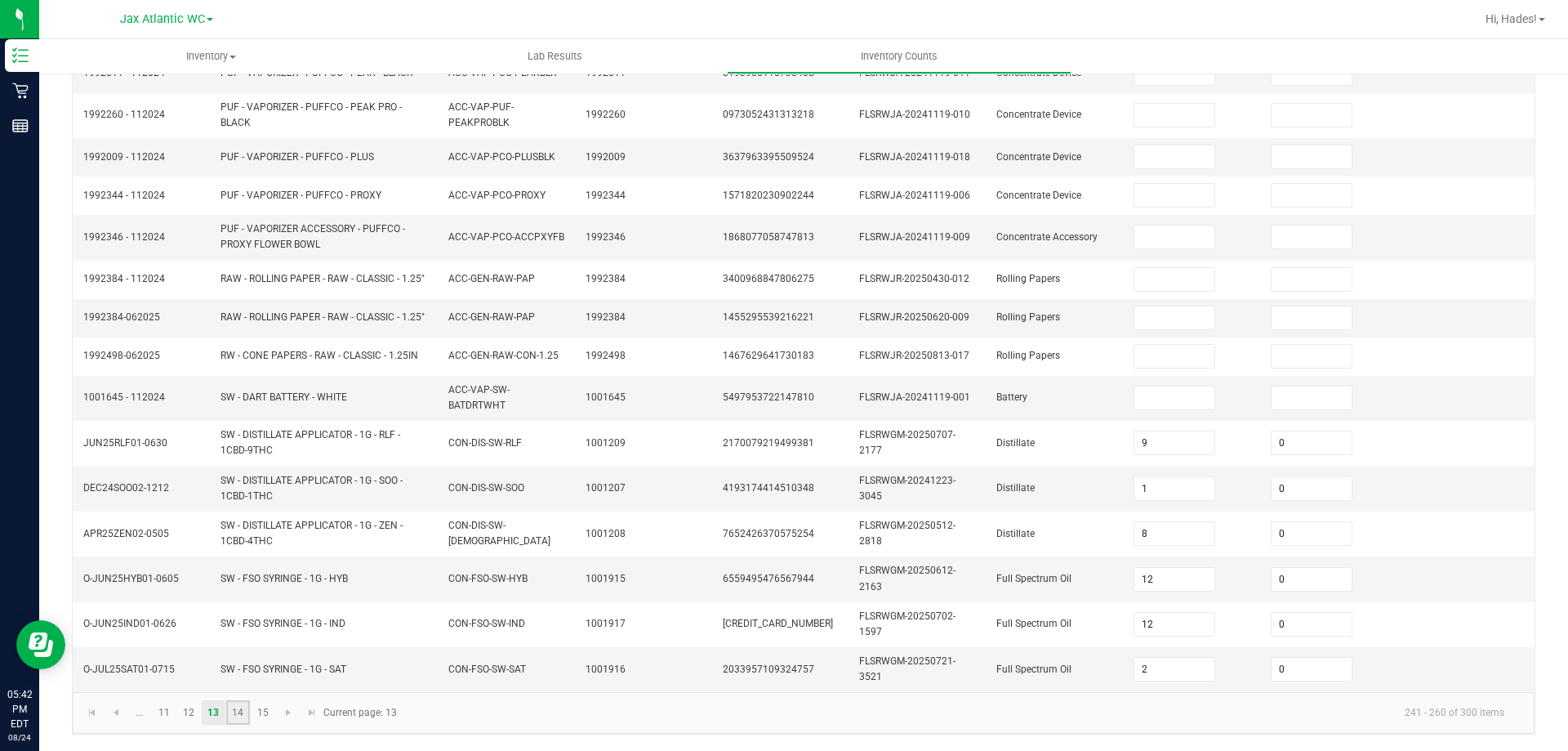
click at [239, 709] on link "14" at bounding box center [239, 712] width 24 height 25
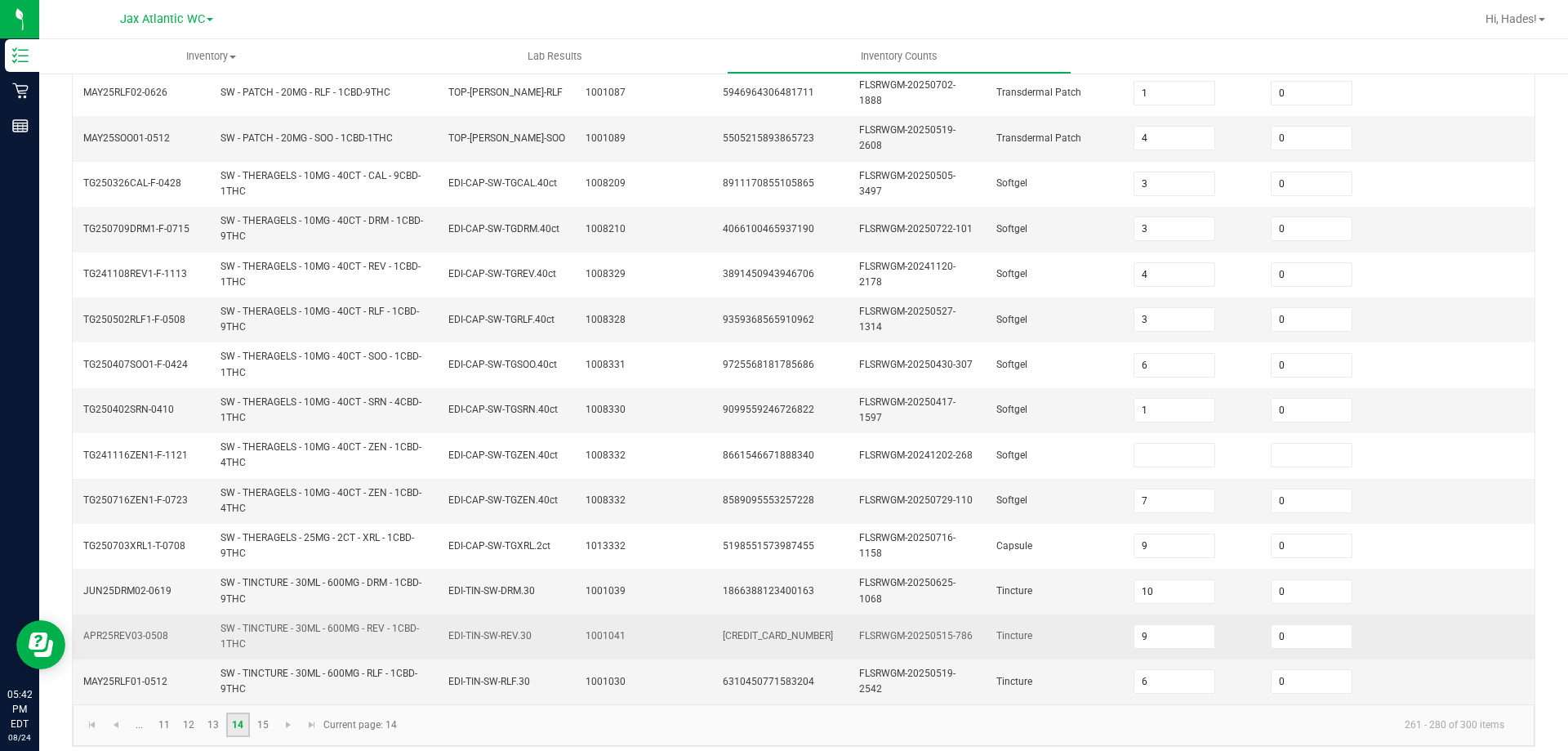
scroll to position [463, 0]
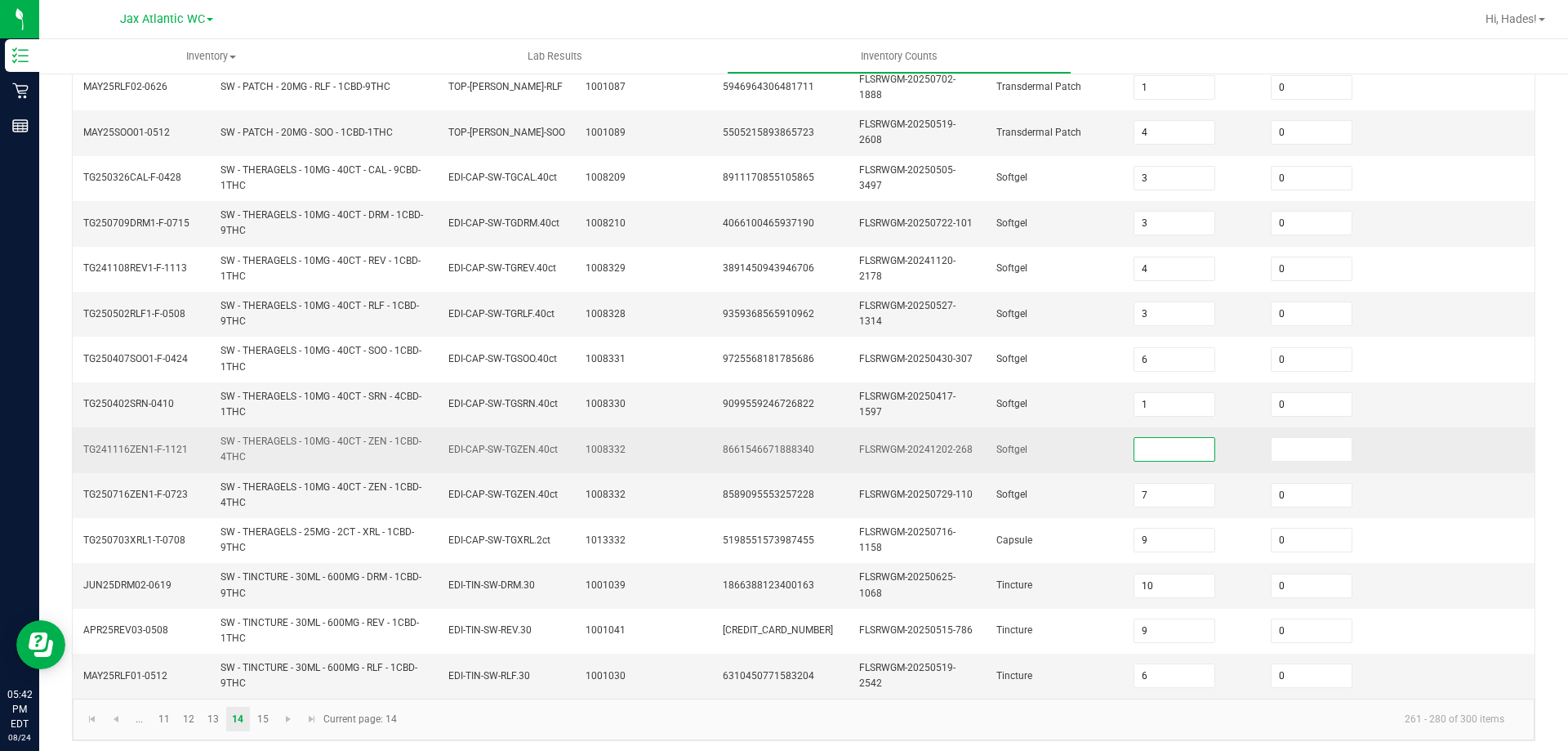
click at [1138, 441] on input at bounding box center [1175, 449] width 81 height 23
click at [1039, 437] on td "Softgel" at bounding box center [1055, 449] width 137 height 45
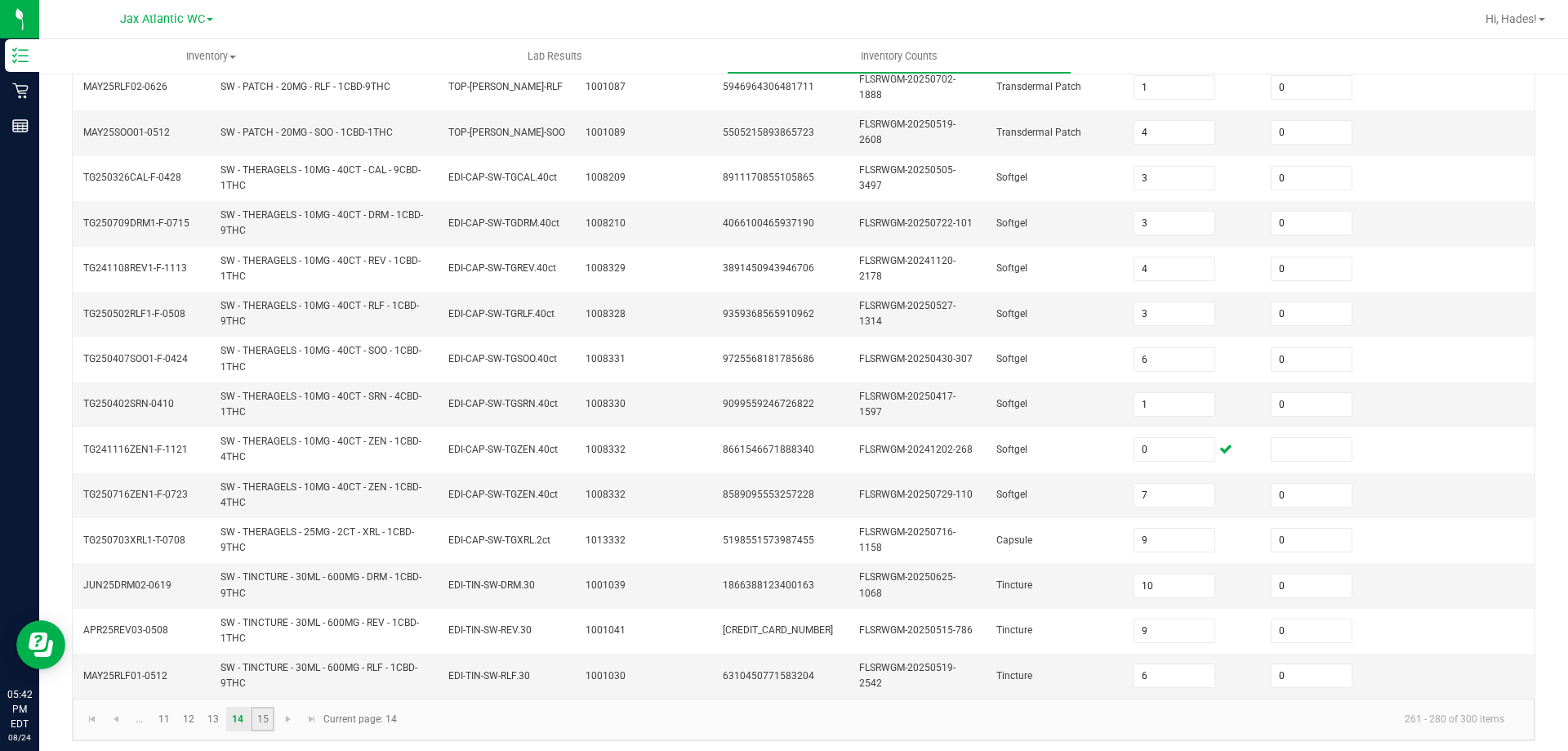
click at [263, 713] on link "15" at bounding box center [262, 719] width 24 height 25
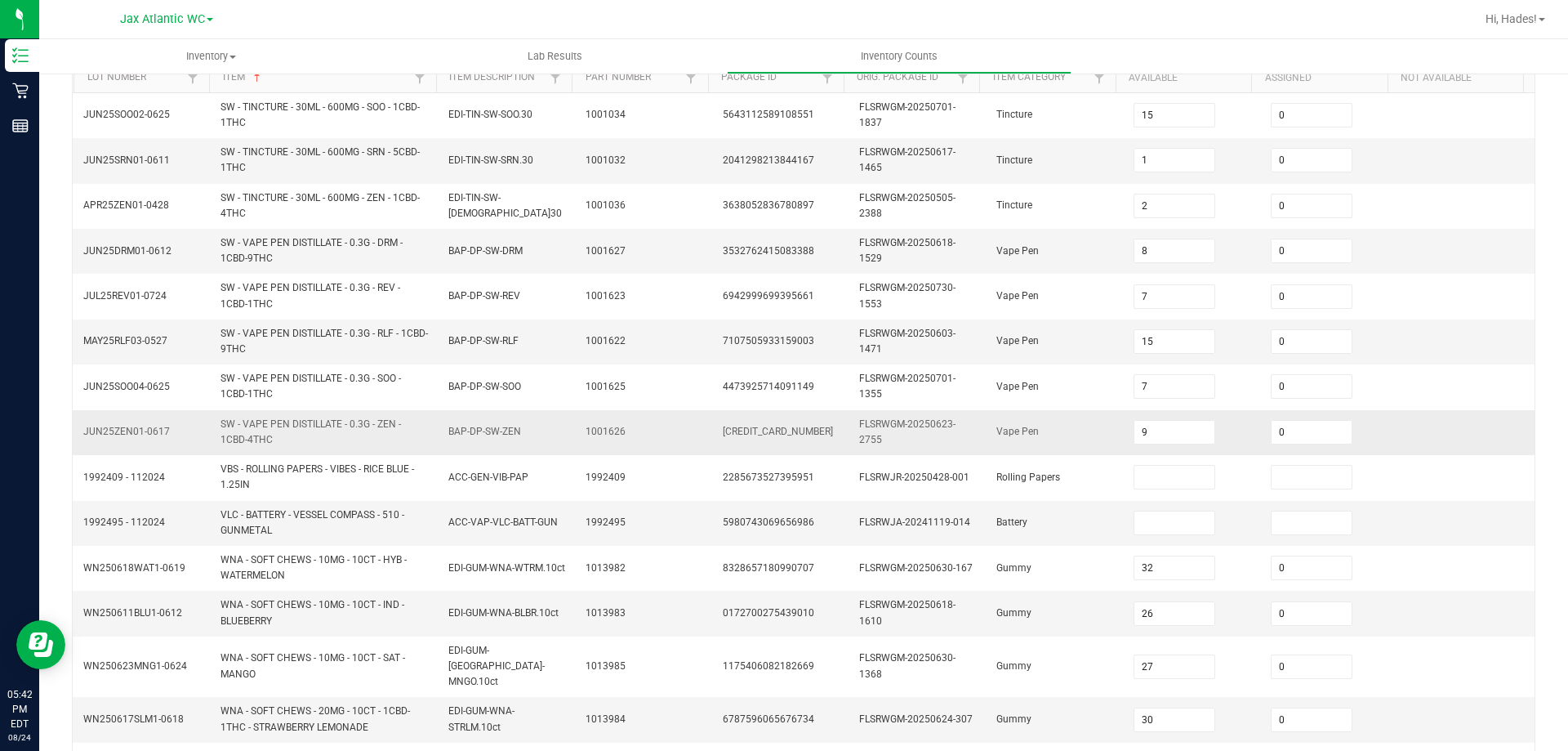
scroll to position [0, 0]
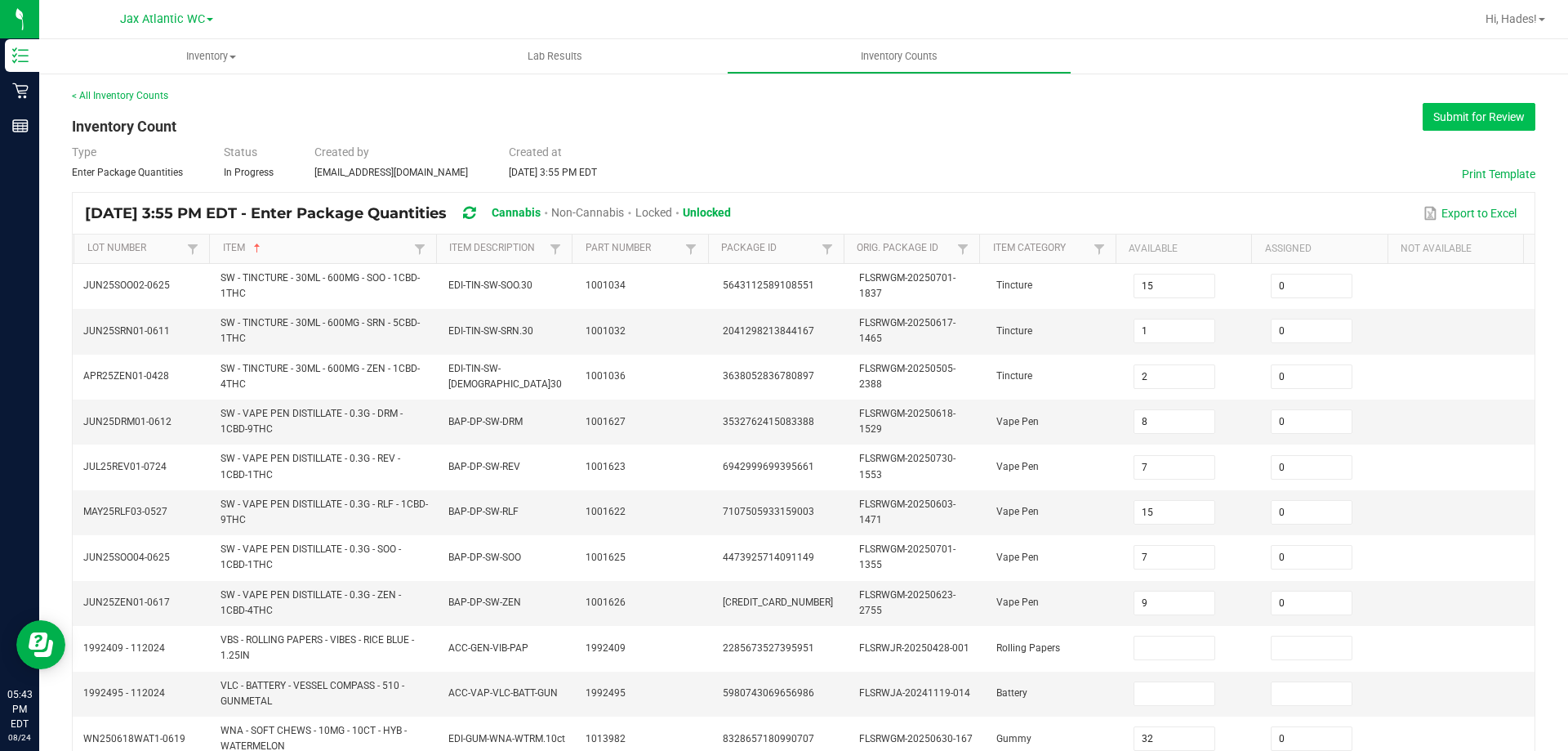
click at [1432, 109] on button "Submit for Review" at bounding box center [1479, 117] width 113 height 28
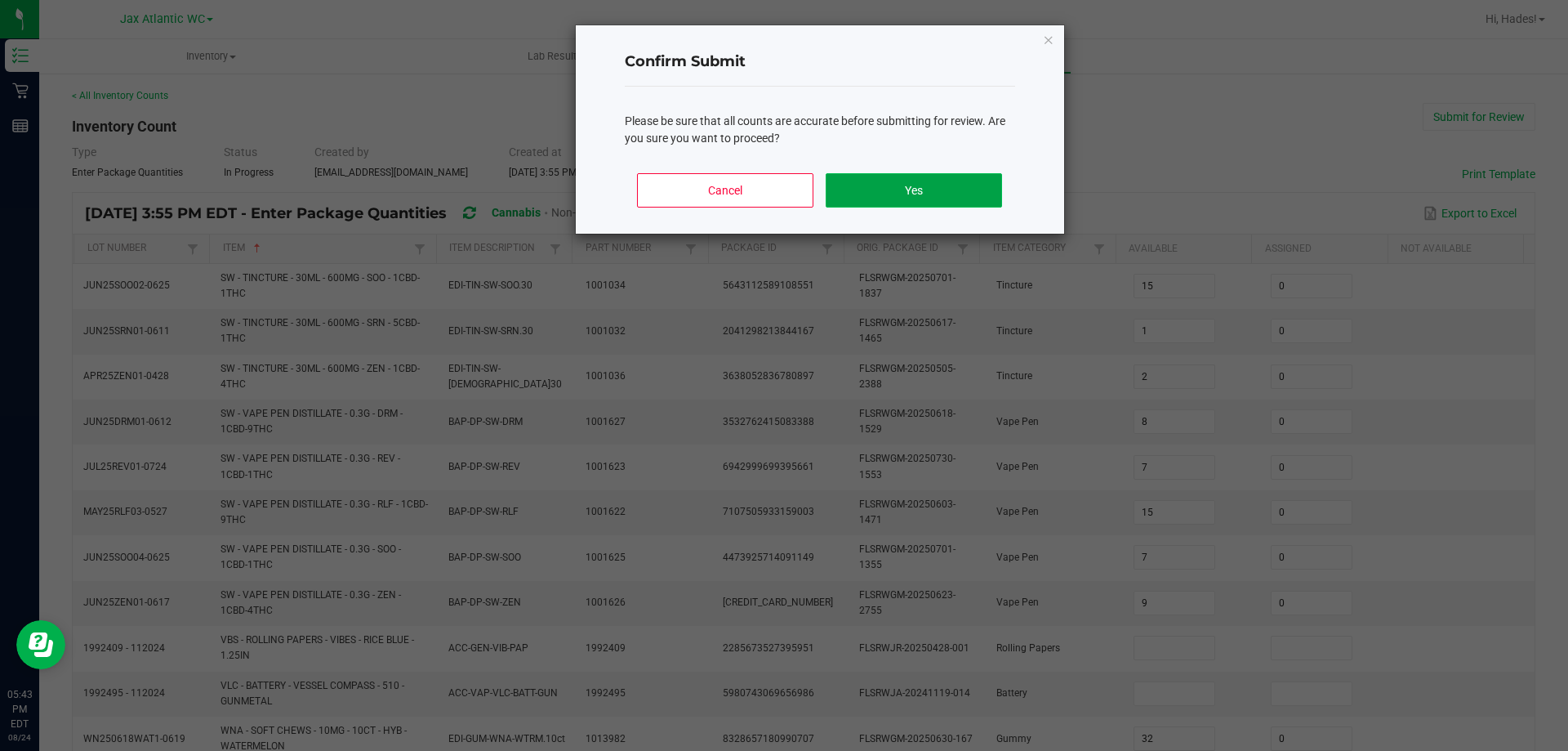
click at [886, 188] on button "Yes" at bounding box center [913, 191] width 176 height 34
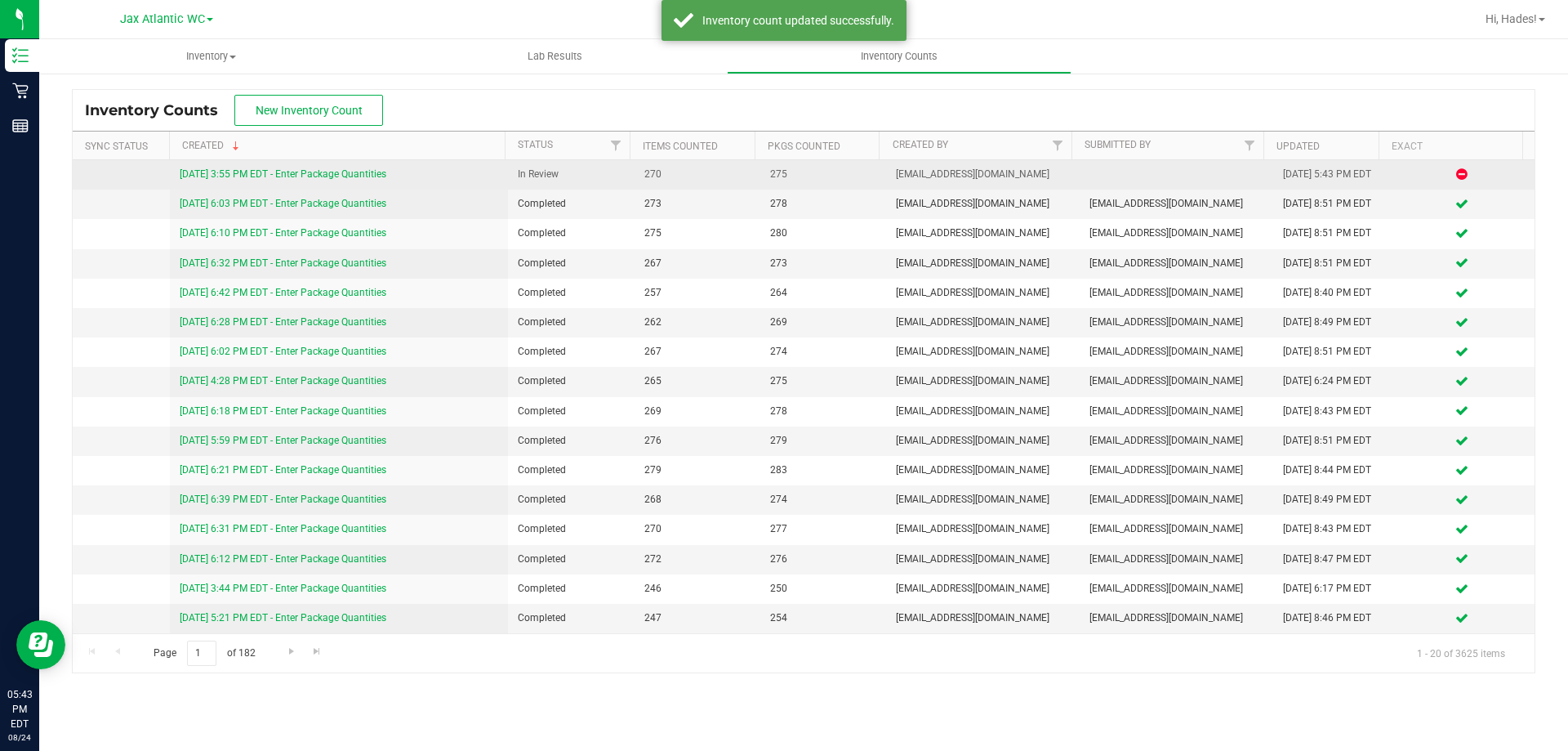
click at [335, 169] on link "8/24/25 3:55 PM EDT - Enter Package Quantities" at bounding box center [282, 174] width 207 height 11
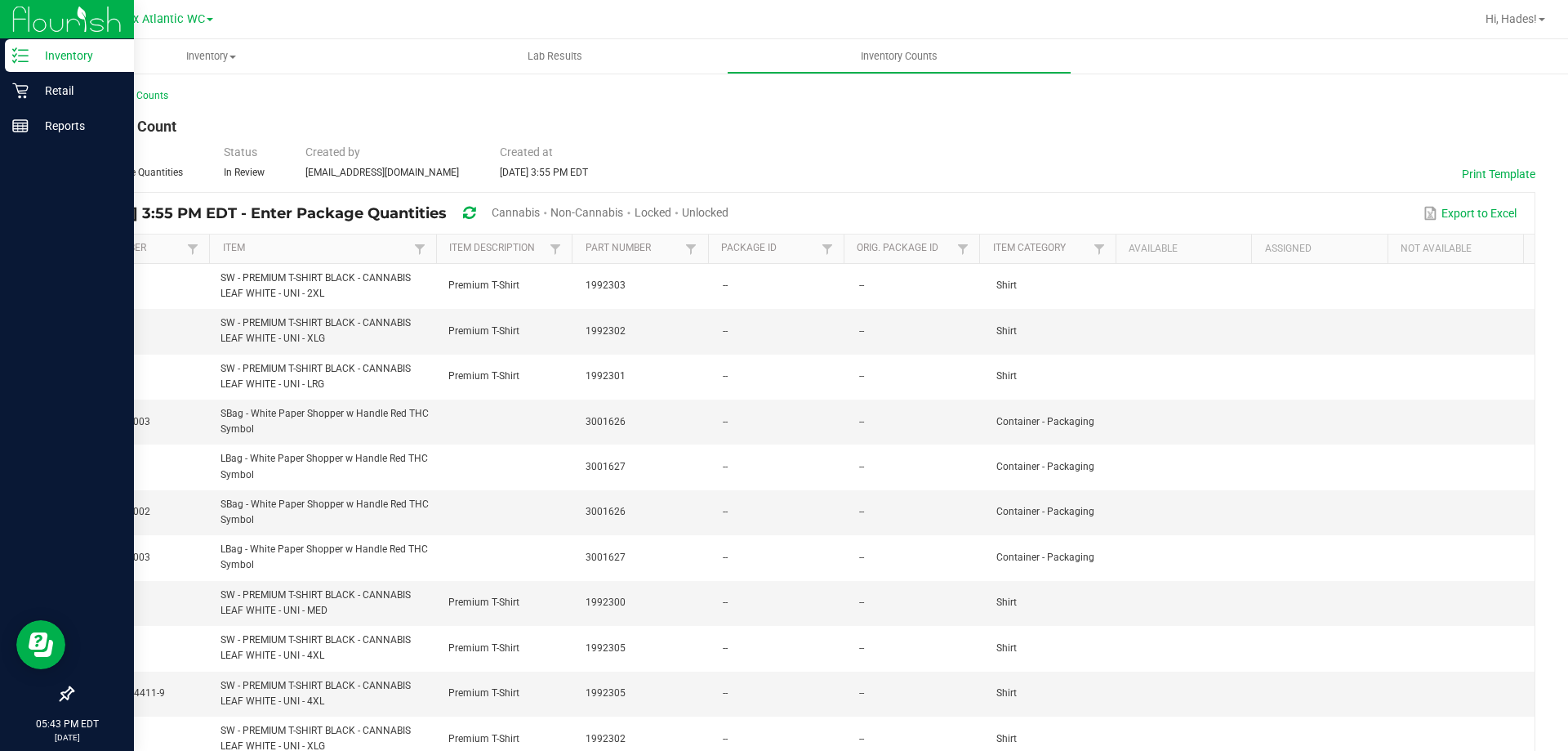
click at [37, 55] on p "Inventory" at bounding box center [78, 56] width 98 height 20
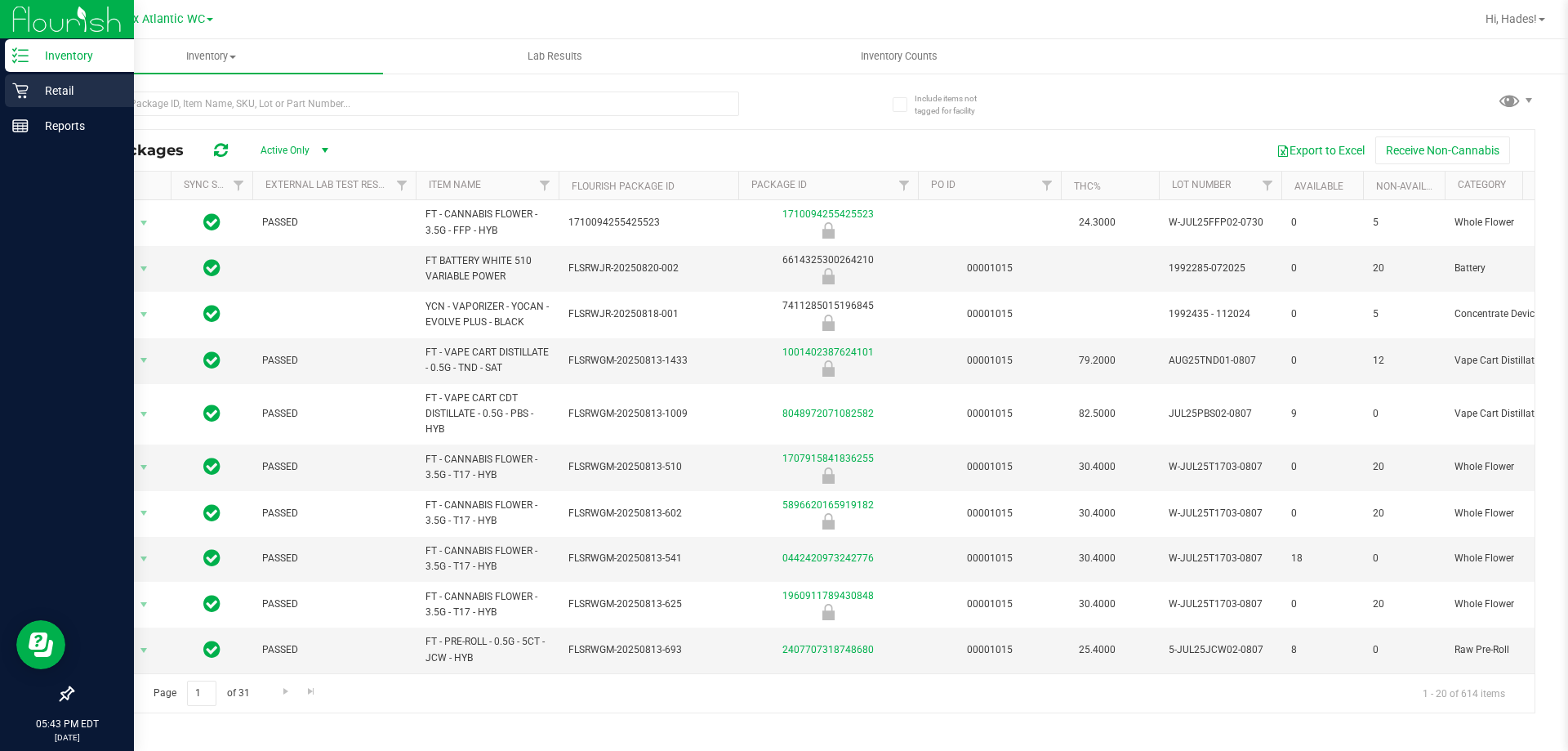
click at [26, 89] on icon at bounding box center [20, 91] width 16 height 16
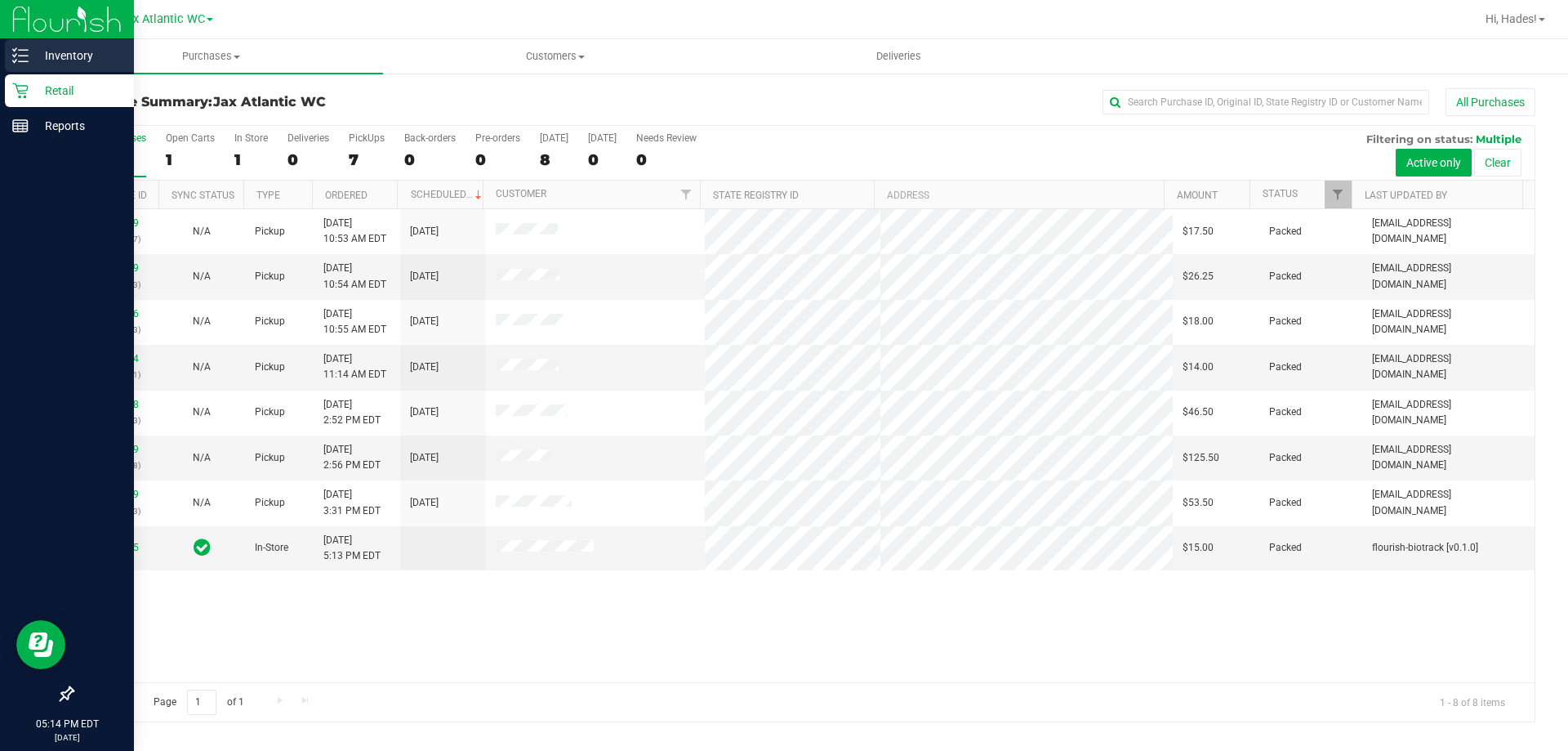
click at [34, 50] on p "Inventory" at bounding box center [78, 56] width 98 height 20
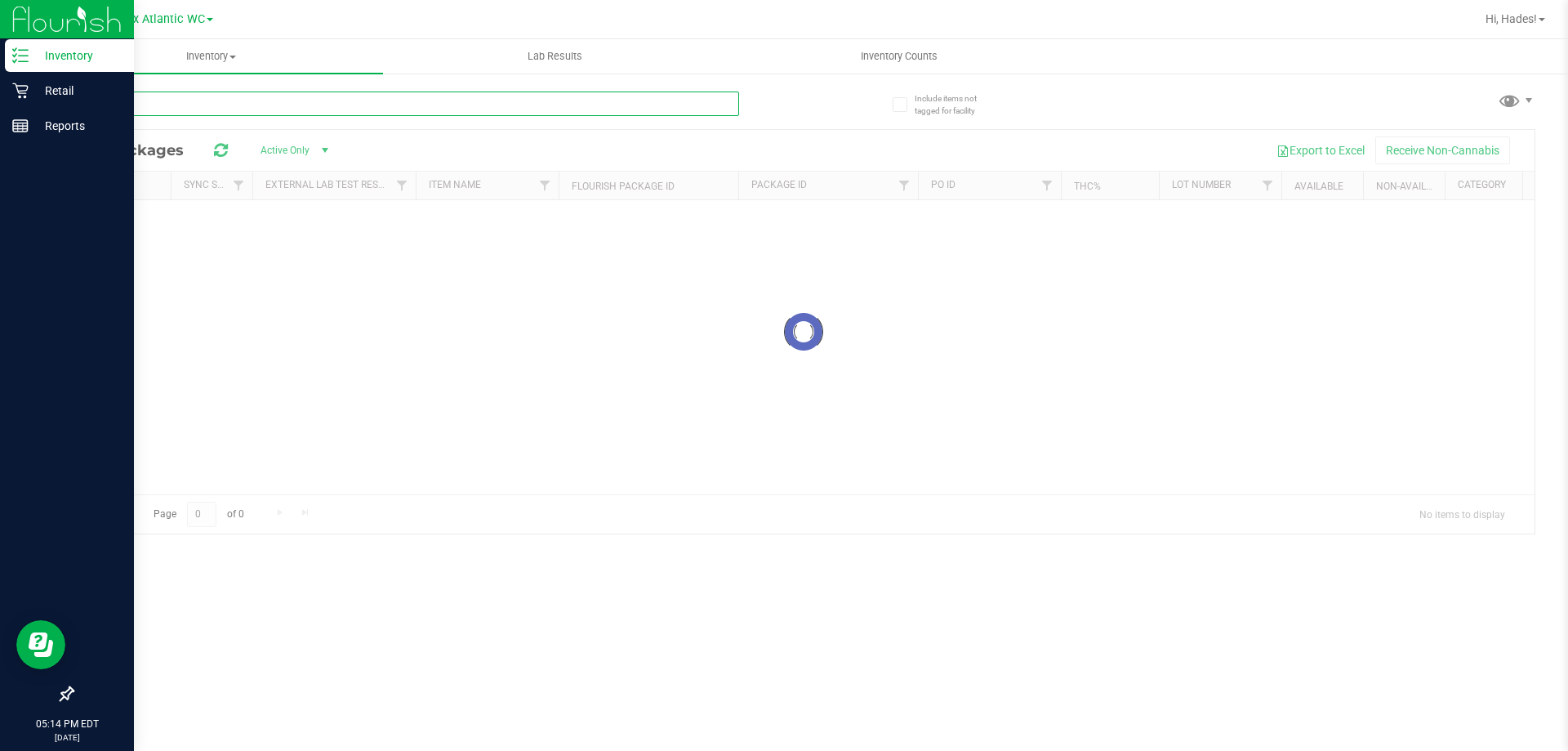
click at [261, 92] on input "text" at bounding box center [405, 104] width 668 height 25
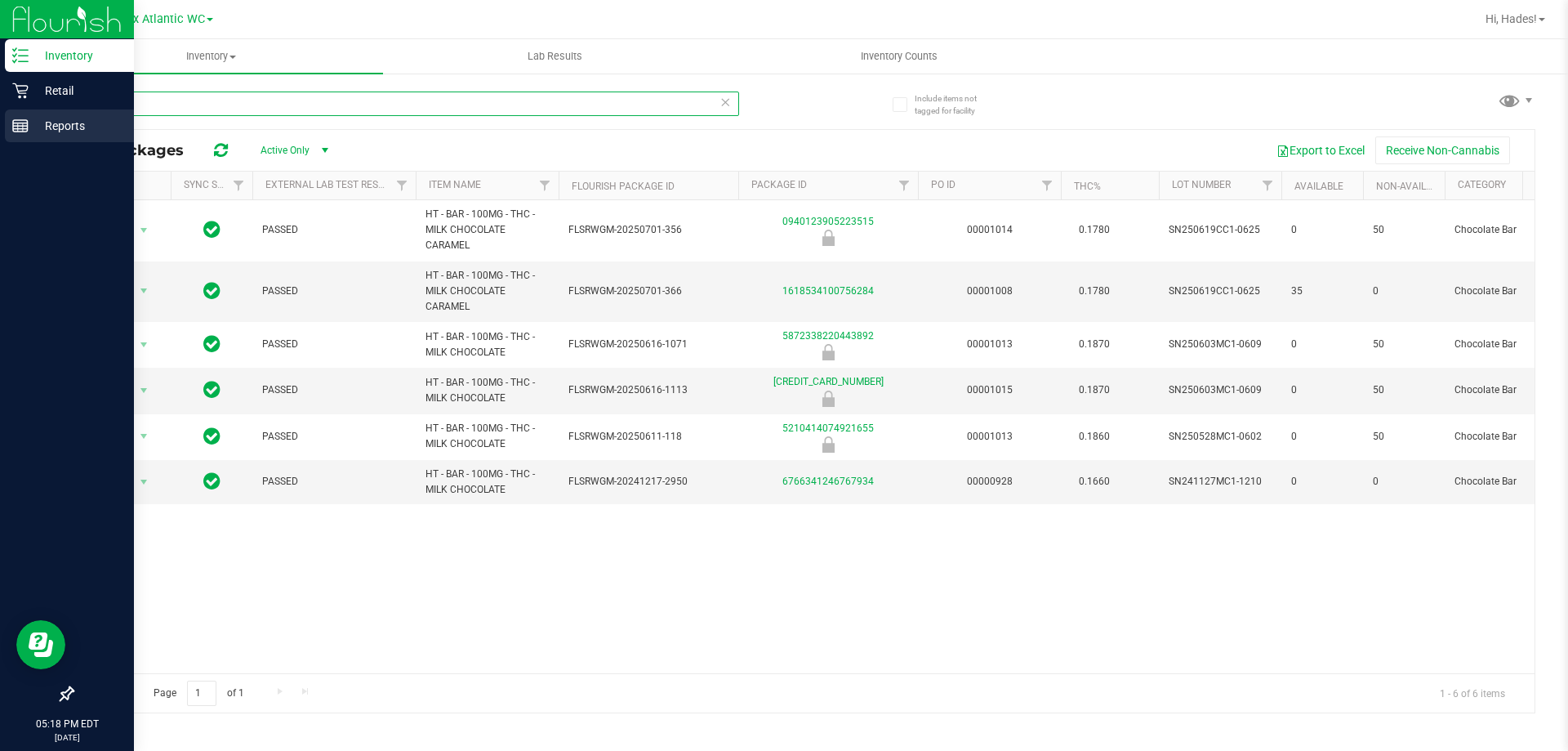
drag, startPoint x: 170, startPoint y: 111, endPoint x: 13, endPoint y: 111, distance: 157.0
click at [13, 111] on div "Inventory Retail Reports 05:18 PM EDT 08/24/2025 08/24 Jax Atlantic WC Hi, Hade…" at bounding box center [784, 376] width 1568 height 751
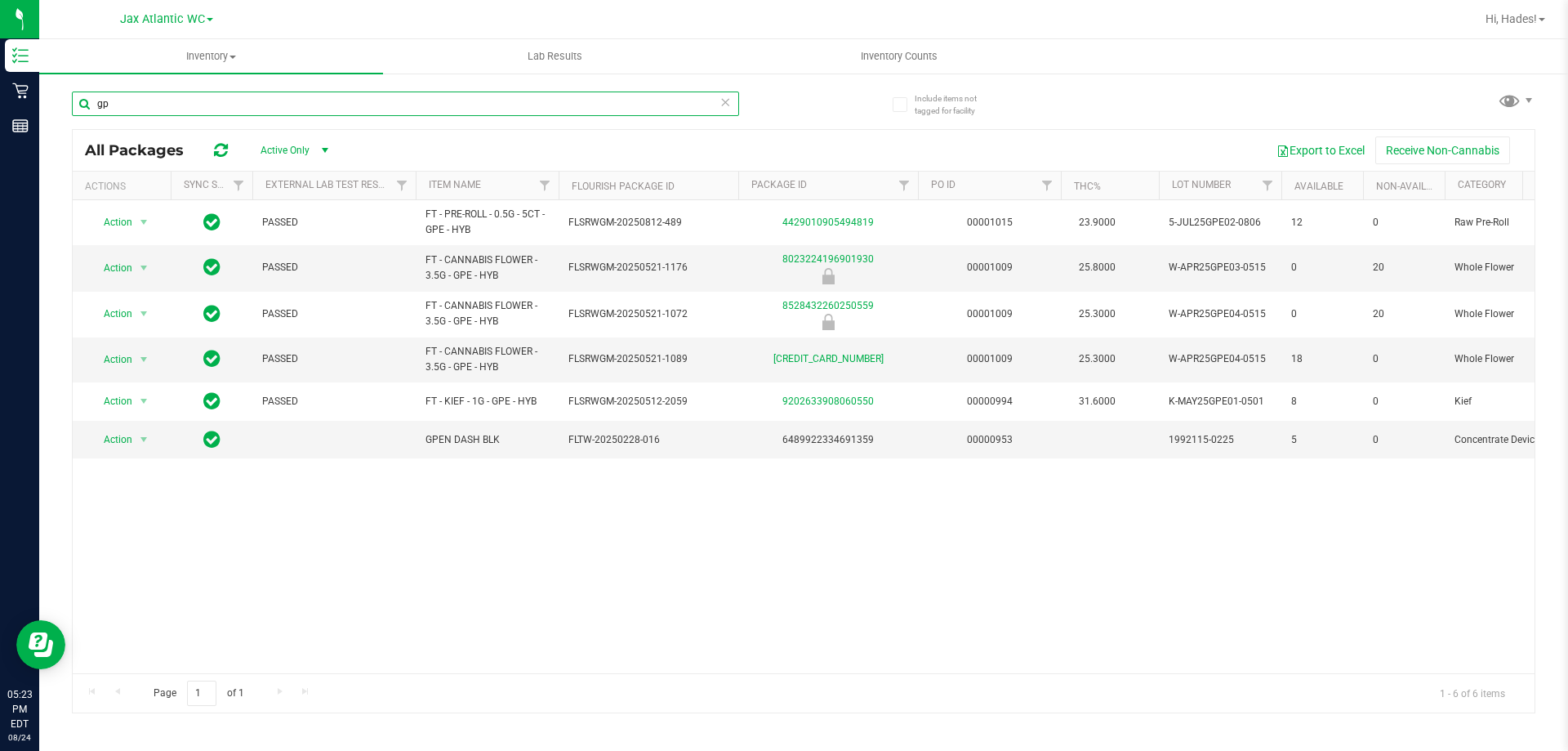
type input "g"
click at [788, 101] on div at bounding box center [437, 103] width 732 height 52
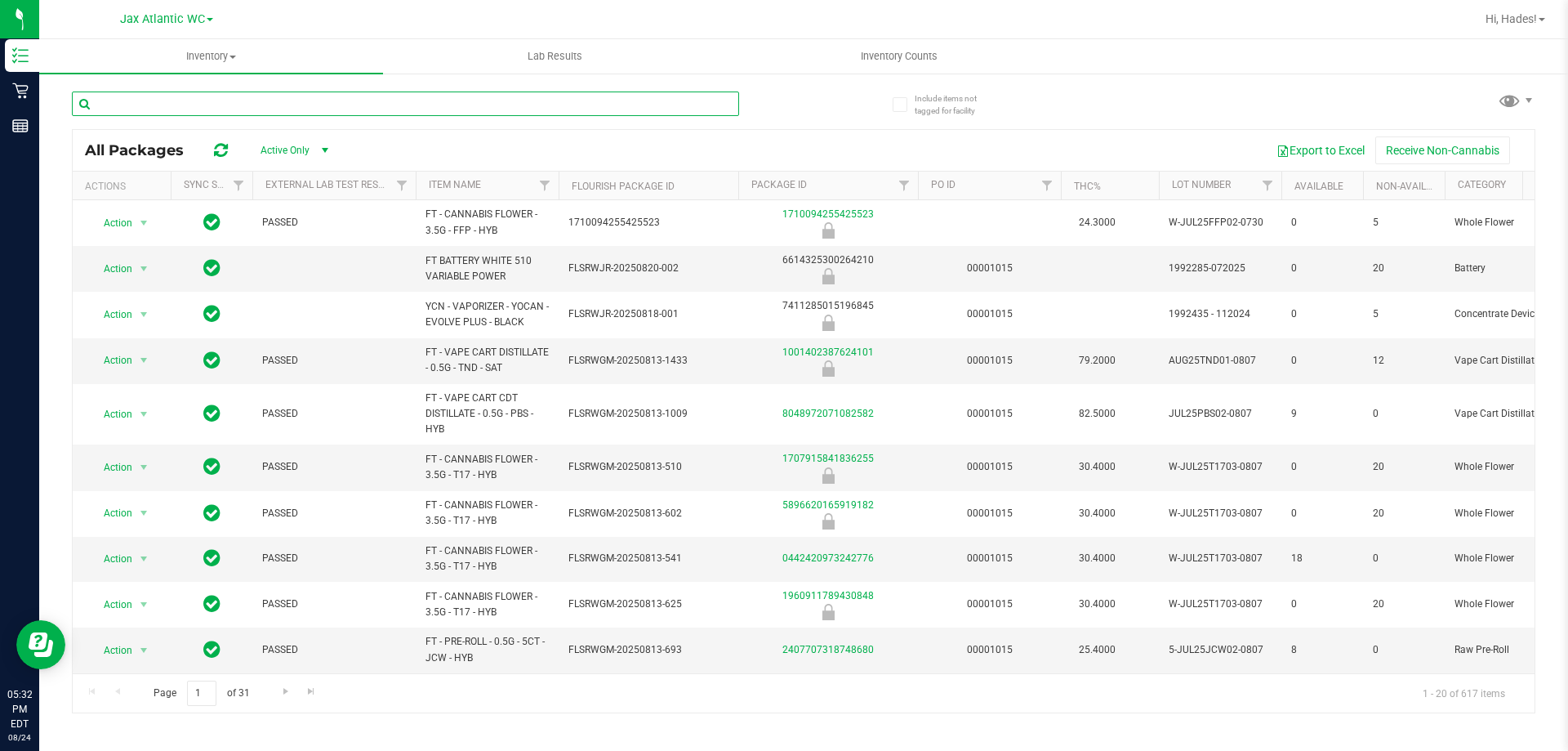
click at [195, 99] on input "text" at bounding box center [405, 104] width 668 height 25
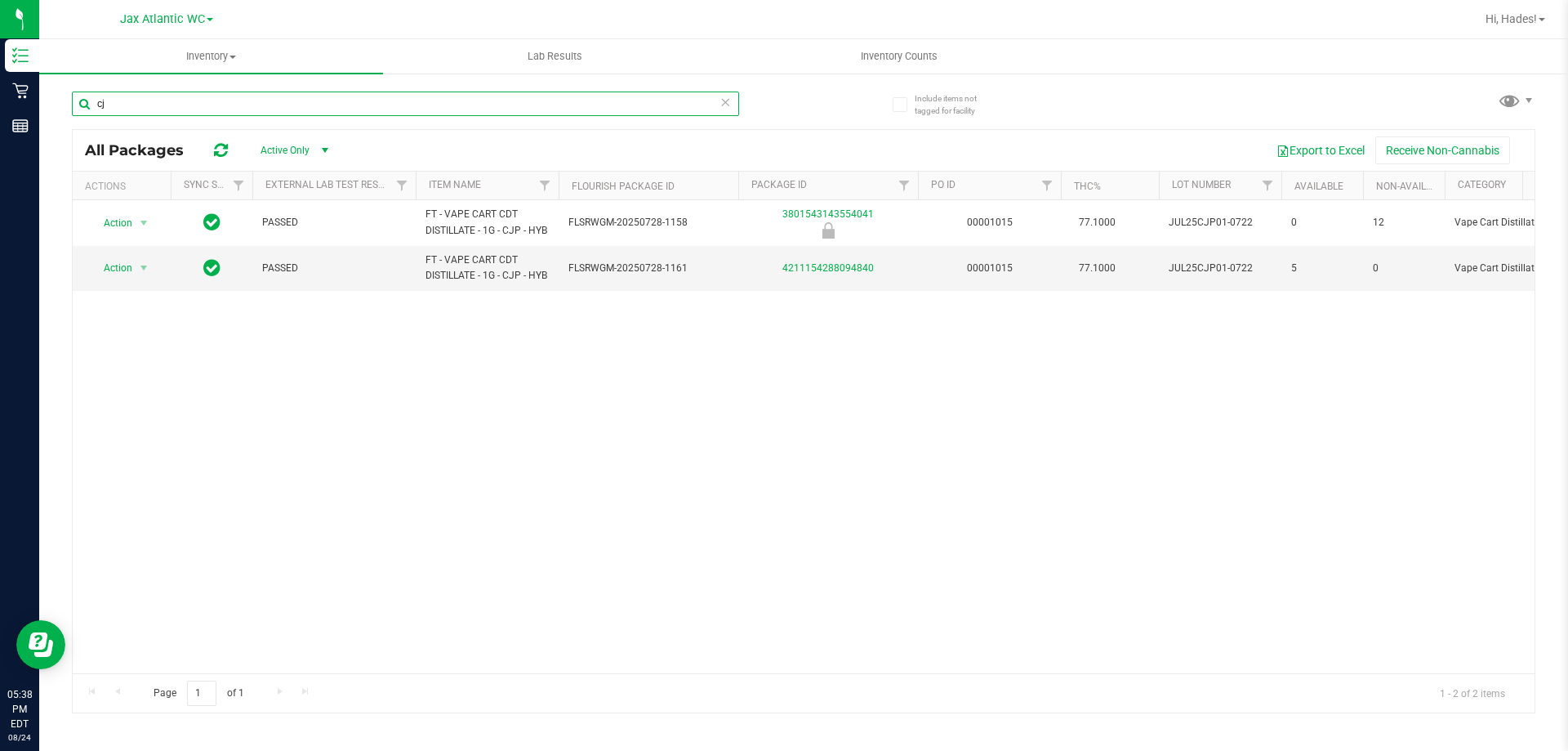
type input "c"
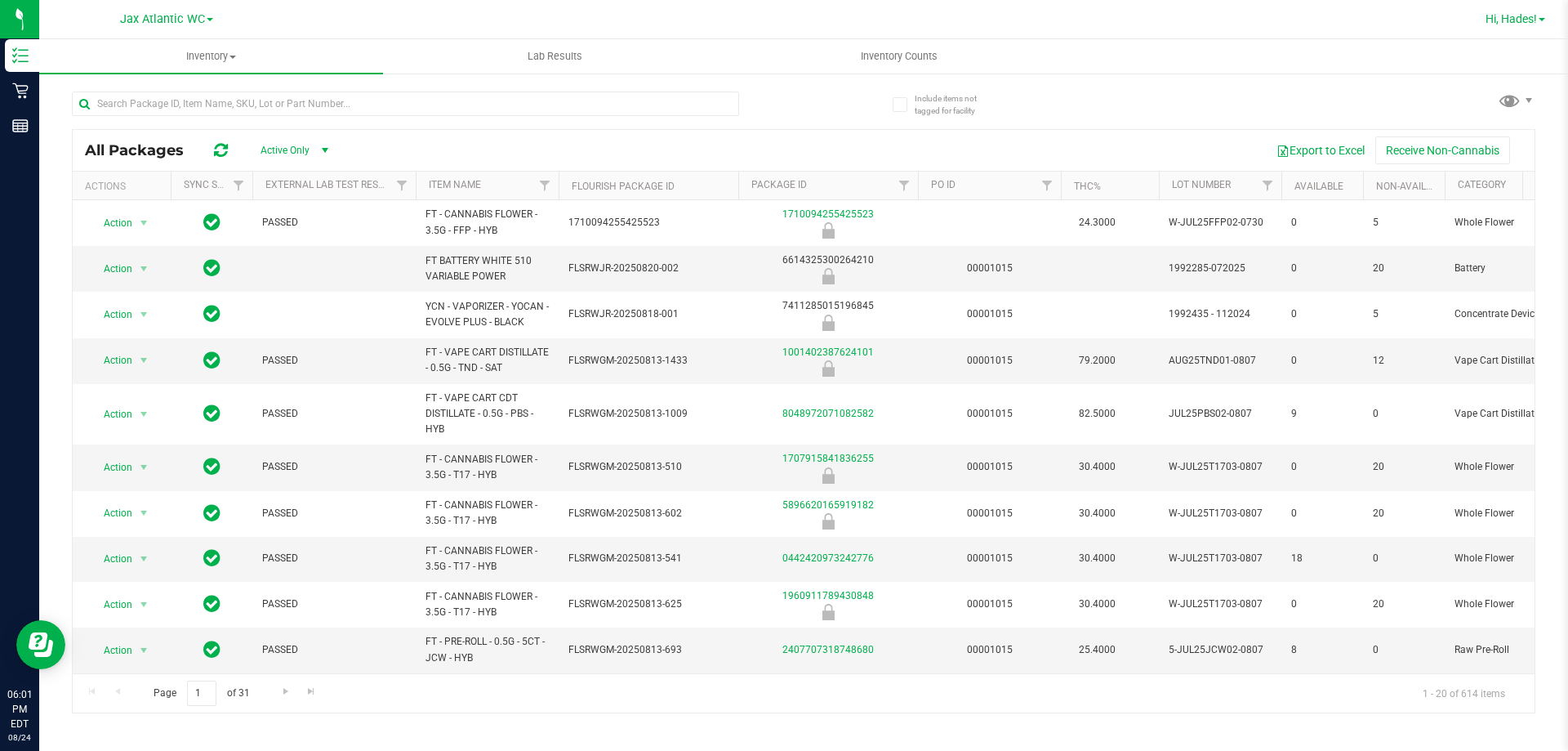
click at [1518, 21] on span "Hi, Hades!" at bounding box center [1512, 18] width 52 height 13
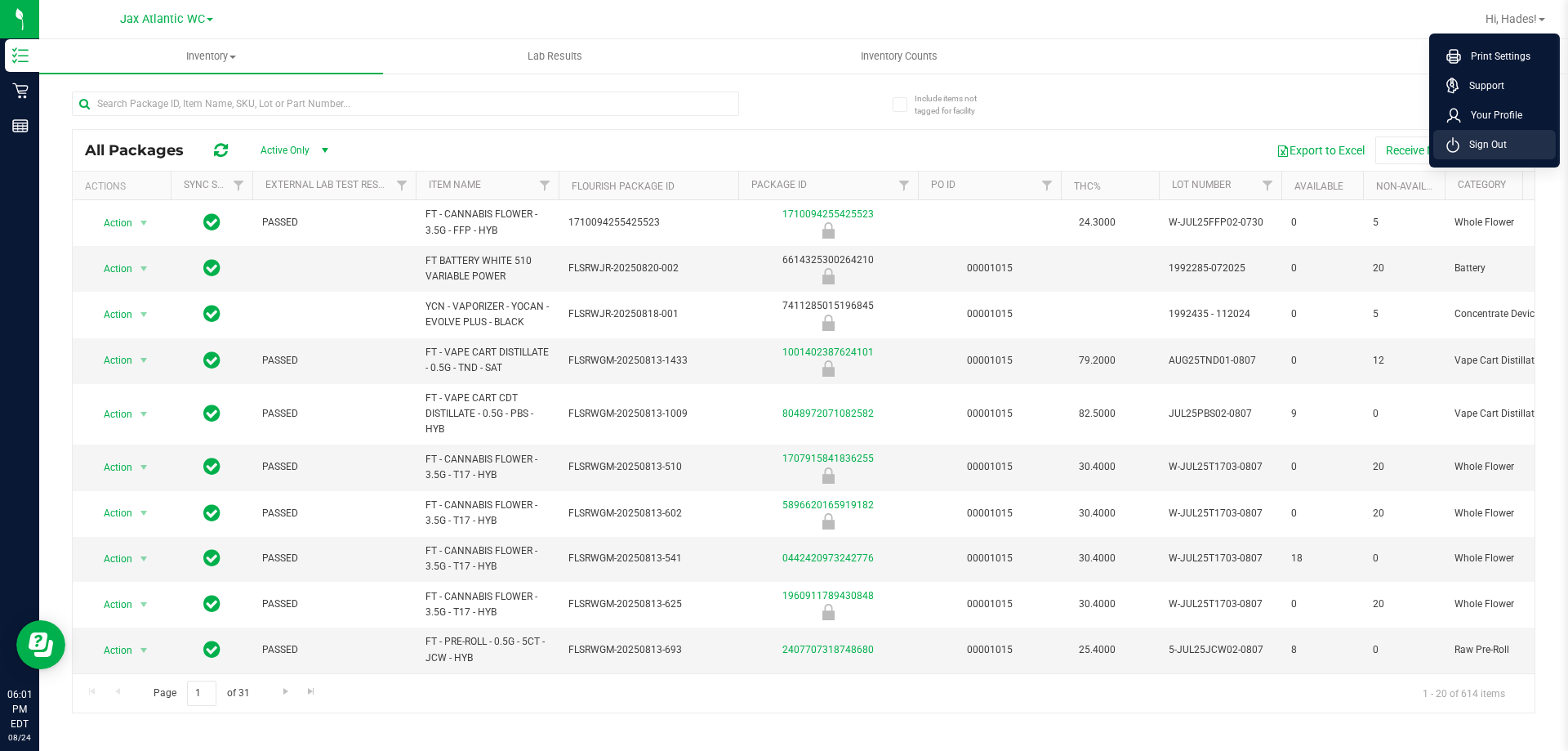
click at [1502, 142] on span "Sign Out" at bounding box center [1482, 145] width 47 height 16
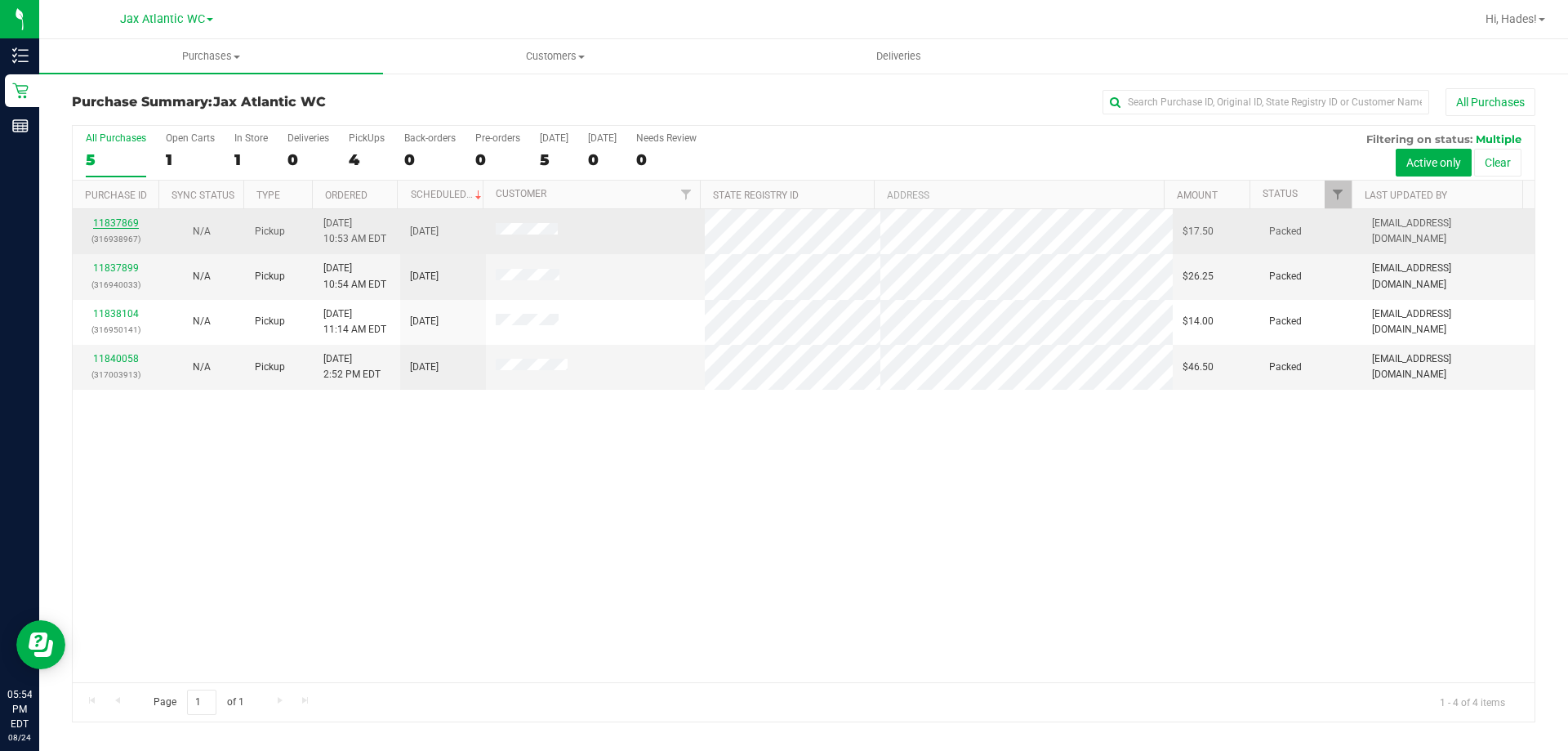
click at [124, 221] on link "11837869" at bounding box center [116, 223] width 46 height 11
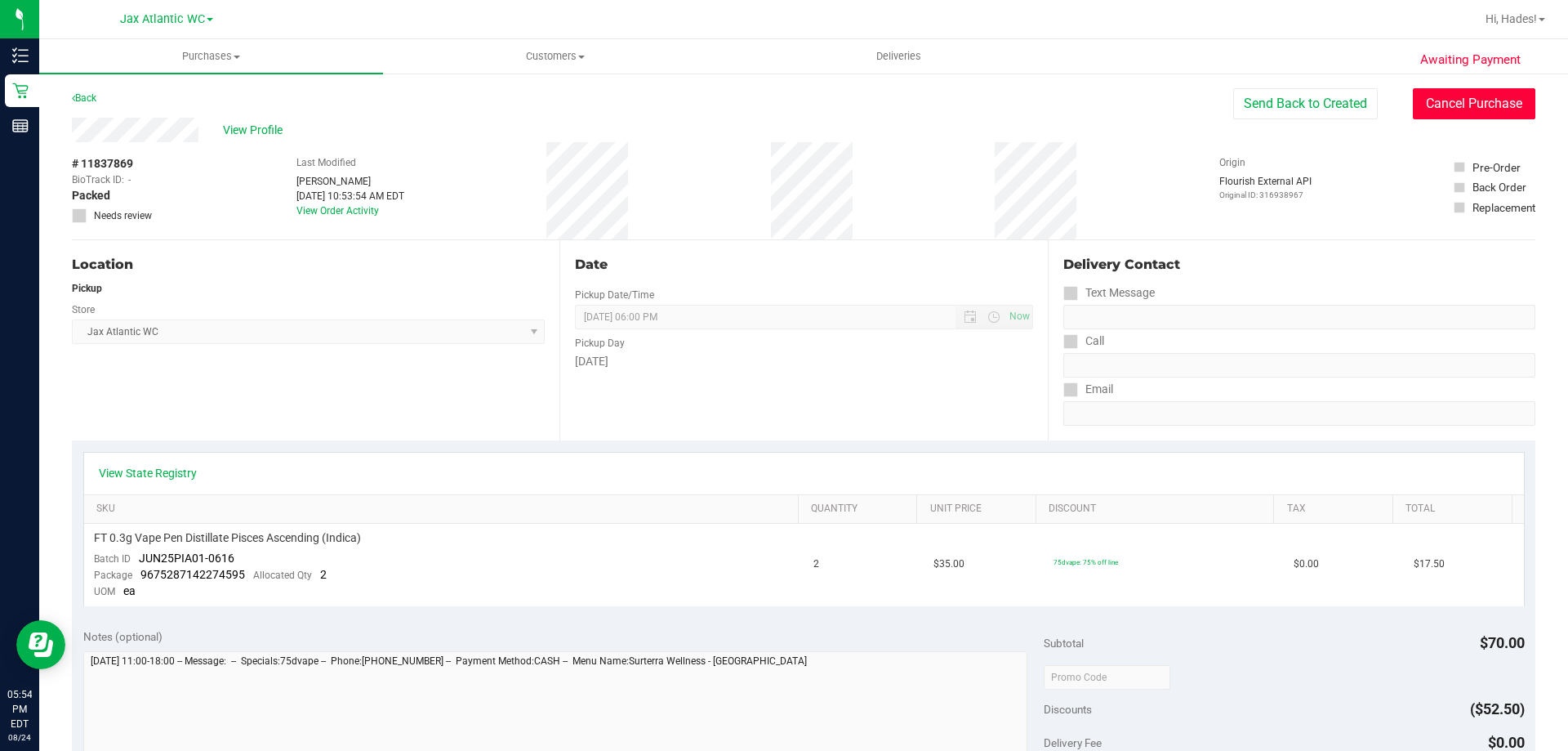
click at [1455, 92] on button "Cancel Purchase" at bounding box center [1474, 103] width 123 height 31
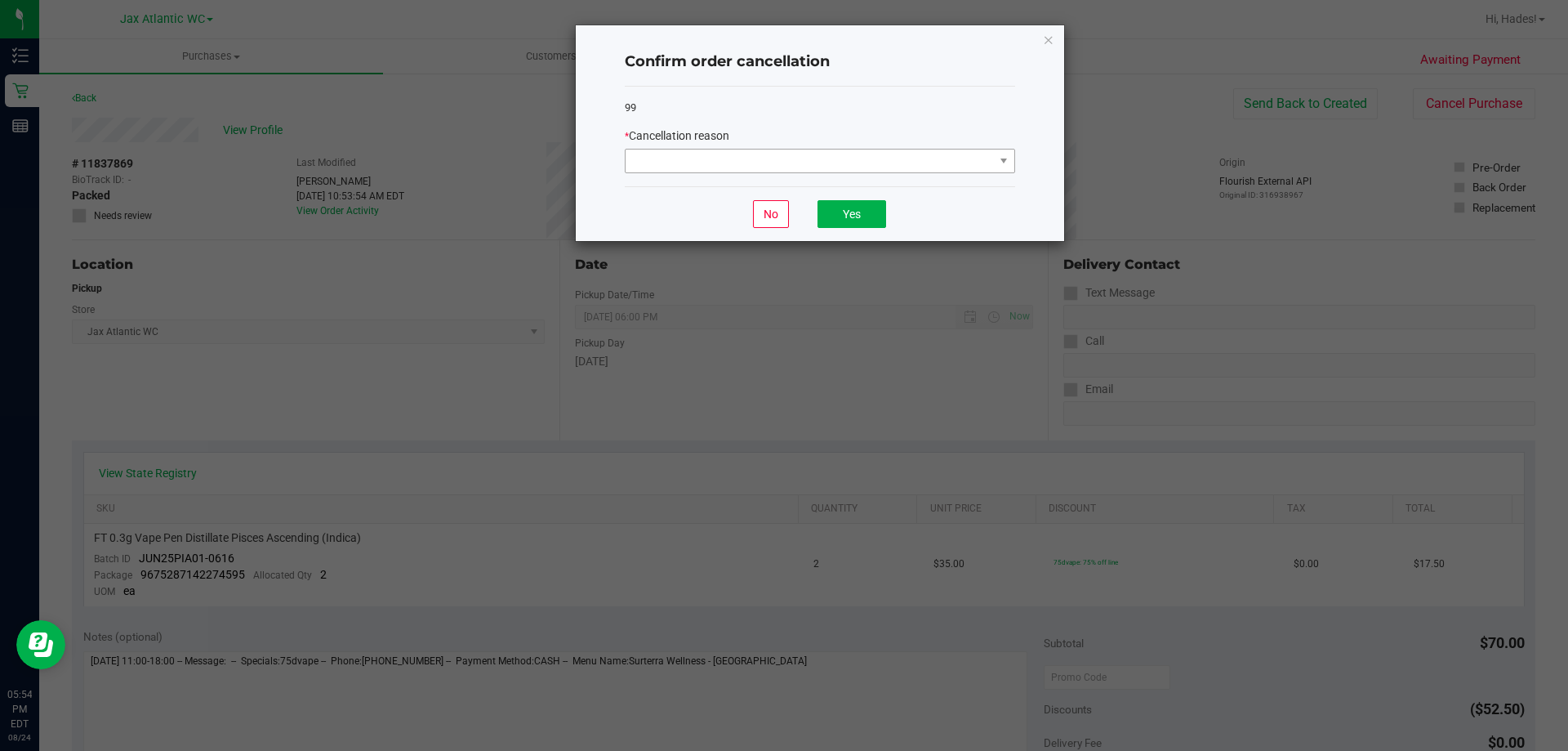
click at [783, 172] on div "99 * Cancellation reason" at bounding box center [819, 137] width 390 height 101
click at [735, 165] on span at bounding box center [809, 161] width 368 height 23
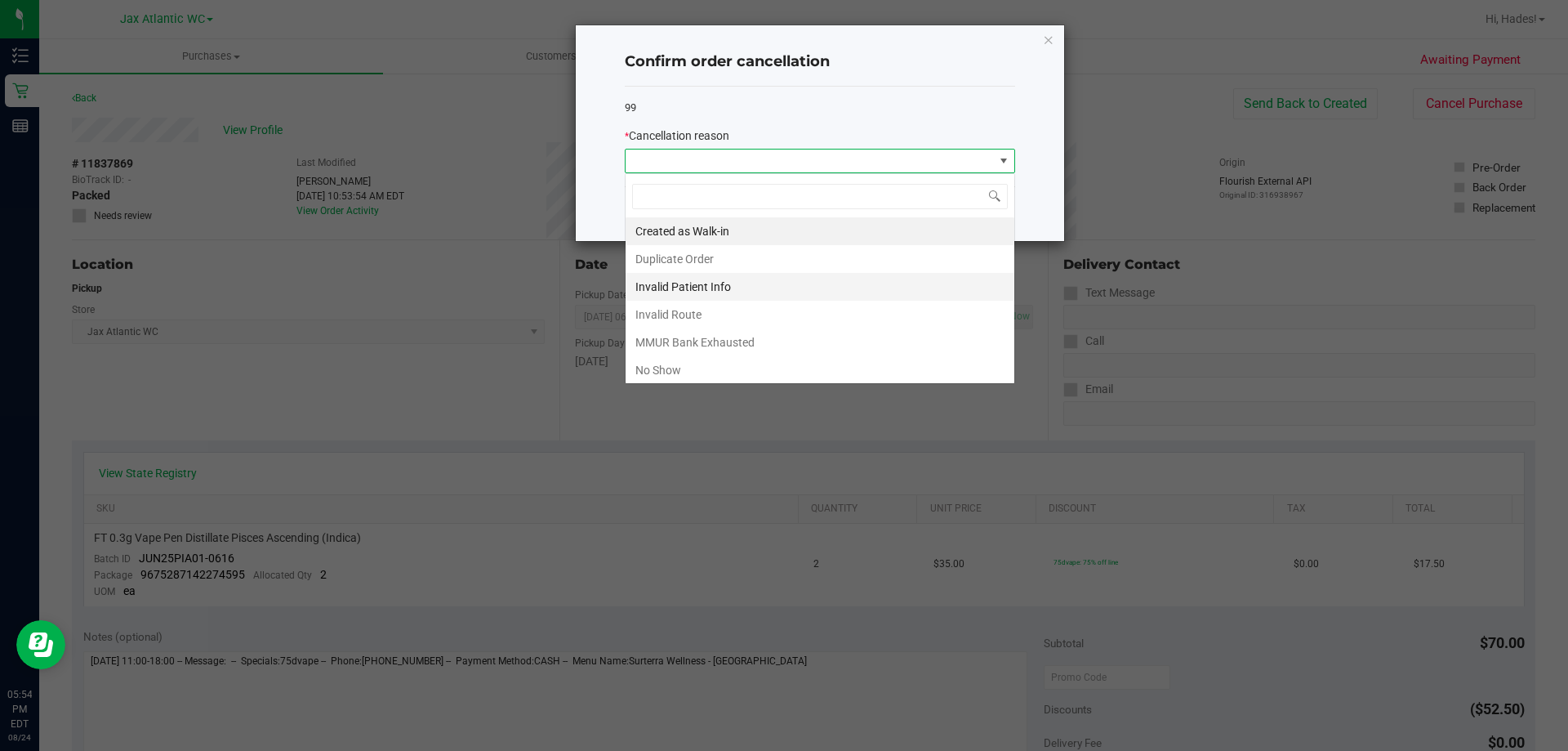
scroll to position [25, 390]
click at [679, 363] on li "No Show" at bounding box center [820, 371] width 389 height 28
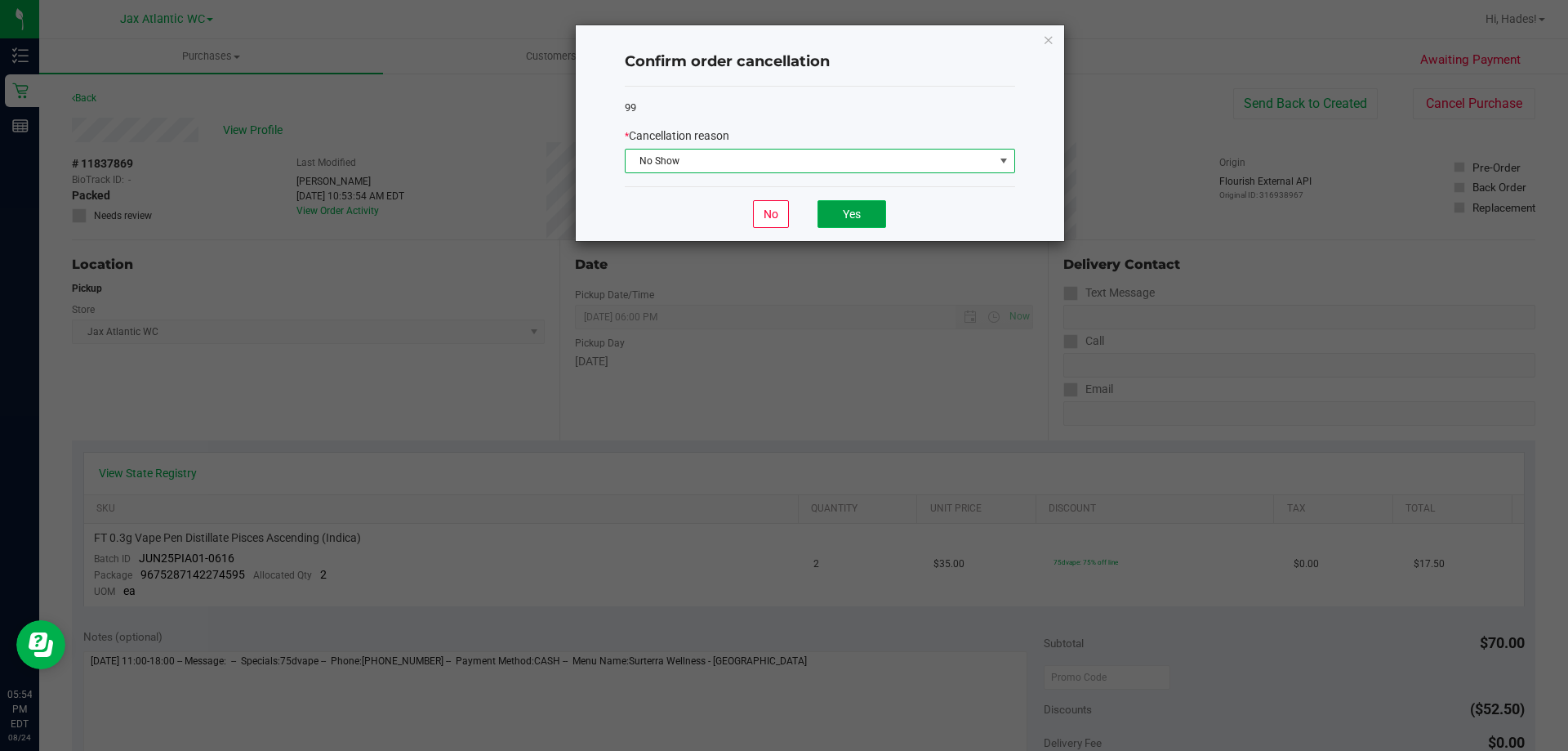
click at [857, 209] on button "Yes" at bounding box center [851, 215] width 69 height 28
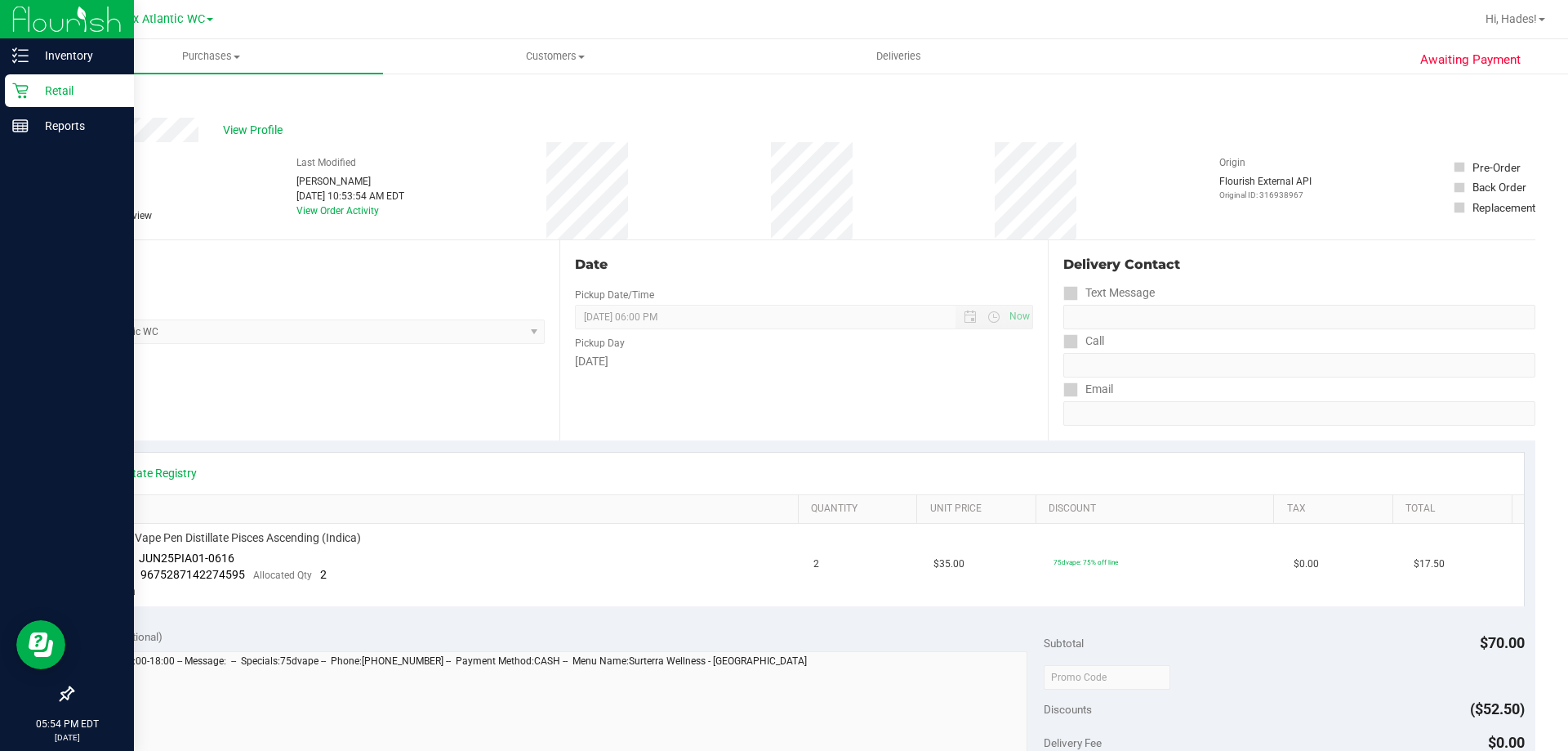
click at [20, 92] on icon at bounding box center [20, 91] width 16 height 16
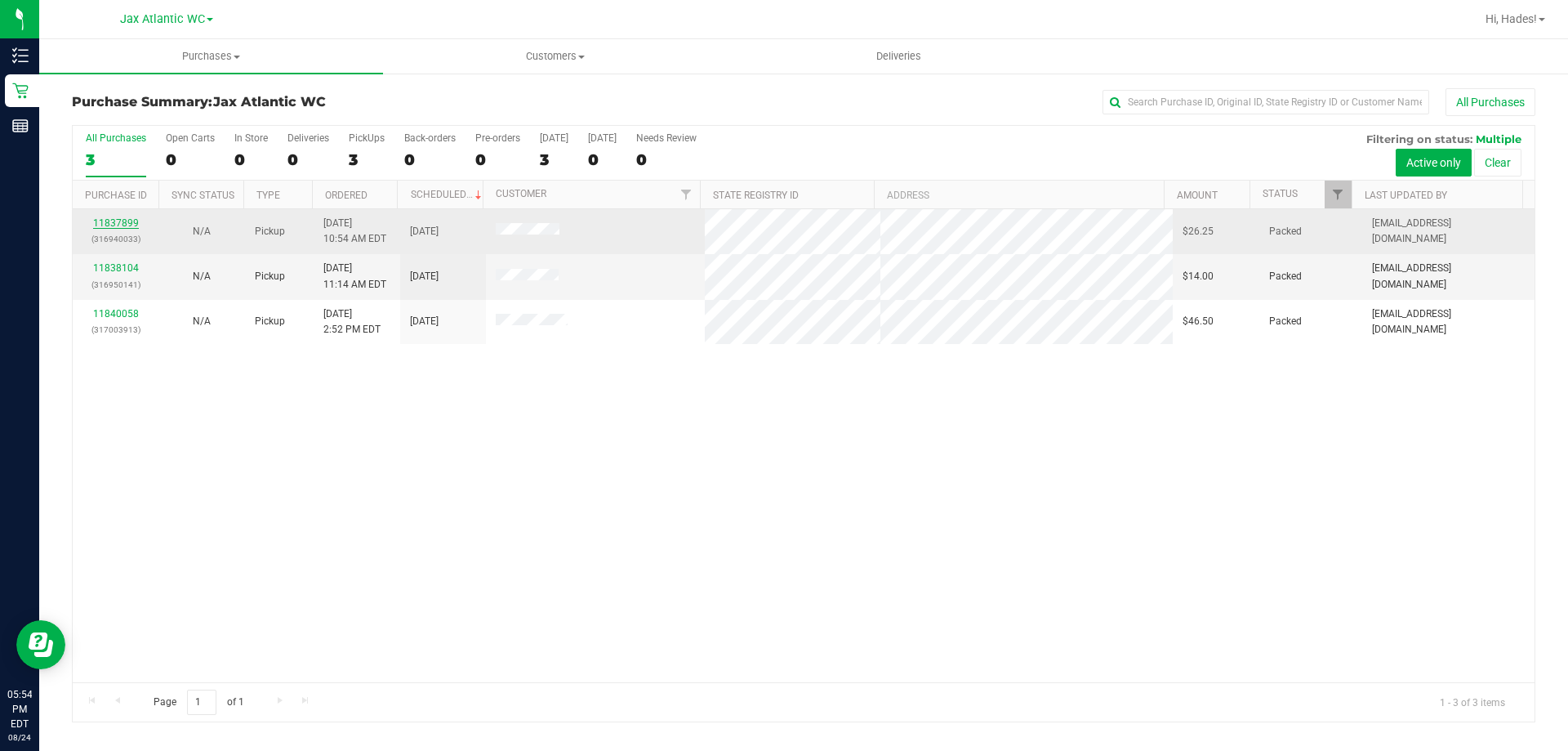
click at [116, 223] on link "11837899" at bounding box center [116, 223] width 46 height 11
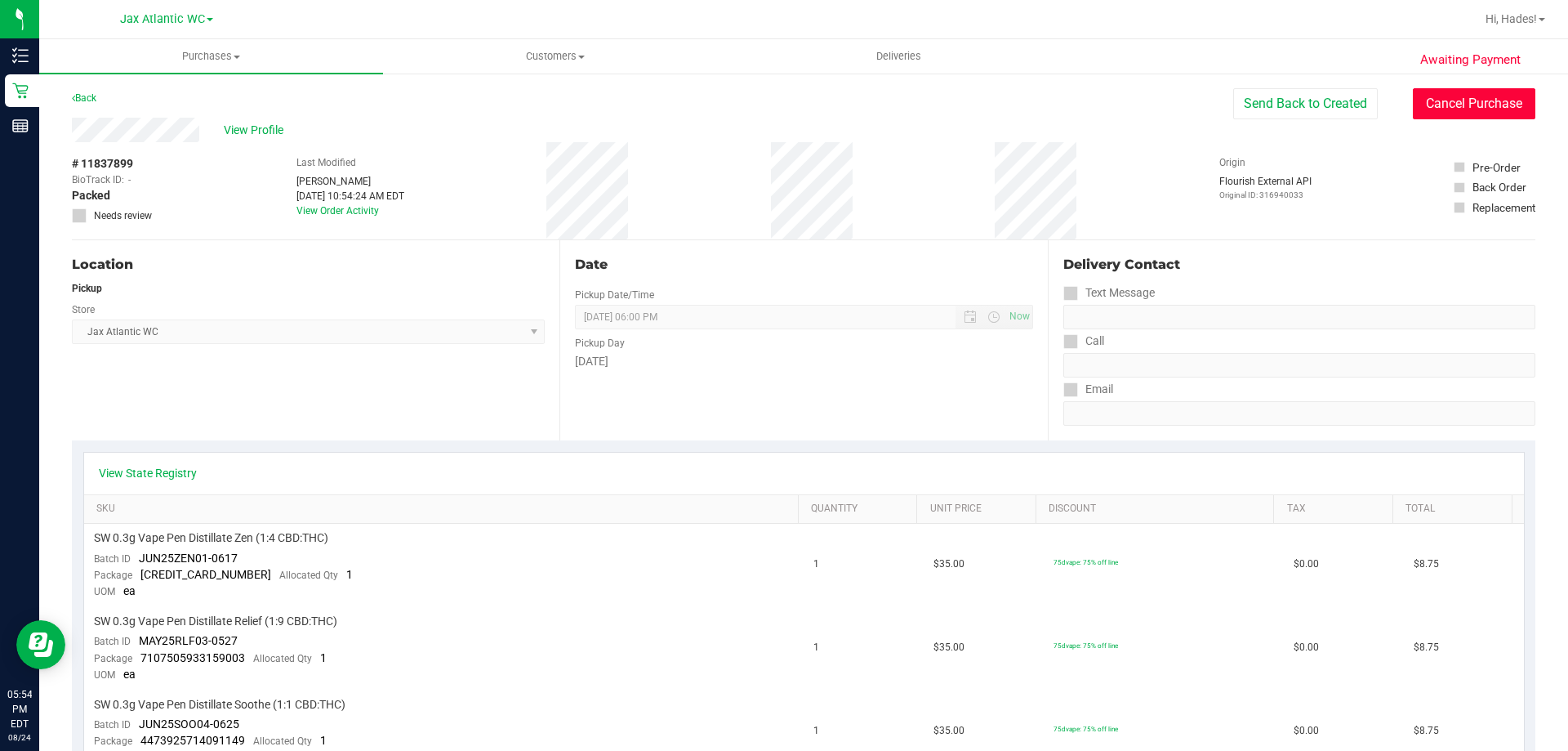
click at [1456, 100] on button "Cancel Purchase" at bounding box center [1474, 103] width 123 height 31
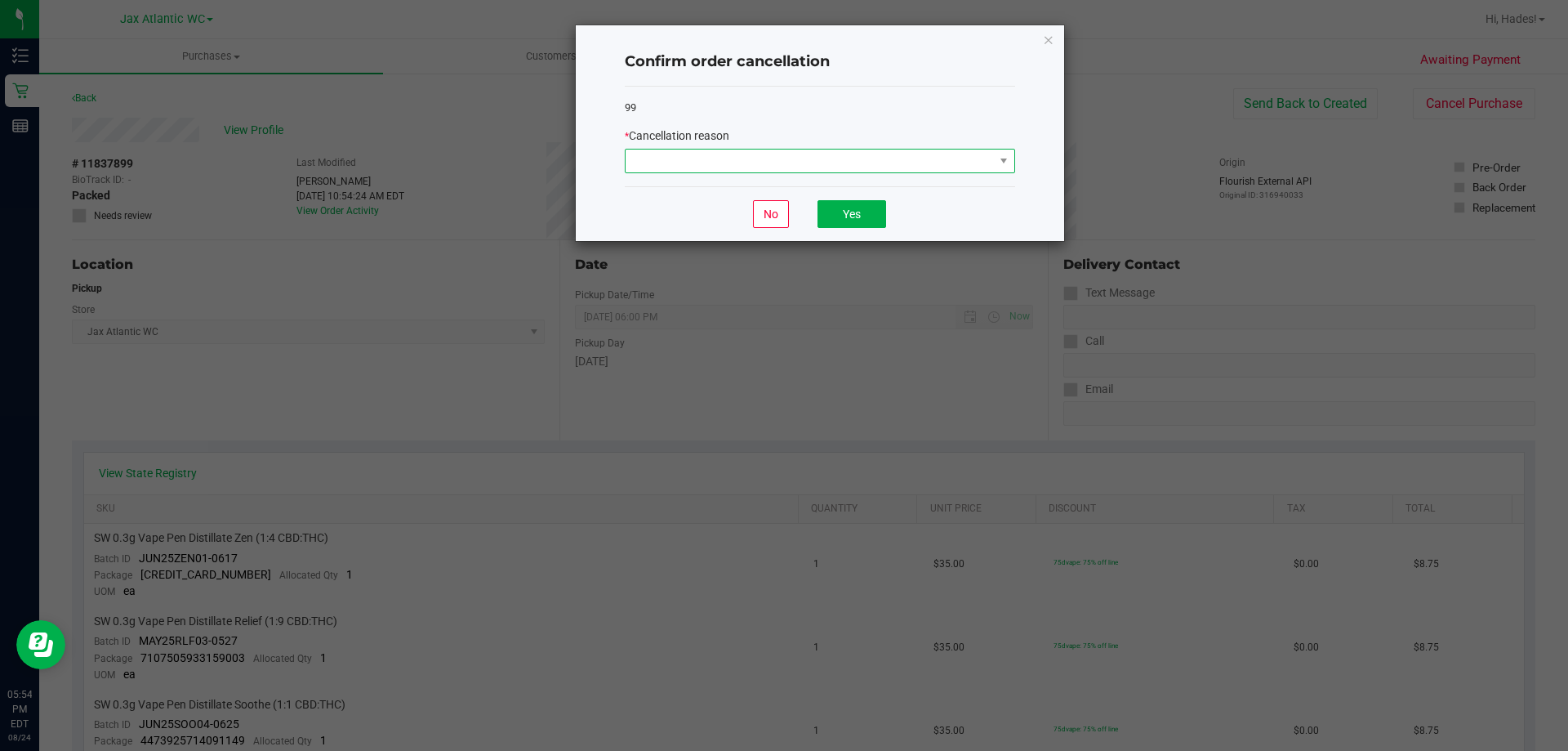
click at [839, 170] on span at bounding box center [809, 161] width 368 height 23
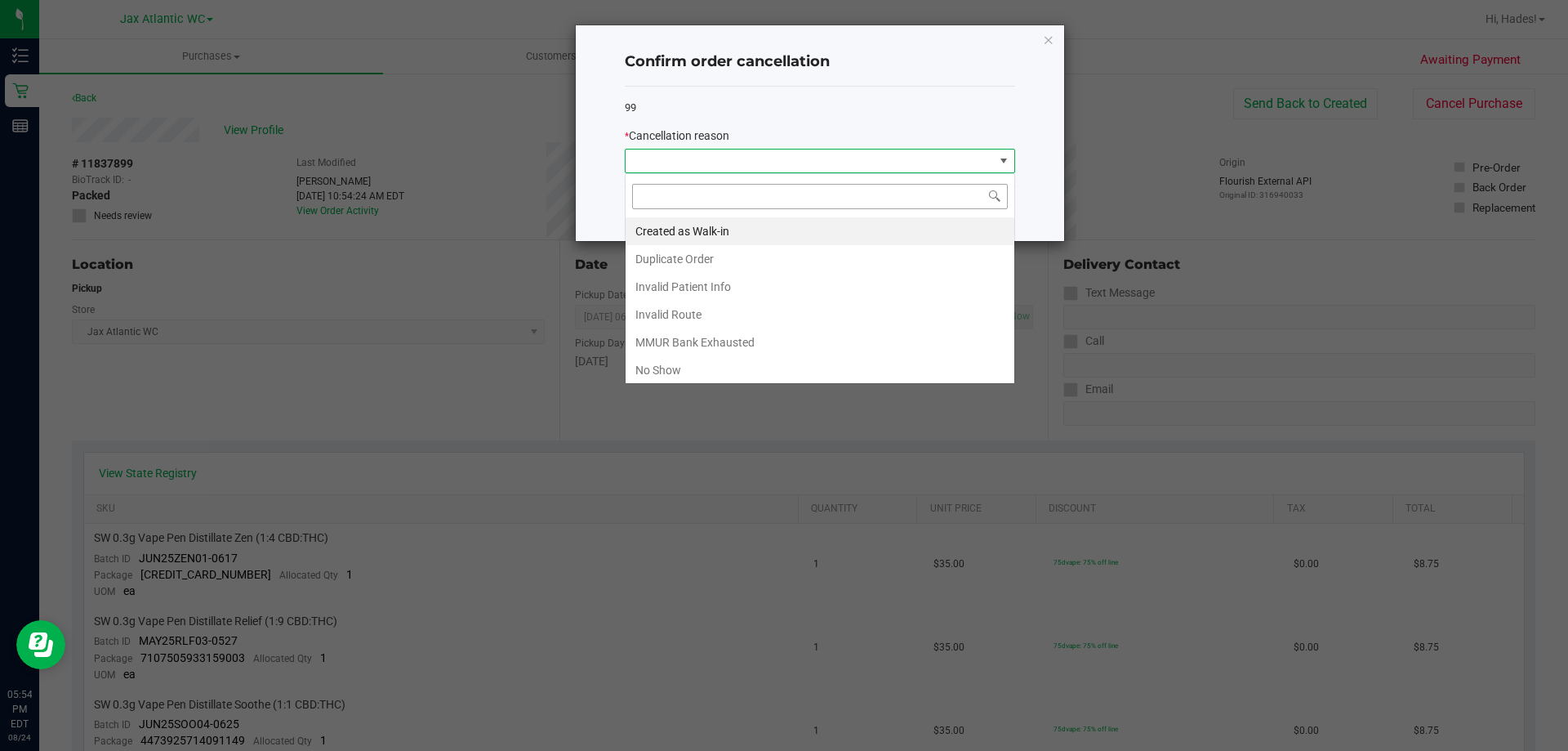
scroll to position [25, 390]
click at [663, 371] on li "No Show" at bounding box center [820, 371] width 389 height 28
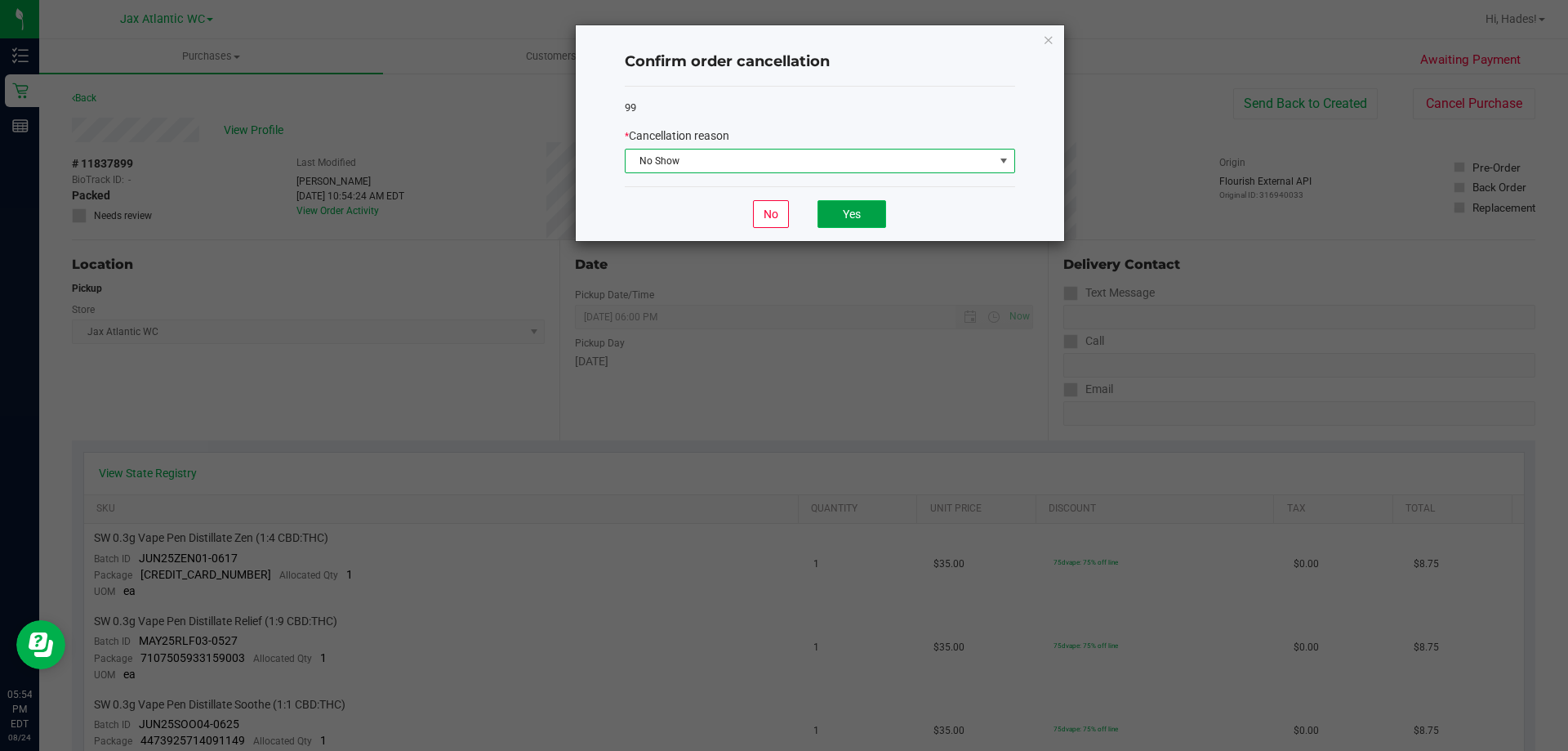
click at [857, 205] on button "Yes" at bounding box center [851, 215] width 69 height 28
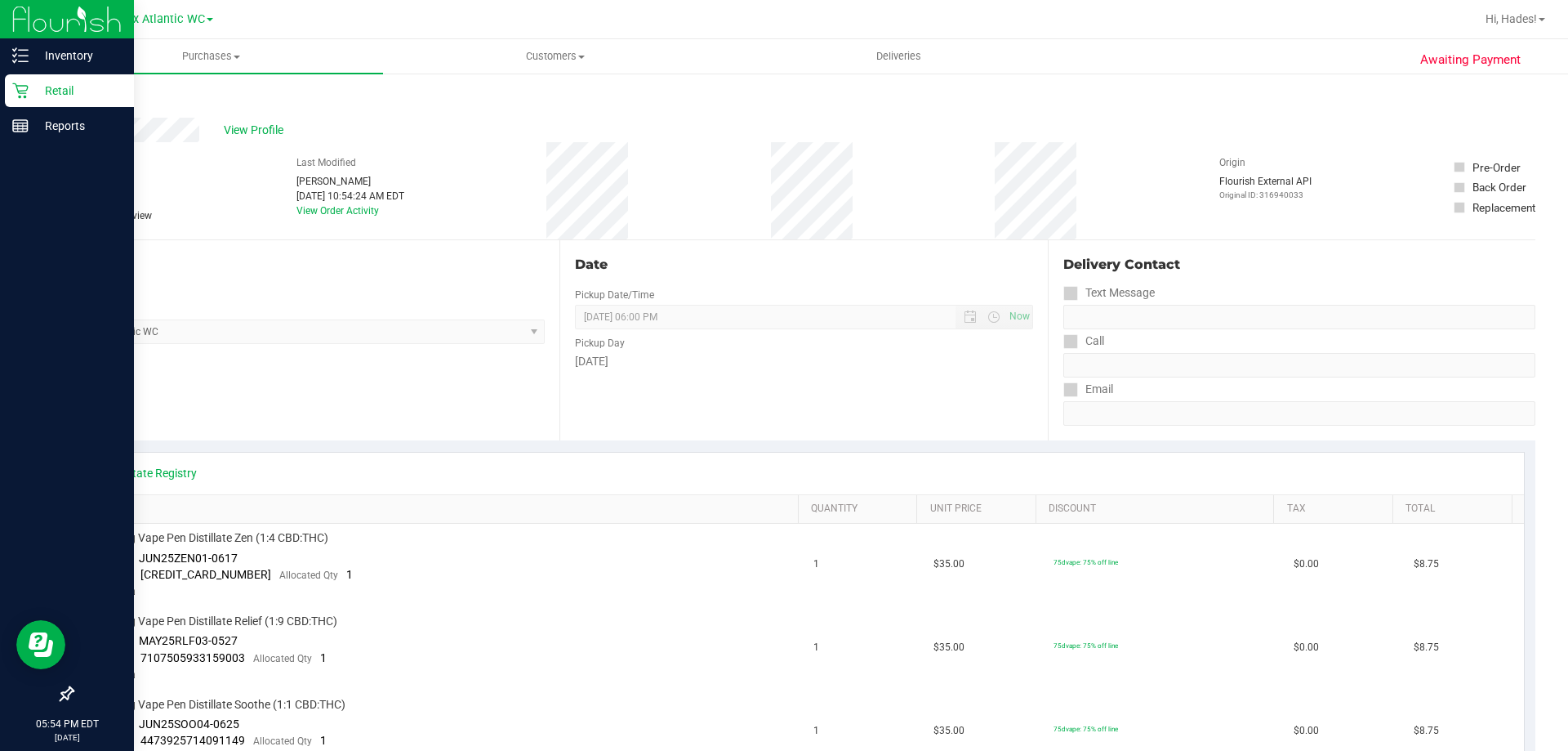
click at [33, 95] on p "Retail" at bounding box center [78, 91] width 98 height 20
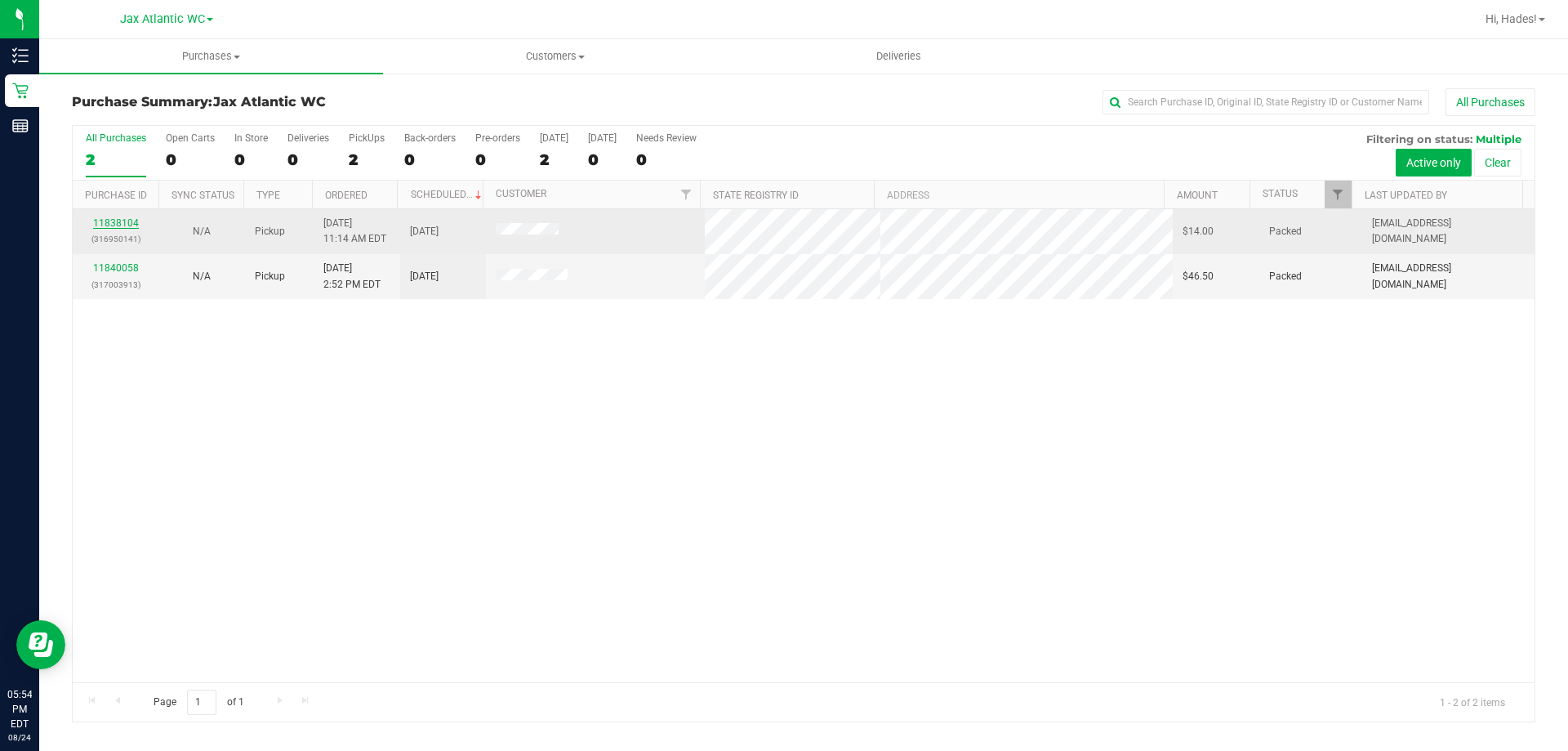
click at [118, 226] on link "11838104" at bounding box center [116, 223] width 46 height 11
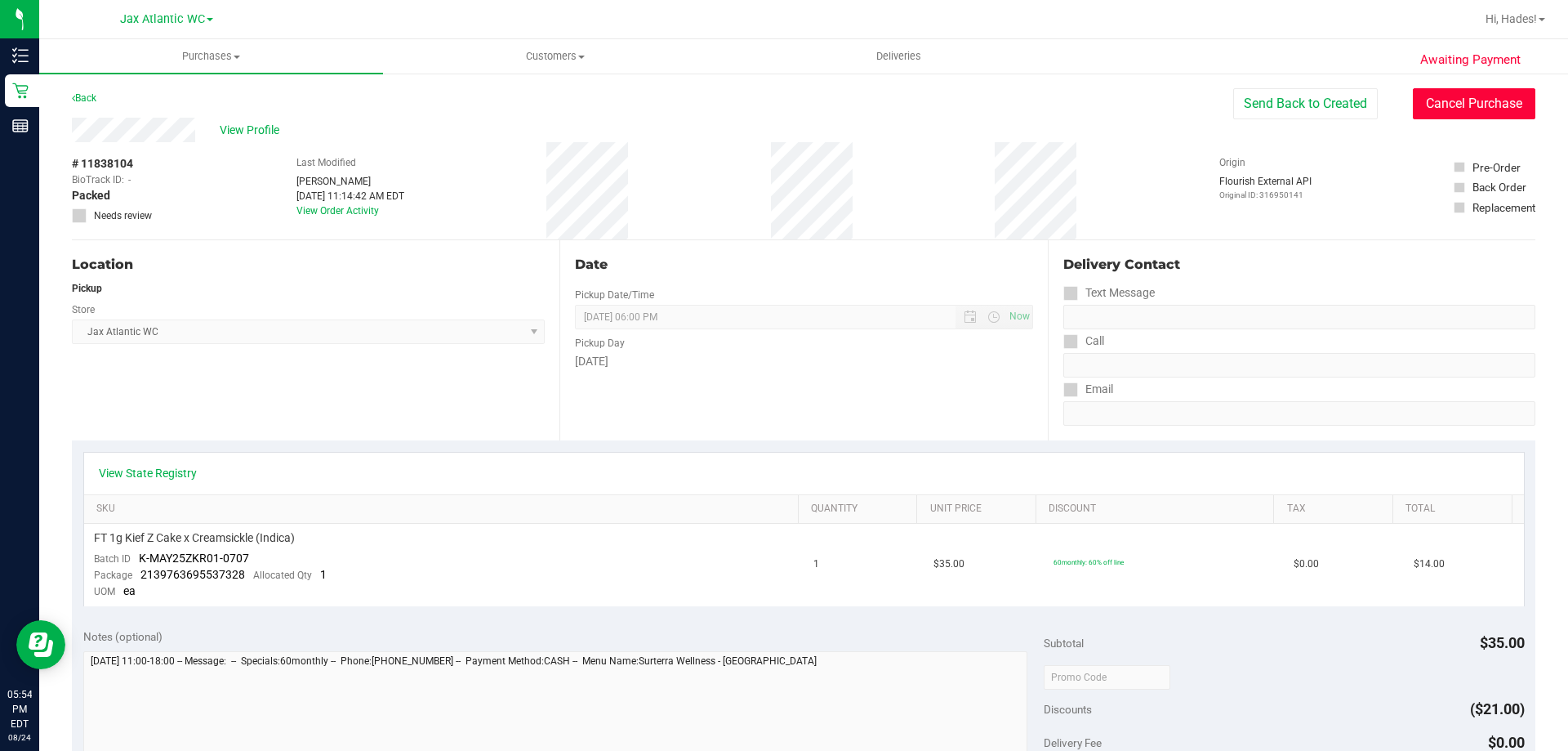
click at [1432, 98] on button "Cancel Purchase" at bounding box center [1474, 103] width 123 height 31
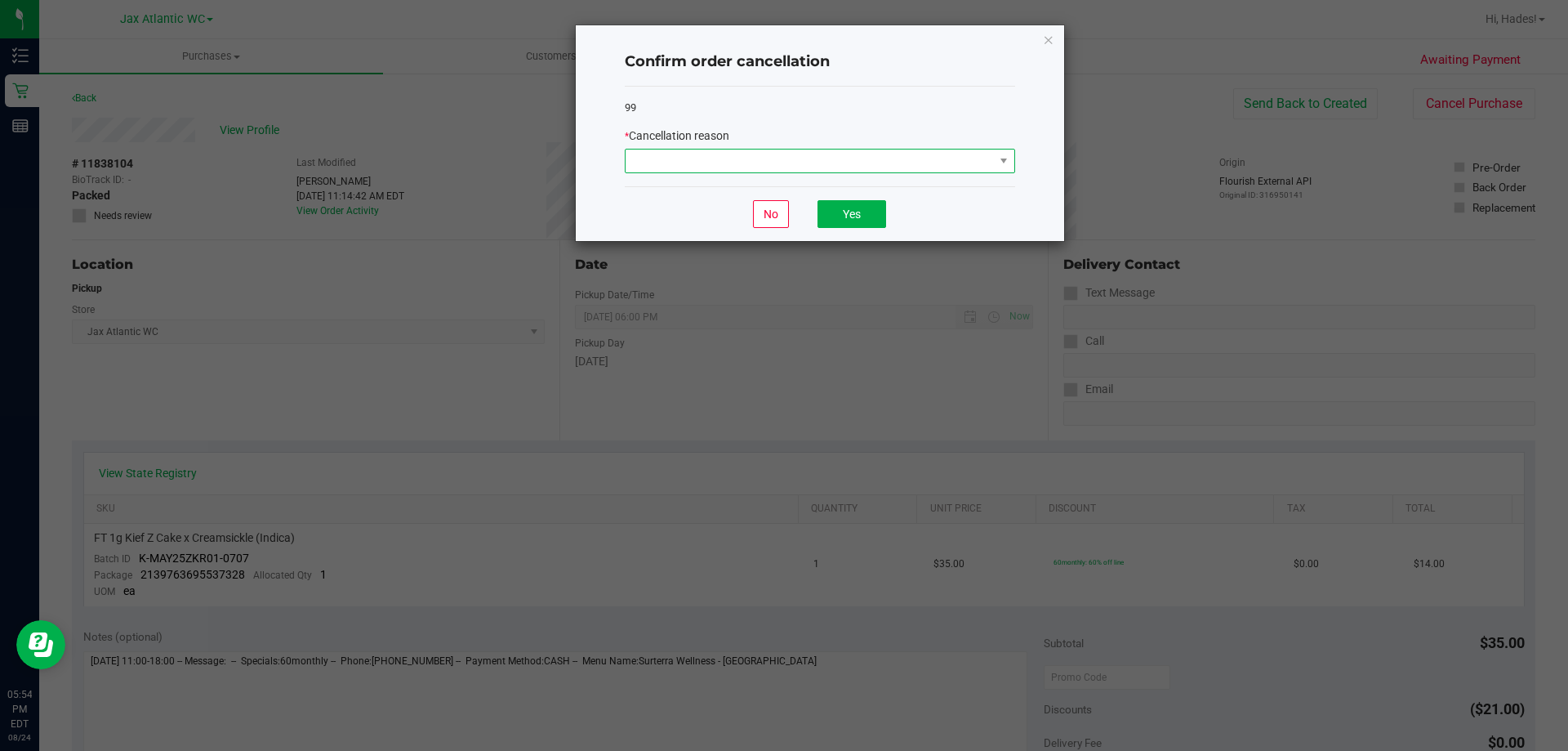
click at [835, 165] on span at bounding box center [809, 161] width 368 height 23
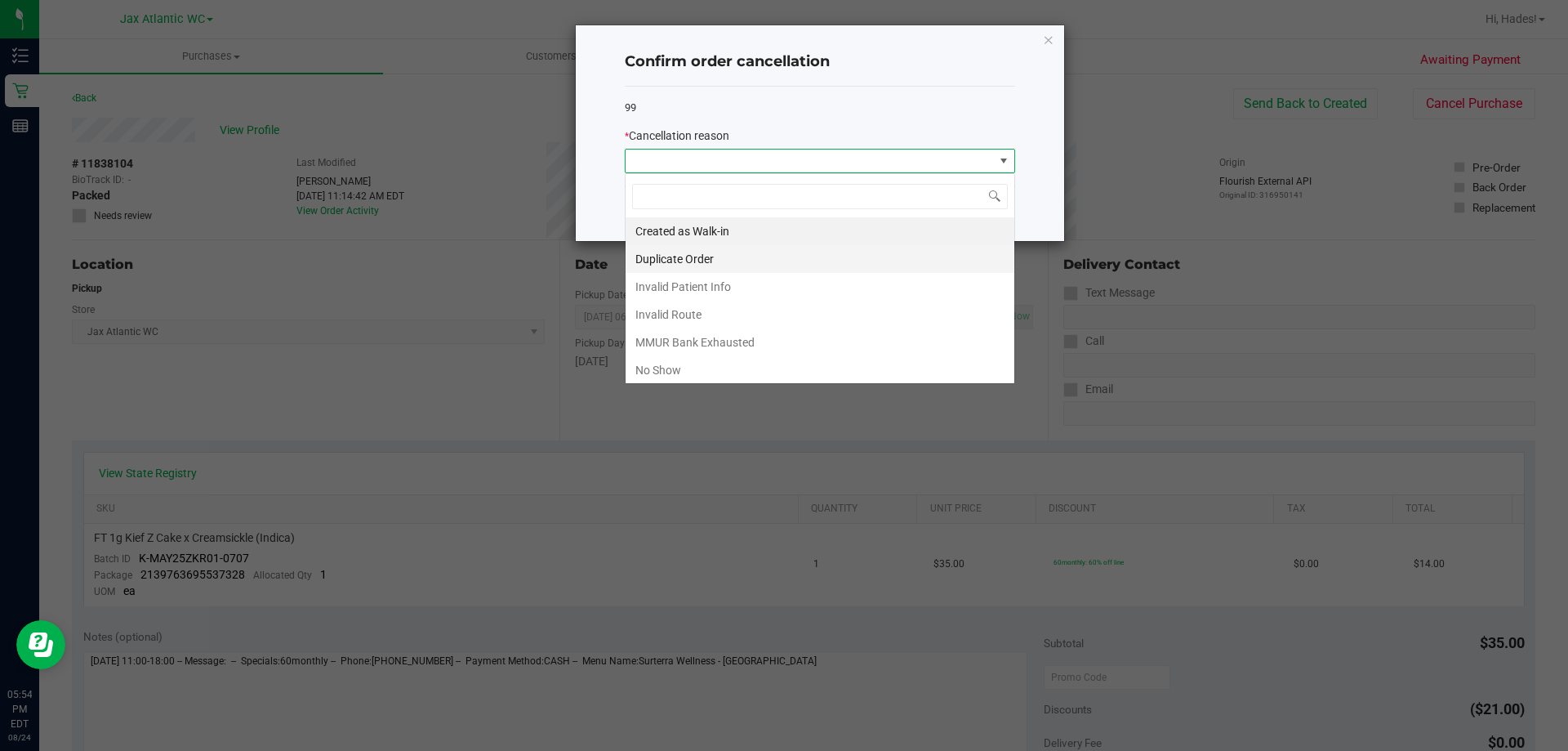
scroll to position [25, 390]
click at [675, 365] on li "No Show" at bounding box center [820, 371] width 389 height 28
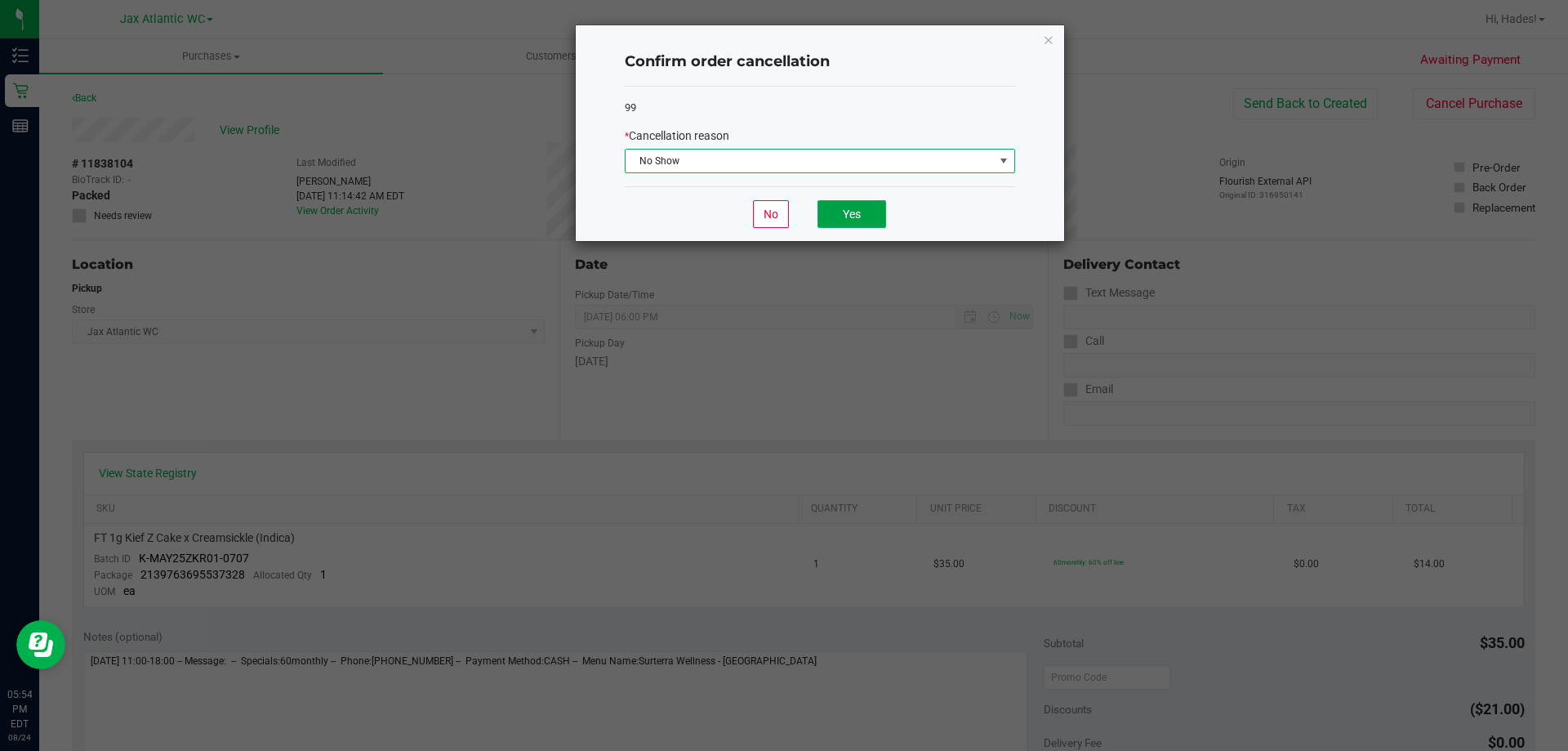
click at [842, 208] on button "Yes" at bounding box center [851, 215] width 69 height 28
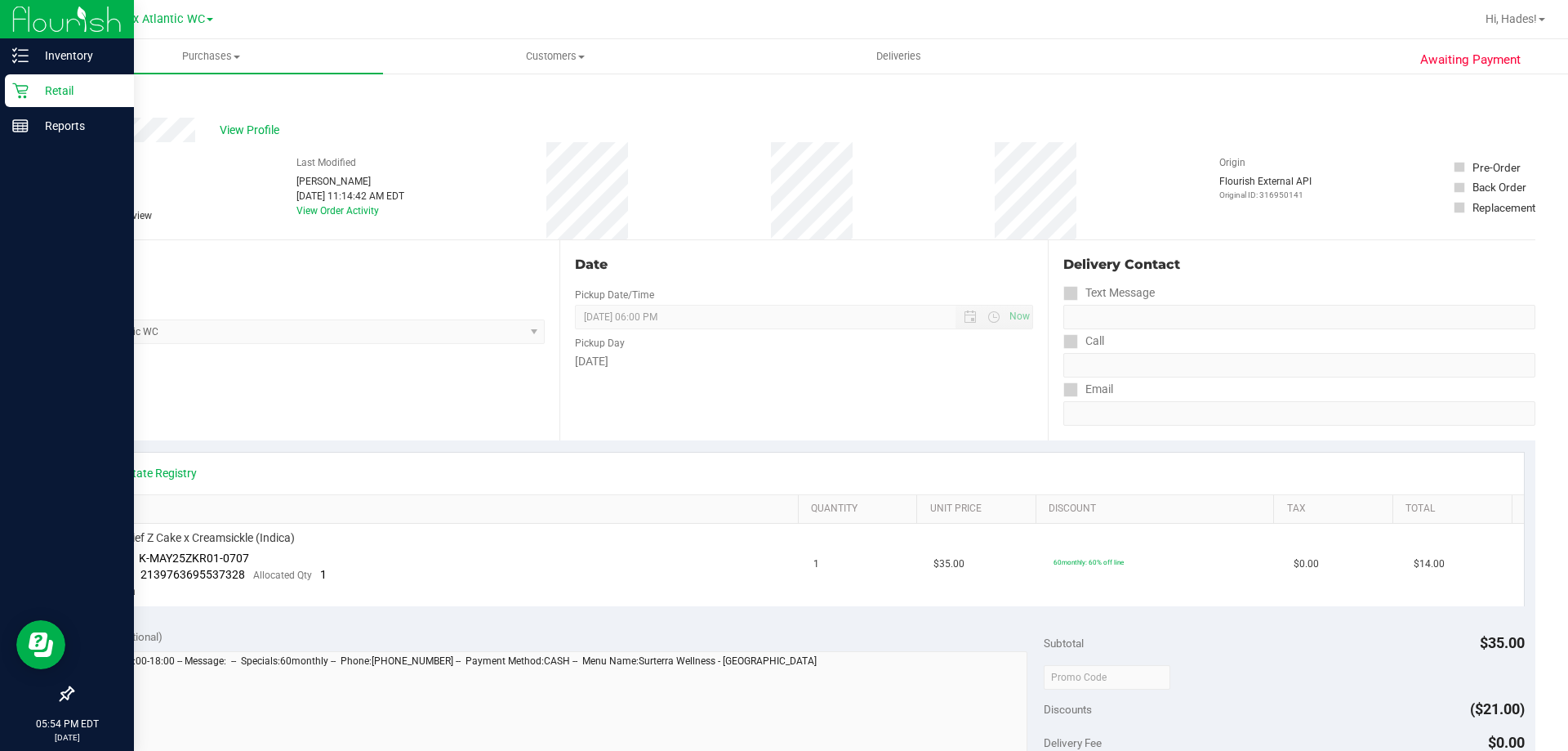
click at [76, 86] on p "Retail" at bounding box center [78, 91] width 98 height 20
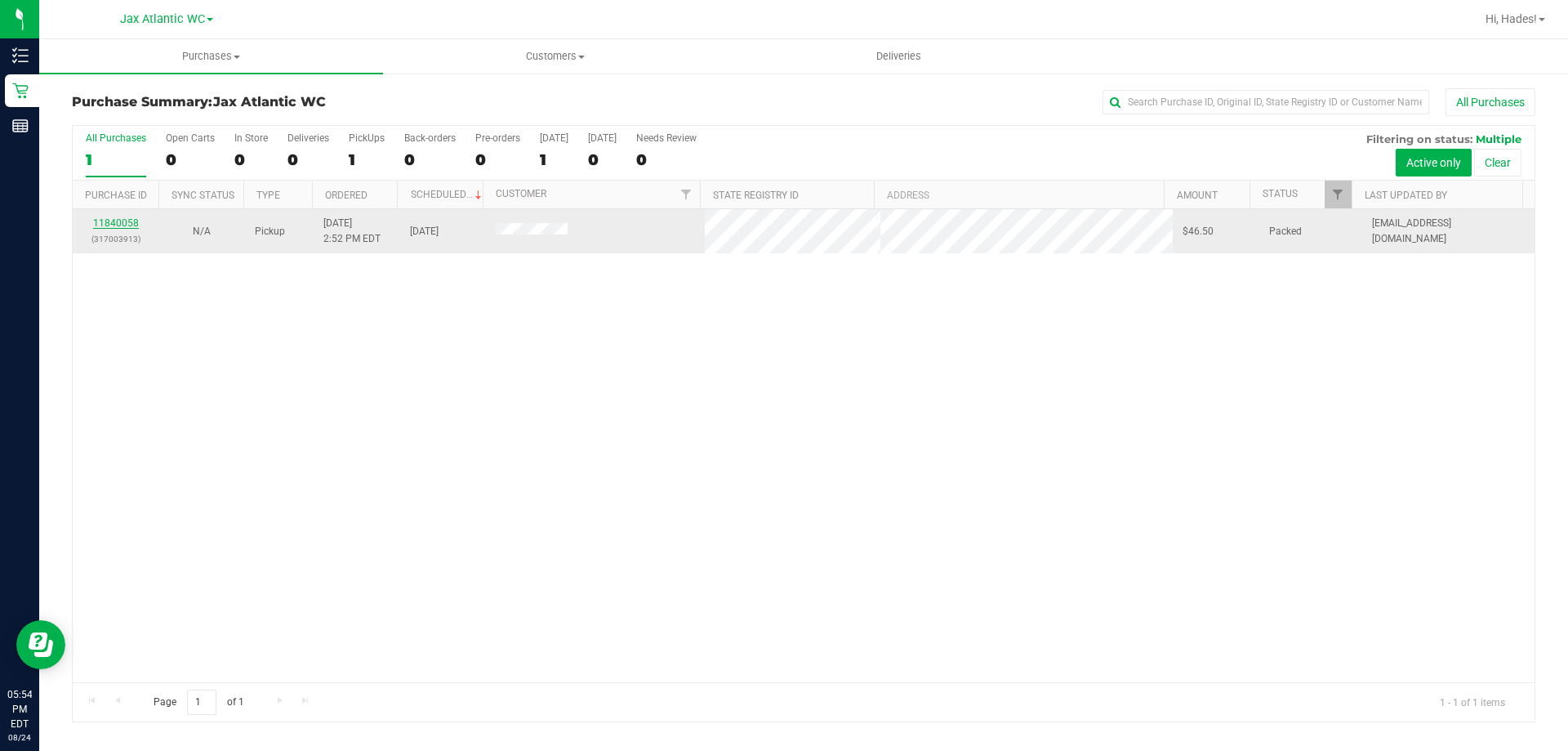
click at [122, 222] on link "11840058" at bounding box center [116, 223] width 46 height 11
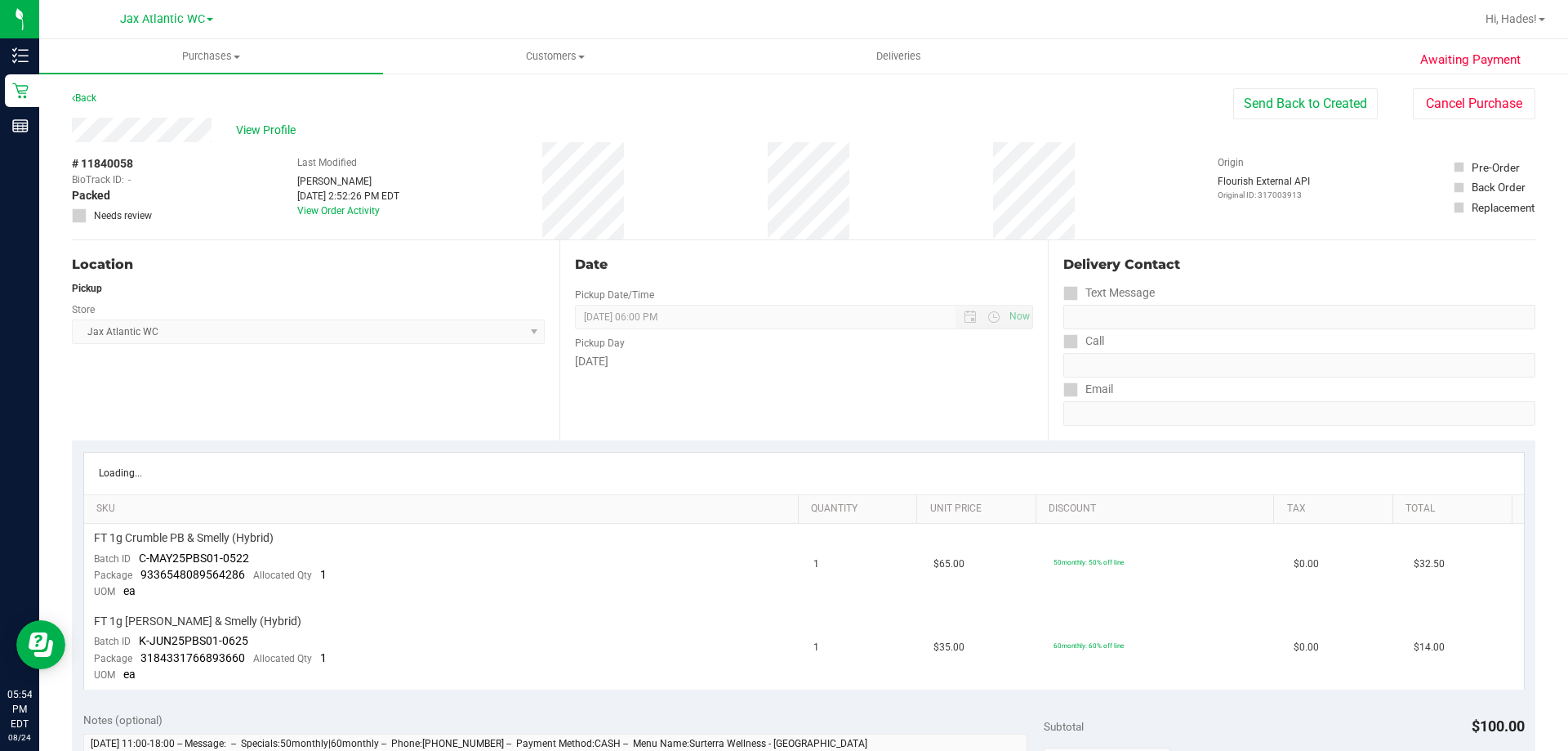
click at [1454, 166] on label "Pre-Order" at bounding box center [1495, 168] width 82 height 16
click at [1446, 106] on button "Cancel Purchase" at bounding box center [1474, 103] width 123 height 31
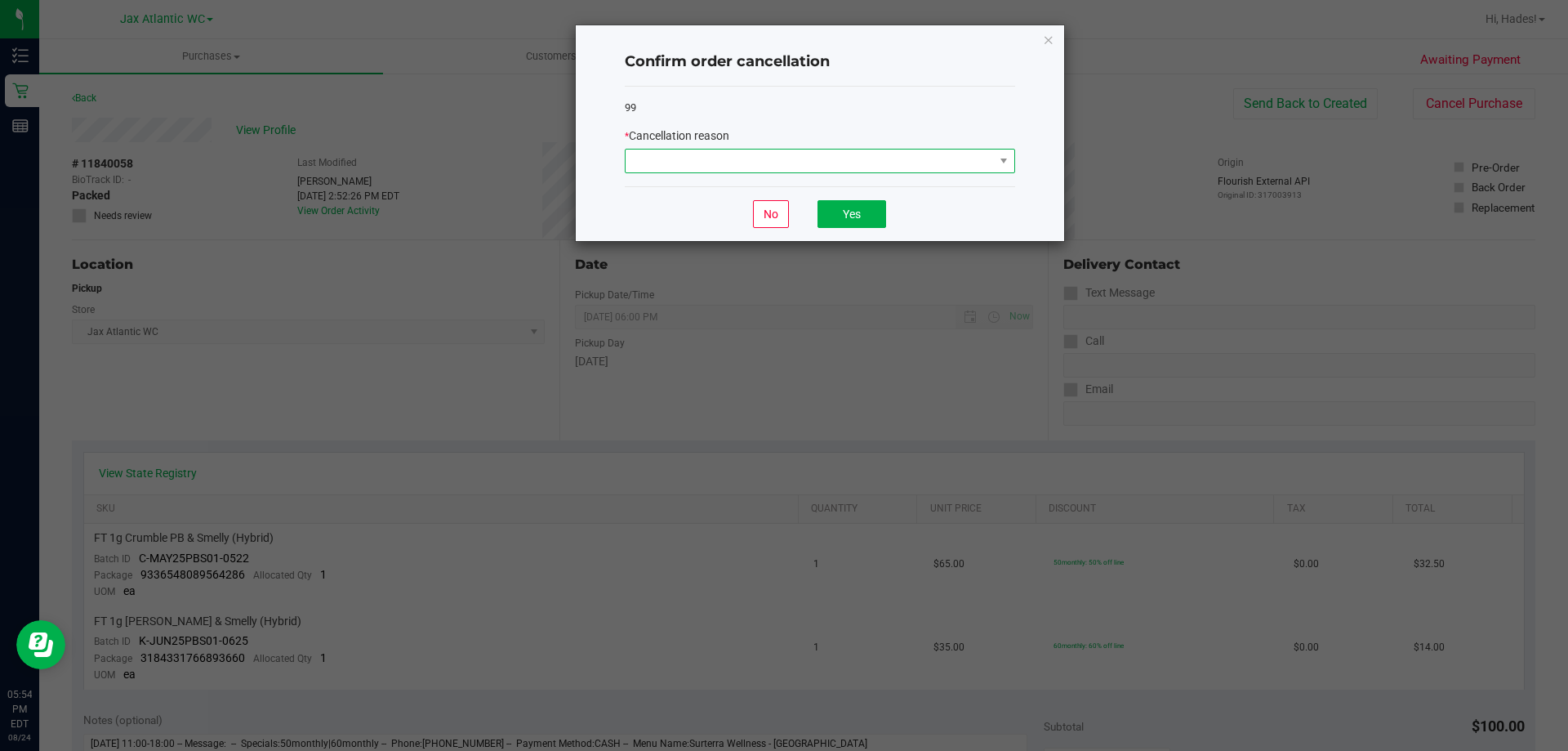
click at [855, 169] on span at bounding box center [809, 161] width 368 height 23
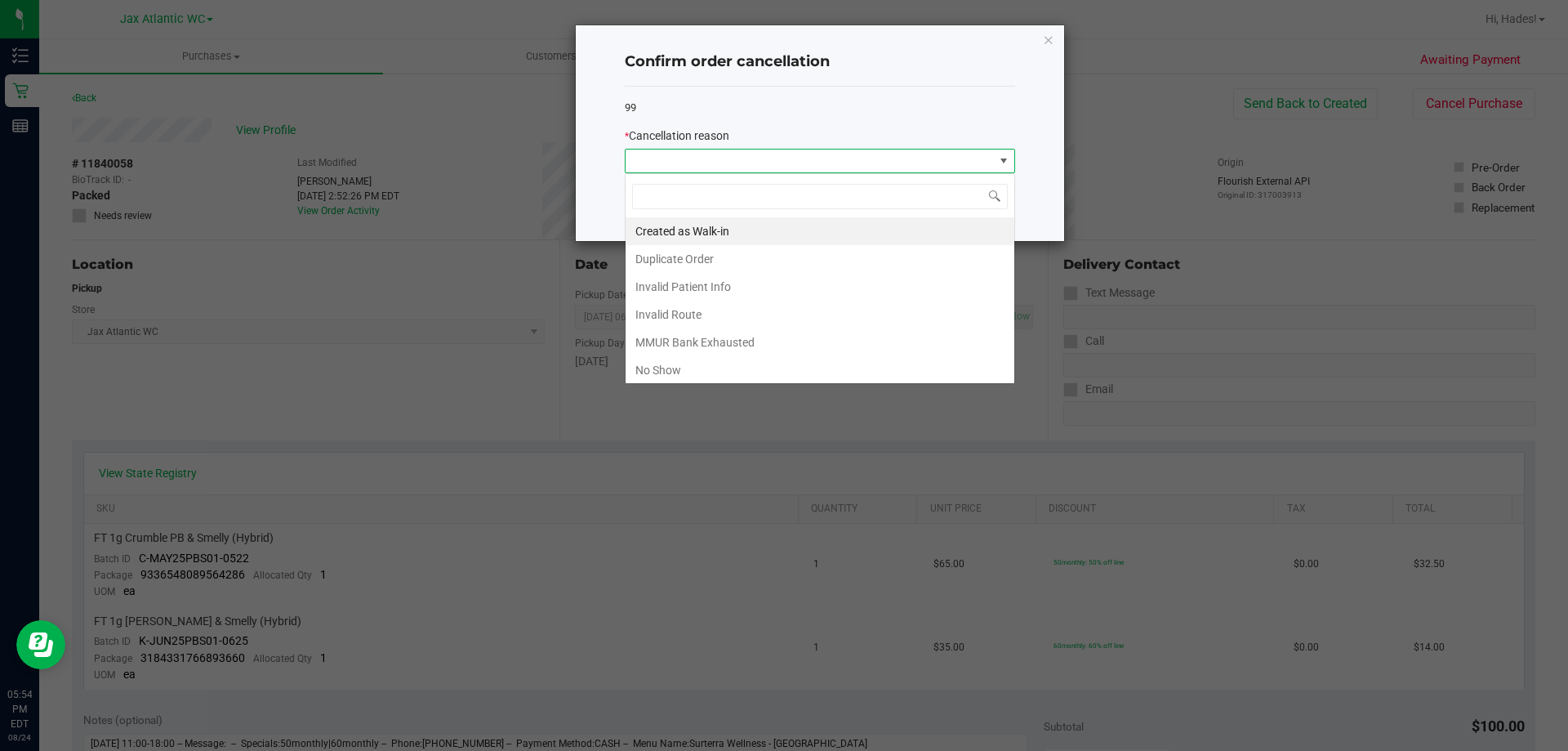
scroll to position [25, 390]
click at [668, 366] on li "No Show" at bounding box center [820, 371] width 389 height 28
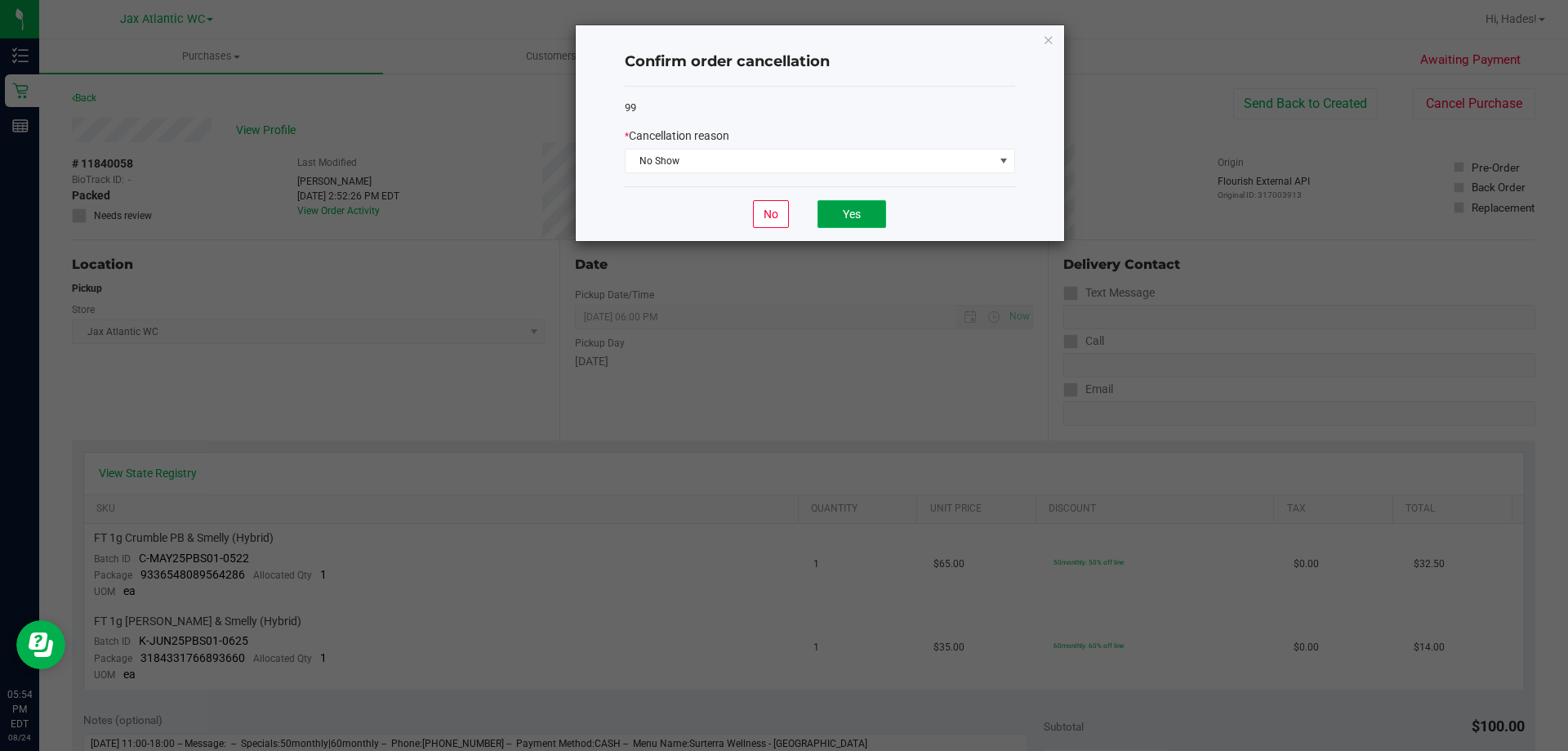
click at [853, 201] on button "Yes" at bounding box center [851, 215] width 69 height 28
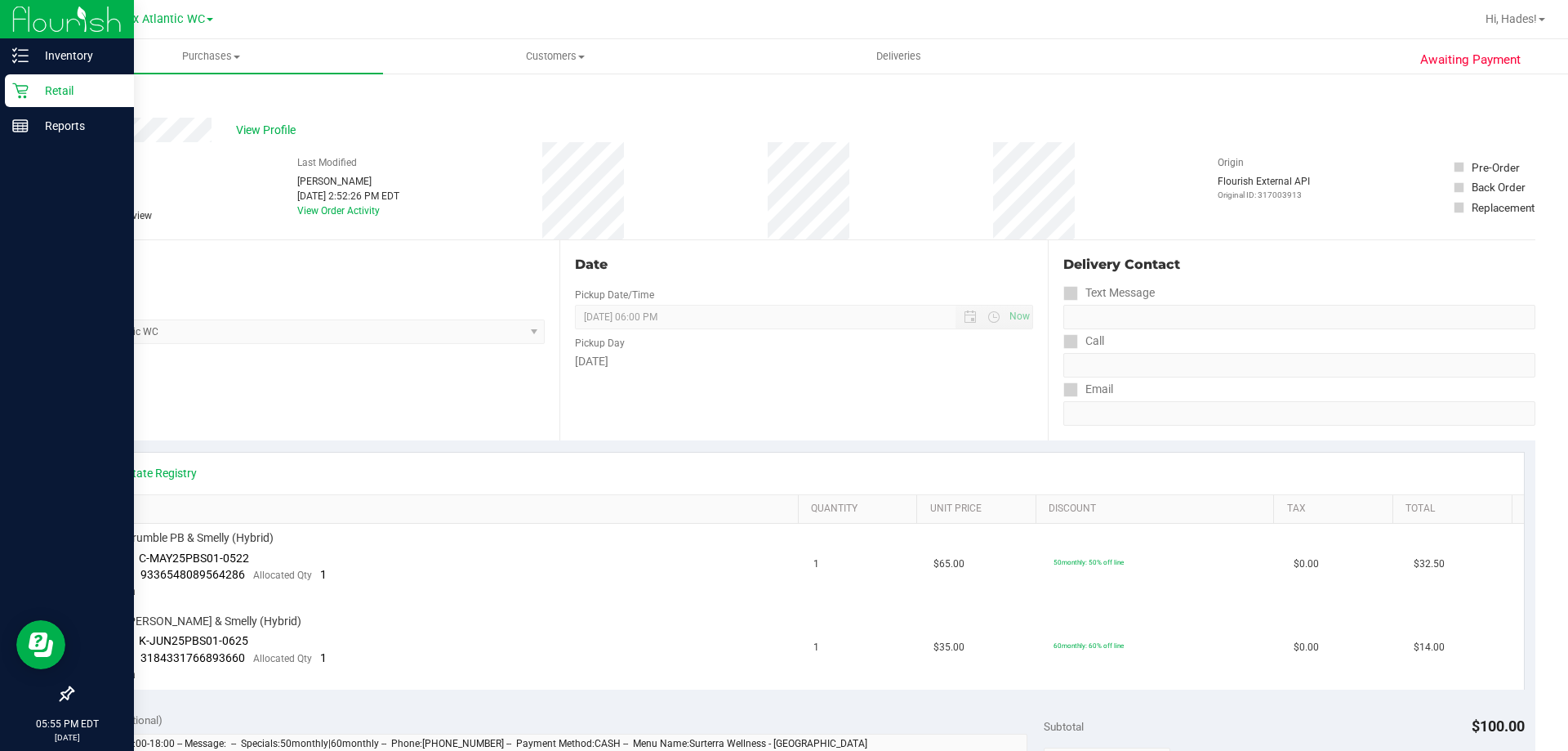
click at [22, 95] on icon at bounding box center [20, 91] width 16 height 16
